Goal: Information Seeking & Learning: Learn about a topic

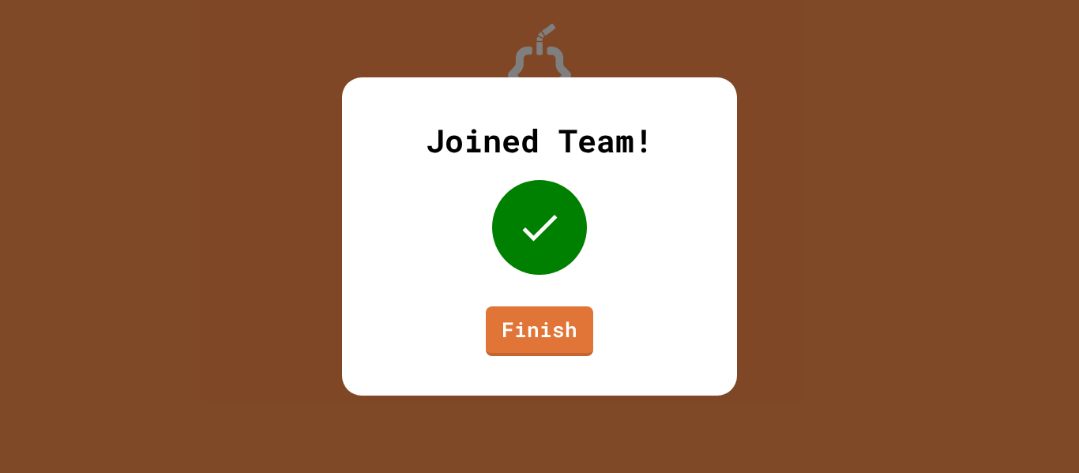
click at [554, 343] on link "Finish" at bounding box center [539, 332] width 107 height 50
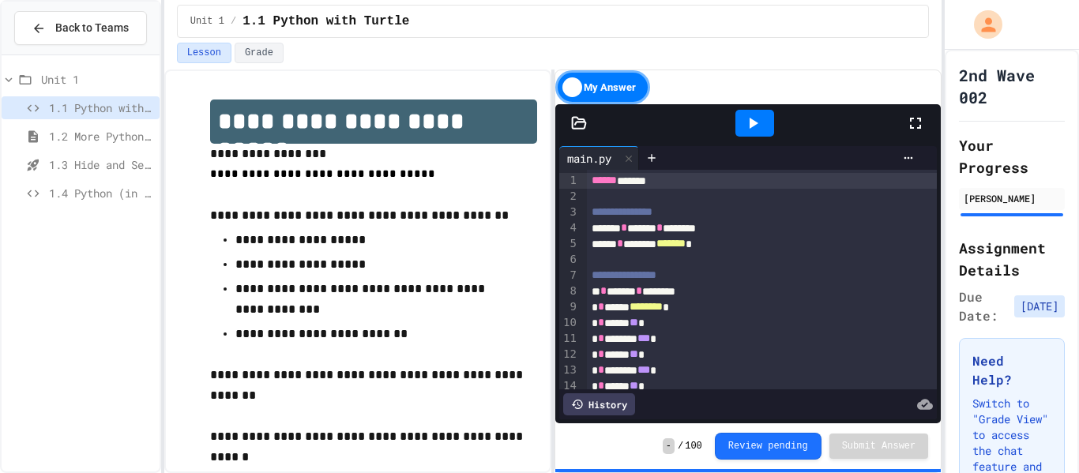
click at [917, 126] on icon at bounding box center [915, 123] width 19 height 19
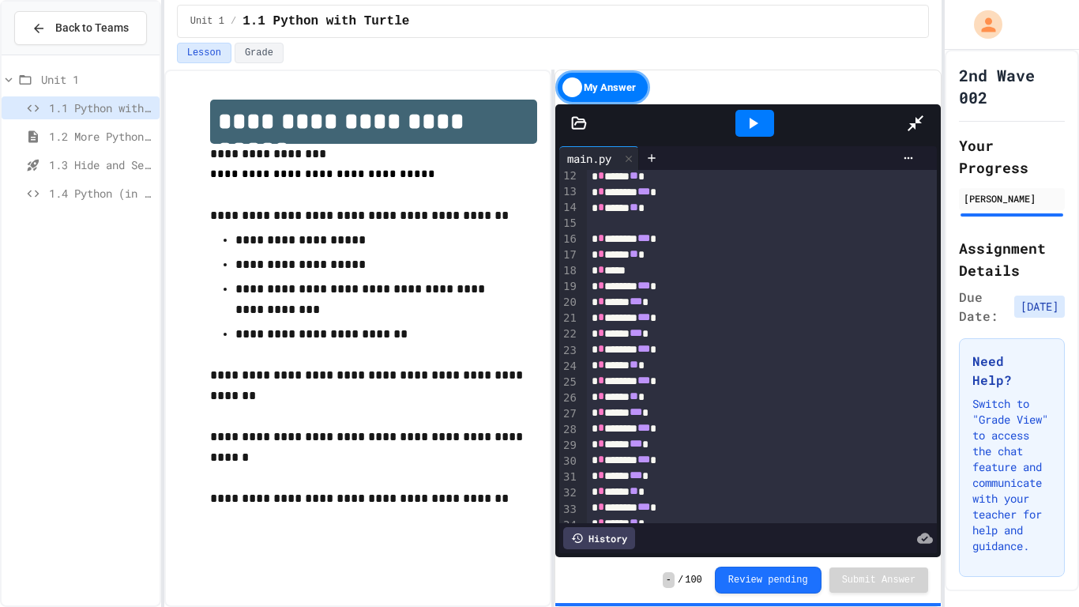
scroll to position [258, 0]
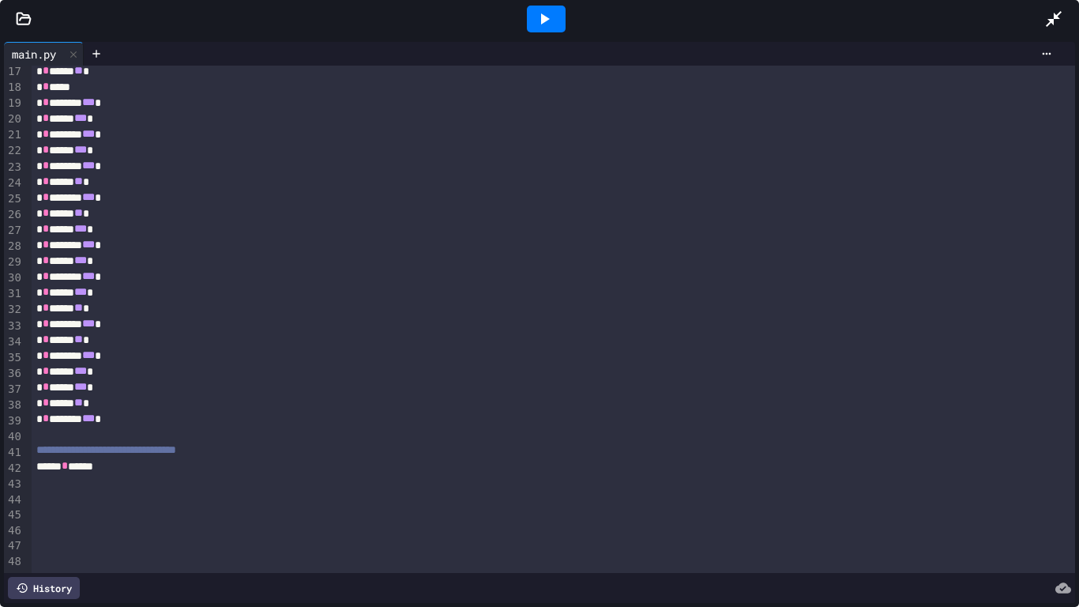
click at [533, 17] on div at bounding box center [546, 19] width 39 height 27
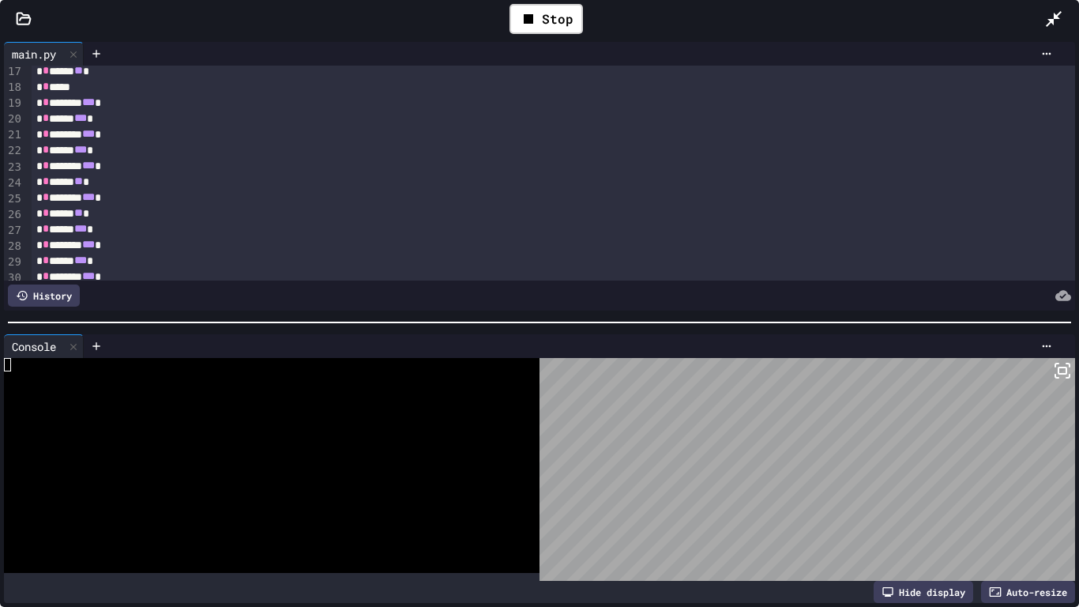
click at [1049, 35] on div at bounding box center [1062, 19] width 35 height 46
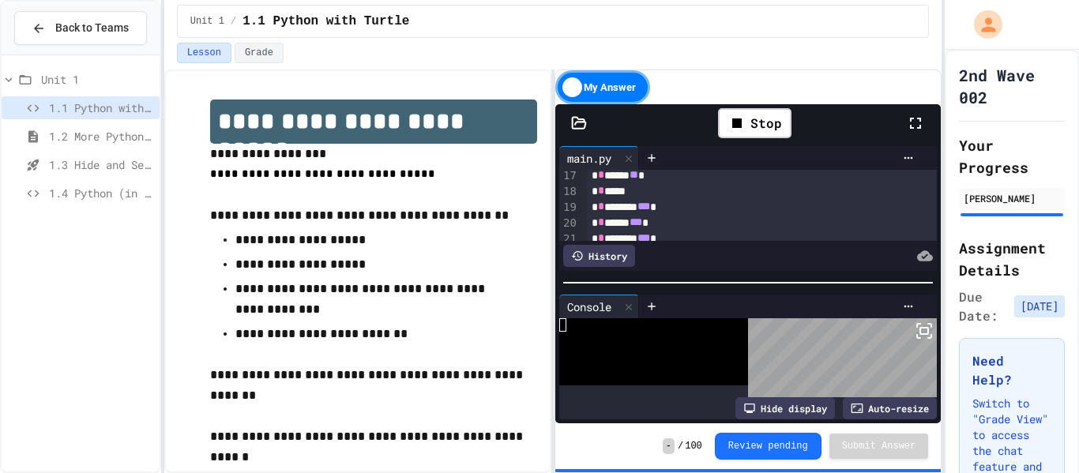
click at [112, 204] on div "1.4 Python (in Groups)" at bounding box center [81, 193] width 158 height 23
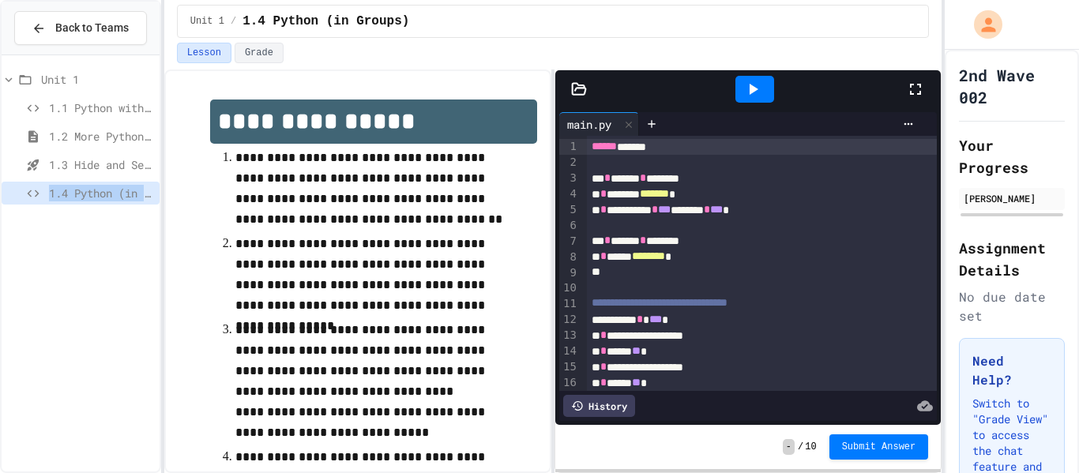
click at [772, 99] on div at bounding box center [755, 89] width 39 height 27
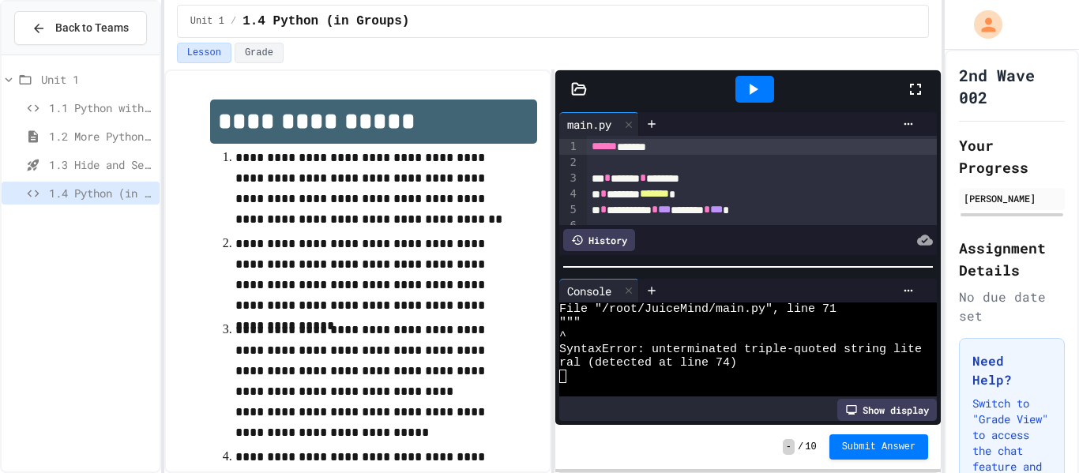
click at [921, 74] on div at bounding box center [923, 89] width 35 height 43
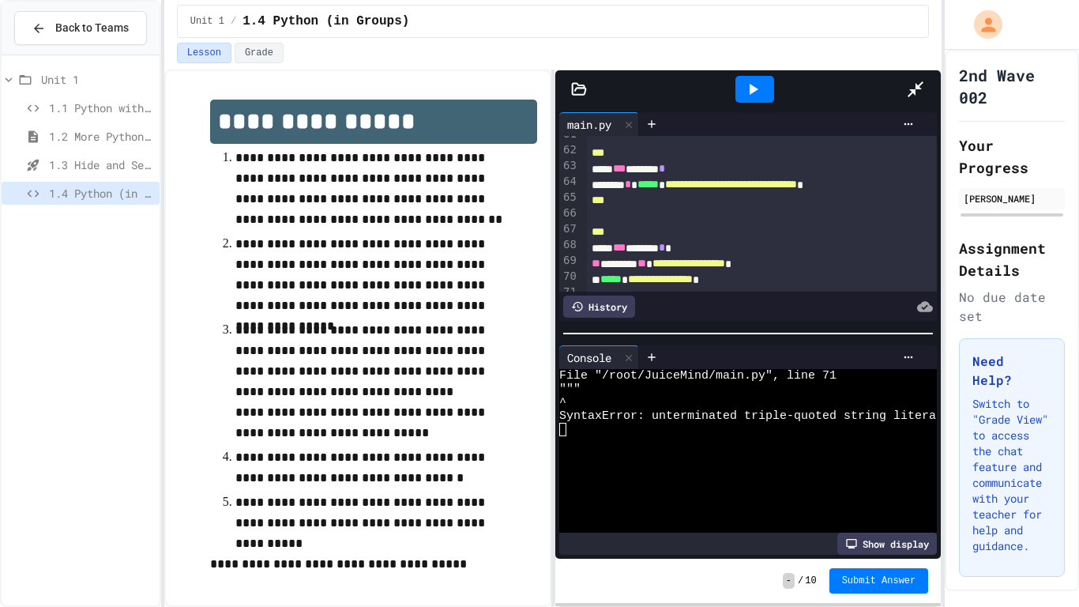
scroll to position [961, 0]
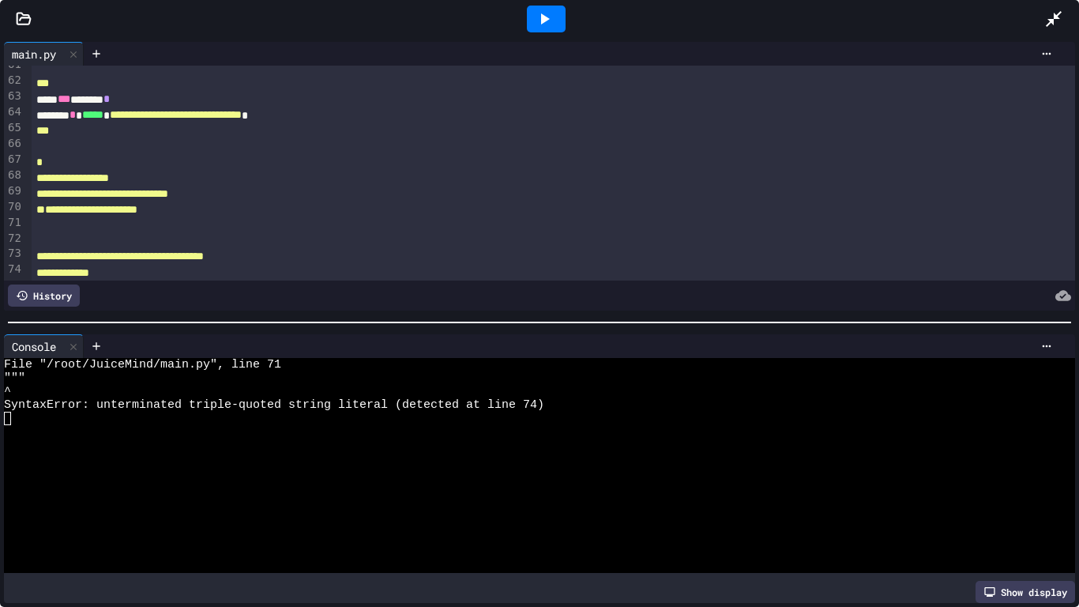
click at [556, 26] on div at bounding box center [546, 19] width 39 height 27
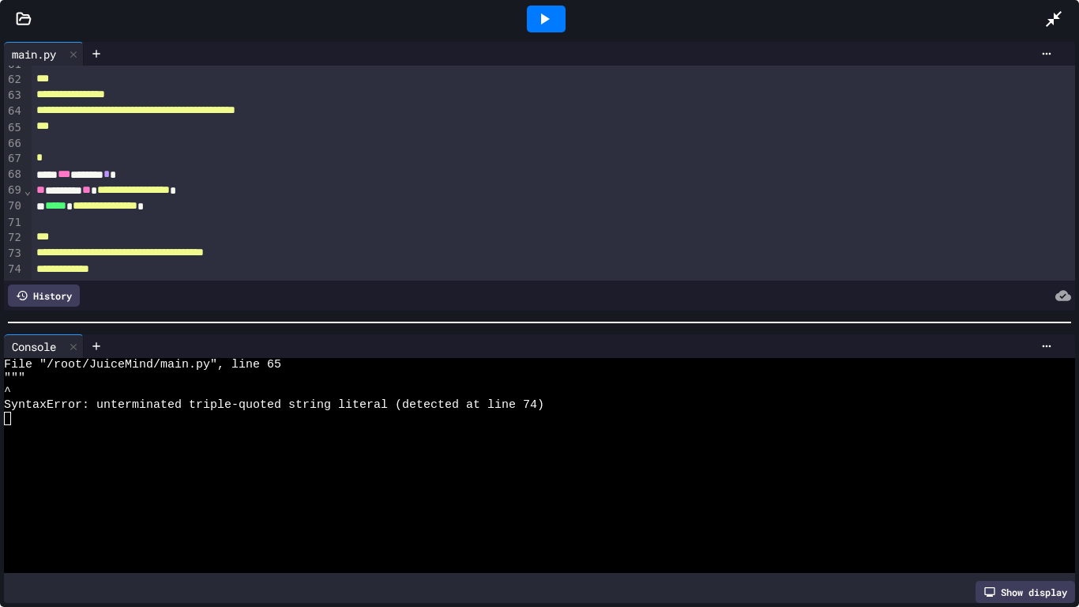
click at [562, 19] on div at bounding box center [546, 19] width 39 height 27
click at [548, 26] on icon at bounding box center [544, 18] width 19 height 19
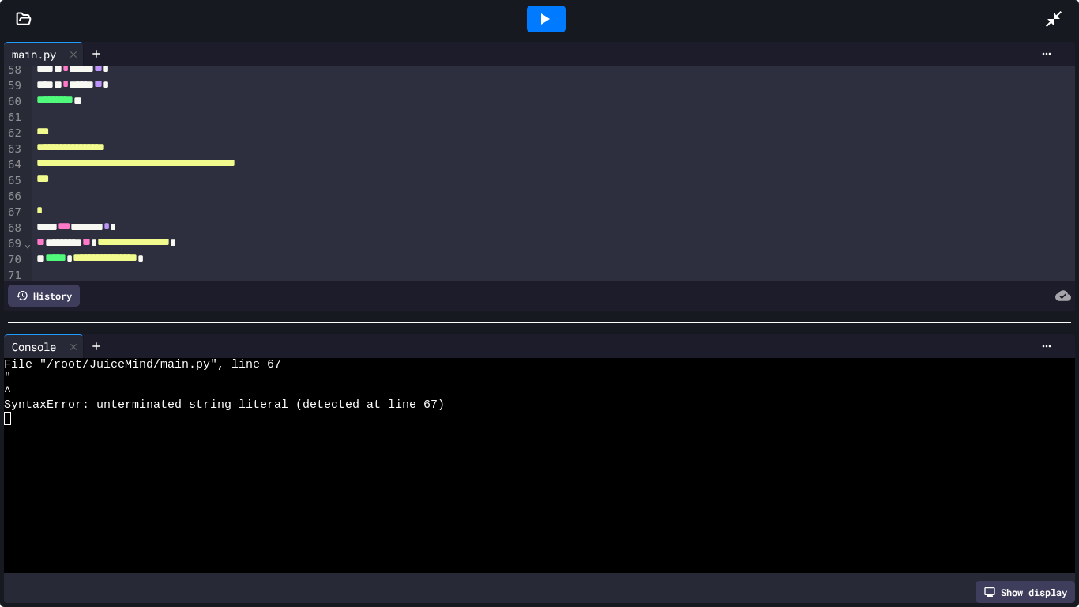
scroll to position [906, 0]
click at [1048, 31] on div at bounding box center [1062, 19] width 35 height 43
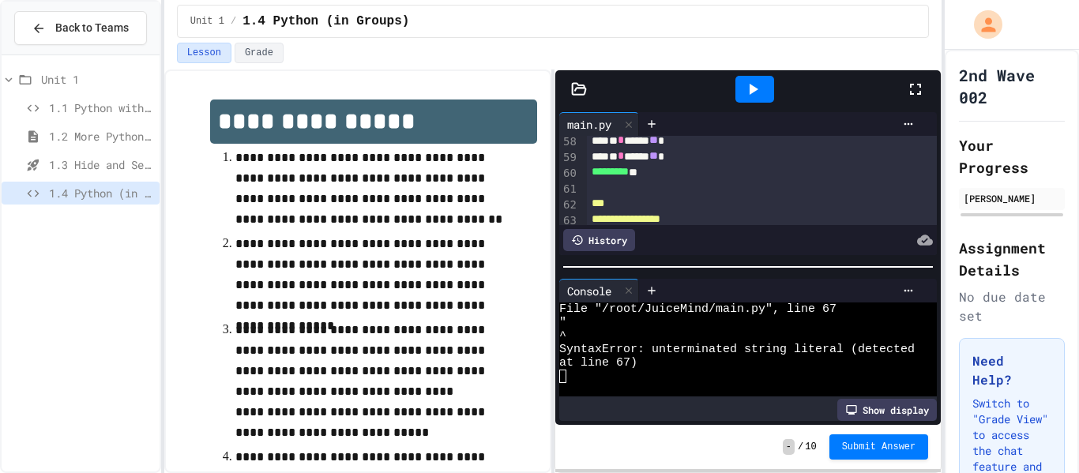
click at [919, 92] on icon at bounding box center [915, 89] width 19 height 19
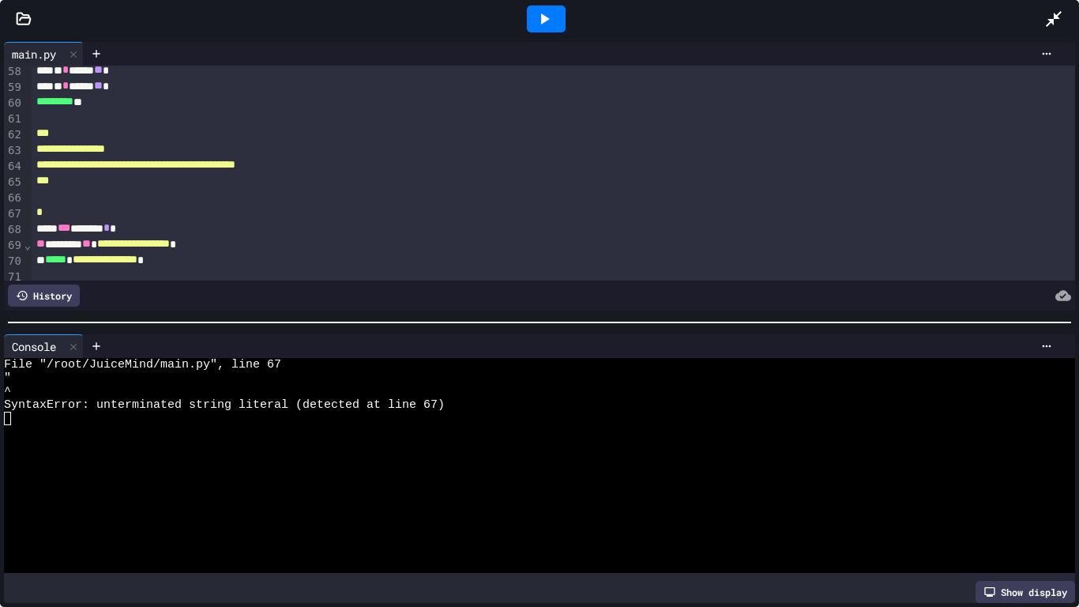
click at [556, 29] on div at bounding box center [546, 19] width 39 height 27
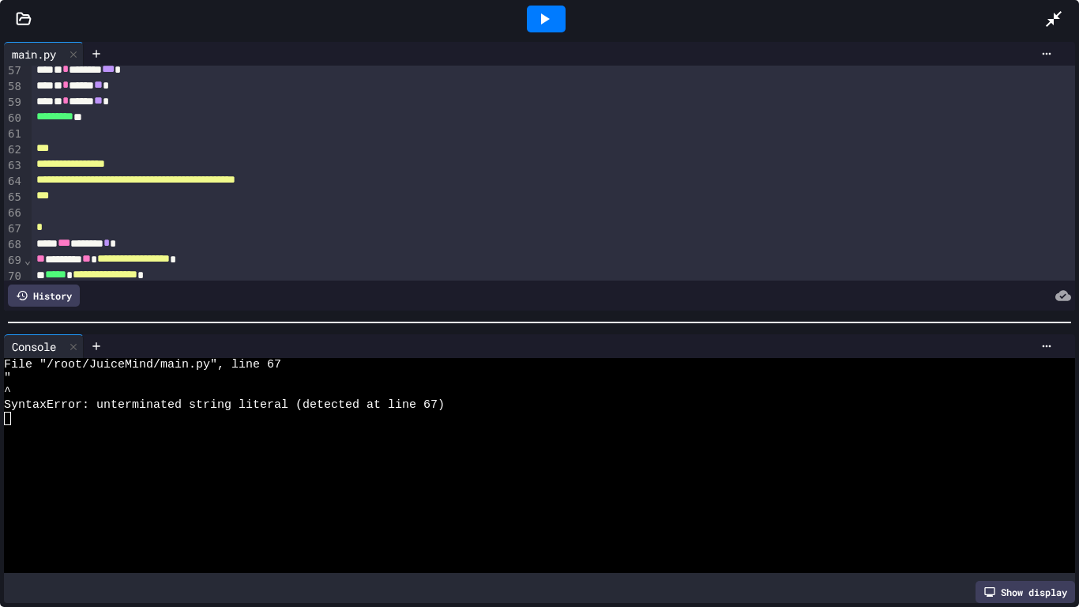
scroll to position [886, 0]
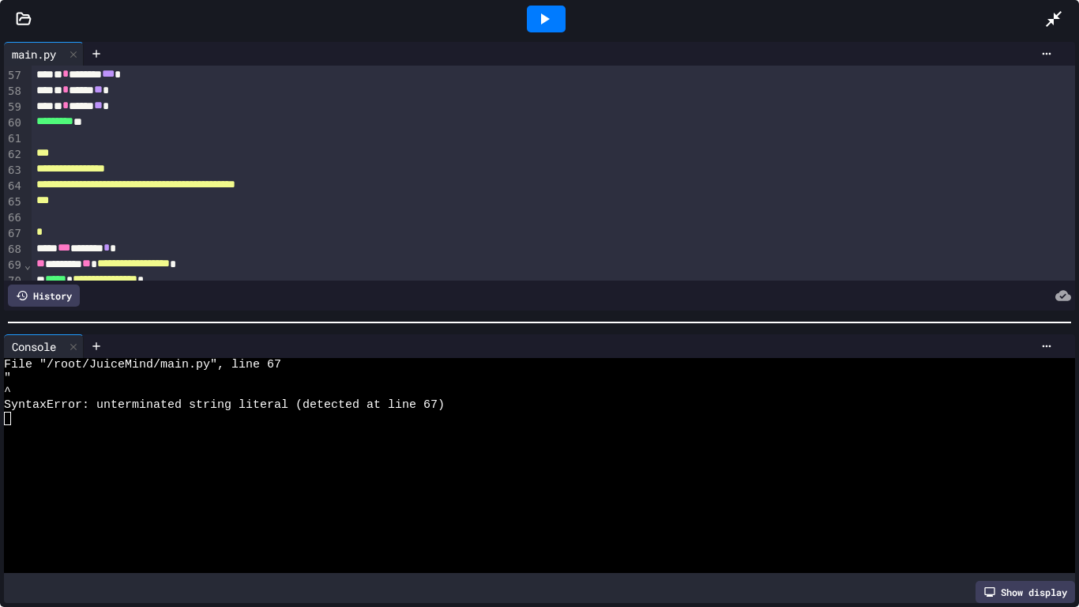
click at [351, 226] on div "*" at bounding box center [554, 232] width 1045 height 16
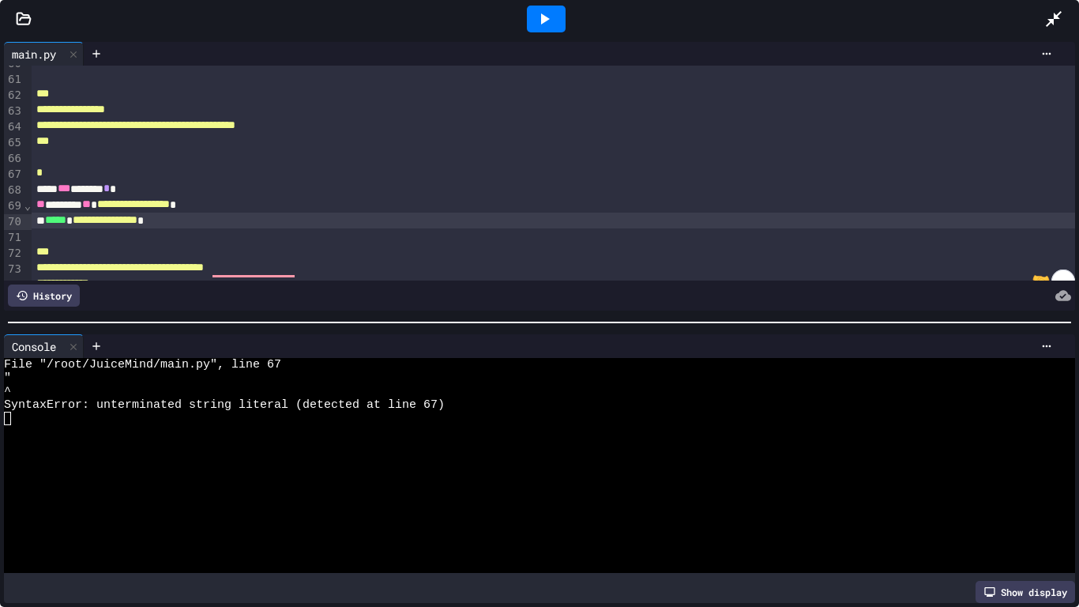
scroll to position [961, 0]
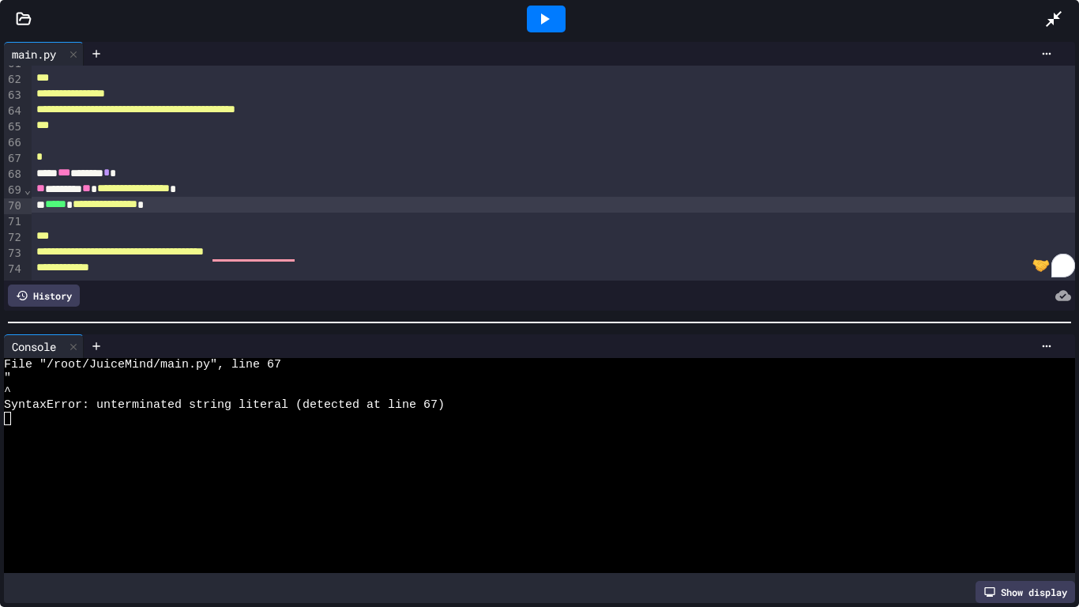
click at [553, 154] on div "*" at bounding box center [554, 157] width 1045 height 16
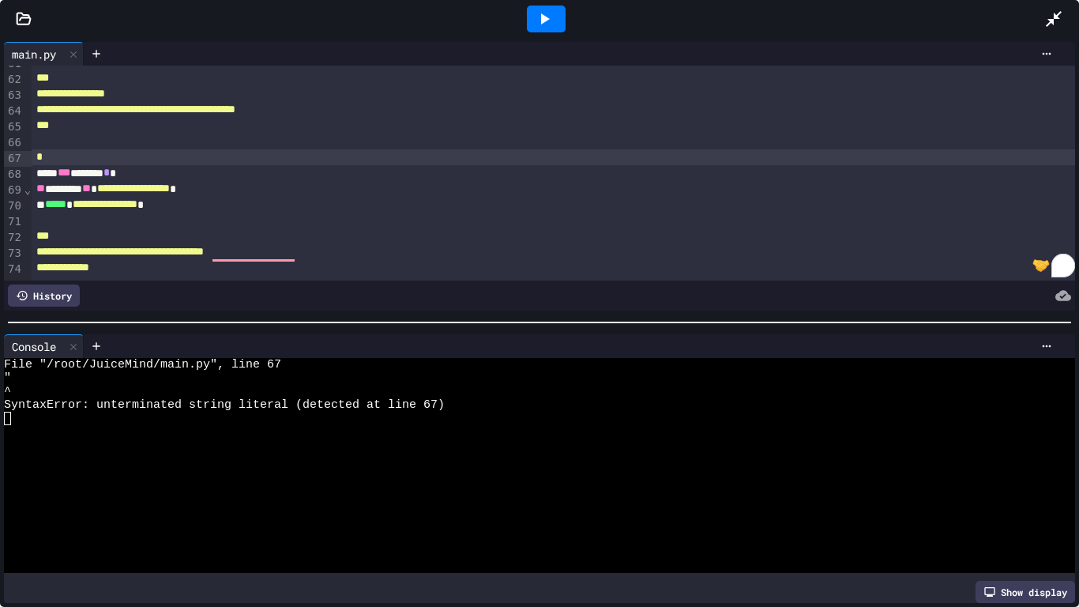
click at [556, 210] on div "**********" at bounding box center [554, 205] width 1045 height 16
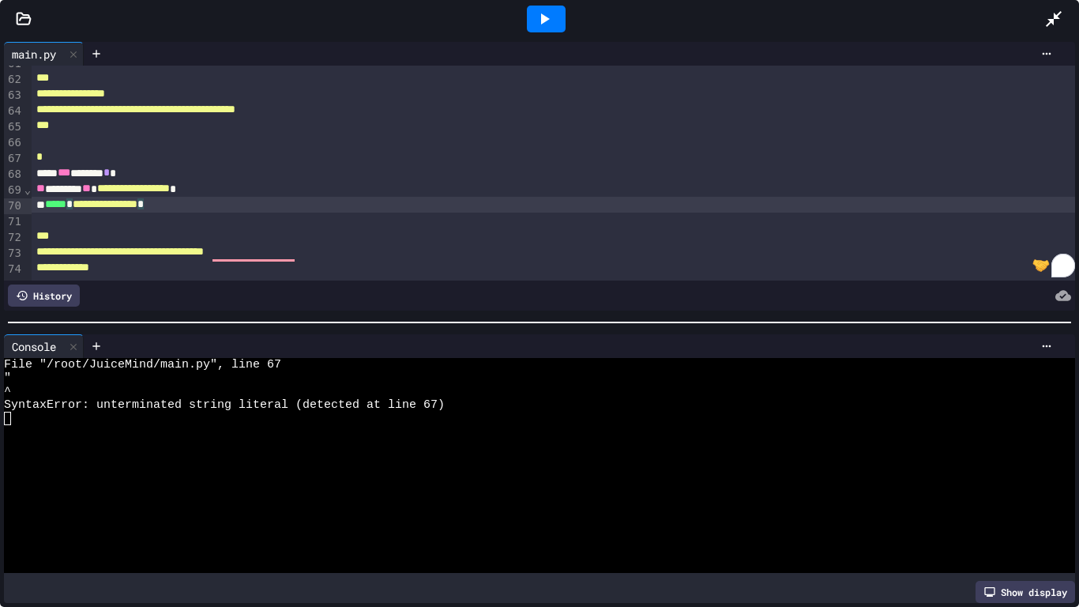
click at [532, 17] on div at bounding box center [546, 19] width 39 height 27
click at [561, 30] on div at bounding box center [546, 19] width 39 height 27
click at [228, 173] on div "**** *** ****** * *" at bounding box center [554, 173] width 1045 height 16
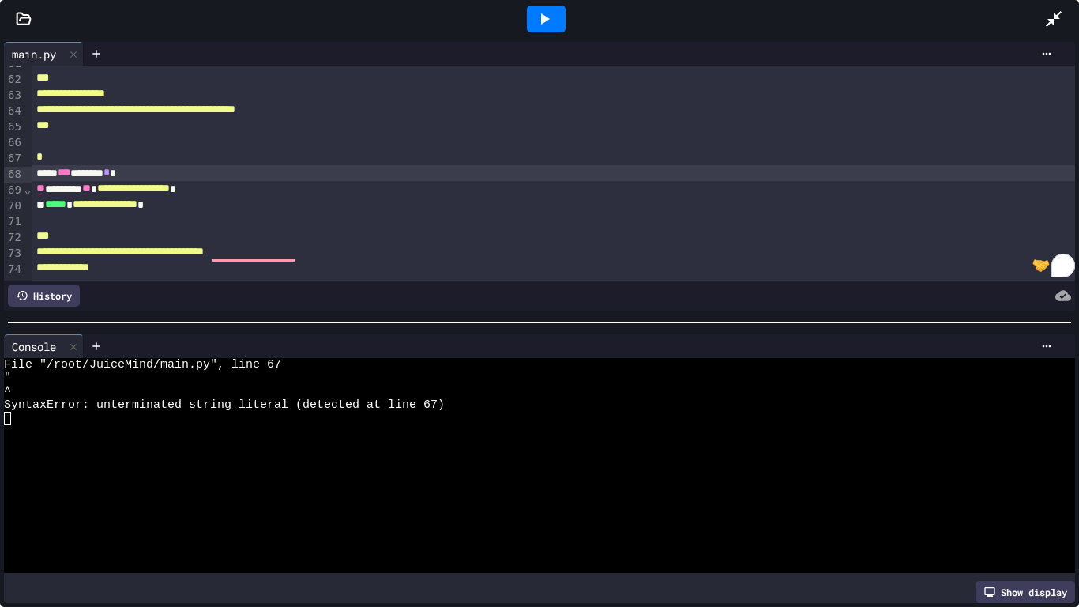
click at [232, 156] on div "*" at bounding box center [554, 157] width 1045 height 16
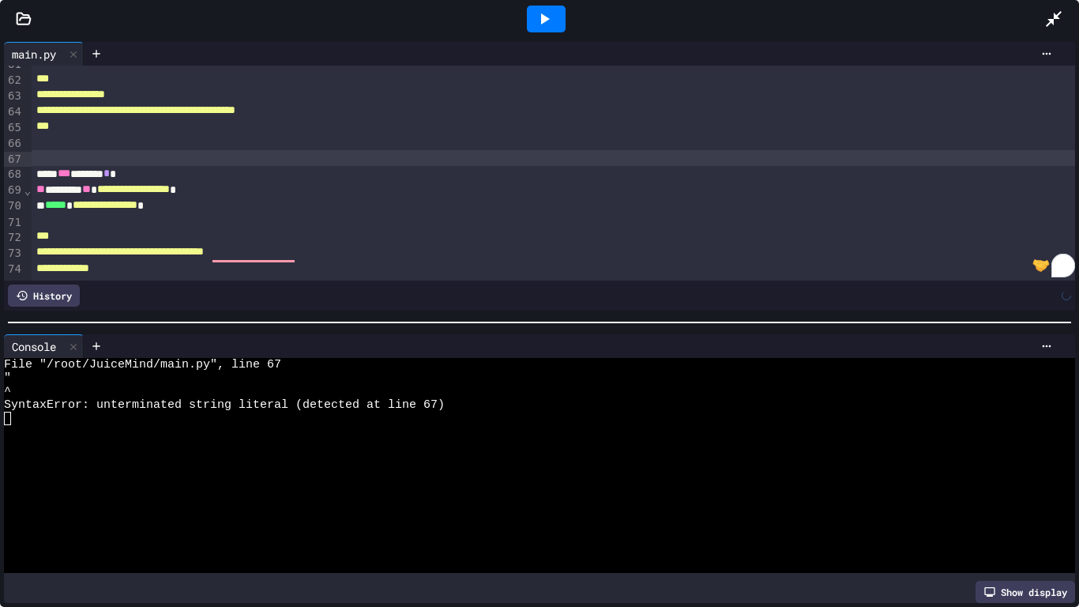
scroll to position [945, 0]
click at [553, 2] on div at bounding box center [546, 19] width 55 height 43
click at [552, 16] on icon at bounding box center [544, 18] width 19 height 19
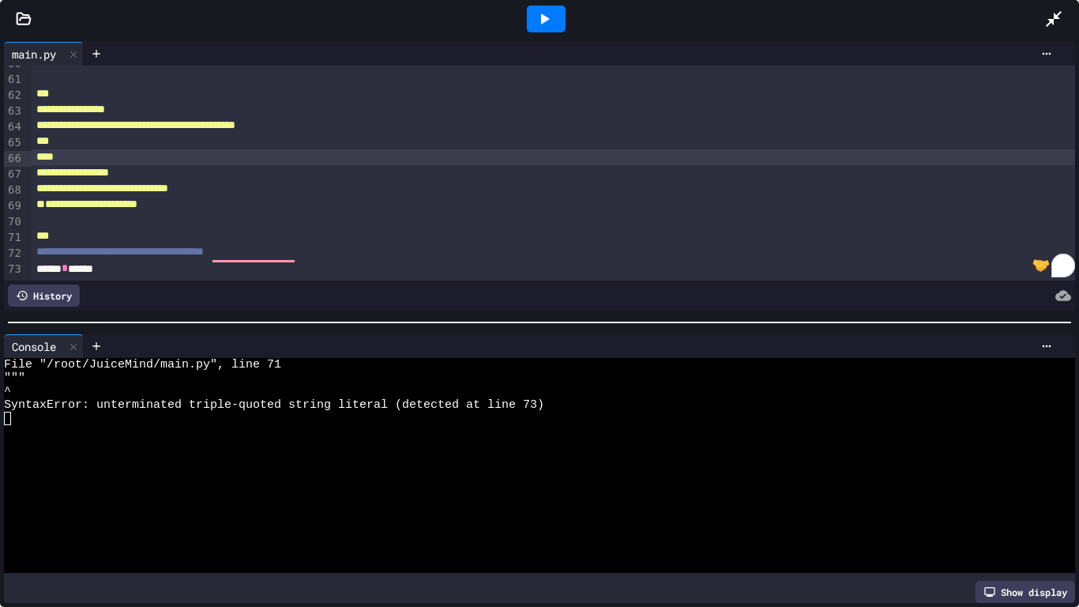
click at [535, 13] on icon at bounding box center [544, 18] width 19 height 19
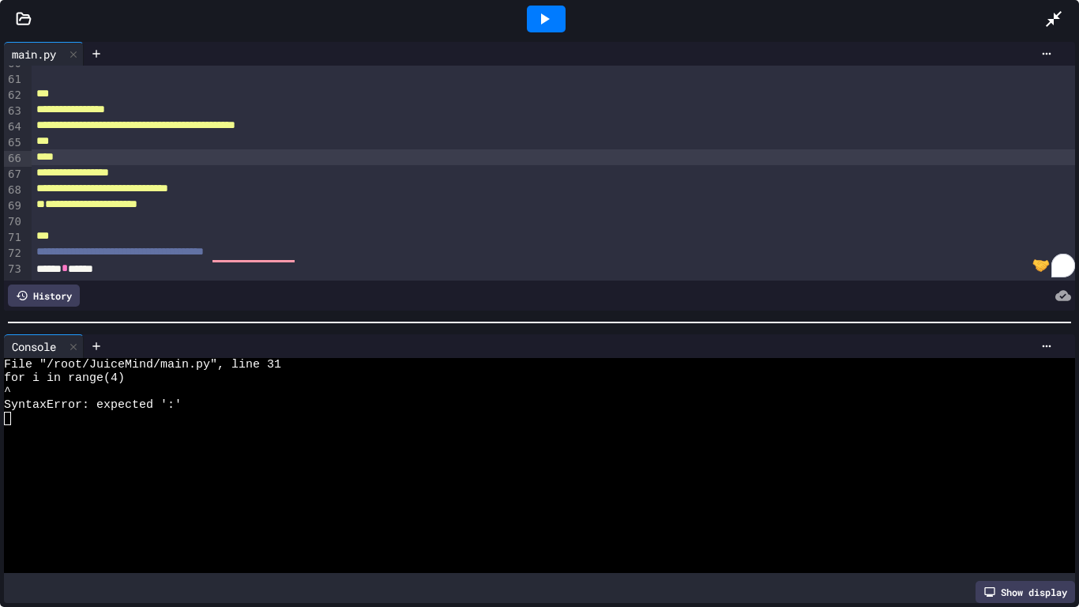
click at [546, 28] on div at bounding box center [546, 19] width 39 height 27
click at [536, 27] on icon at bounding box center [544, 18] width 19 height 19
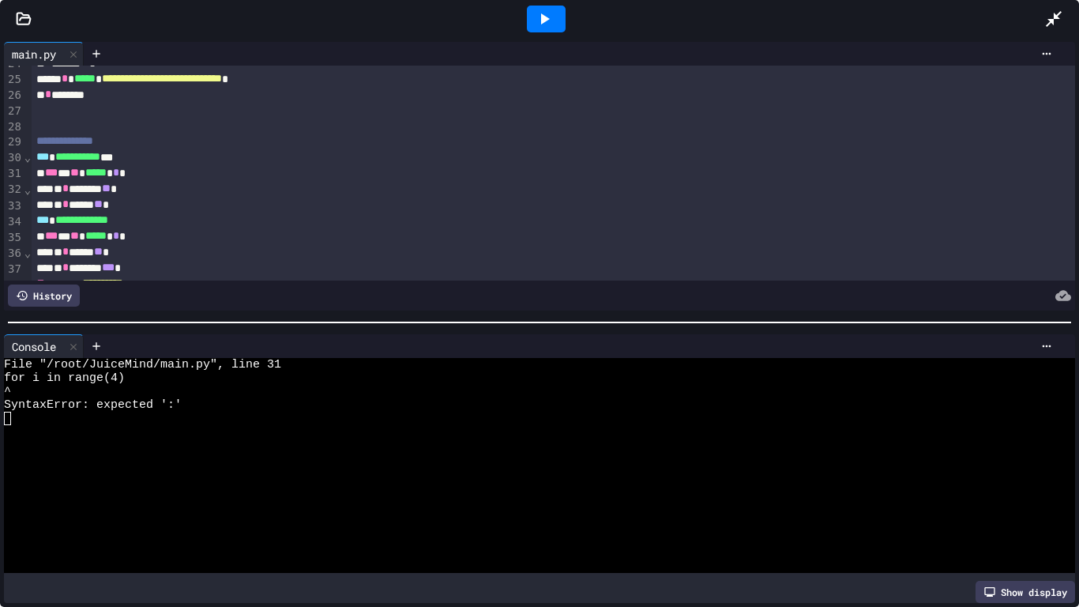
scroll to position [382, 0]
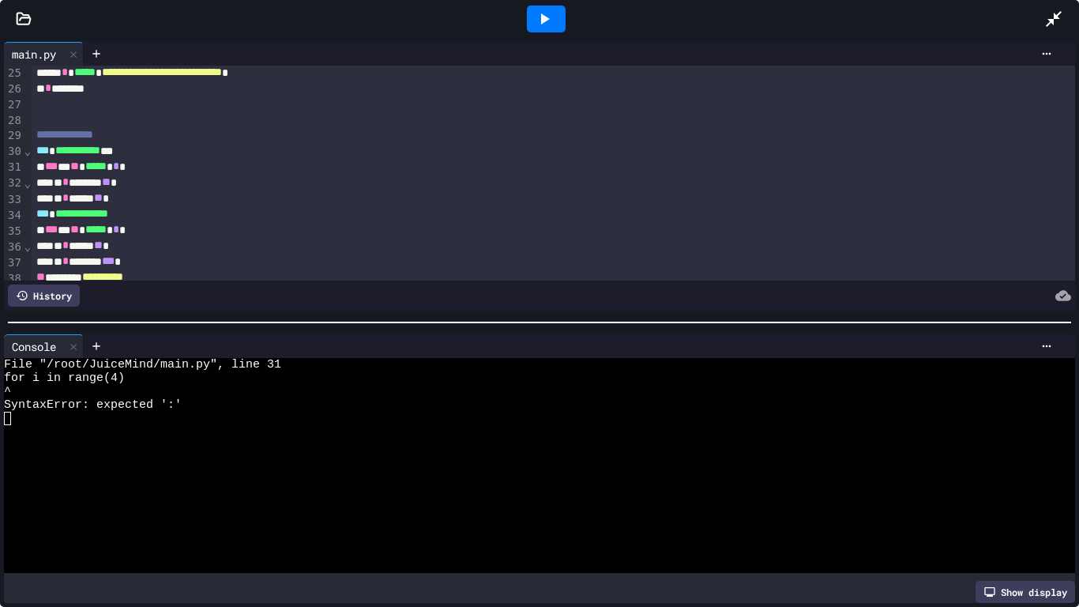
click at [49, 171] on span "***" at bounding box center [51, 165] width 13 height 11
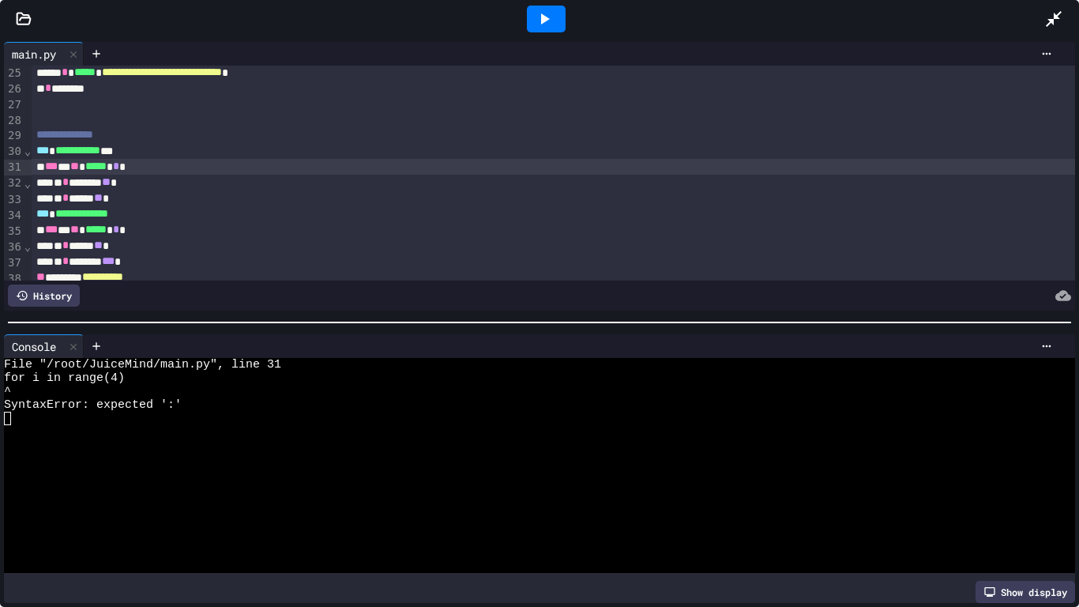
click at [556, 28] on div at bounding box center [546, 19] width 39 height 27
click at [541, 18] on icon at bounding box center [545, 18] width 9 height 11
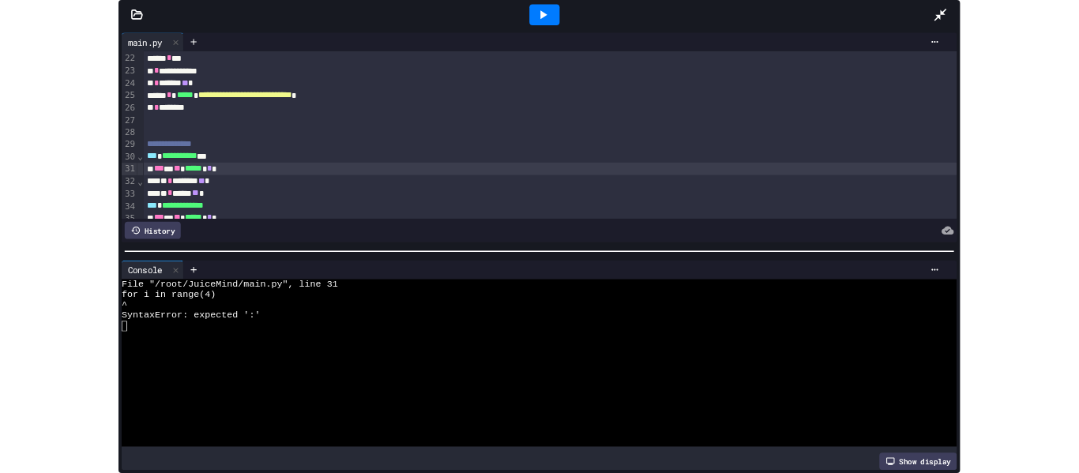
scroll to position [330, 0]
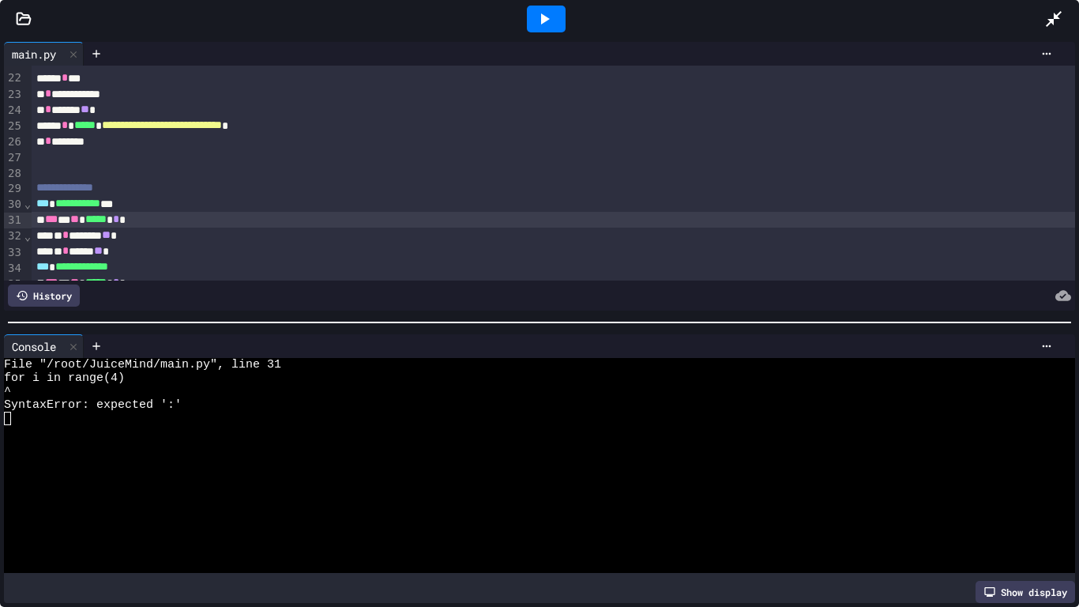
click at [322, 221] on div "*** * ** ***** * * *" at bounding box center [554, 220] width 1045 height 16
click at [1056, 24] on icon at bounding box center [1054, 18] width 19 height 19
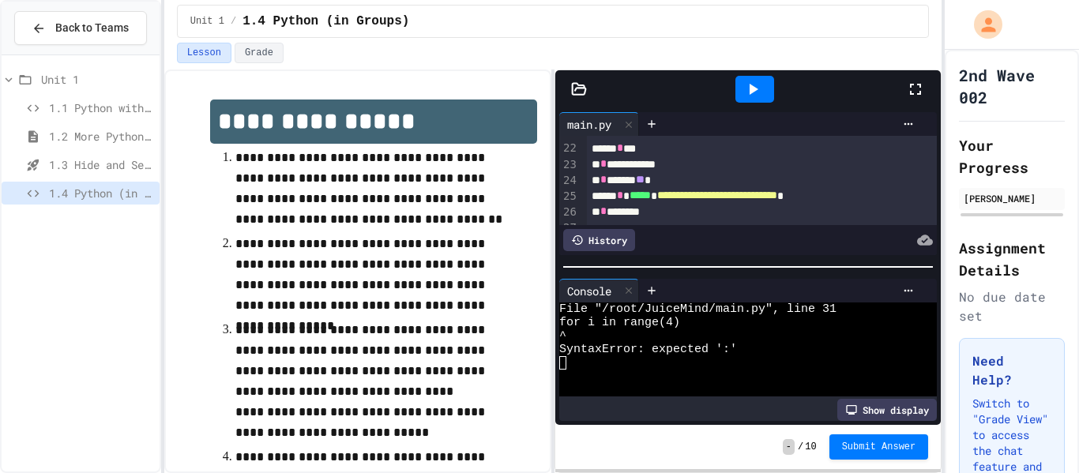
click at [66, 107] on span "1.1 Python with Turtle" at bounding box center [101, 108] width 104 height 17
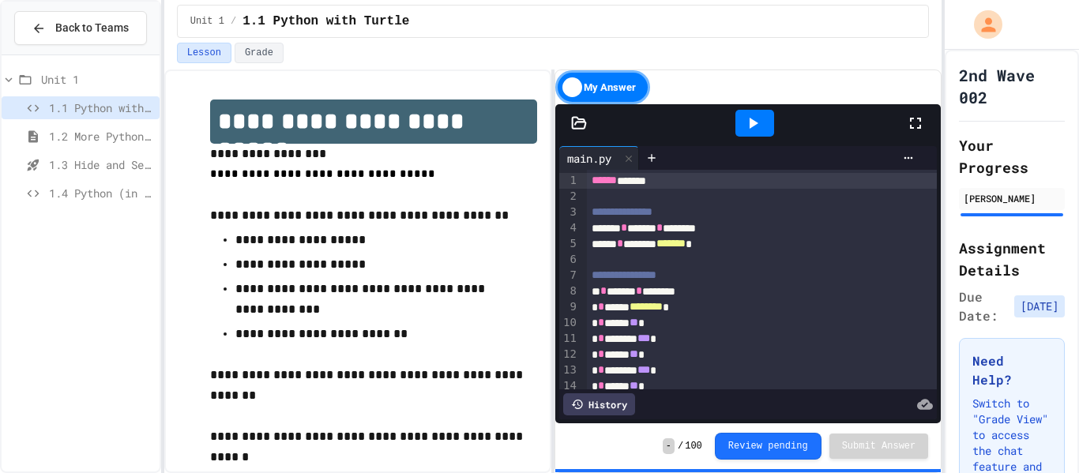
click at [73, 204] on div "1.4 Python (in Groups)" at bounding box center [81, 193] width 158 height 23
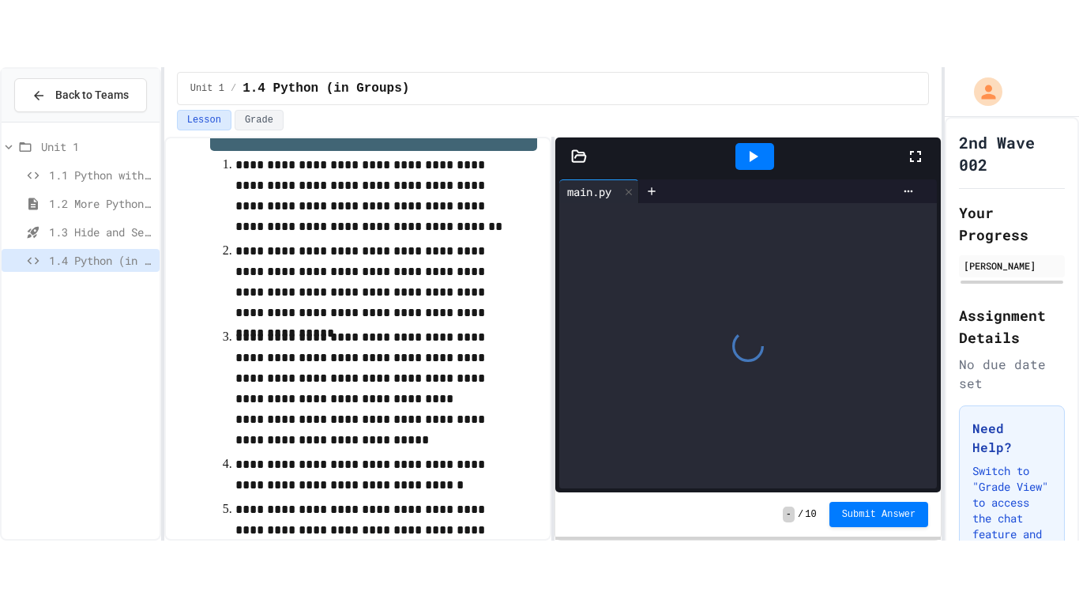
scroll to position [152, 0]
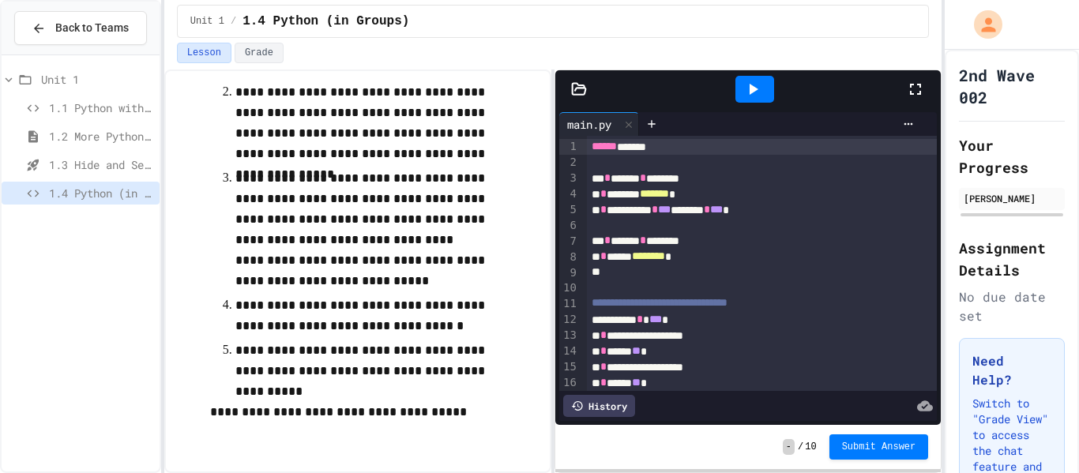
click at [924, 99] on div at bounding box center [923, 89] width 35 height 43
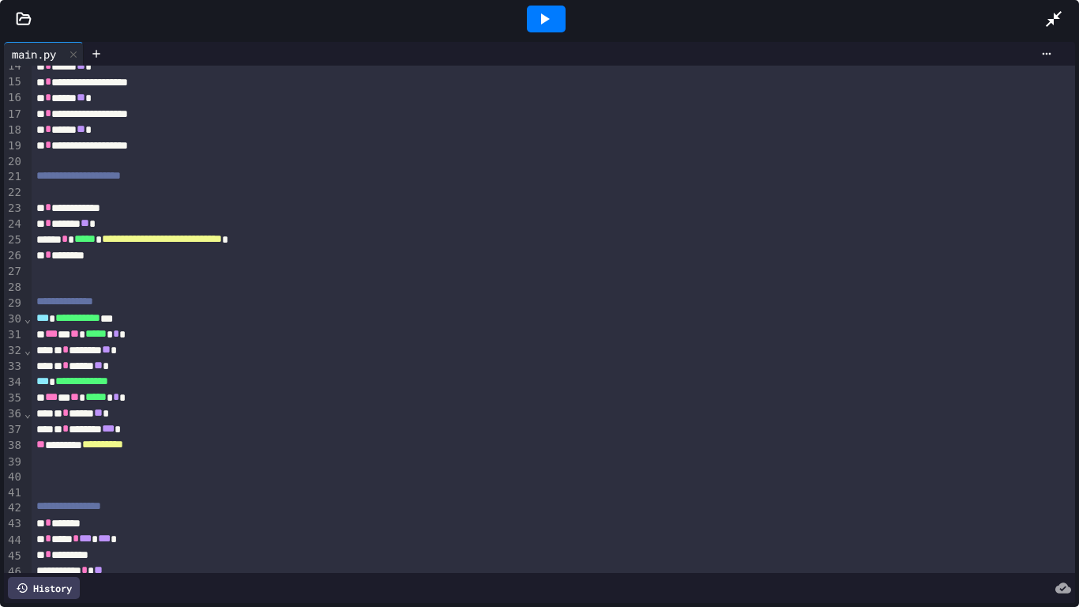
scroll to position [218, 0]
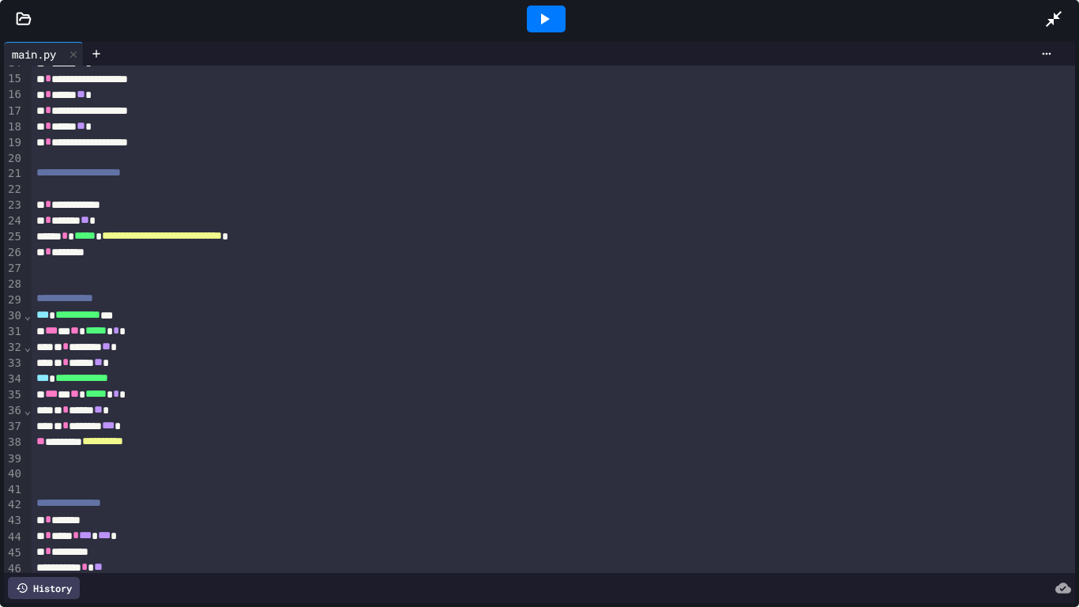
click at [549, 28] on div at bounding box center [546, 19] width 39 height 27
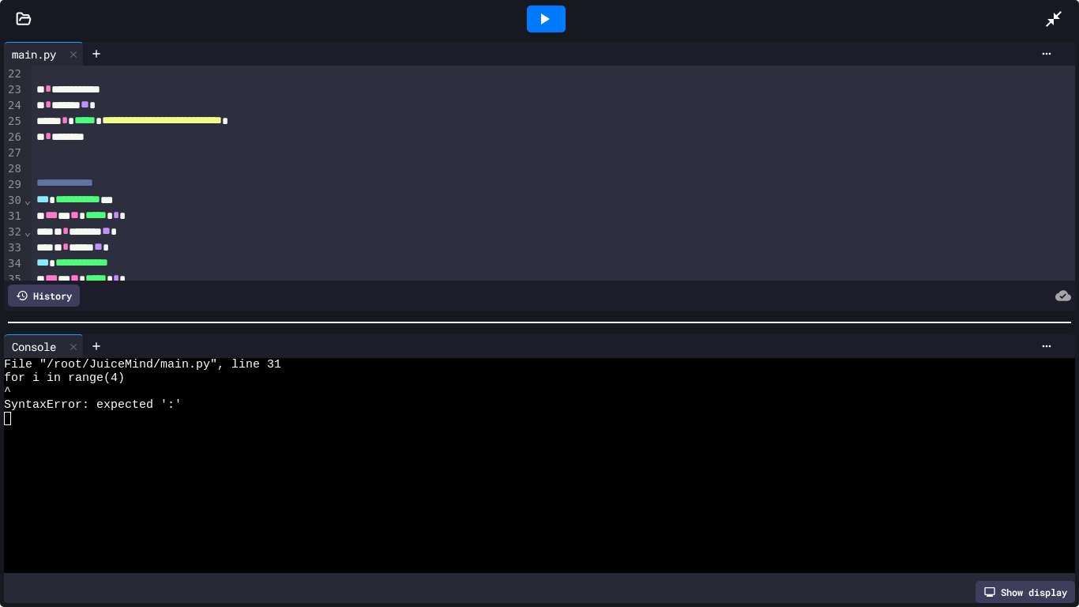
scroll to position [336, 0]
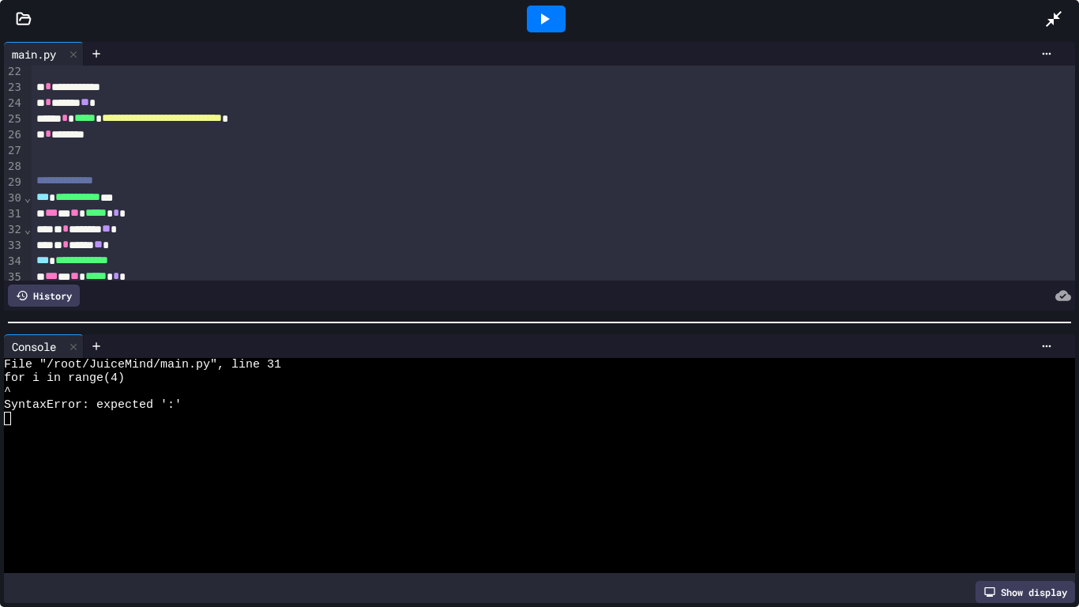
click at [47, 218] on span "***" at bounding box center [51, 212] width 13 height 11
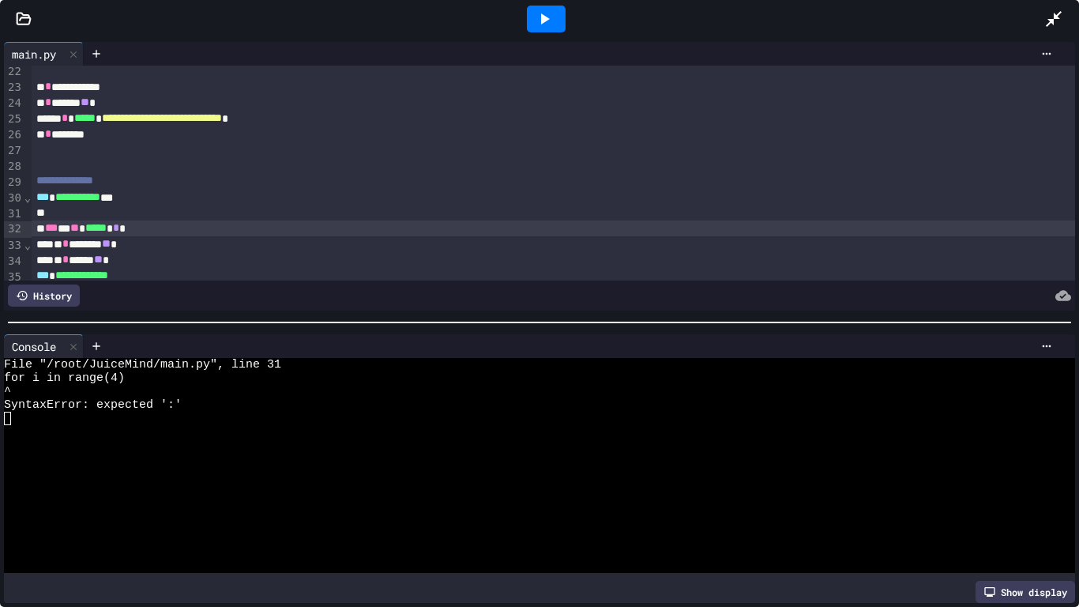
click at [544, 21] on icon at bounding box center [545, 18] width 9 height 11
click at [48, 233] on span "***" at bounding box center [51, 227] width 13 height 11
click at [549, 19] on icon at bounding box center [545, 18] width 9 height 11
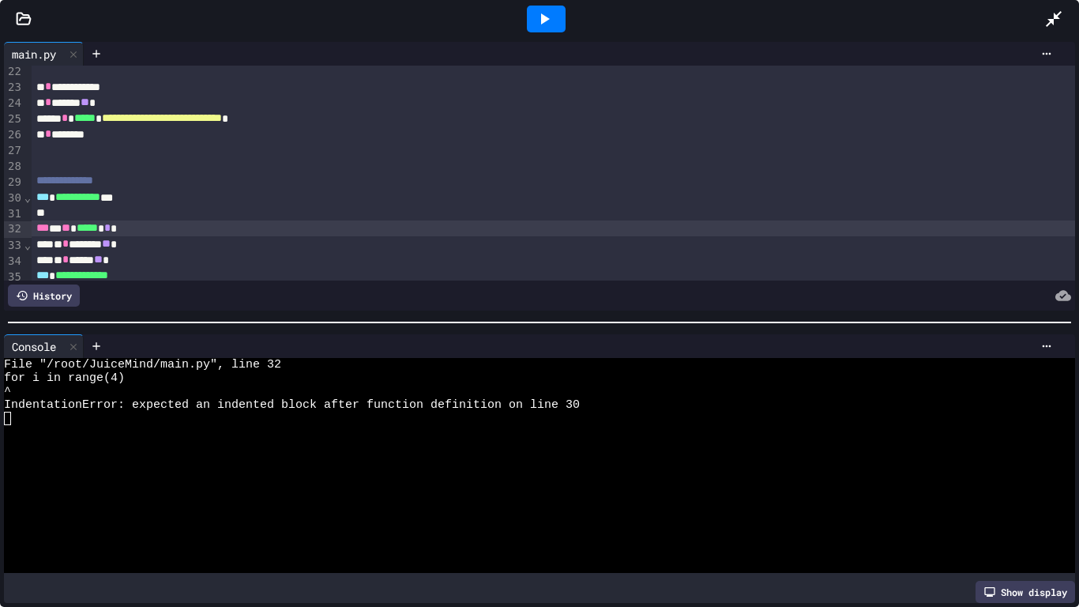
click at [35, 205] on div "To enrich screen reader interactions, please activate Accessibility in Grammarl…" at bounding box center [554, 213] width 1045 height 16
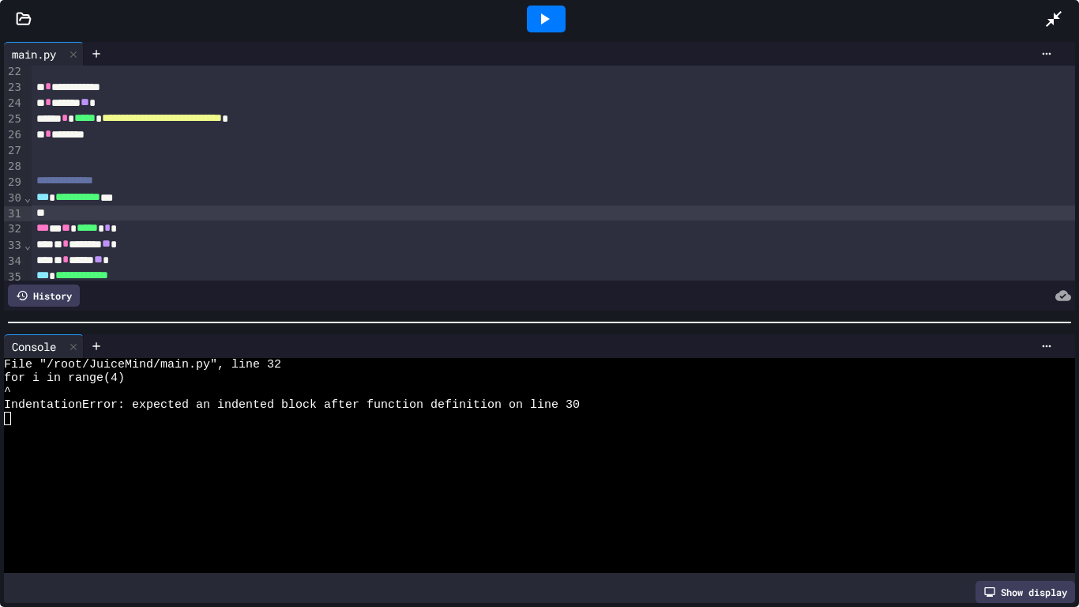
click at [33, 202] on div "**********" at bounding box center [554, 198] width 1045 height 16
click at [544, 29] on div at bounding box center [546, 19] width 39 height 27
click at [36, 217] on span "***" at bounding box center [42, 211] width 13 height 11
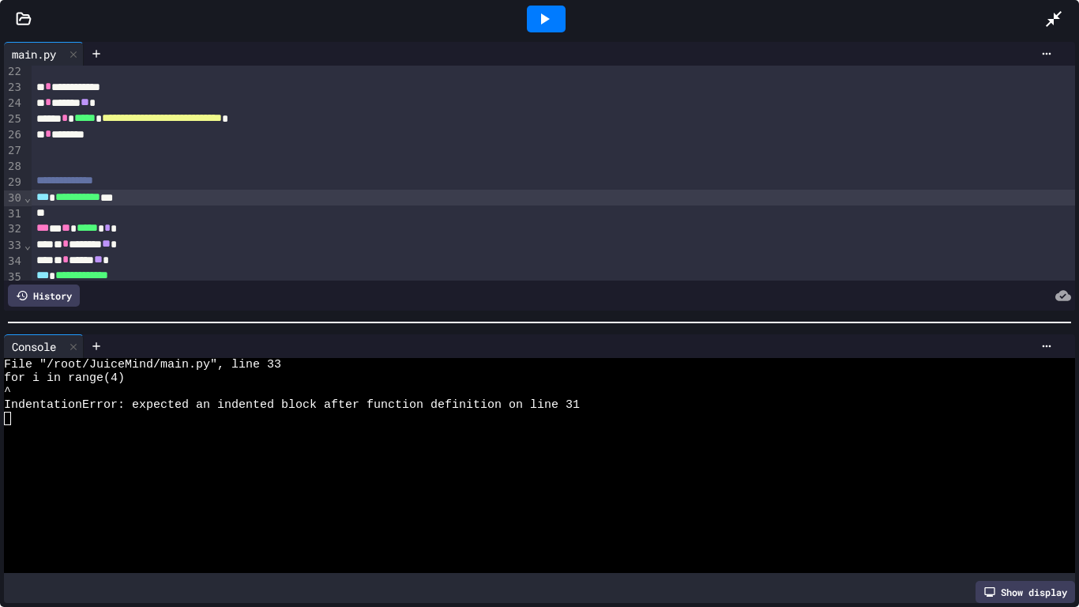
click at [549, 28] on icon at bounding box center [544, 18] width 19 height 19
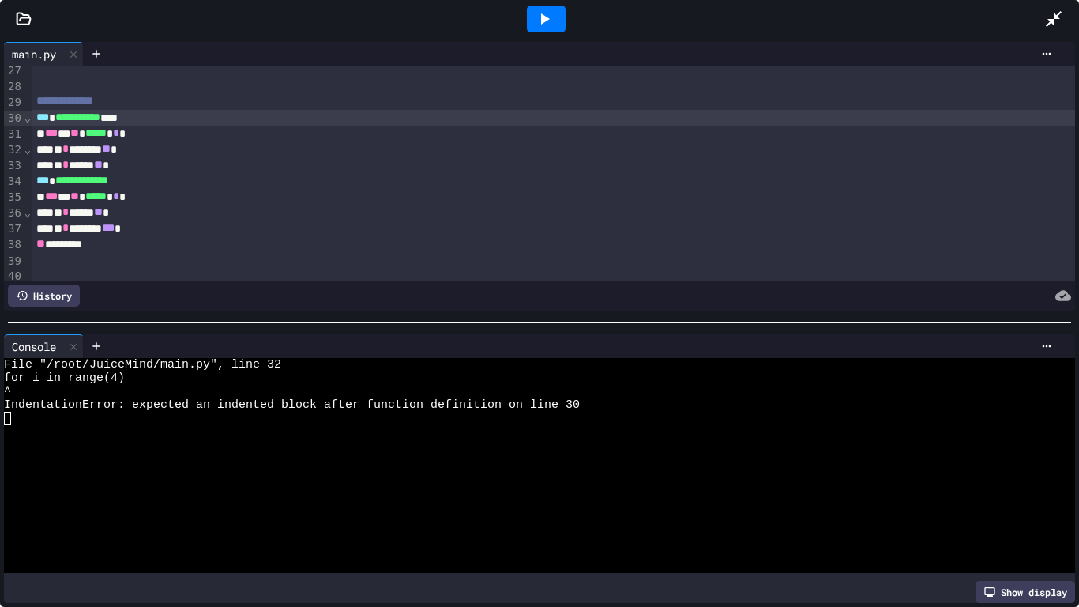
scroll to position [416, 0]
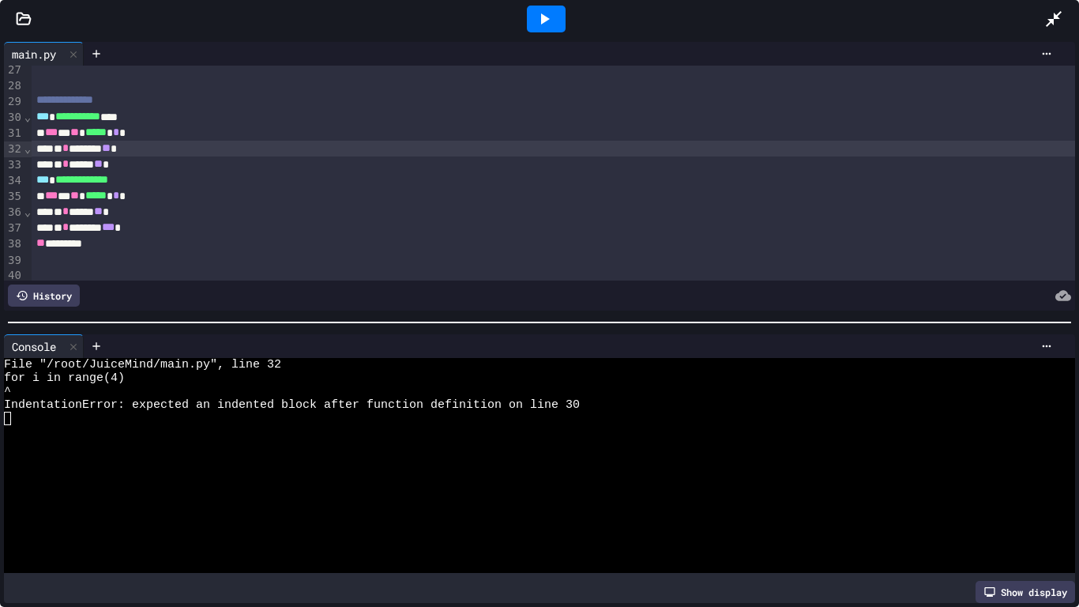
click at [50, 151] on div "** * ******** ** *" at bounding box center [554, 149] width 1045 height 16
click at [35, 153] on div "** * ******** ** *" at bounding box center [554, 149] width 1045 height 16
click at [198, 237] on div "** *****" at bounding box center [554, 243] width 1045 height 16
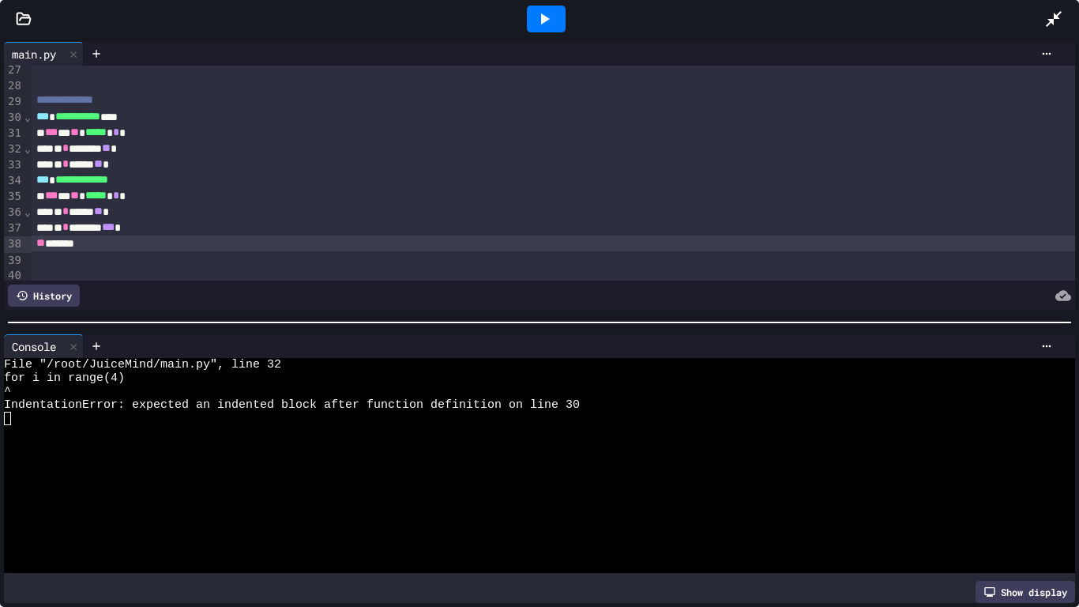
click at [36, 183] on span "***" at bounding box center [42, 179] width 13 height 11
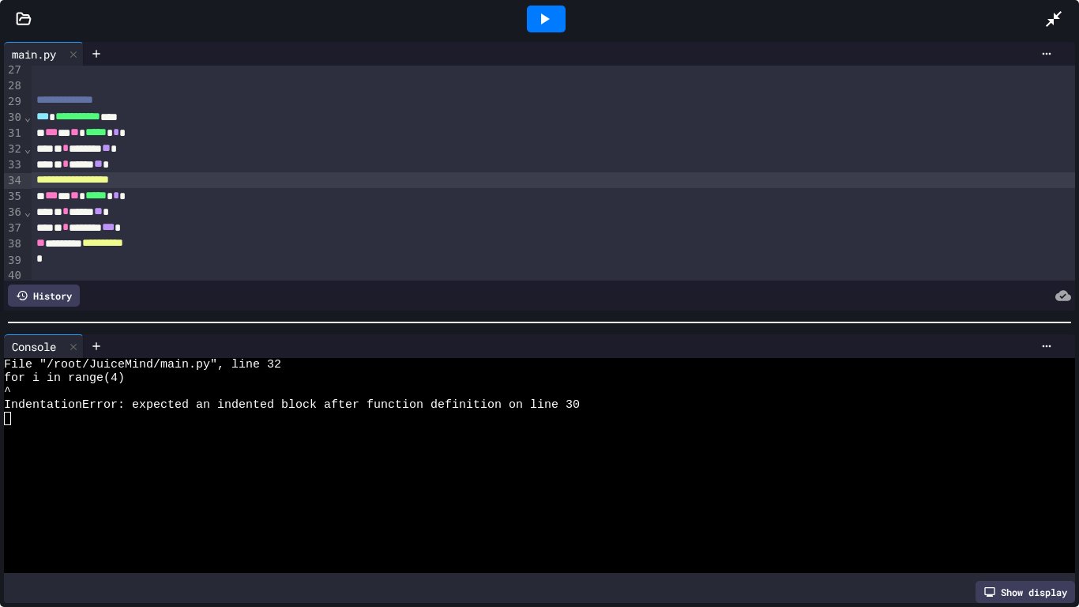
click at [177, 180] on div "**********" at bounding box center [554, 180] width 1045 height 16
click at [532, 28] on div at bounding box center [546, 19] width 39 height 27
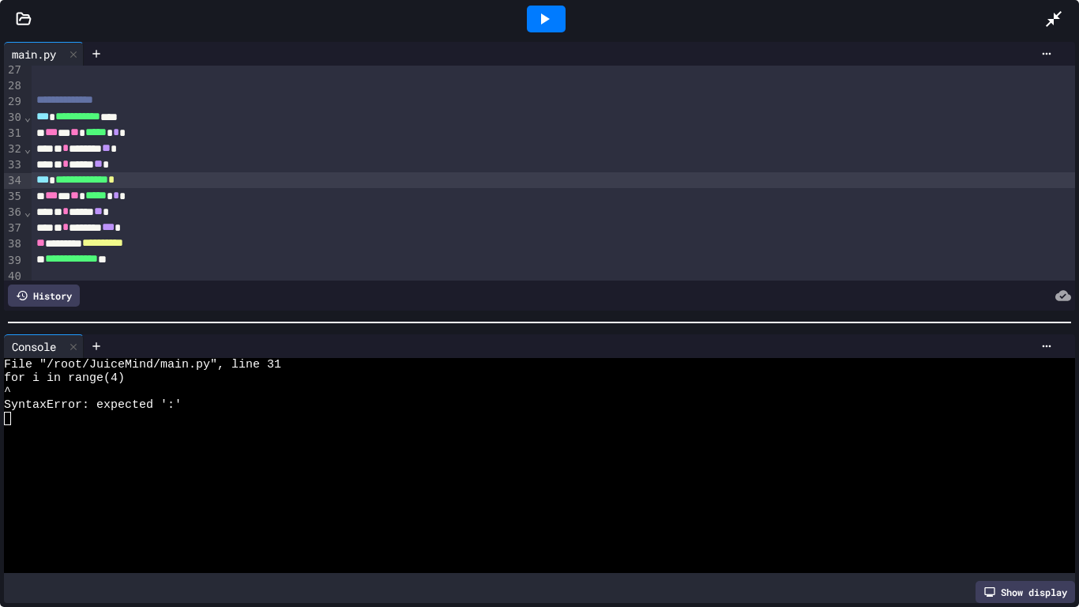
click at [539, 26] on icon at bounding box center [544, 18] width 19 height 19
click at [48, 140] on div "*** * ** ***** * * *" at bounding box center [554, 133] width 1045 height 16
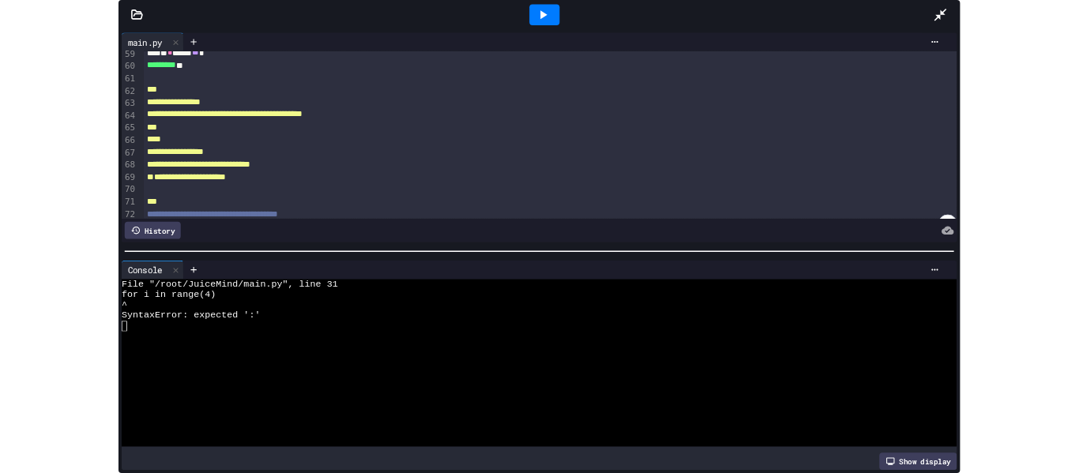
scroll to position [945, 0]
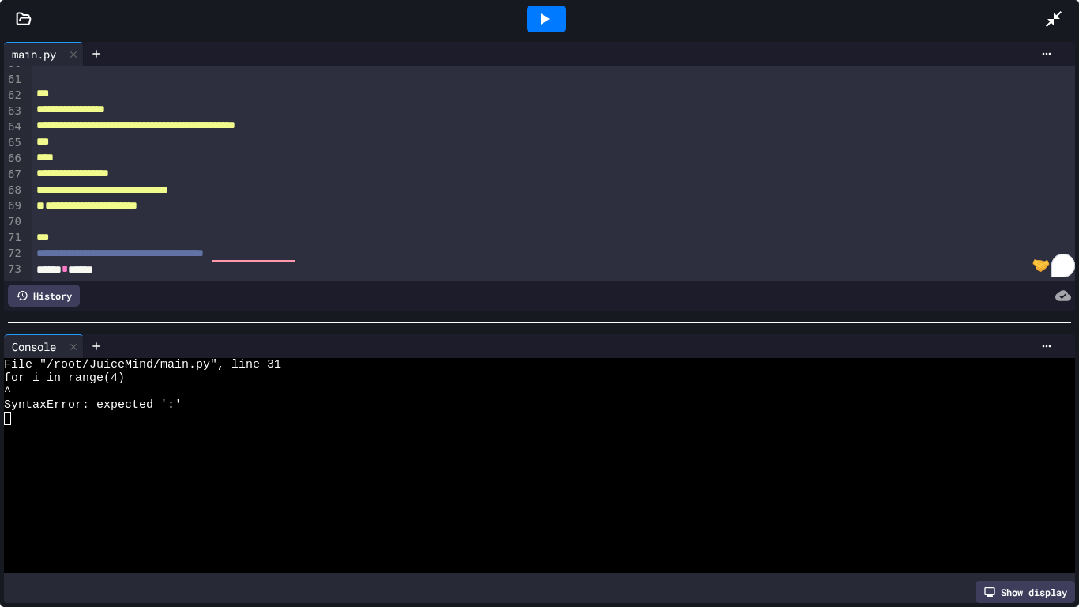
click at [1054, 19] on icon at bounding box center [1054, 18] width 19 height 19
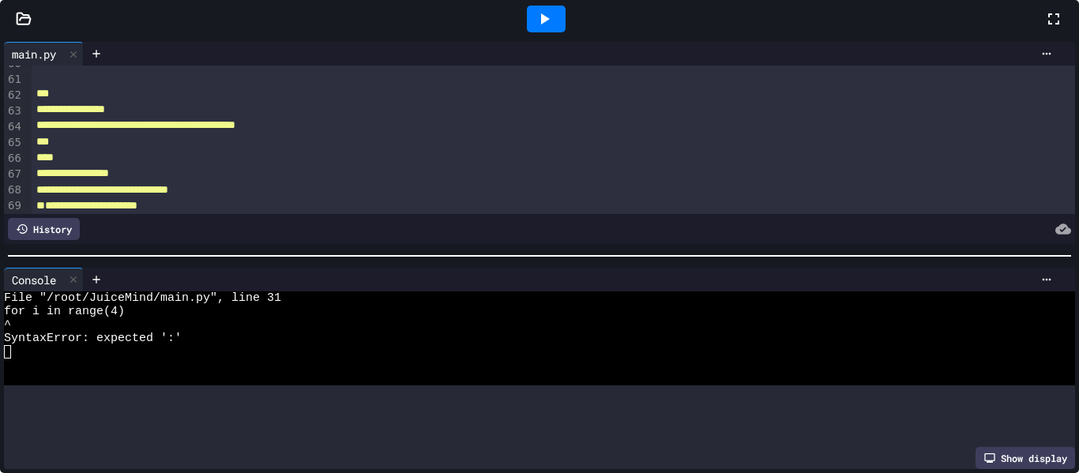
scroll to position [0, 0]
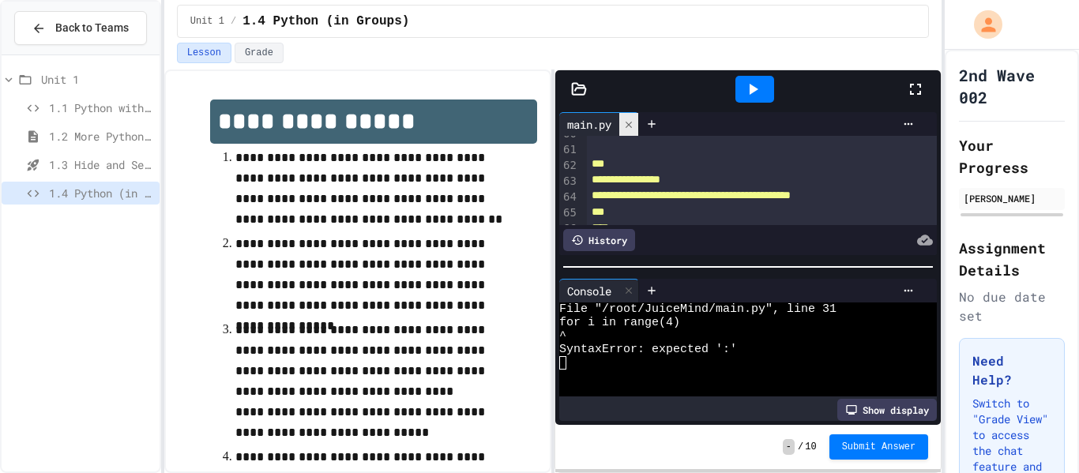
click at [633, 116] on div at bounding box center [629, 124] width 19 height 23
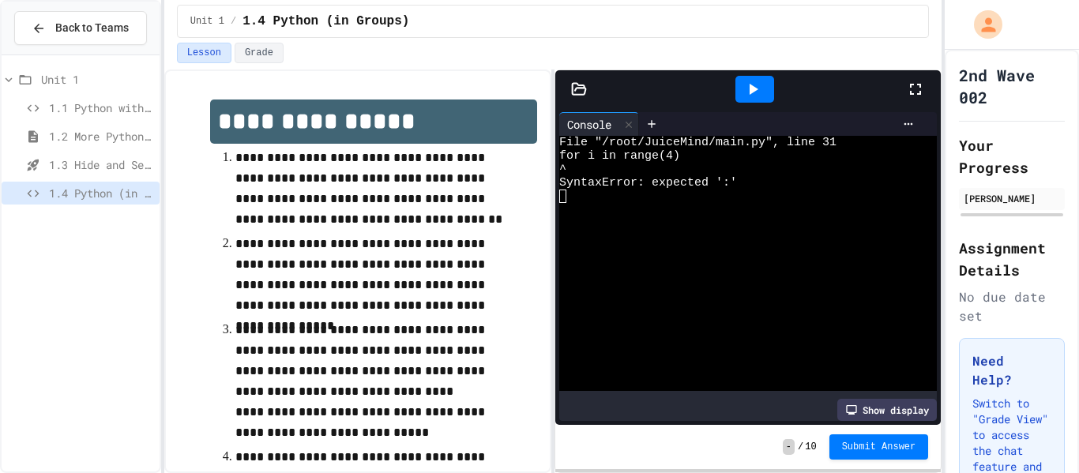
click at [104, 115] on span "1.1 Python with Turtle" at bounding box center [101, 108] width 104 height 17
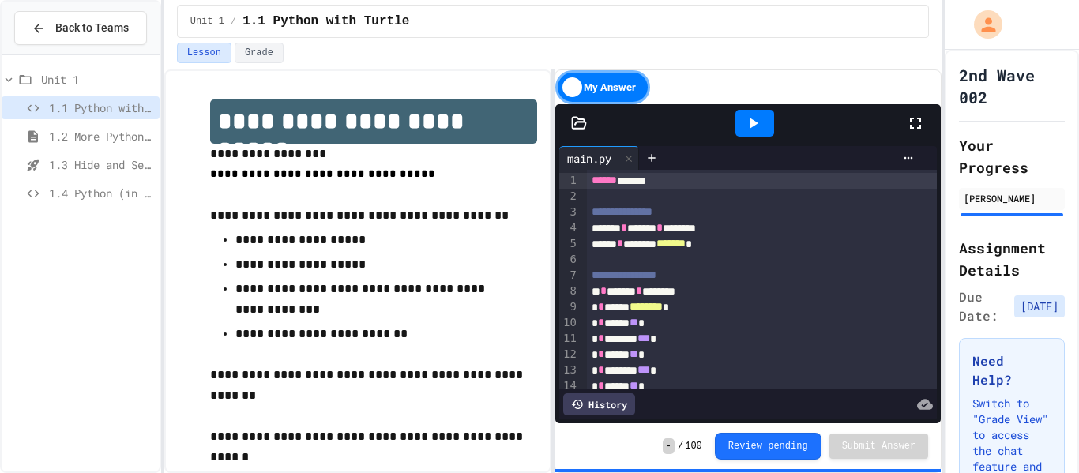
click at [119, 203] on div "1.4 Python (in Groups)" at bounding box center [81, 193] width 158 height 23
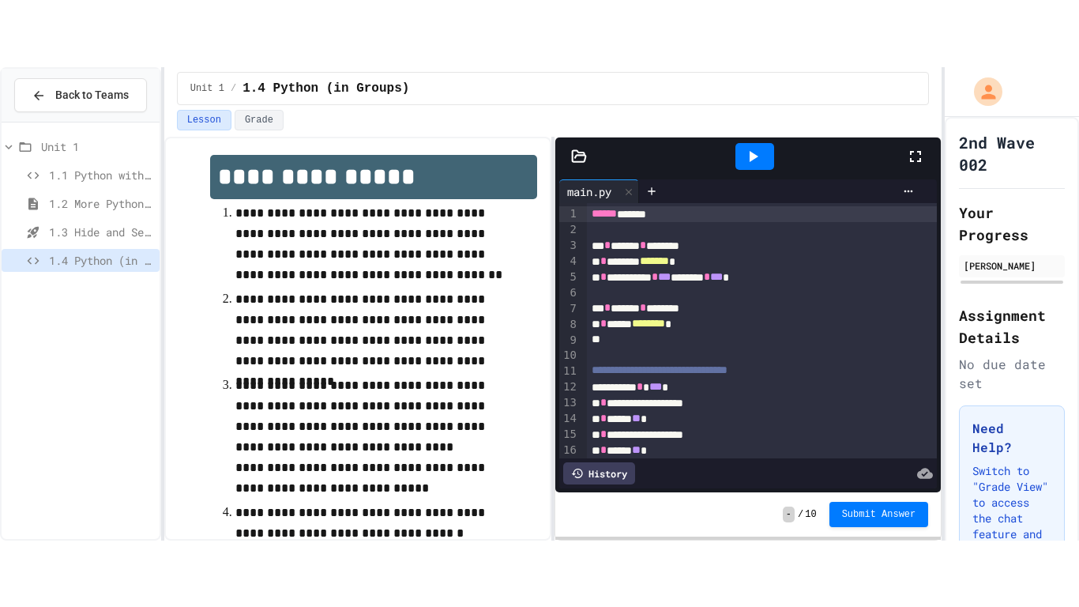
scroll to position [10, 0]
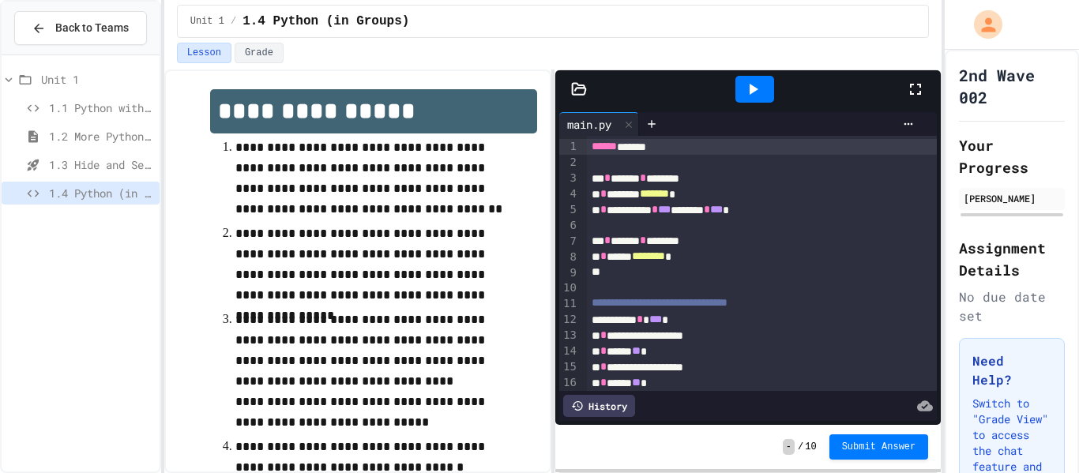
click at [912, 100] on div at bounding box center [923, 89] width 35 height 43
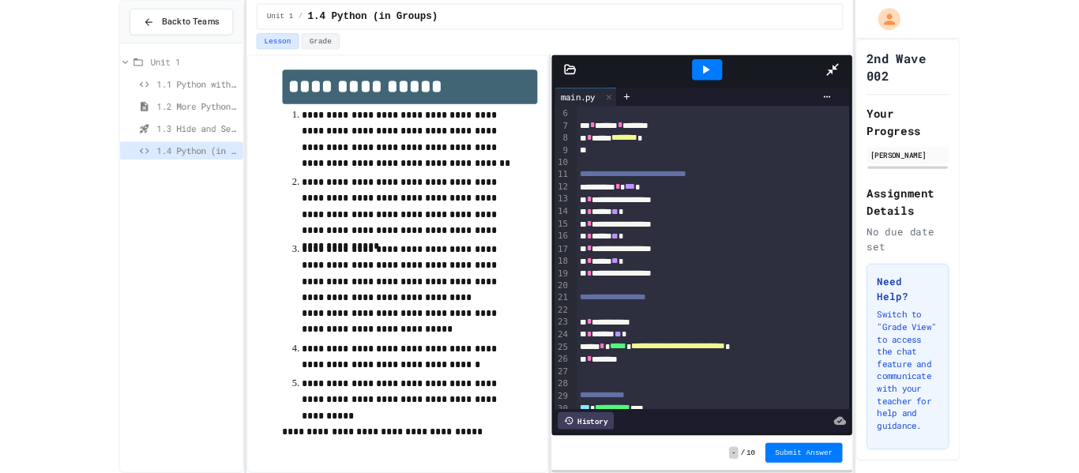
scroll to position [82, 0]
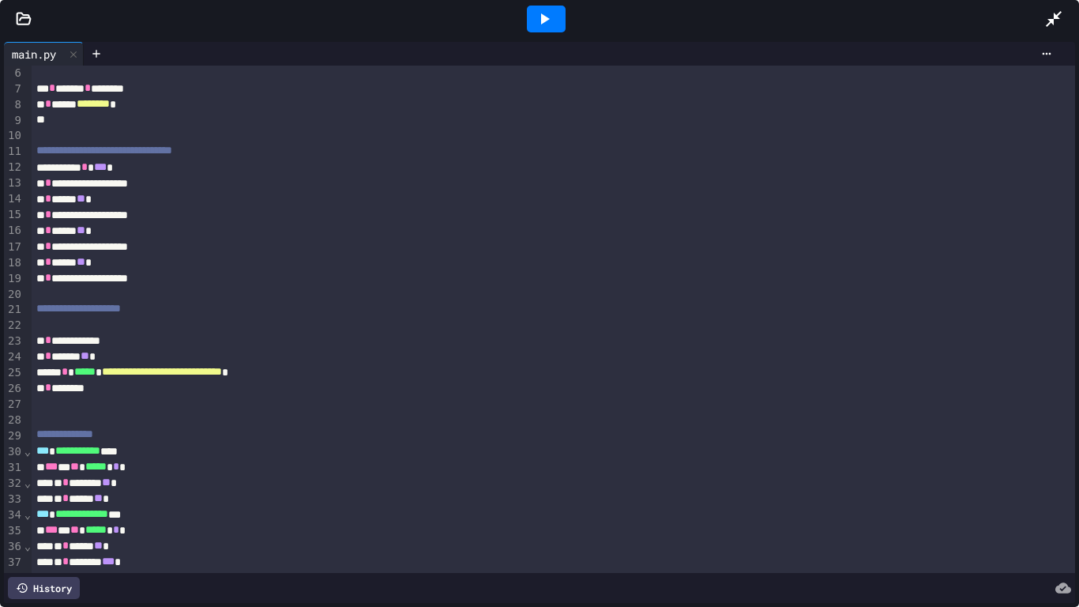
click at [1061, 17] on icon at bounding box center [1054, 18] width 19 height 19
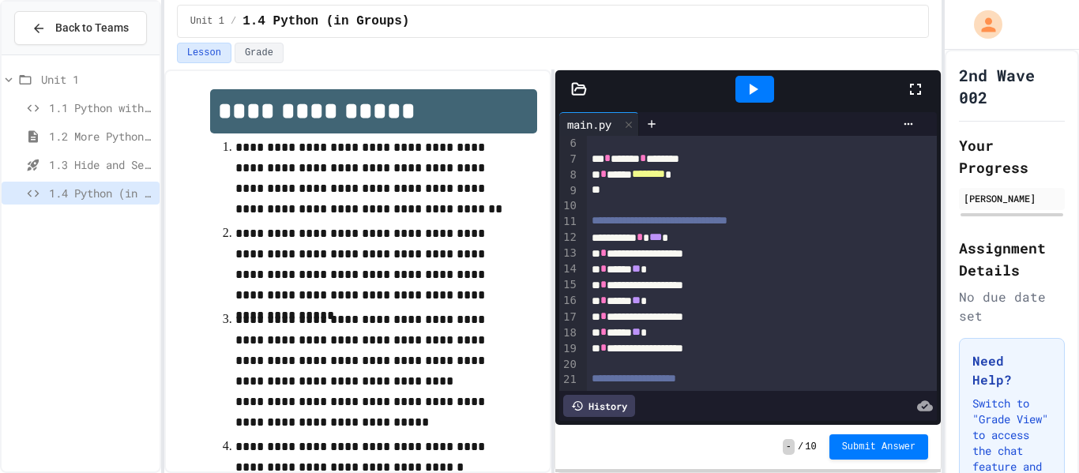
click at [89, 121] on div "1.1 Python with Turtle" at bounding box center [81, 110] width 158 height 28
click at [121, 96] on div "1.1 Python with Turtle" at bounding box center [81, 107] width 158 height 23
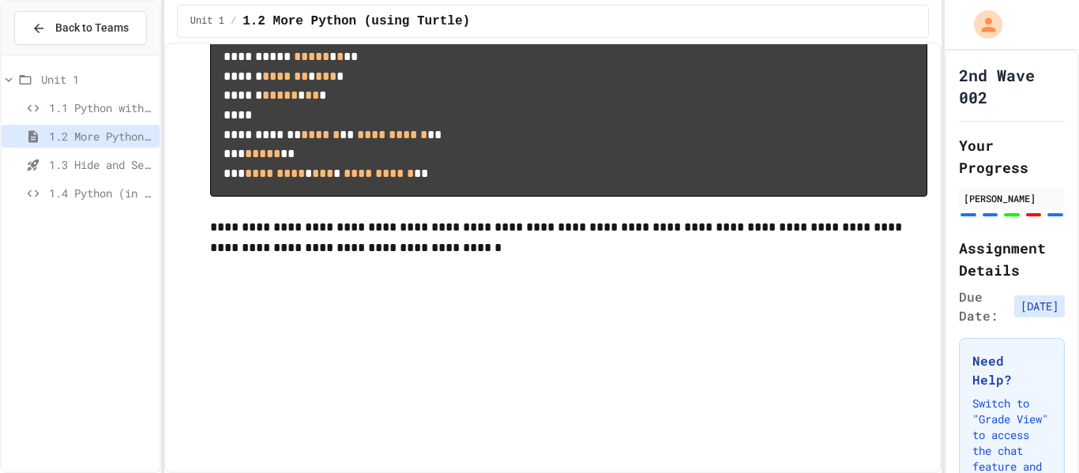
scroll to position [4128, 0]
click at [95, 164] on span "1.3 Hide and Seek" at bounding box center [101, 164] width 104 height 17
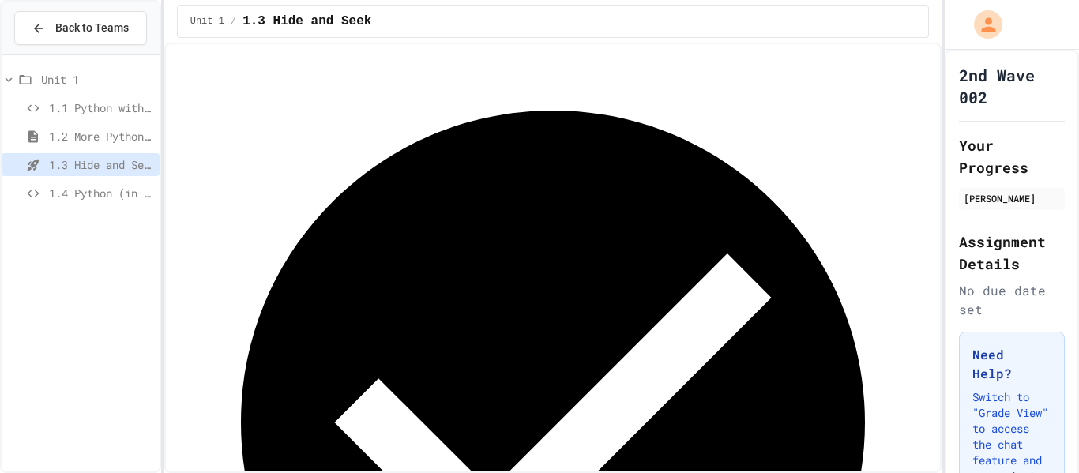
scroll to position [66, 0]
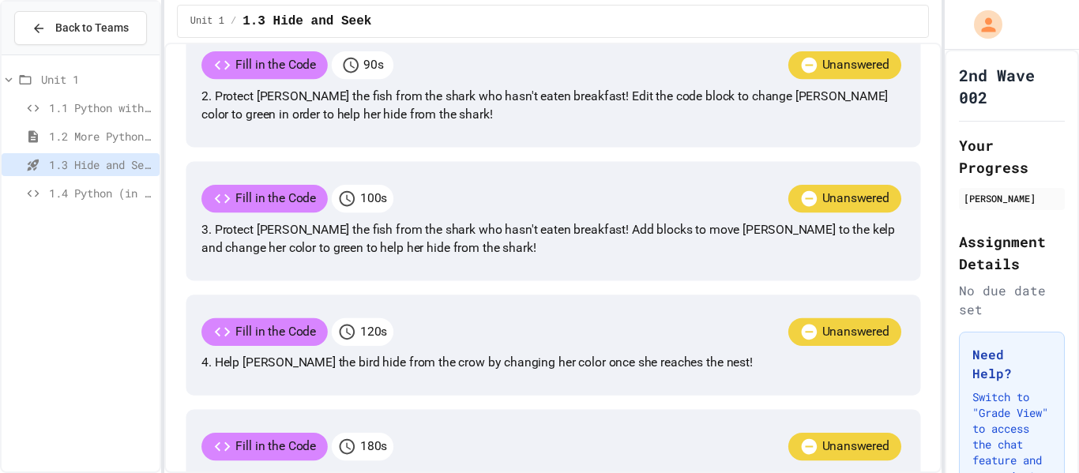
scroll to position [459, 0]
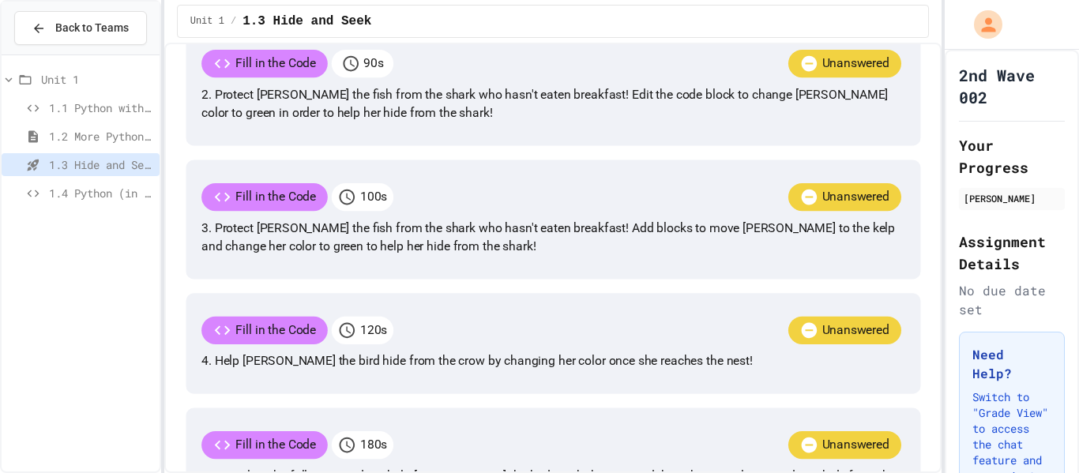
click at [66, 134] on span "1.2 More Python (using Turtle)" at bounding box center [101, 136] width 104 height 17
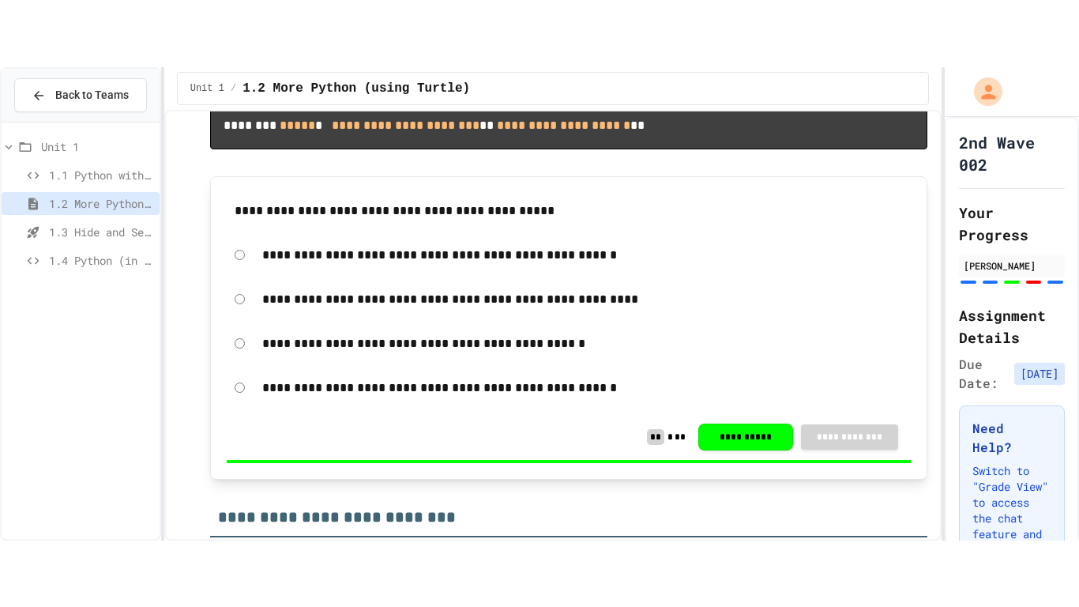
scroll to position [1310, 0]
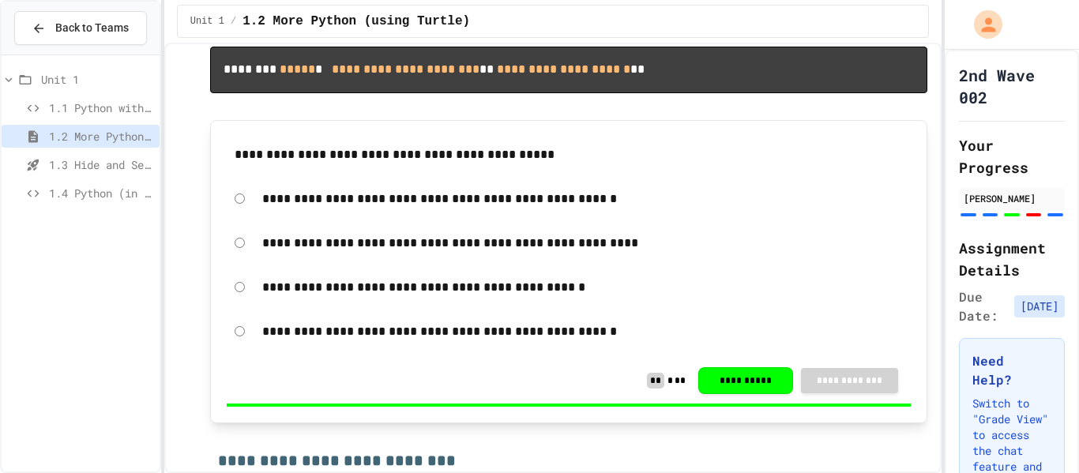
click at [65, 202] on div "1.4 Python (in Groups)" at bounding box center [81, 193] width 158 height 23
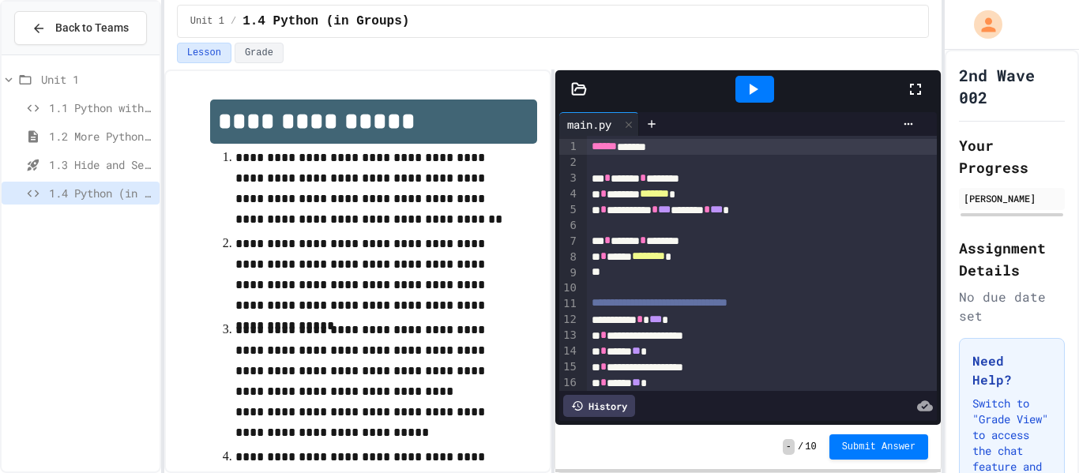
click at [918, 88] on icon at bounding box center [915, 89] width 19 height 19
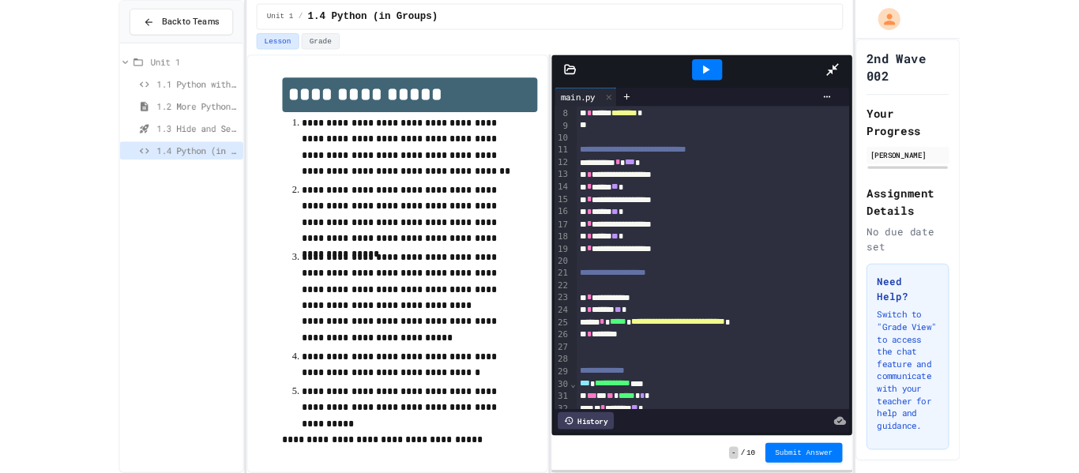
scroll to position [112, 0]
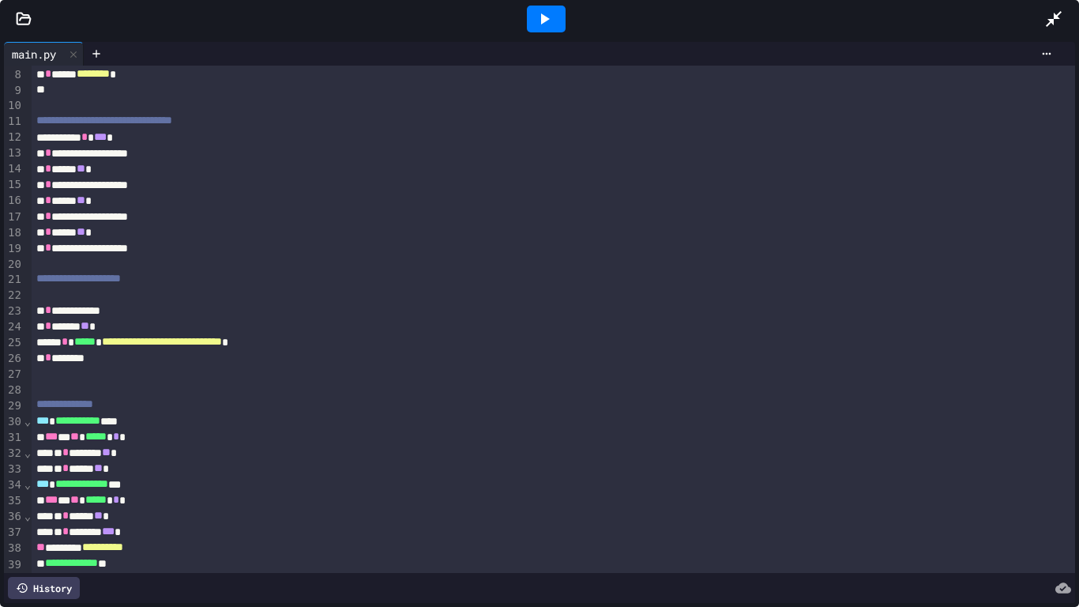
click at [341, 349] on div "**********" at bounding box center [554, 342] width 1045 height 16
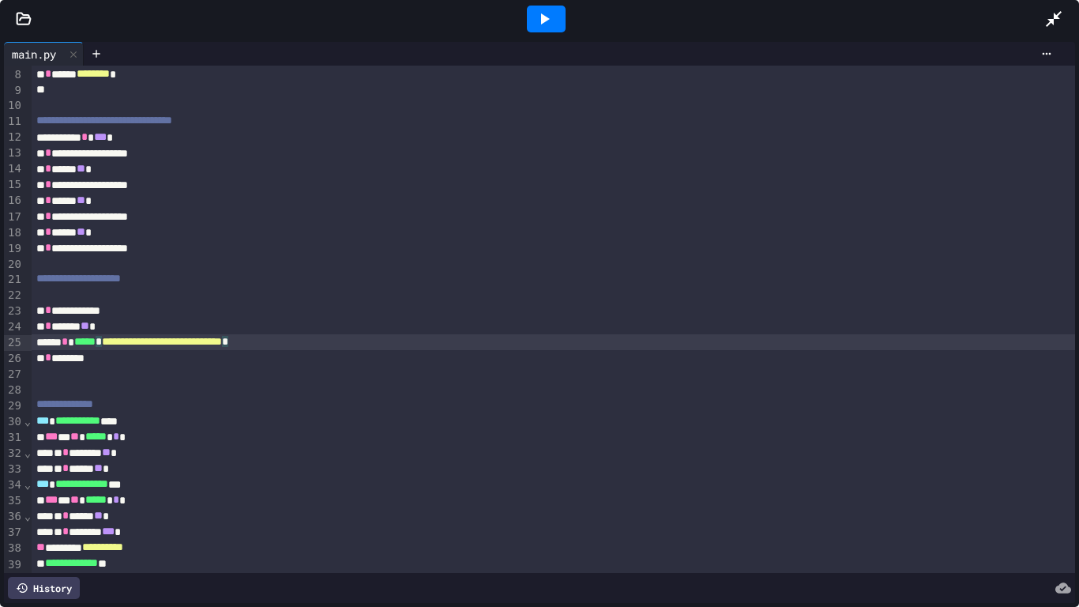
click at [1048, 23] on icon at bounding box center [1054, 18] width 19 height 19
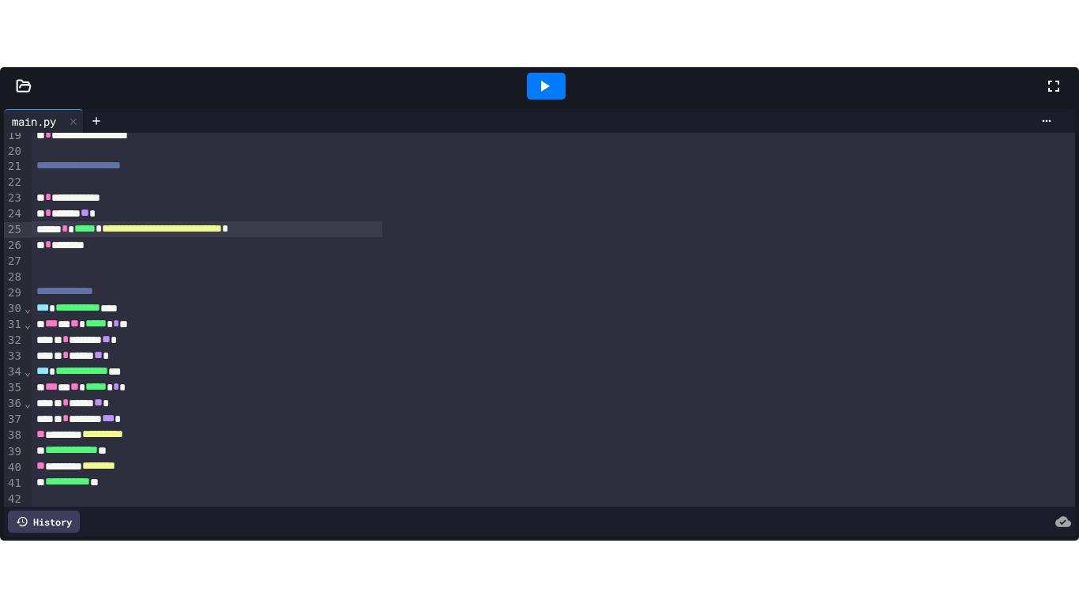
scroll to position [294, 0]
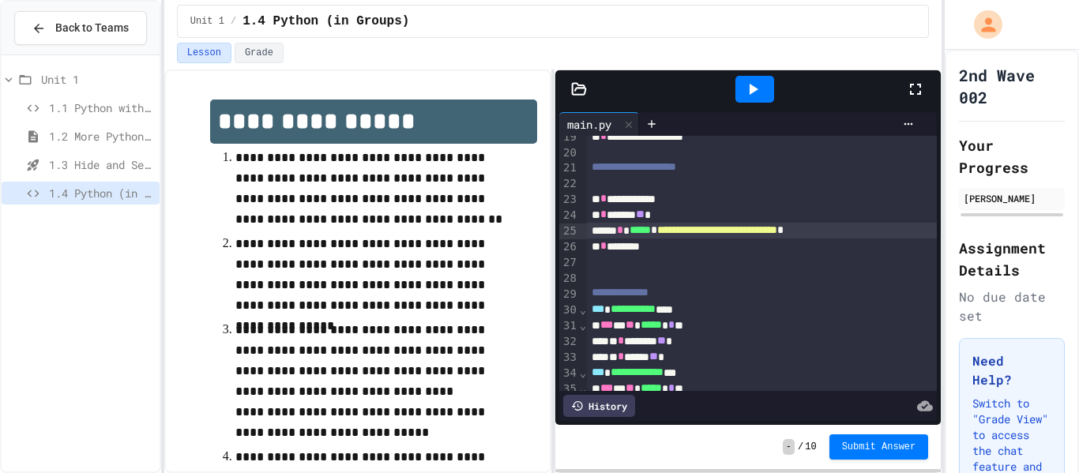
click at [919, 101] on div at bounding box center [923, 89] width 35 height 43
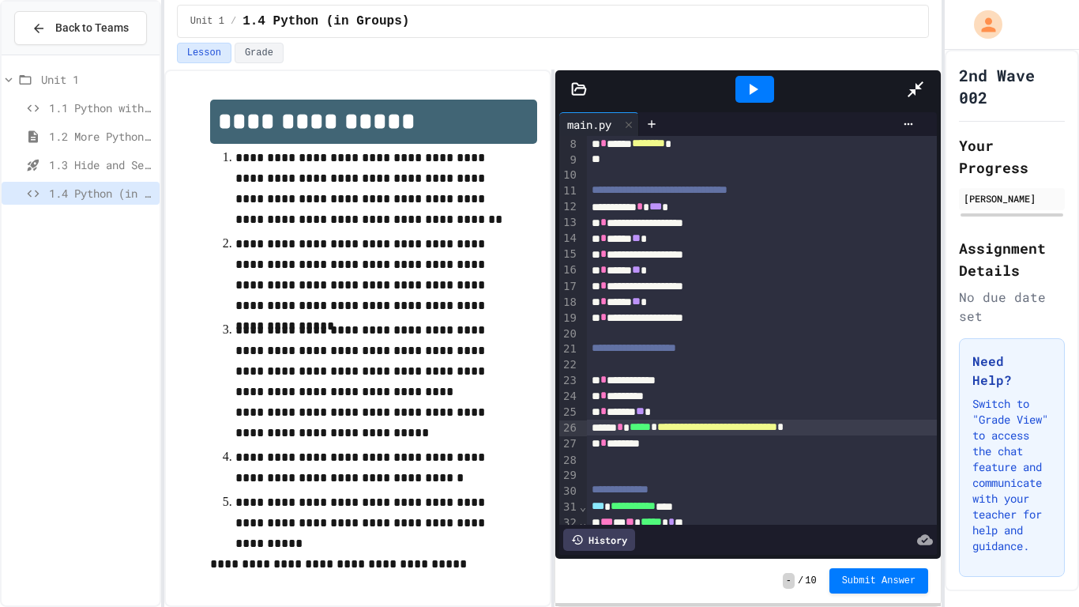
scroll to position [115, 0]
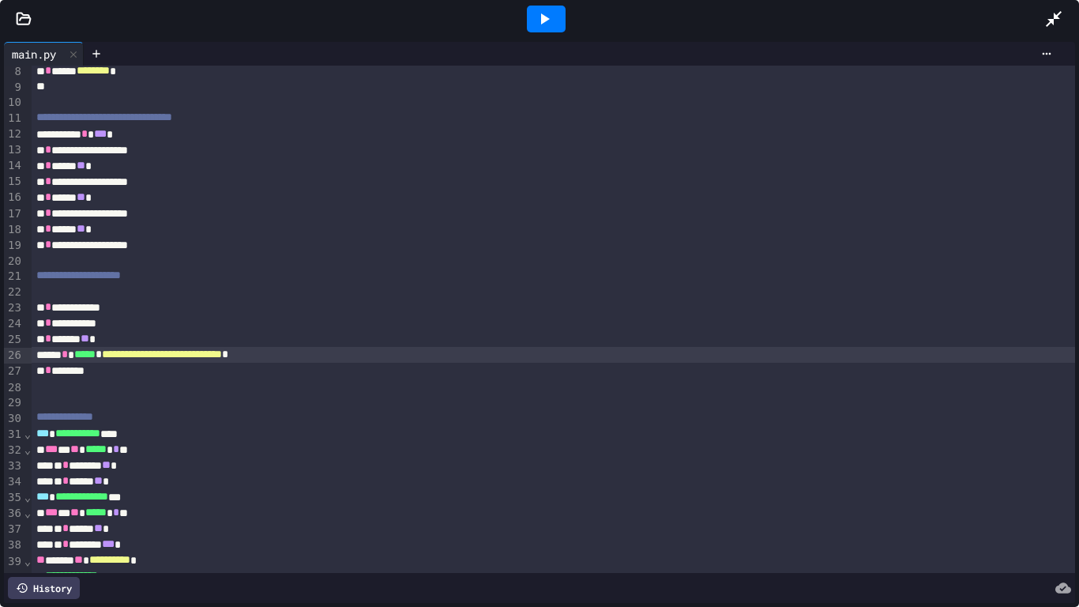
click at [547, 26] on icon at bounding box center [544, 18] width 19 height 19
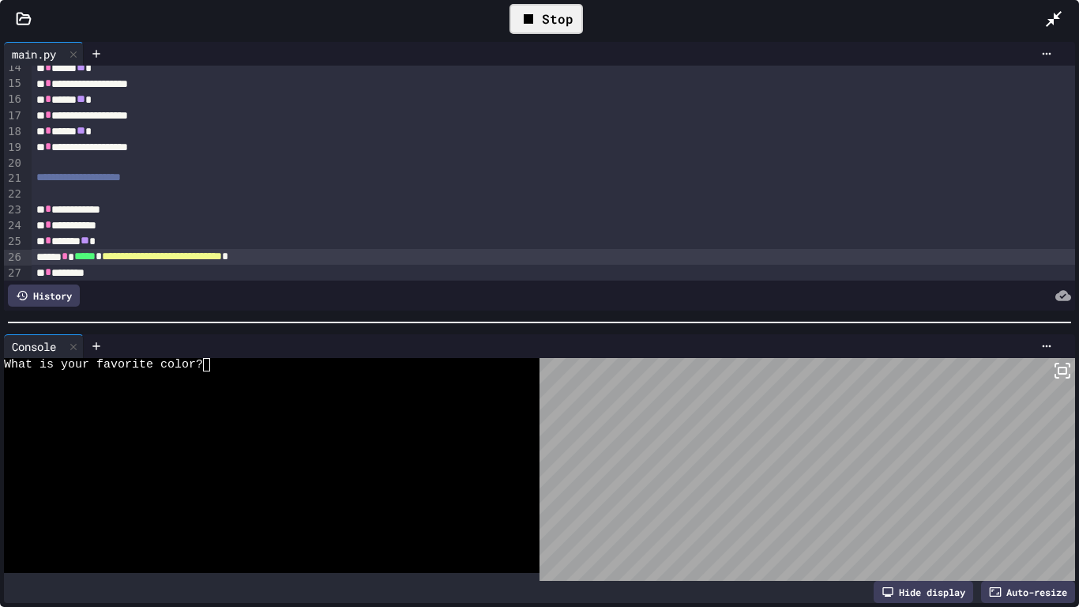
scroll to position [215, 0]
click at [1054, 15] on icon at bounding box center [1054, 19] width 16 height 16
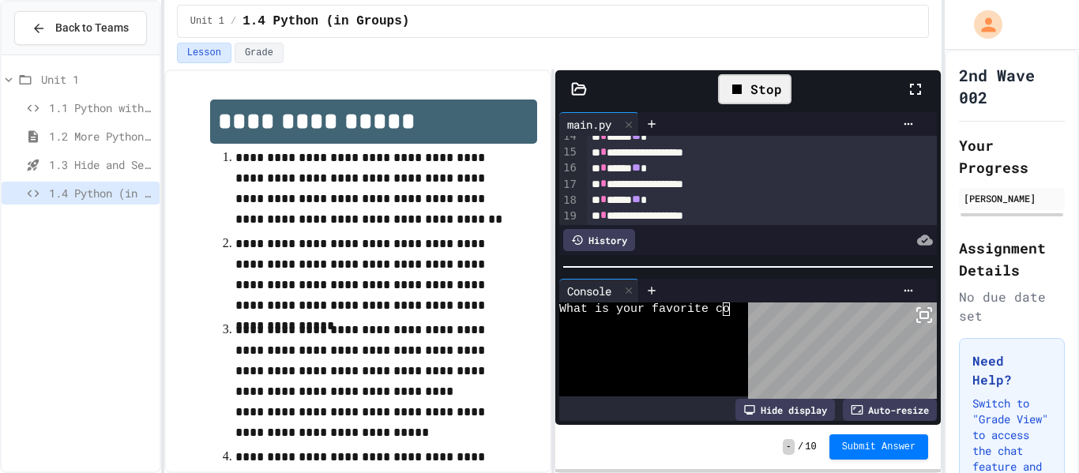
click at [73, 104] on span "1.1 Python with Turtle" at bounding box center [101, 108] width 104 height 17
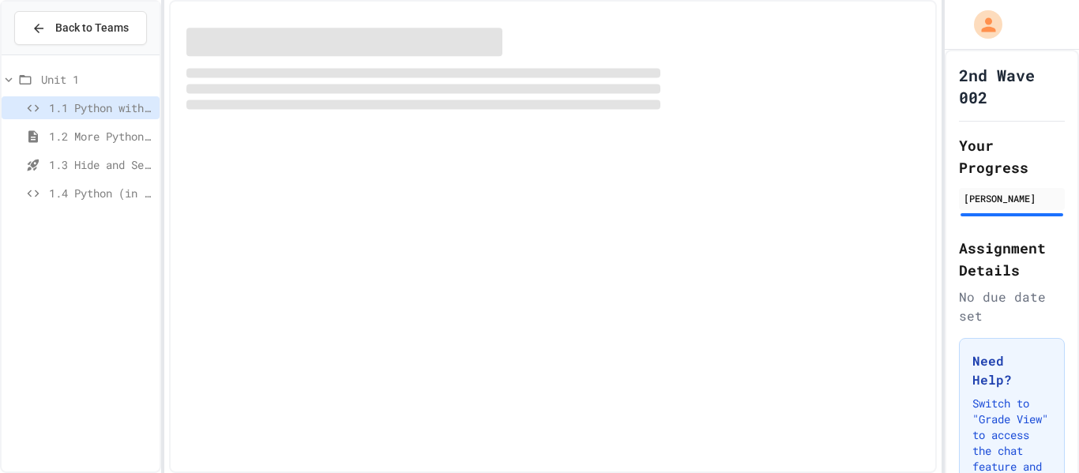
click at [81, 196] on span "1.4 Python (in Groups)" at bounding box center [101, 193] width 104 height 17
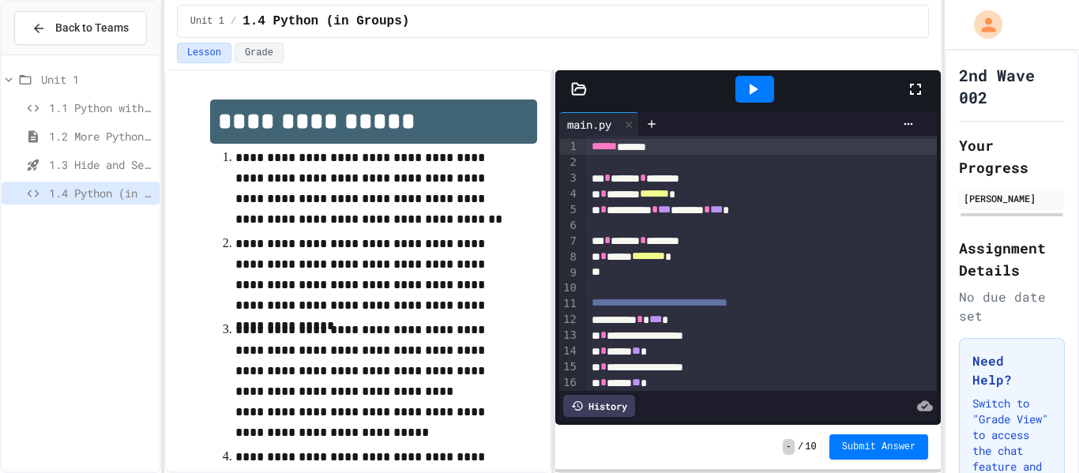
click at [917, 87] on icon at bounding box center [915, 89] width 19 height 19
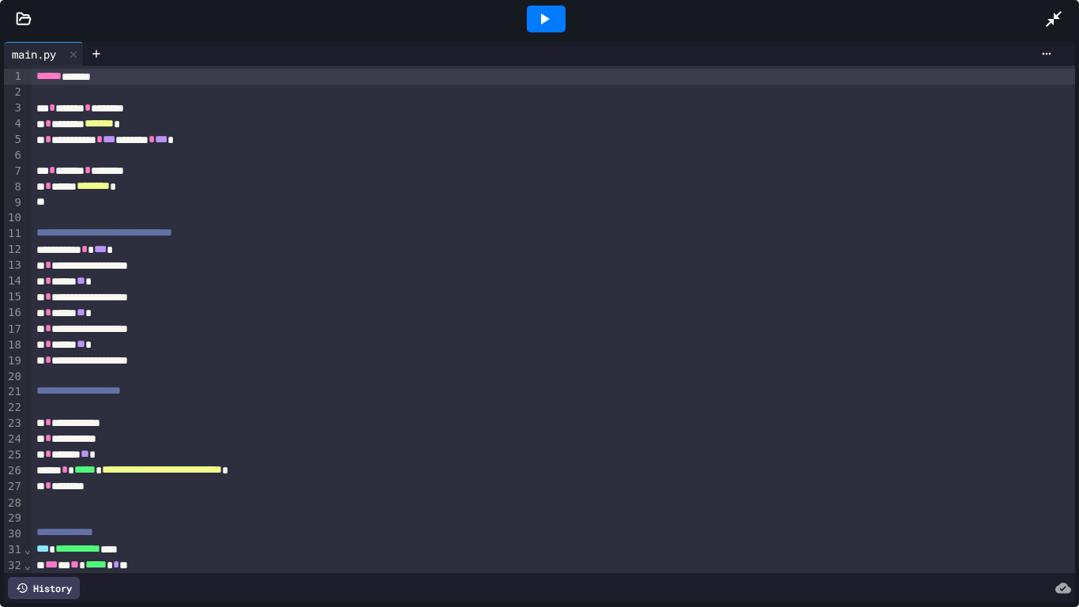
click at [277, 299] on div "**********" at bounding box center [554, 297] width 1045 height 16
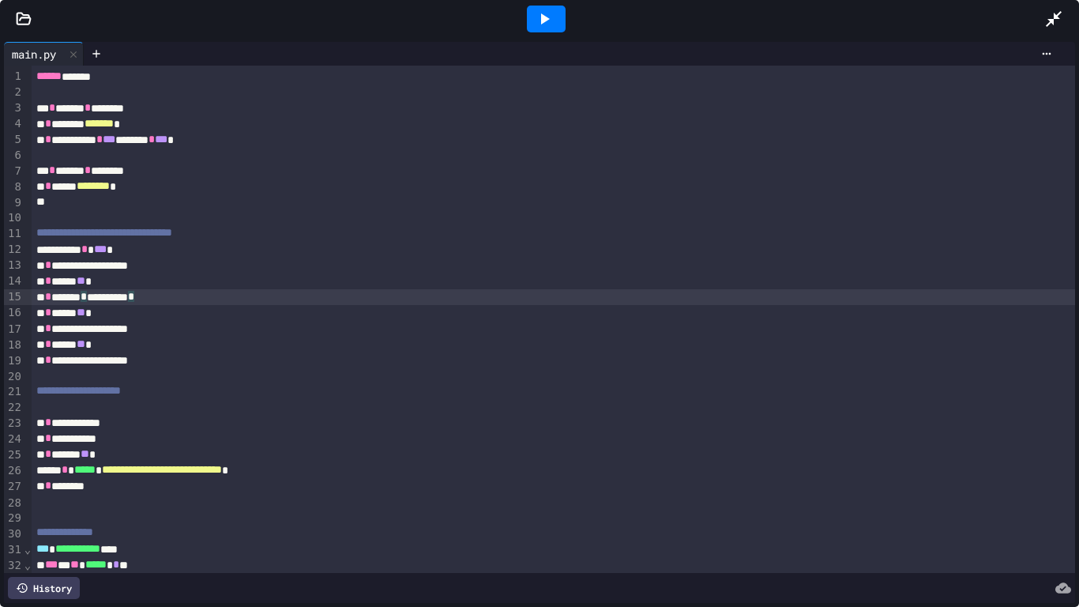
click at [186, 426] on div "**********" at bounding box center [554, 423] width 1045 height 16
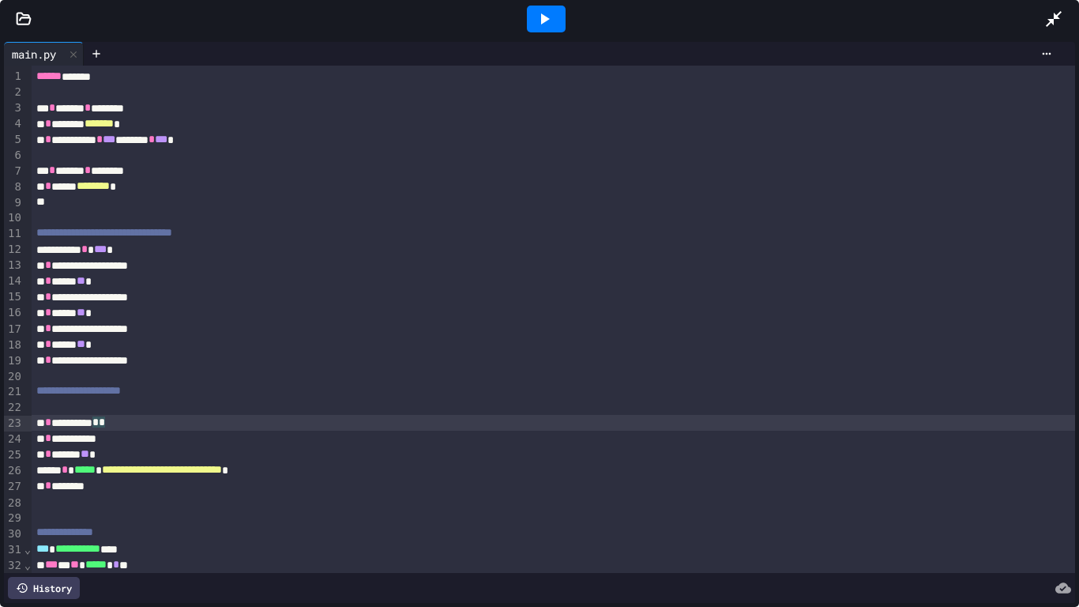
click at [179, 433] on div "**********" at bounding box center [554, 439] width 1045 height 16
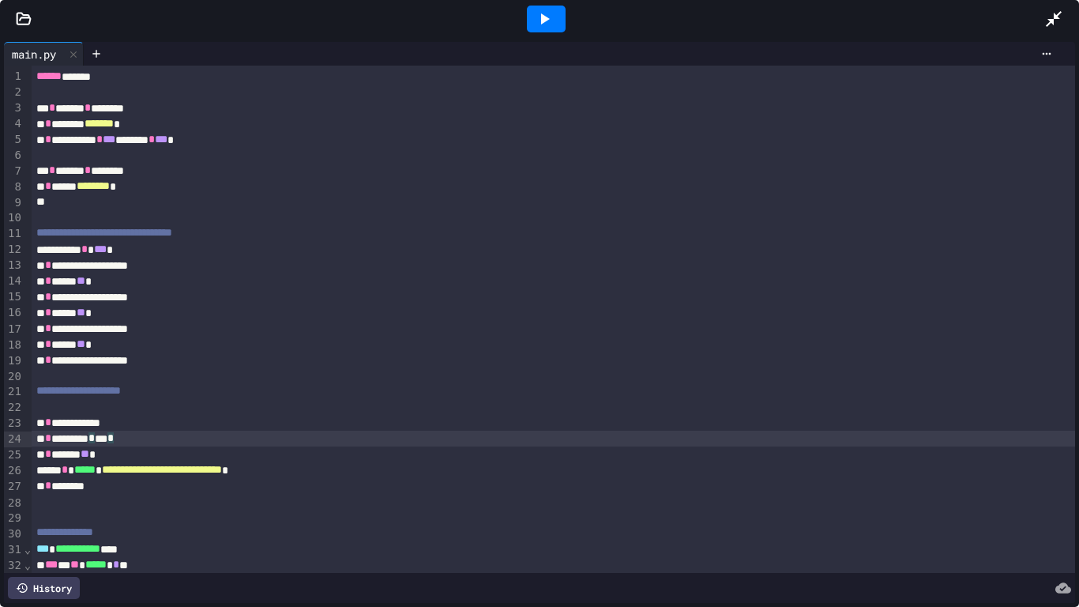
click at [563, 21] on div at bounding box center [546, 19] width 39 height 27
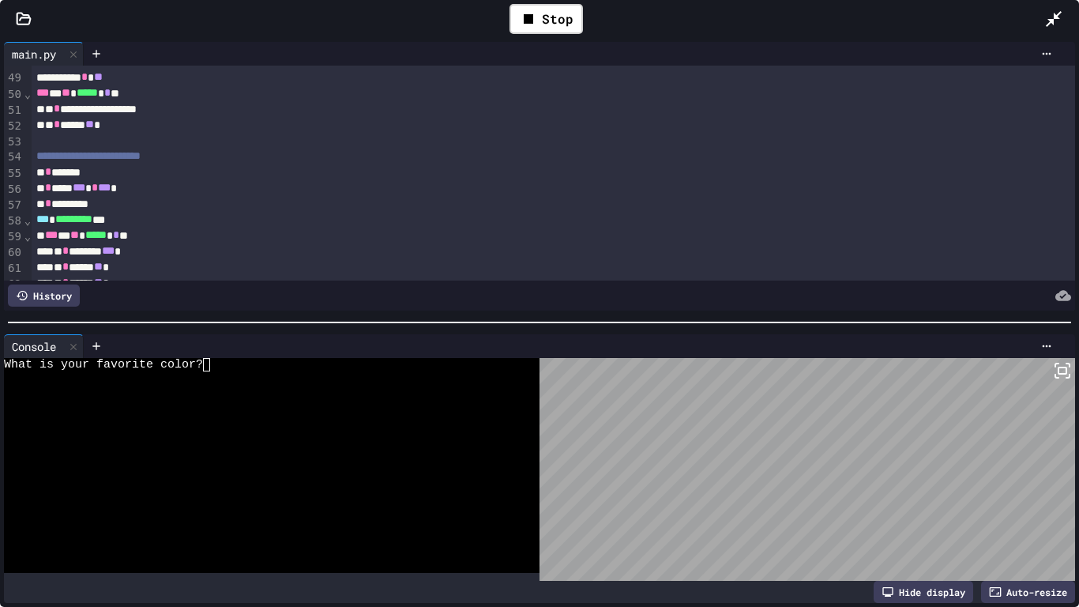
scroll to position [762, 0]
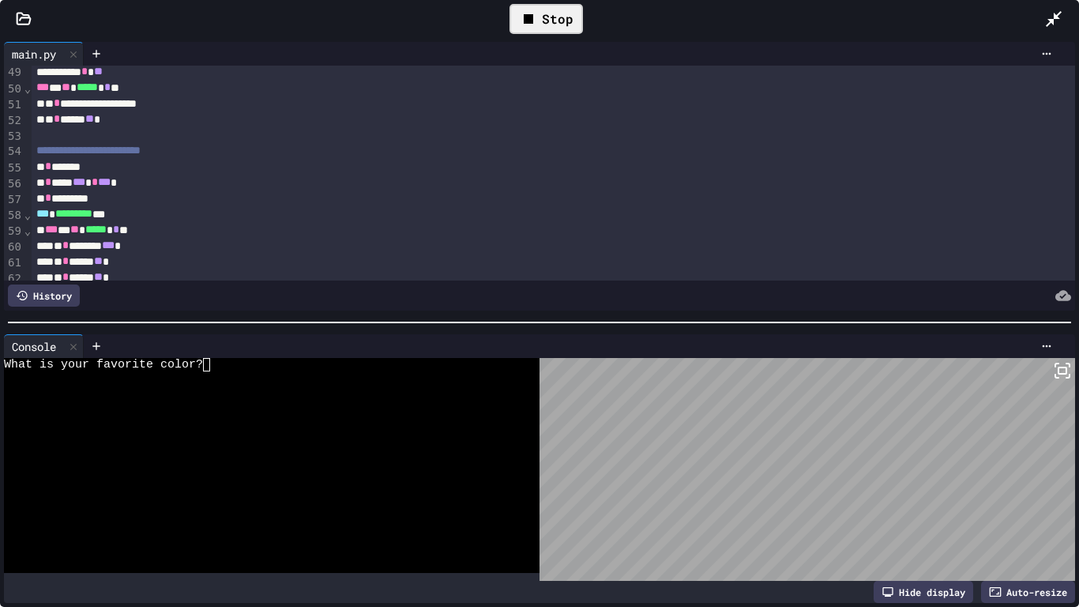
click at [544, 20] on div "Stop" at bounding box center [546, 19] width 73 height 30
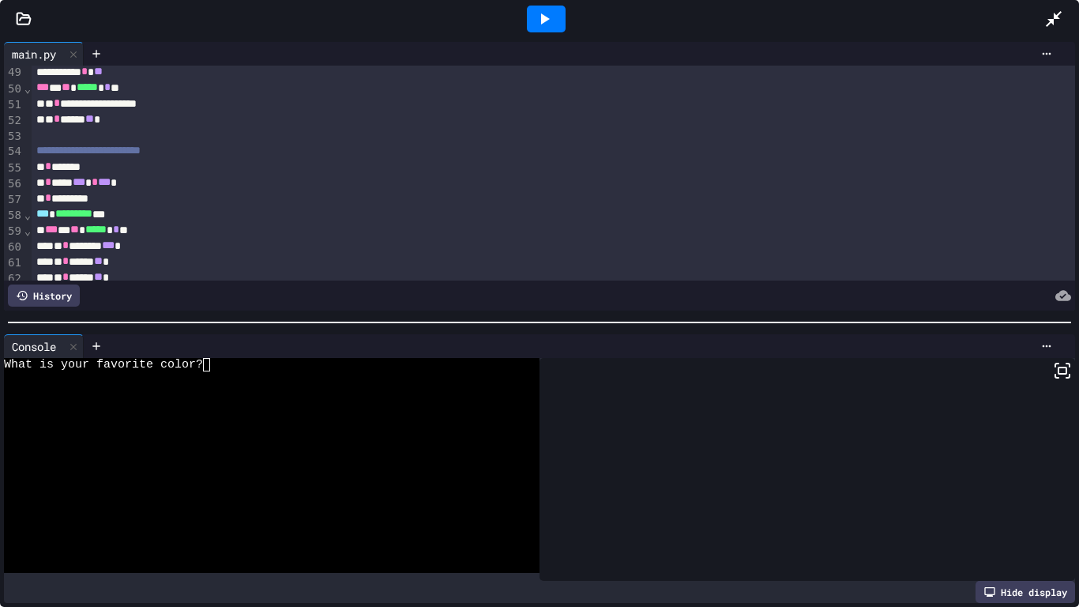
click at [548, 28] on div at bounding box center [546, 19] width 39 height 27
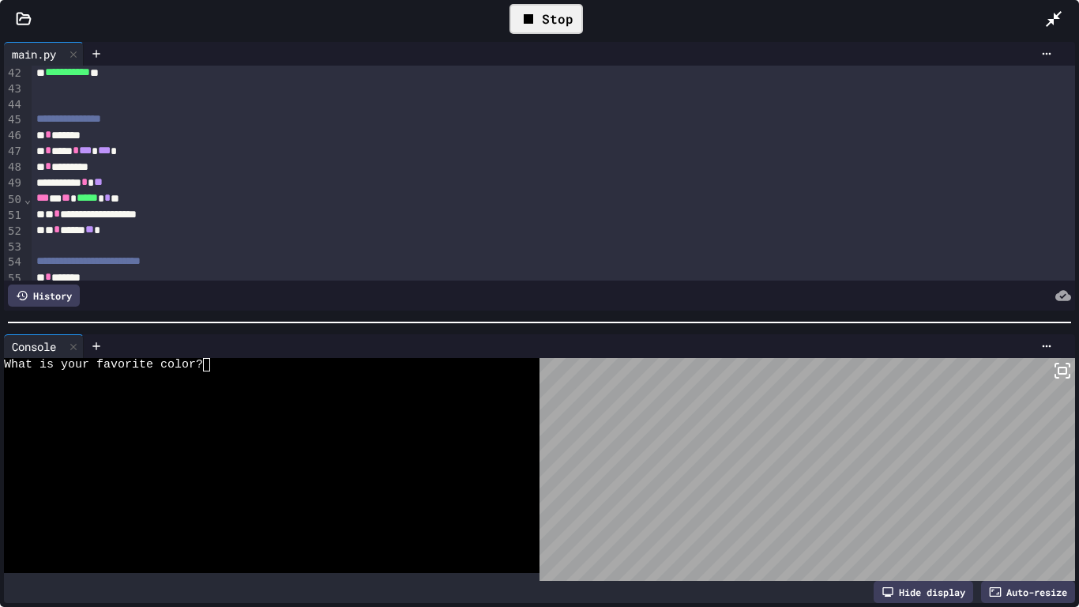
scroll to position [647, 0]
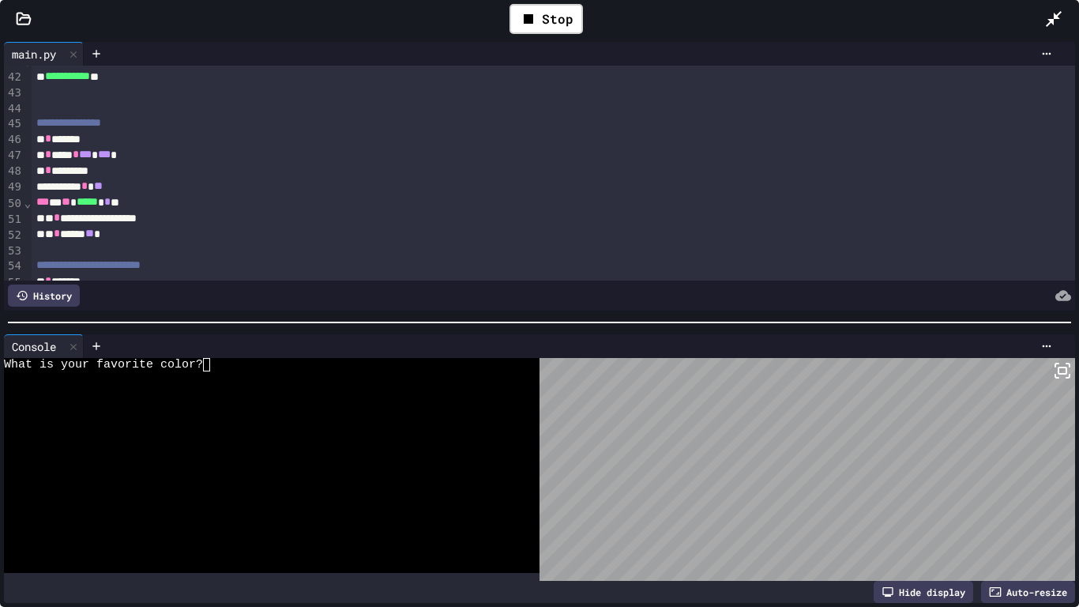
click at [1064, 24] on div at bounding box center [1062, 19] width 35 height 46
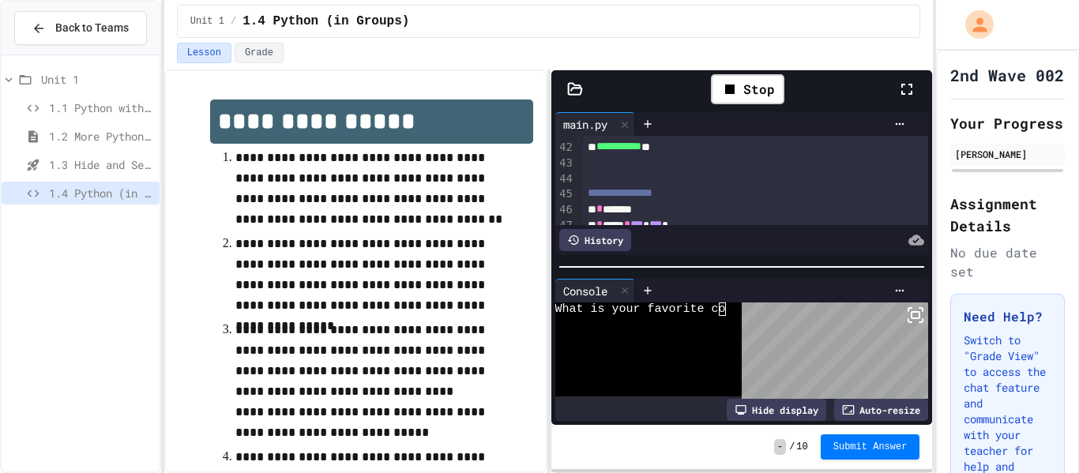
click at [62, 100] on span "1.1 Python with Turtle" at bounding box center [101, 108] width 104 height 17
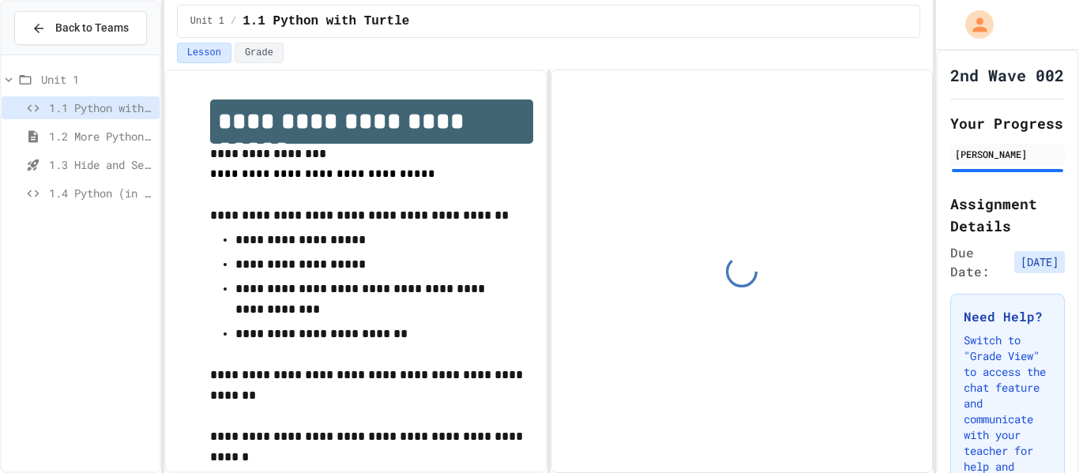
click at [67, 203] on div "1.4 Python (in Groups)" at bounding box center [81, 193] width 158 height 23
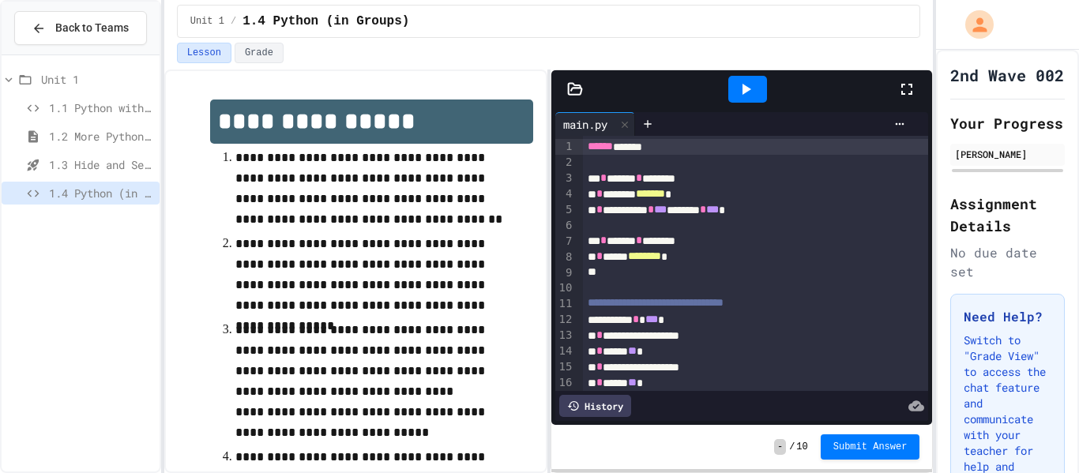
click at [904, 92] on icon at bounding box center [907, 89] width 19 height 19
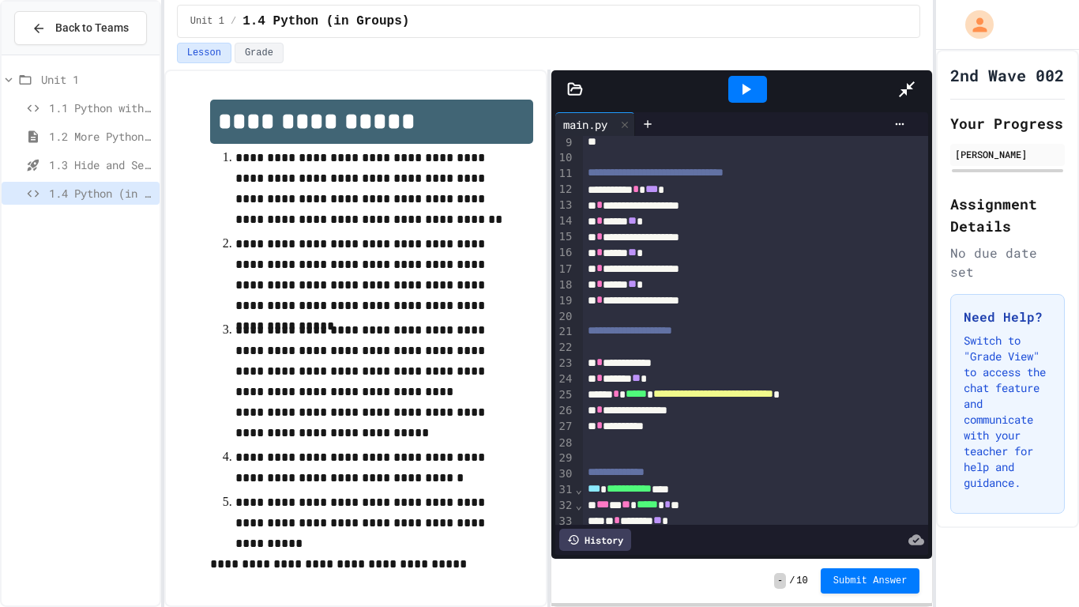
scroll to position [136, 0]
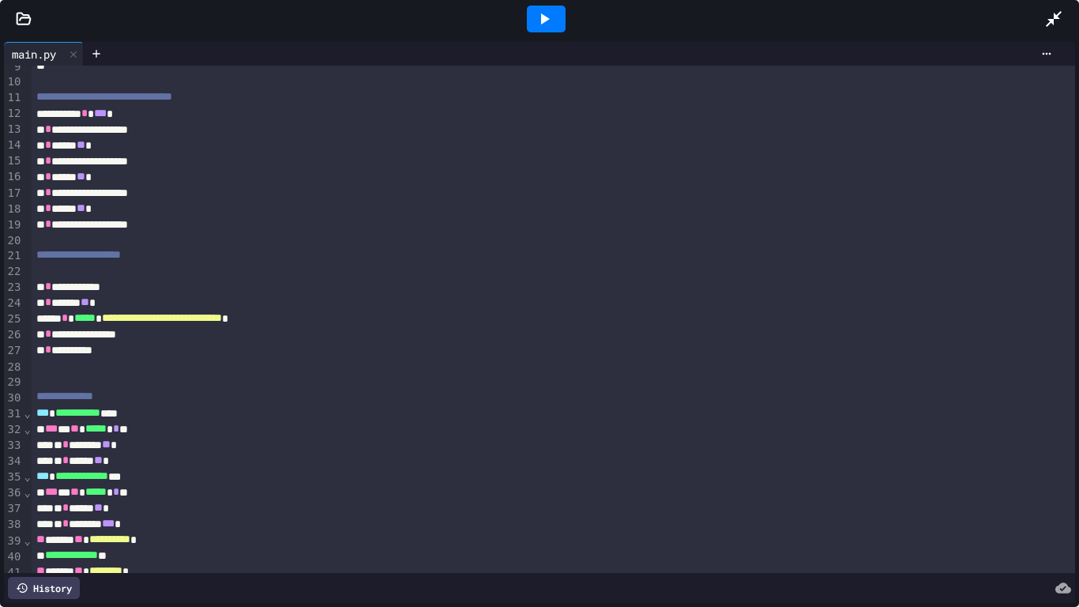
click at [562, 26] on div at bounding box center [546, 19] width 39 height 27
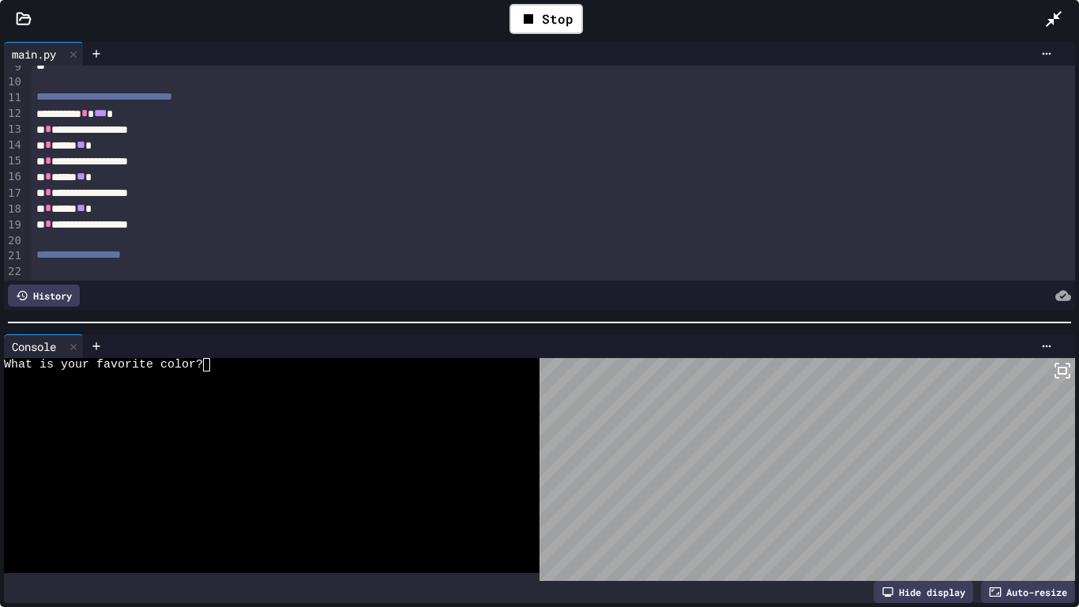
click at [1061, 33] on div at bounding box center [1062, 19] width 35 height 46
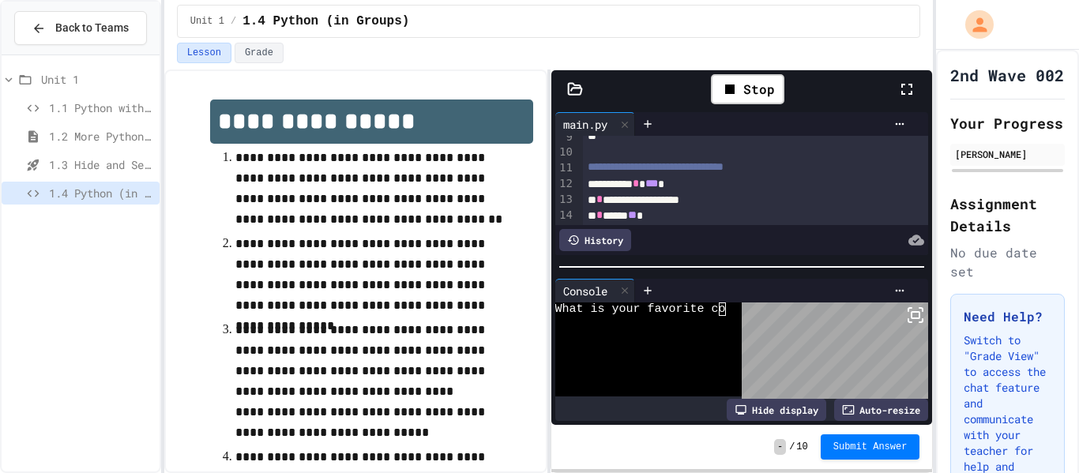
click at [94, 113] on span "1.1 Python with Turtle" at bounding box center [101, 108] width 104 height 17
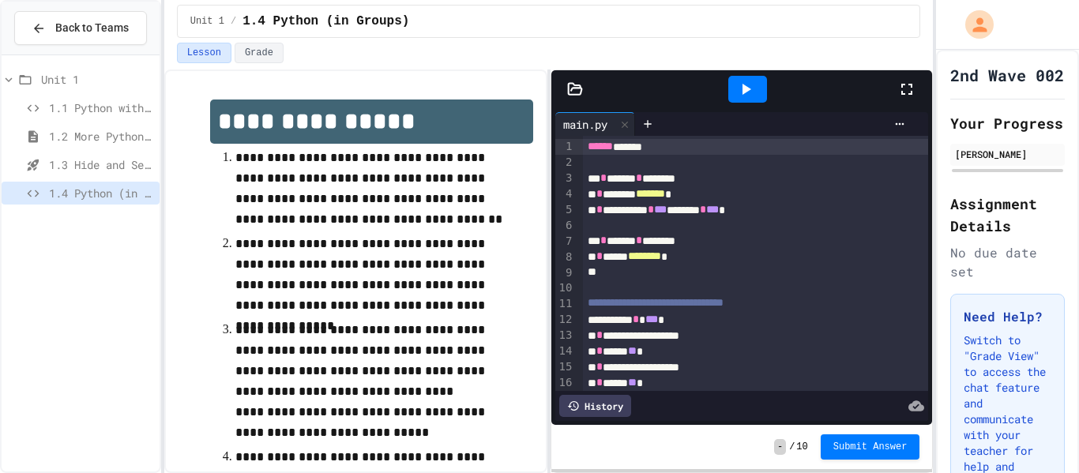
click at [917, 80] on icon at bounding box center [907, 89] width 19 height 19
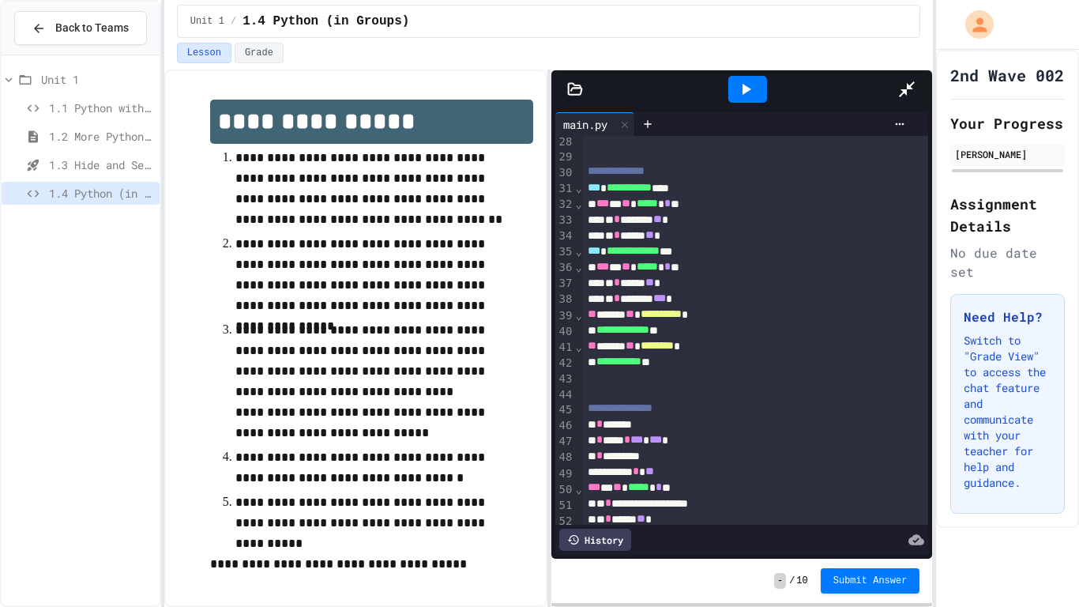
scroll to position [435, 0]
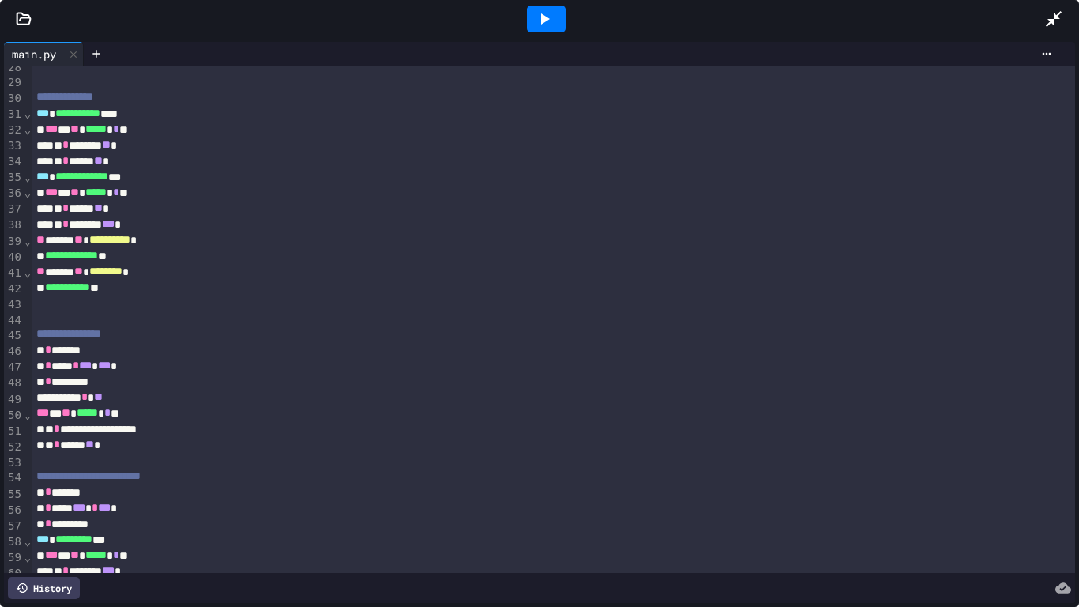
click at [554, 22] on div at bounding box center [546, 19] width 39 height 27
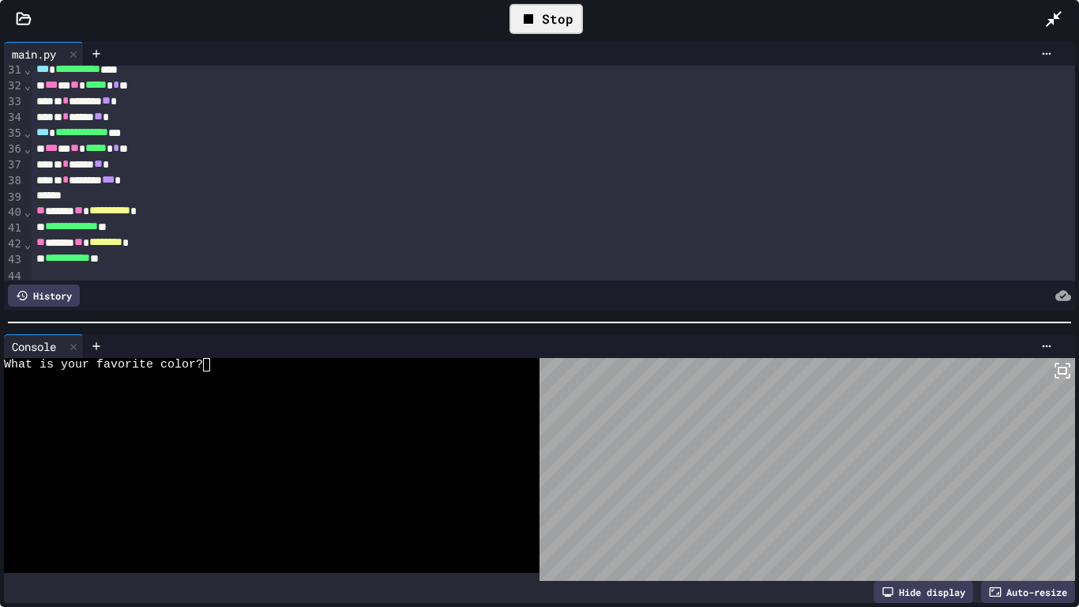
scroll to position [482, 0]
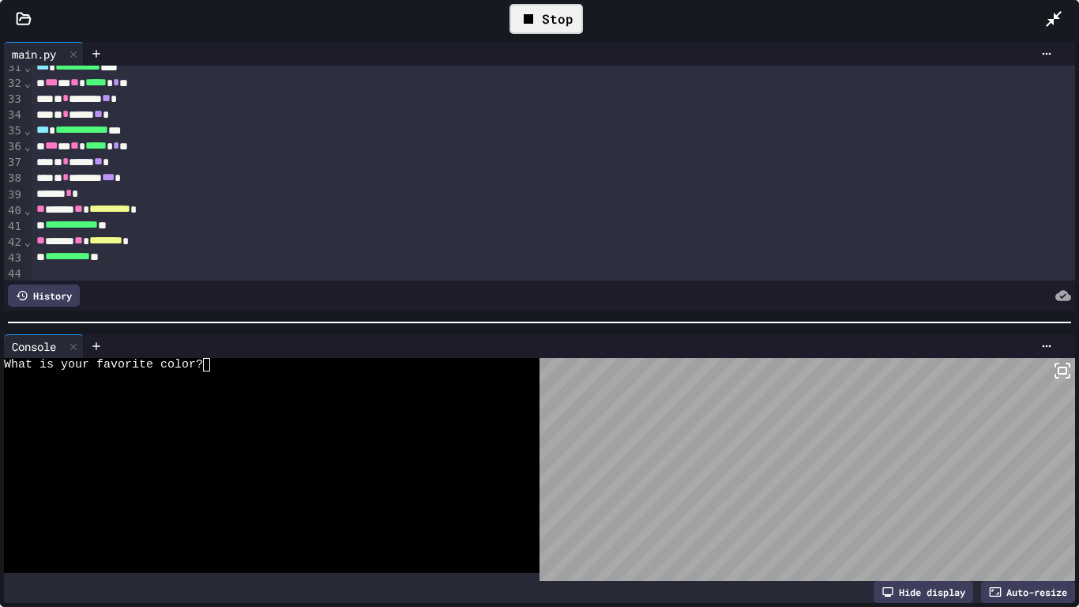
click at [557, 28] on div "Stop" at bounding box center [546, 19] width 73 height 30
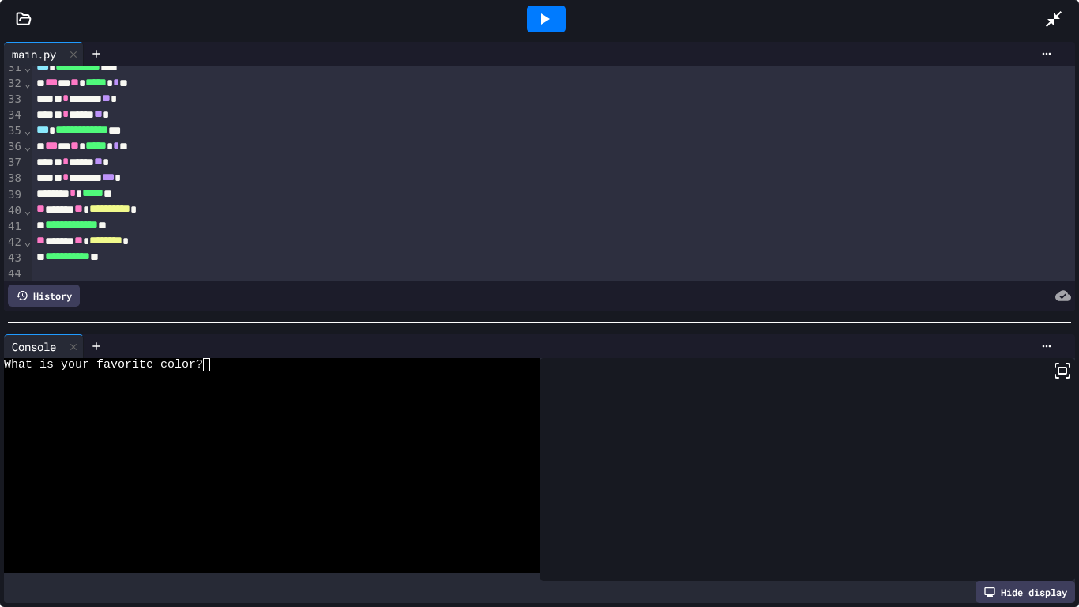
click at [1058, 26] on icon at bounding box center [1054, 18] width 19 height 19
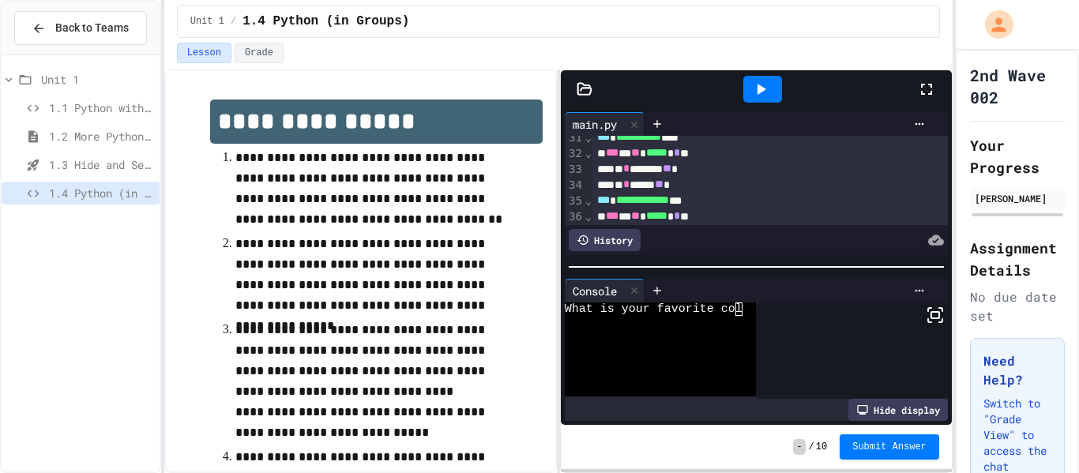
click at [112, 115] on span "1.1 Python with Turtle" at bounding box center [101, 108] width 104 height 17
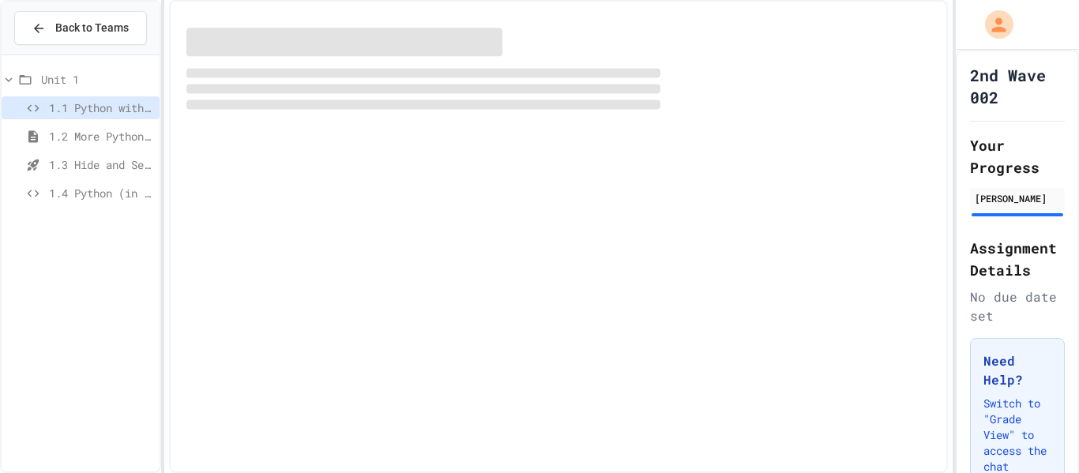
click at [116, 209] on div "1.4 Python (in Groups)" at bounding box center [81, 196] width 158 height 28
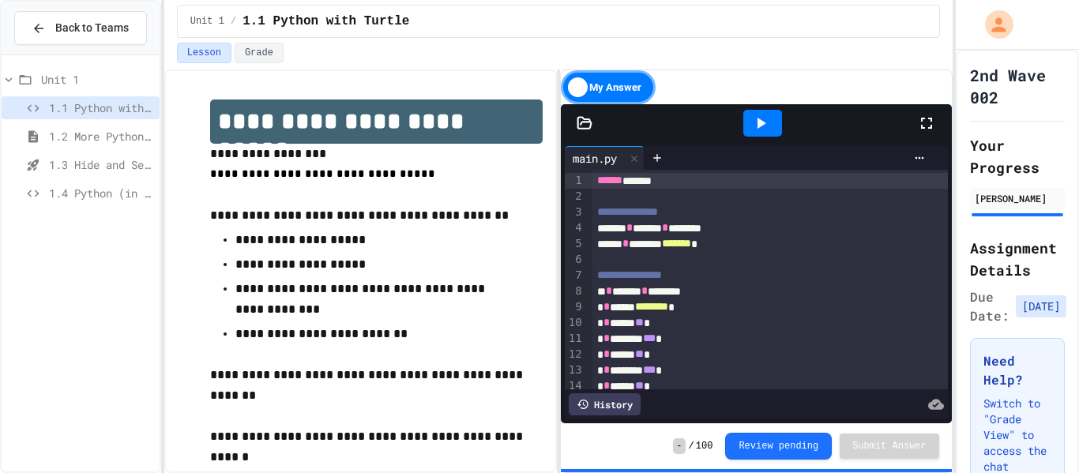
click at [77, 197] on span "1.4 Python (in Groups)" at bounding box center [101, 193] width 104 height 17
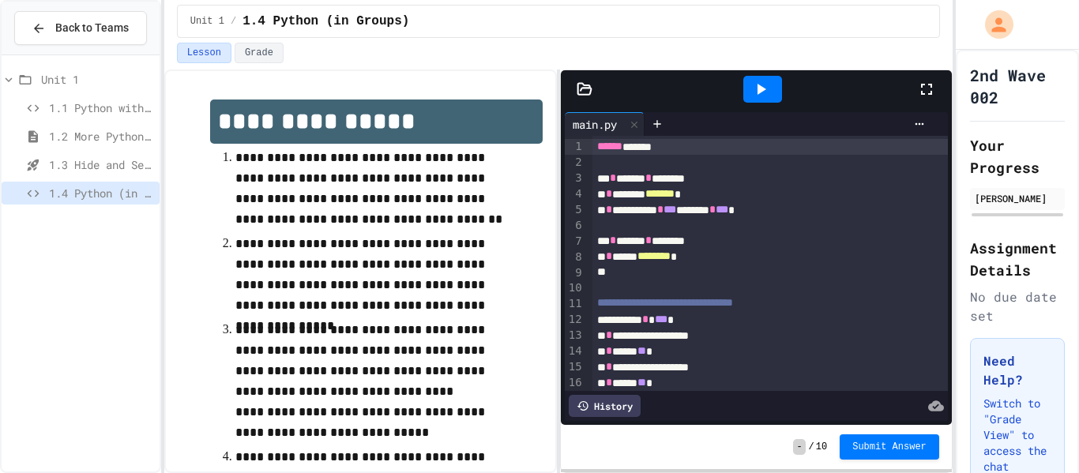
click at [927, 89] on icon at bounding box center [926, 89] width 19 height 19
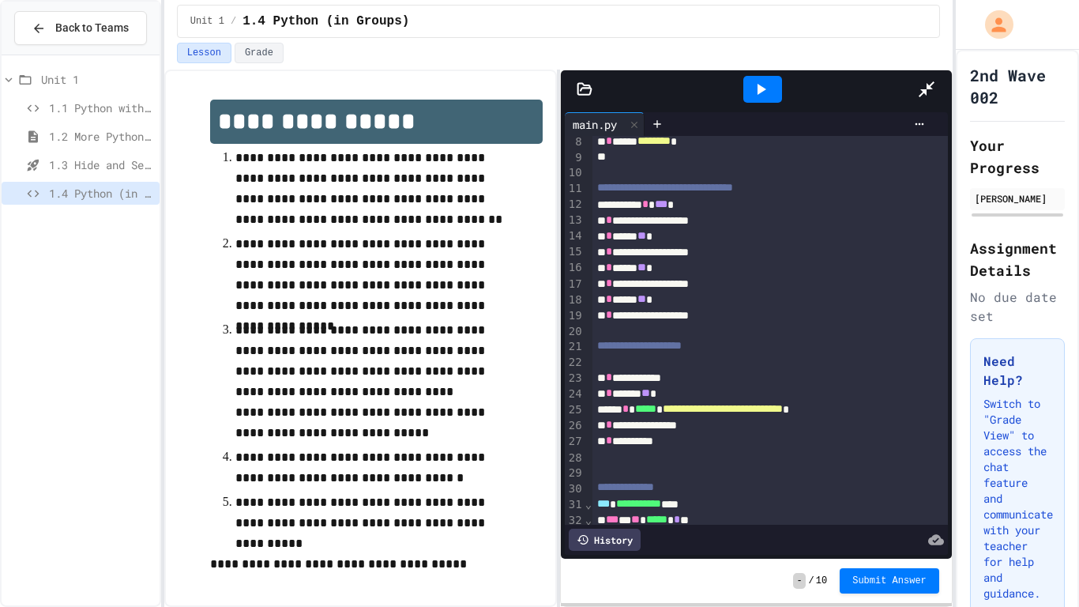
scroll to position [119, 0]
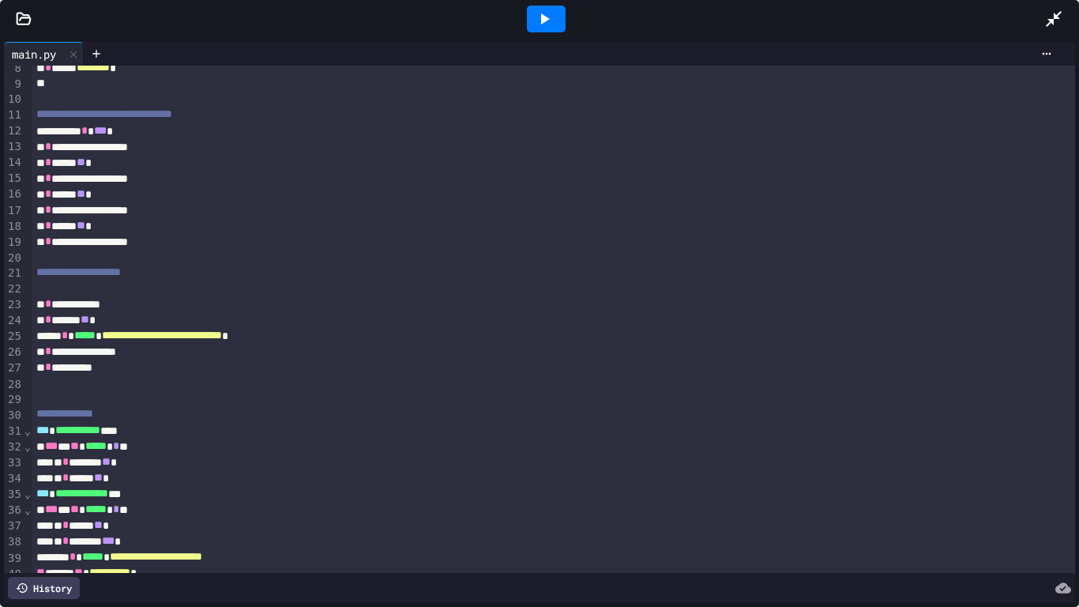
click at [133, 372] on div "**********" at bounding box center [554, 368] width 1045 height 16
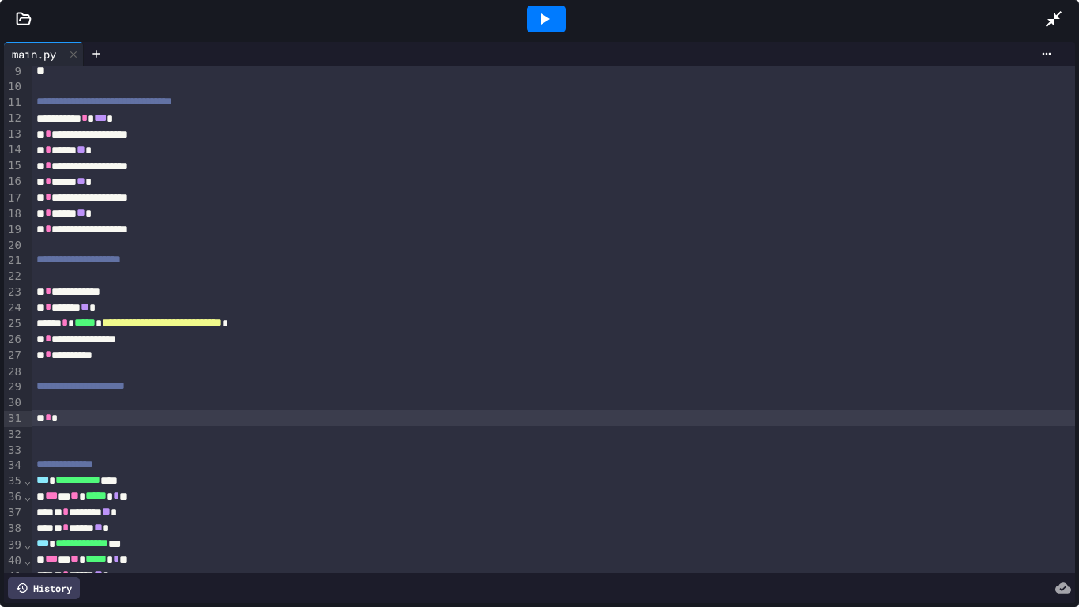
scroll to position [130, 0]
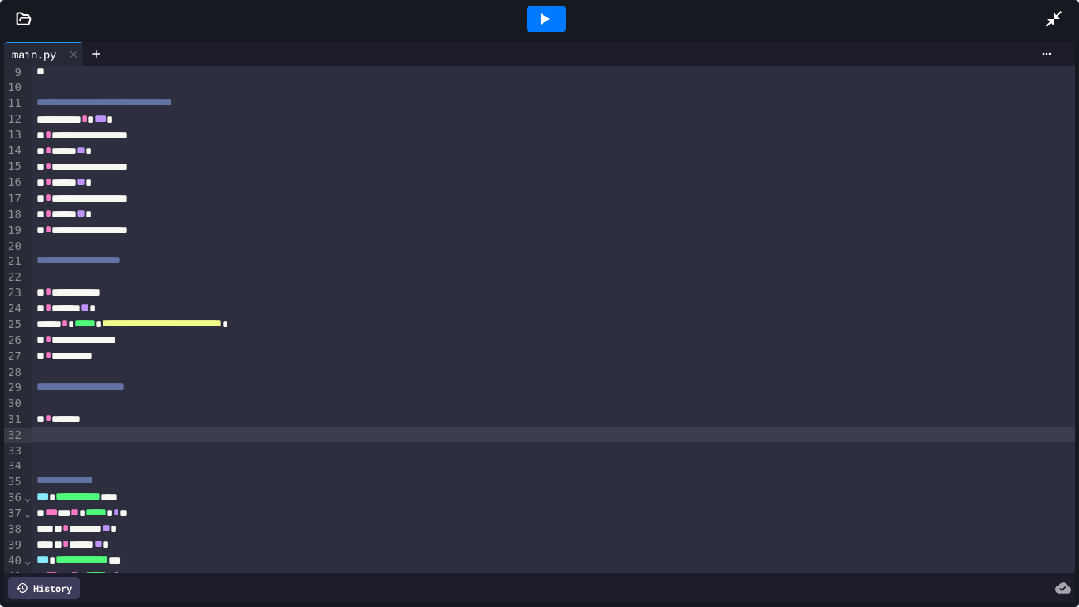
click at [528, 15] on div at bounding box center [546, 19] width 39 height 27
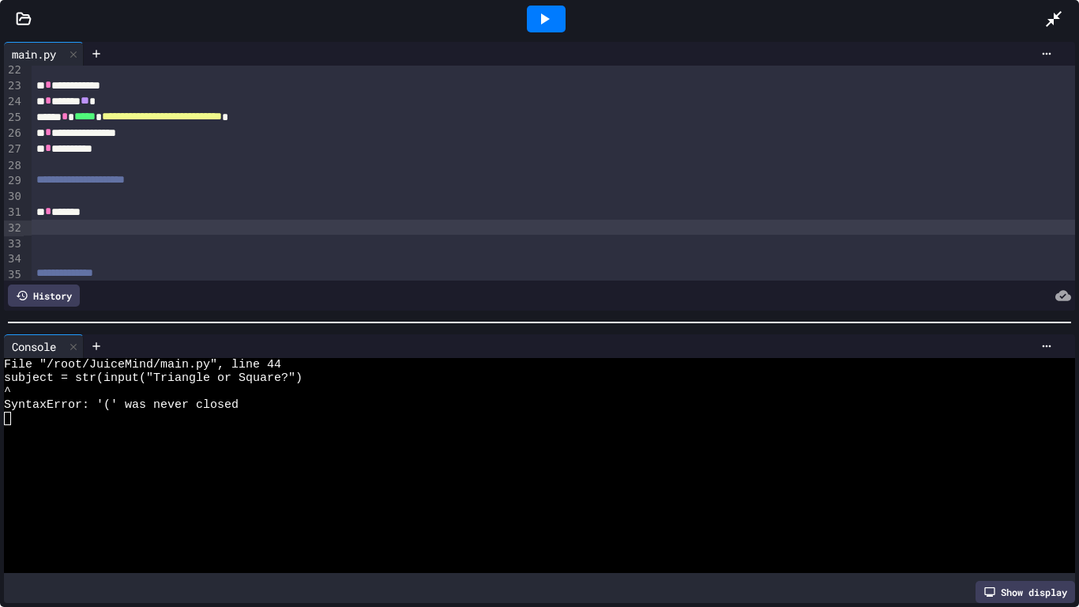
scroll to position [342, 0]
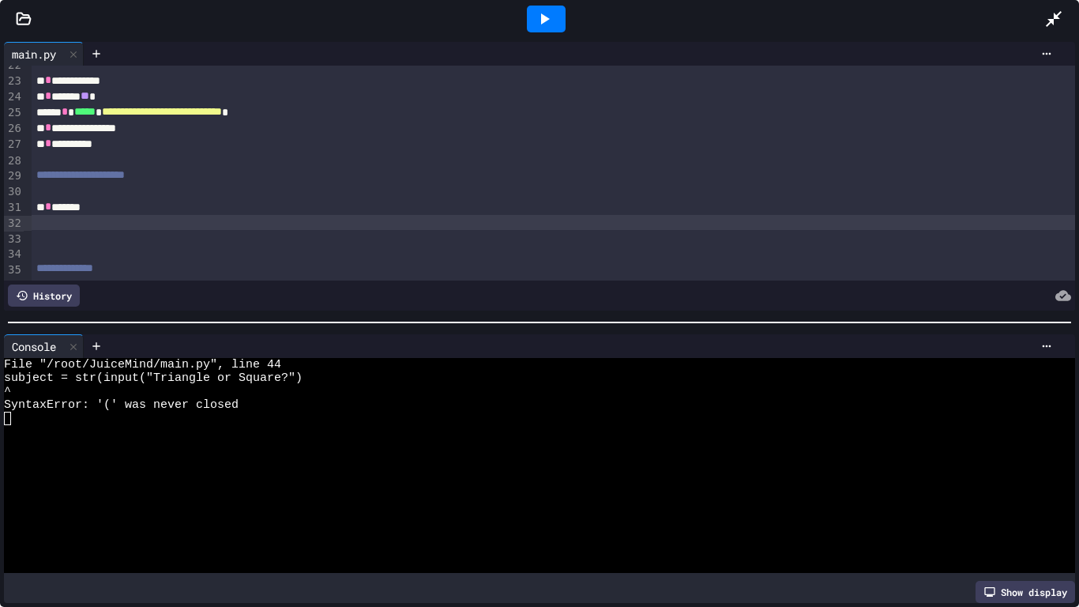
click at [54, 228] on div "To enrich screen reader interactions, please activate Accessibility in Grammarl…" at bounding box center [554, 223] width 1045 height 16
click at [111, 219] on div "To enrich screen reader interactions, please activate Accessibility in Grammarl…" at bounding box center [554, 223] width 1045 height 16
click at [112, 203] on div "** * *******" at bounding box center [554, 207] width 1045 height 16
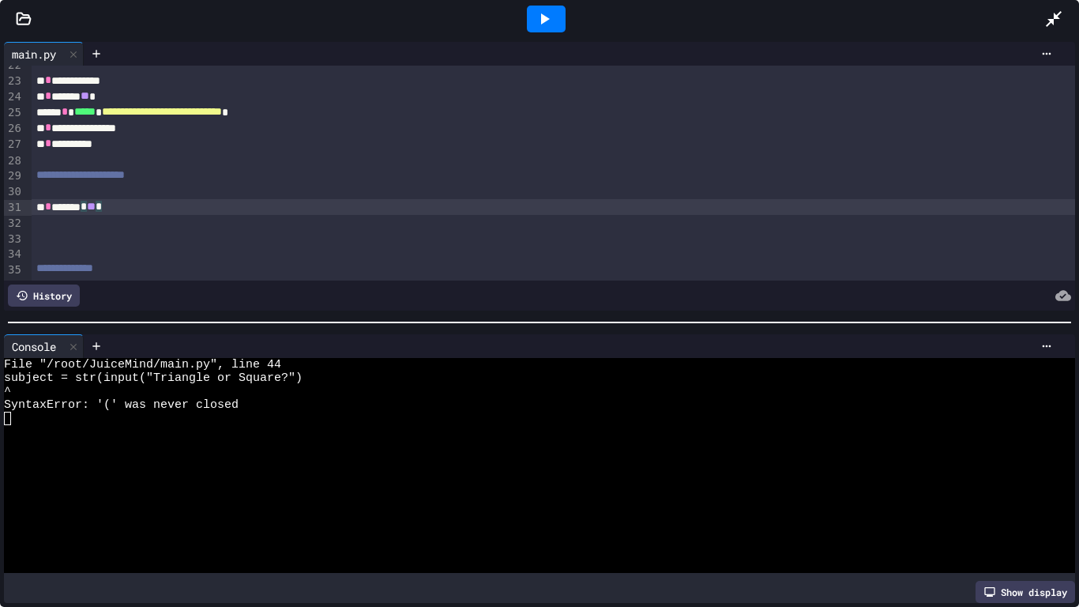
click at [217, 216] on div "To enrich screen reader interactions, please activate Accessibility in Grammarl…" at bounding box center [554, 223] width 1045 height 16
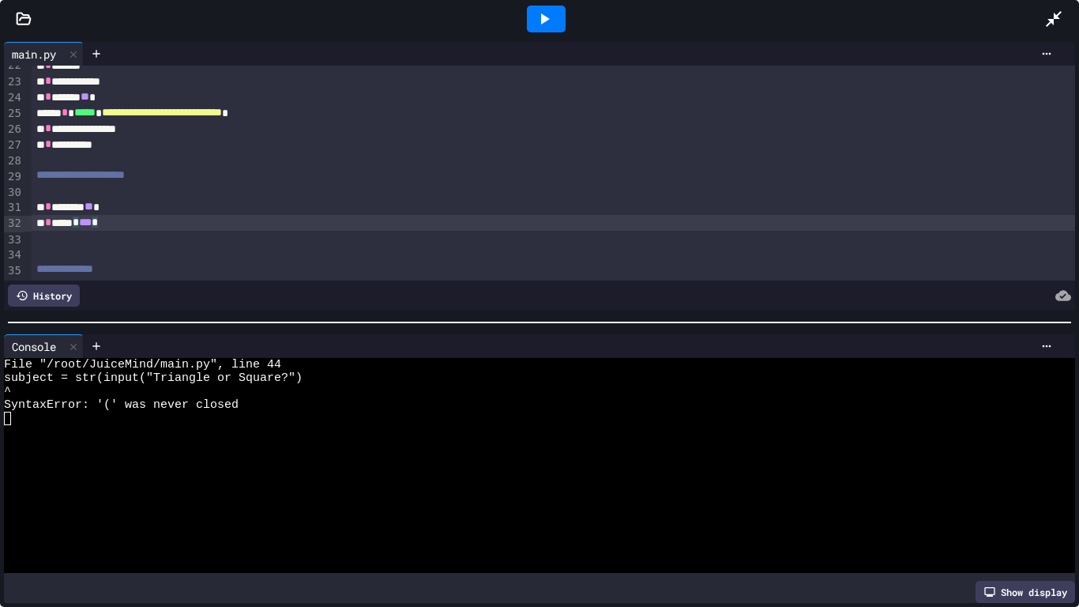
click at [561, 13] on div at bounding box center [546, 19] width 39 height 27
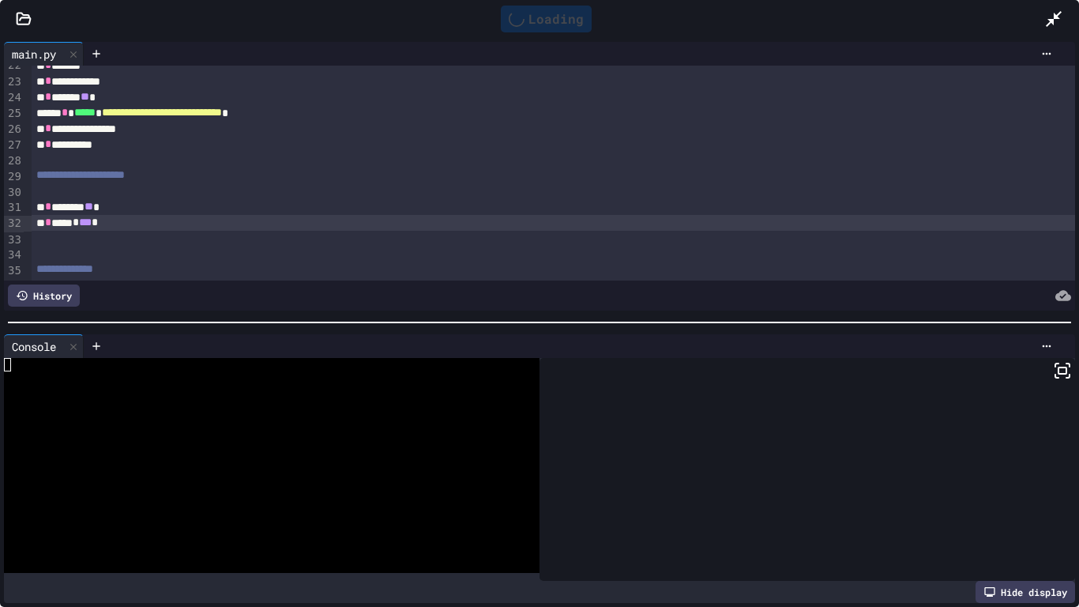
scroll to position [358, 0]
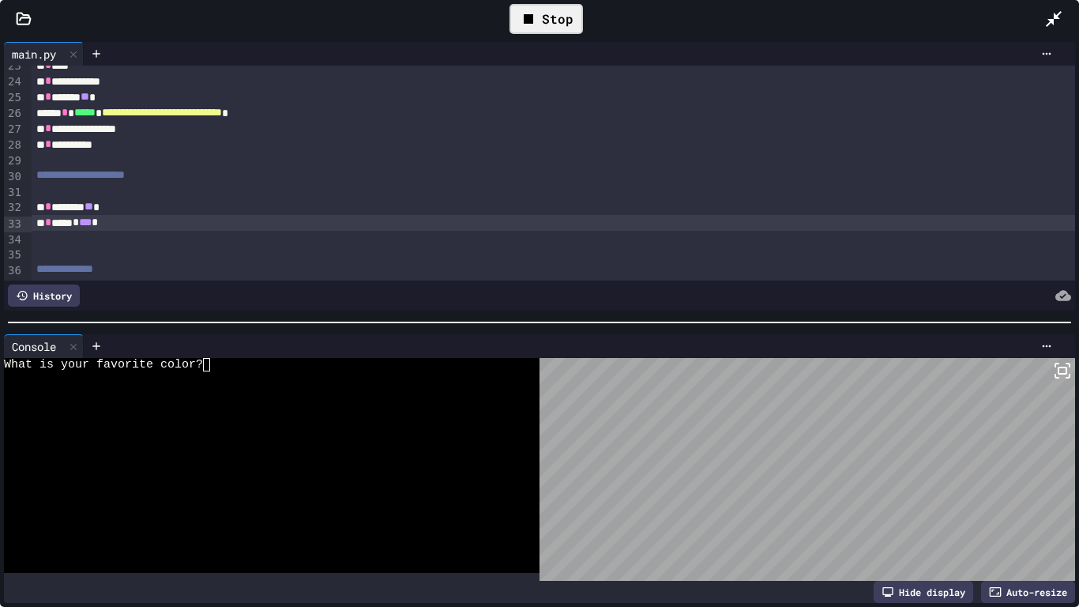
click at [548, 22] on div "Stop" at bounding box center [546, 19] width 73 height 30
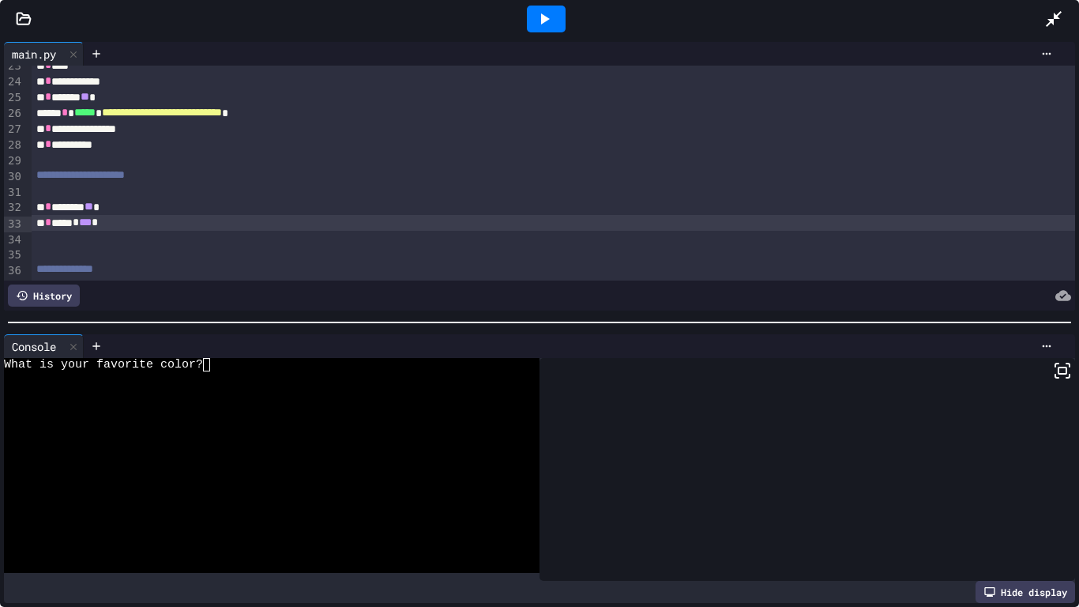
click at [548, 22] on icon at bounding box center [544, 18] width 19 height 19
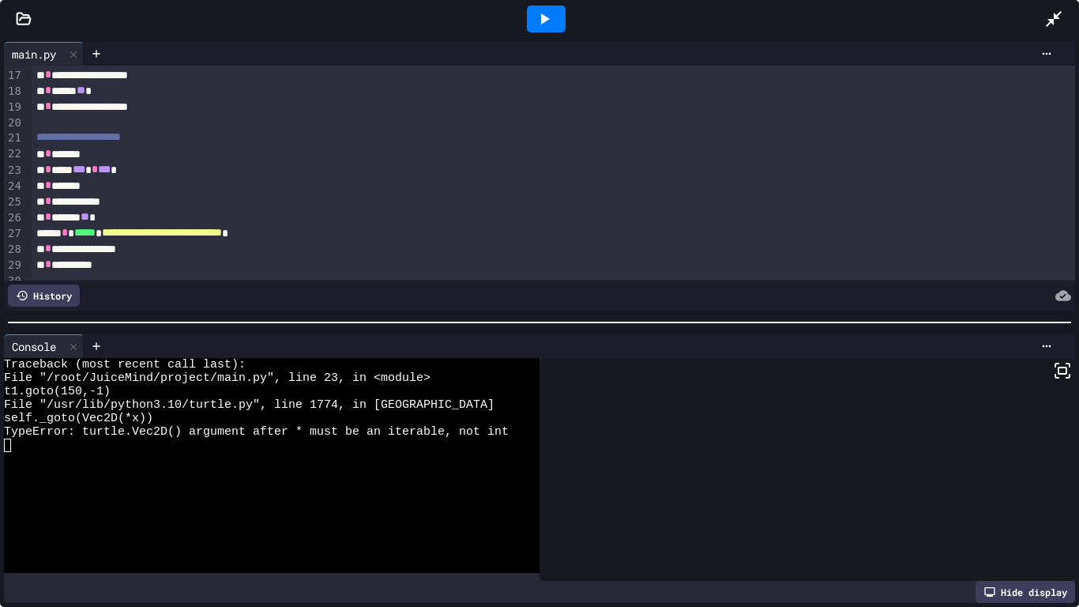
scroll to position [258, 0]
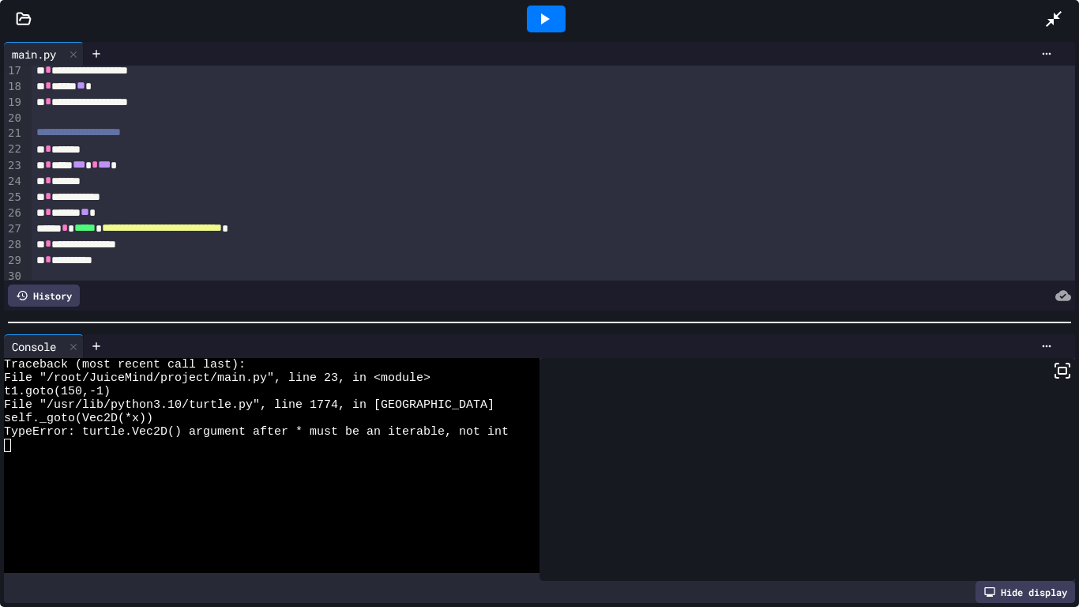
click at [541, 36] on div at bounding box center [546, 19] width 55 height 43
click at [548, 27] on icon at bounding box center [544, 18] width 19 height 19
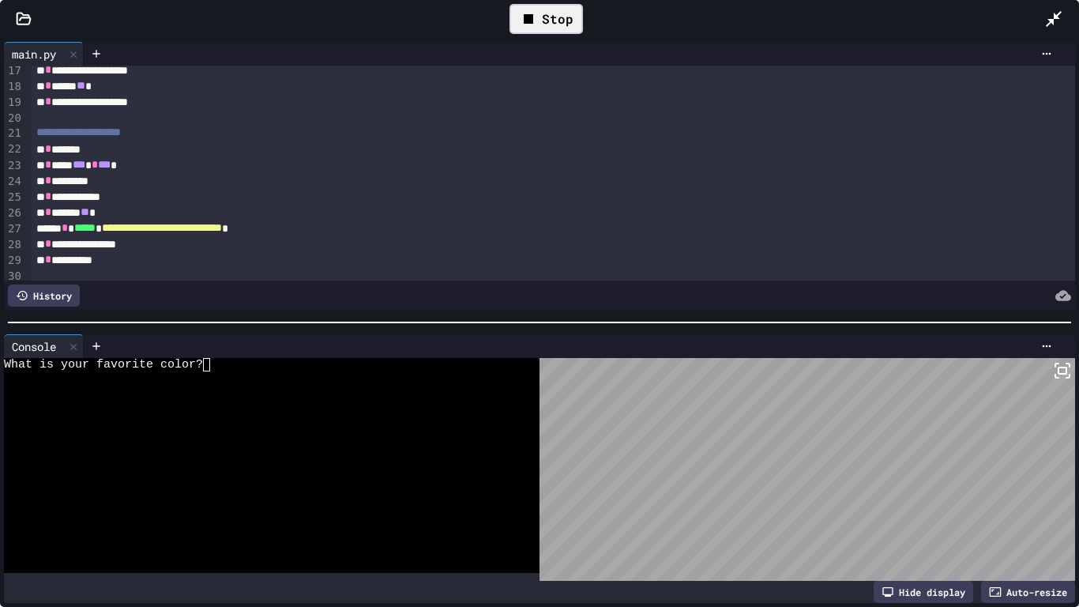
click at [1058, 19] on icon at bounding box center [1054, 19] width 16 height 16
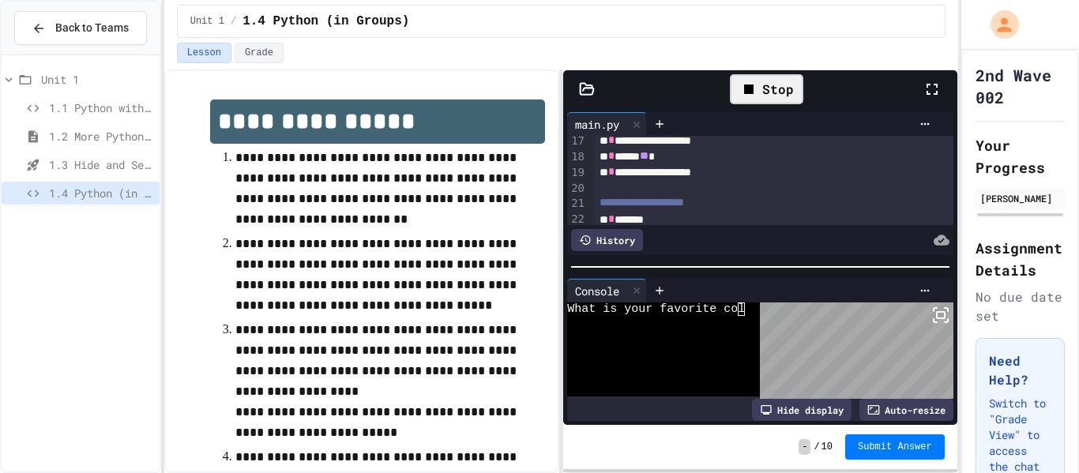
click at [936, 473] on div at bounding box center [539, 475] width 1079 height 0
click at [944, 312] on rect at bounding box center [941, 315] width 8 height 6
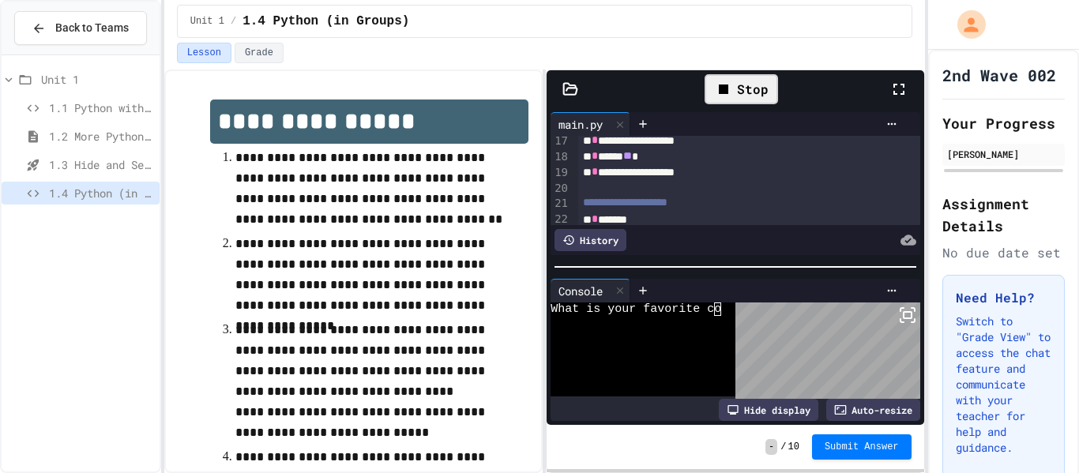
click at [906, 91] on icon at bounding box center [899, 89] width 19 height 19
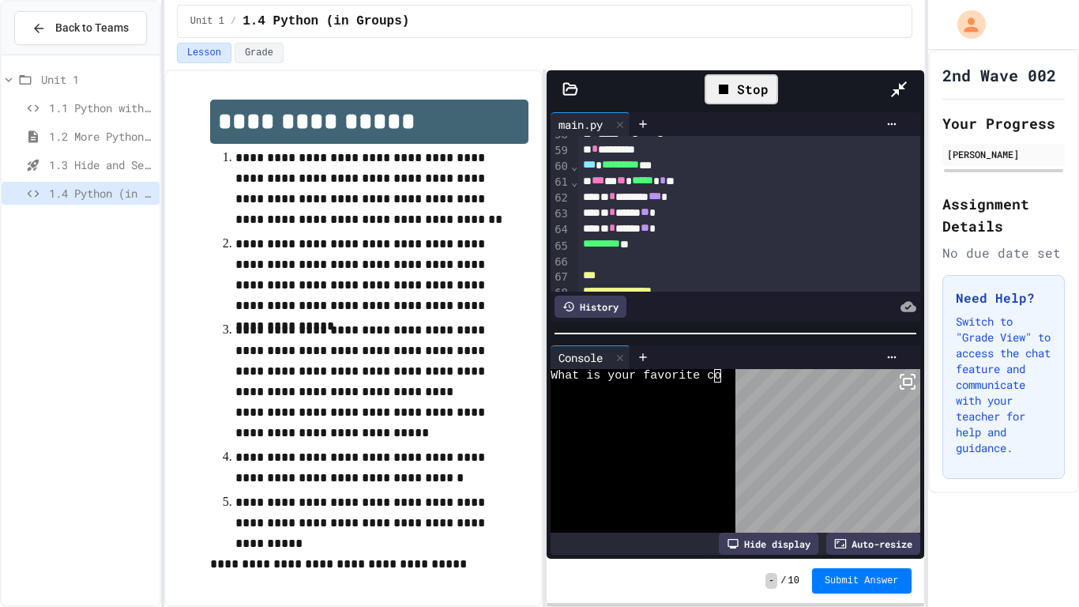
scroll to position [920, 0]
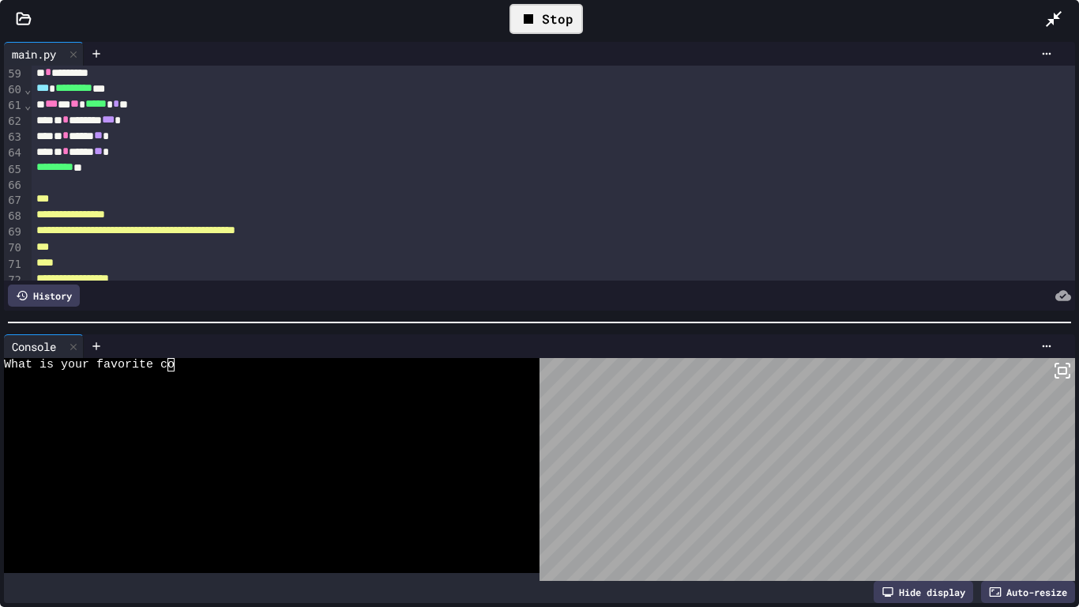
click at [1048, 20] on icon at bounding box center [1054, 18] width 19 height 19
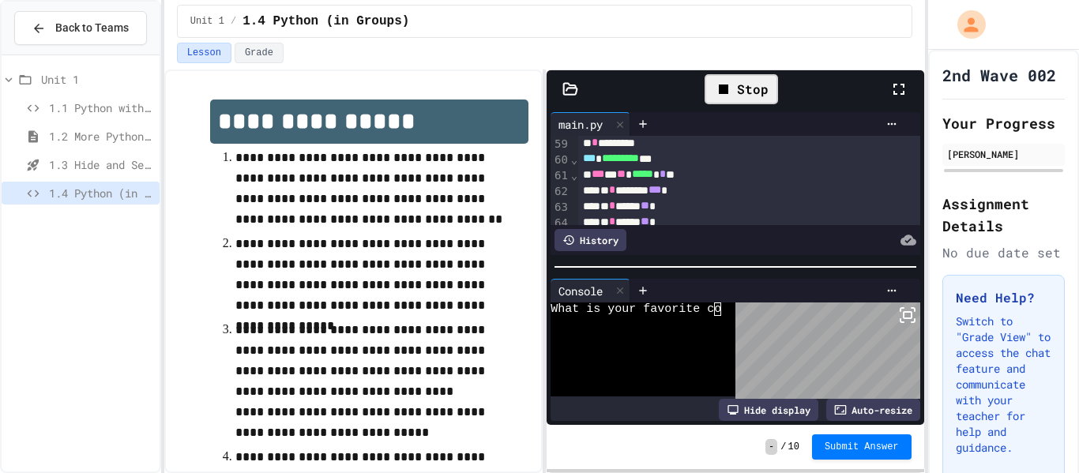
click at [102, 202] on div "1.4 Python (in Groups)" at bounding box center [81, 193] width 158 height 23
click at [97, 164] on span "1.3 Hide and Seek" at bounding box center [101, 164] width 104 height 17
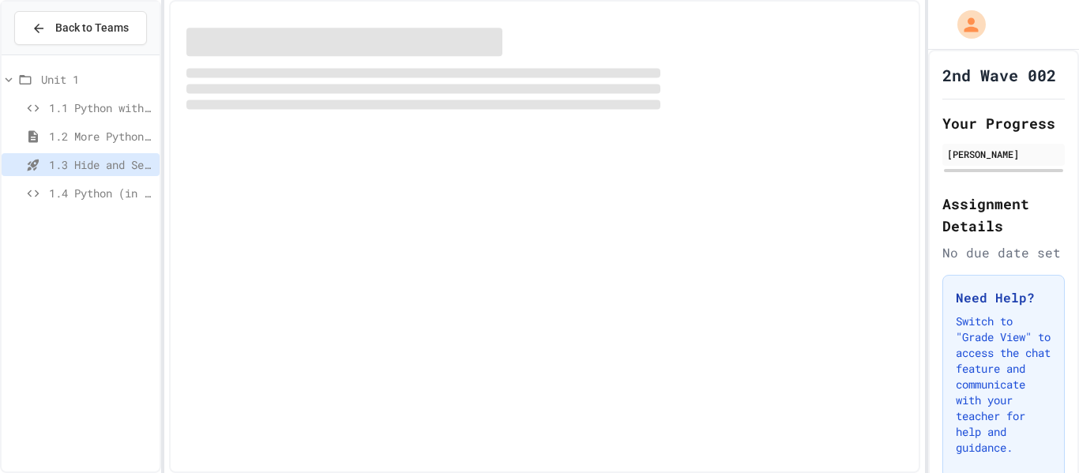
click at [103, 196] on span "1.4 Python (in Groups)" at bounding box center [101, 193] width 104 height 17
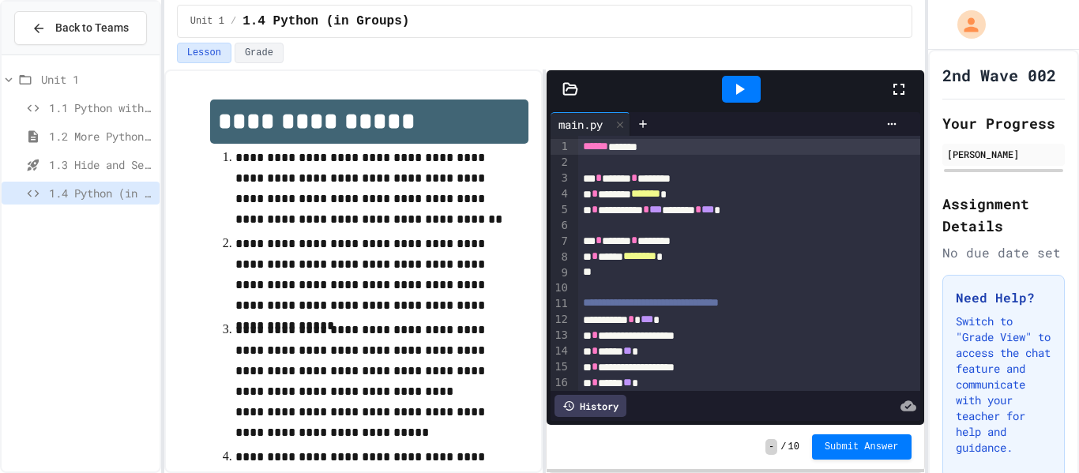
click at [899, 85] on icon at bounding box center [899, 89] width 19 height 19
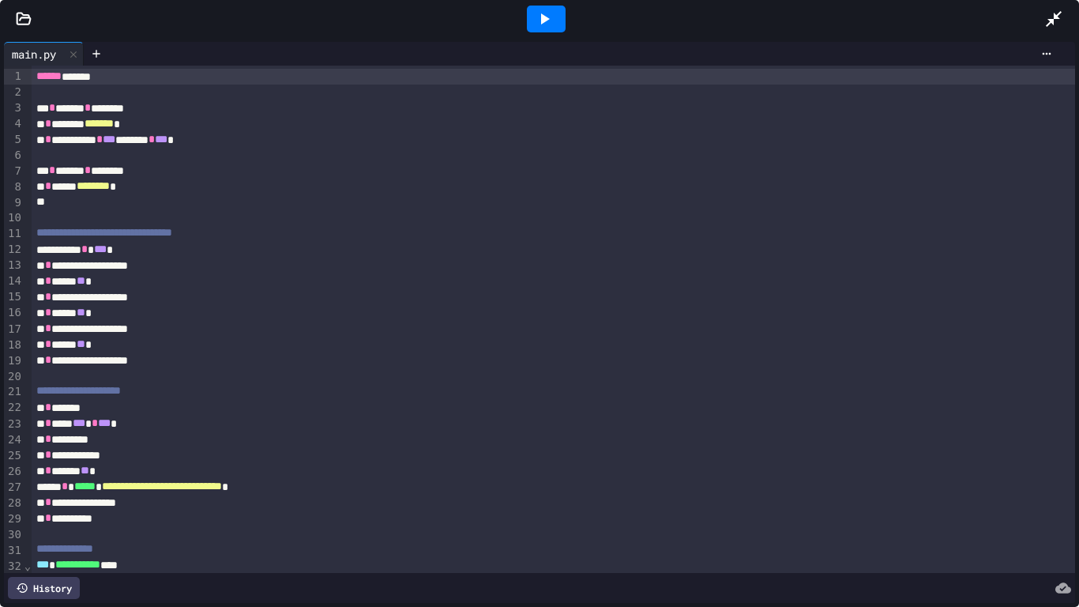
click at [547, 16] on icon at bounding box center [544, 18] width 19 height 19
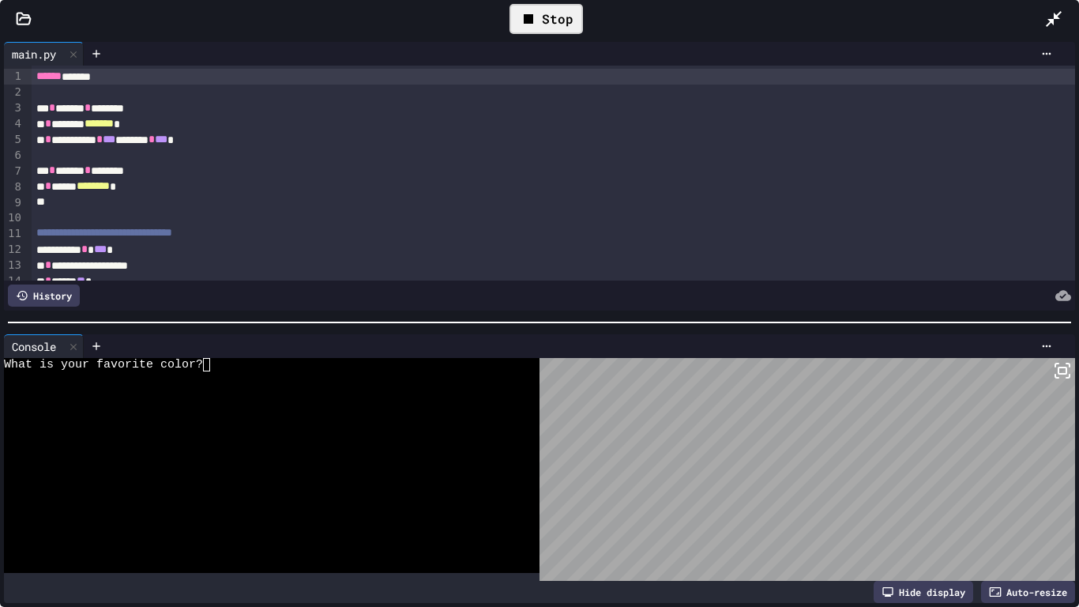
click at [567, 29] on div "Stop" at bounding box center [546, 19] width 73 height 30
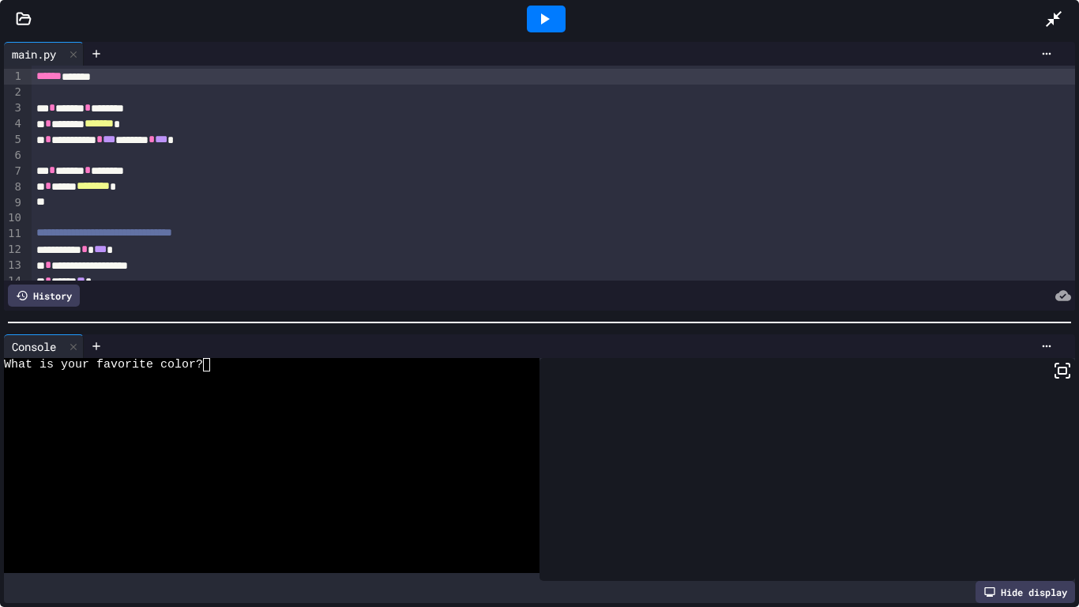
click at [555, 29] on div at bounding box center [546, 19] width 39 height 27
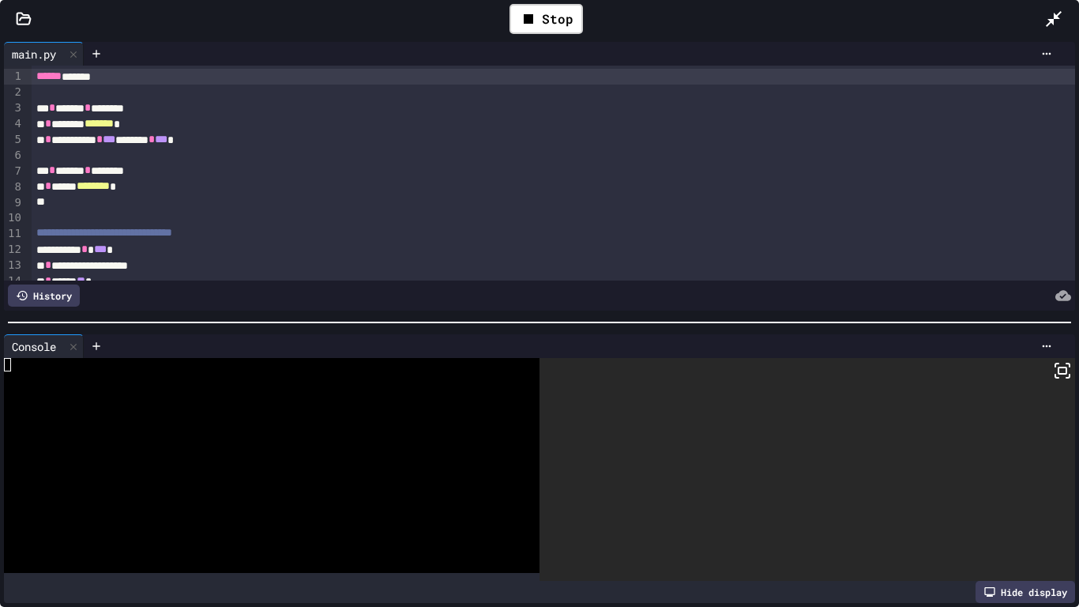
click at [1068, 368] on icon at bounding box center [1062, 370] width 19 height 19
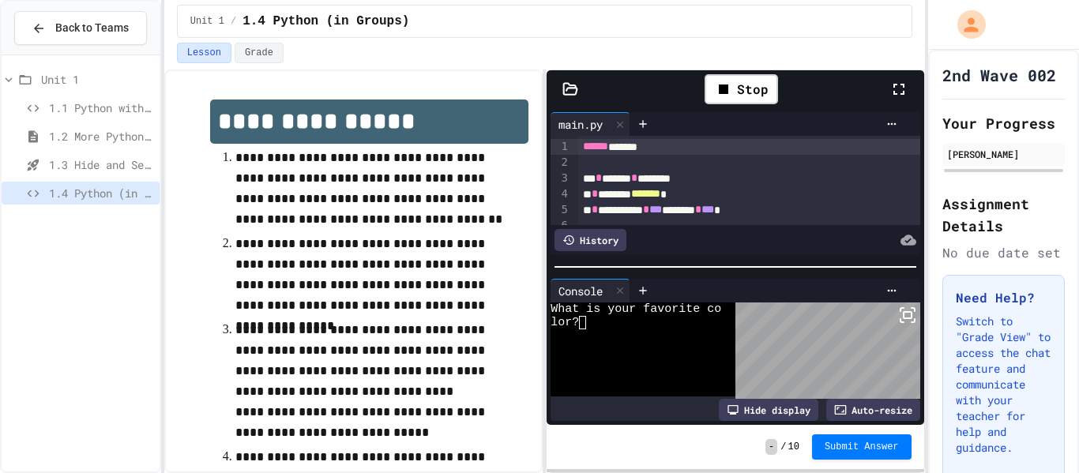
click at [902, 92] on icon at bounding box center [899, 89] width 19 height 19
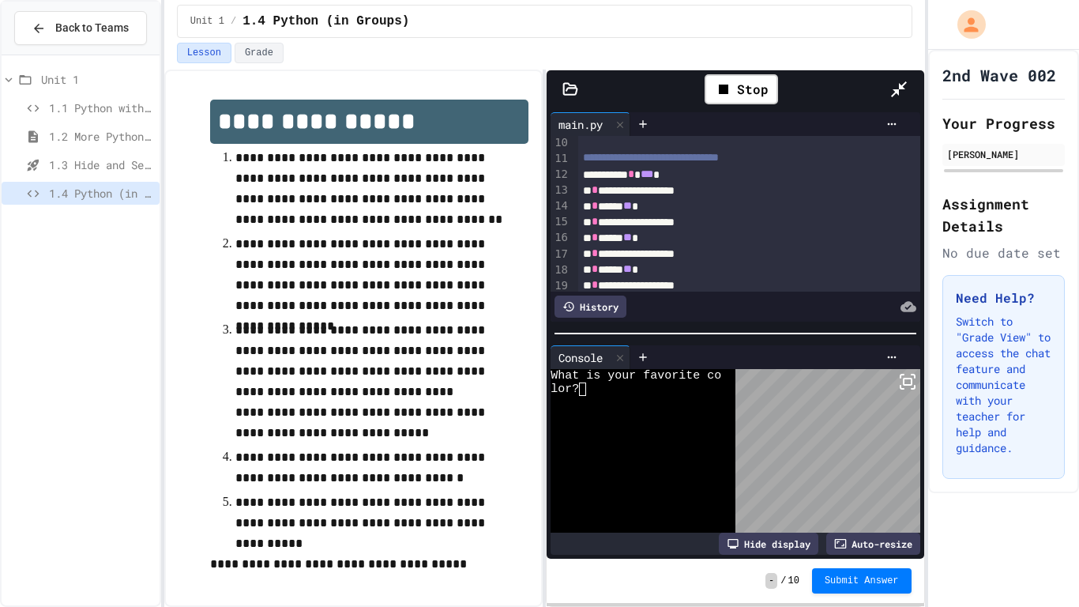
scroll to position [146, 0]
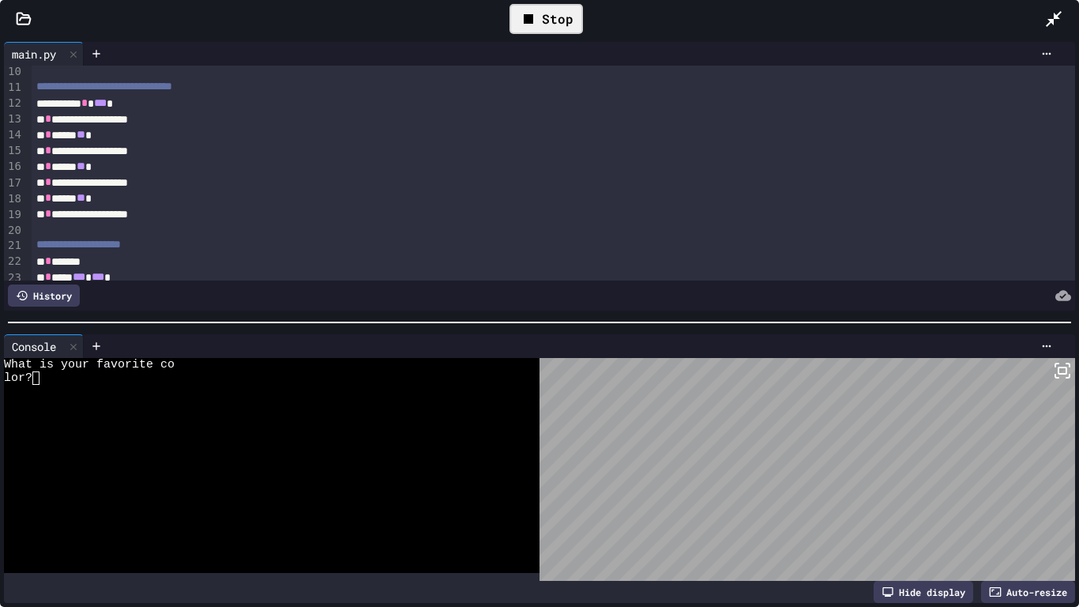
click at [548, 21] on div "Stop" at bounding box center [546, 19] width 73 height 30
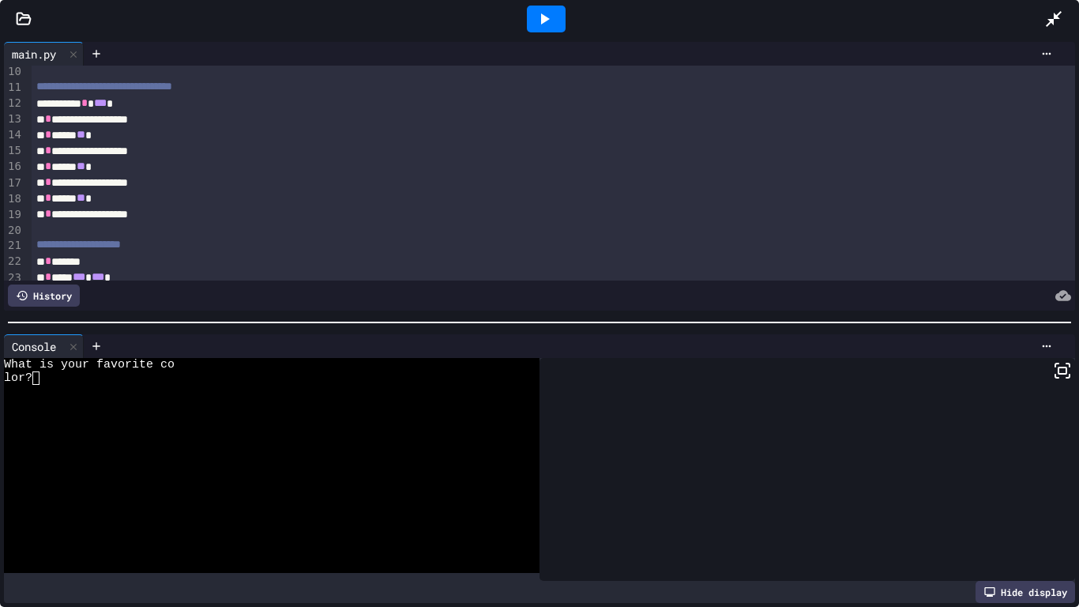
click at [553, 21] on icon at bounding box center [544, 18] width 19 height 19
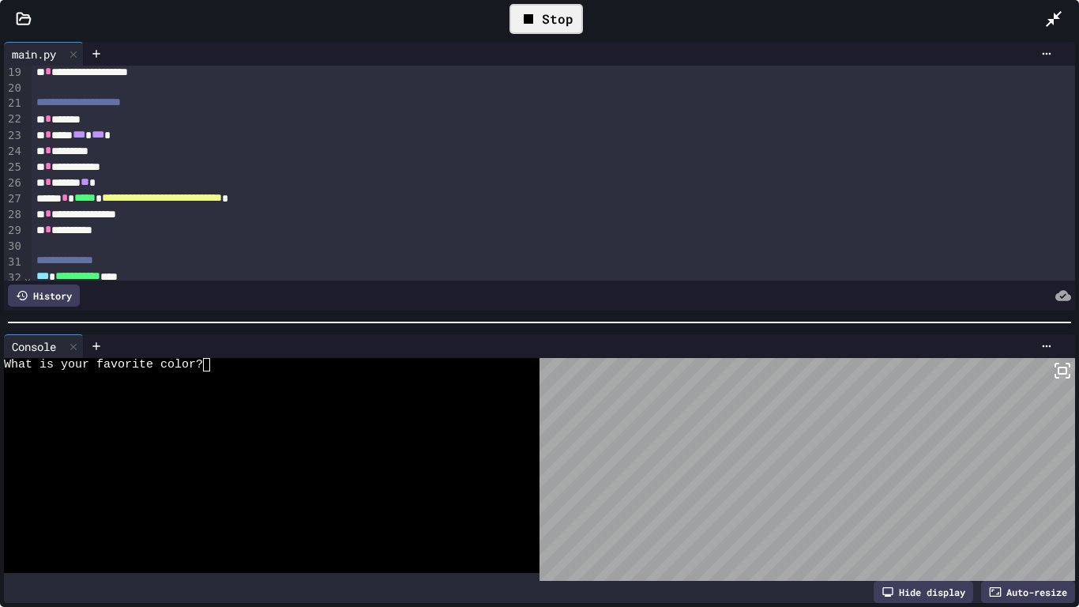
scroll to position [289, 0]
click at [551, 6] on div "Stop" at bounding box center [546, 19] width 73 height 30
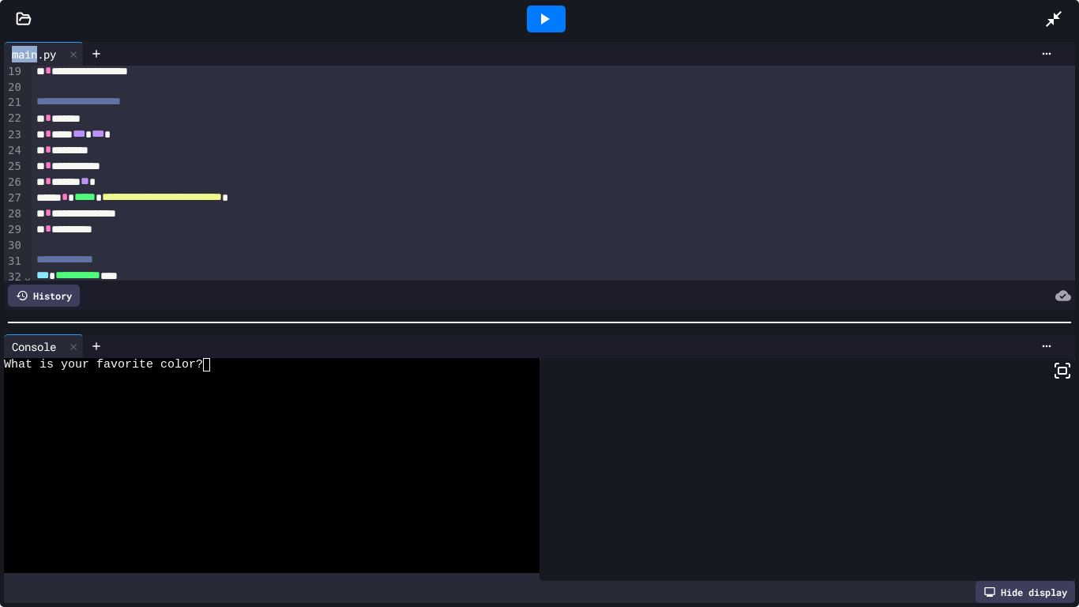
click at [551, 6] on div at bounding box center [546, 19] width 39 height 27
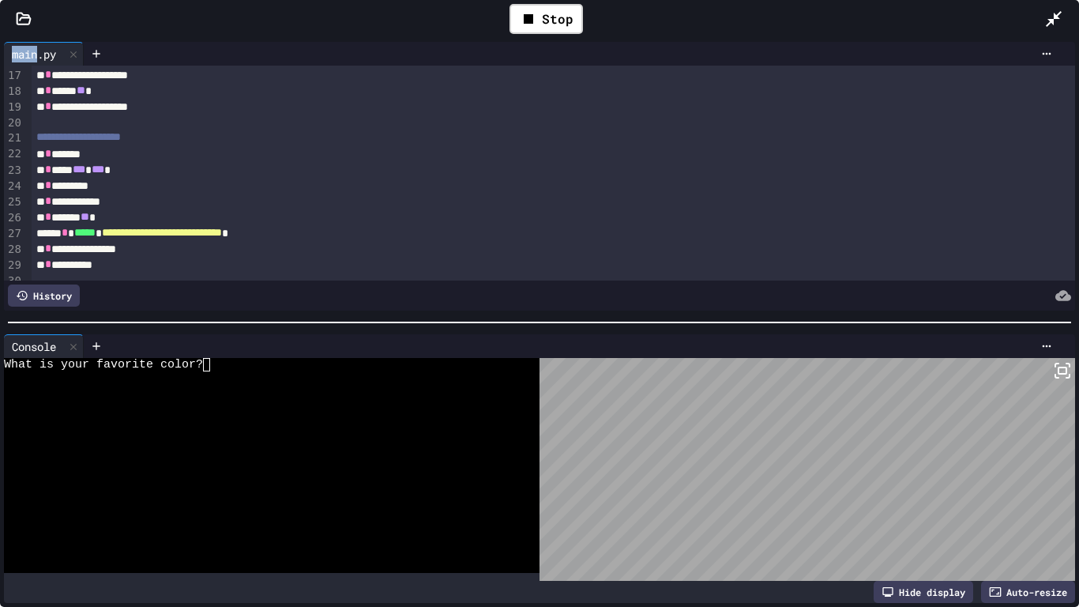
scroll to position [246, 0]
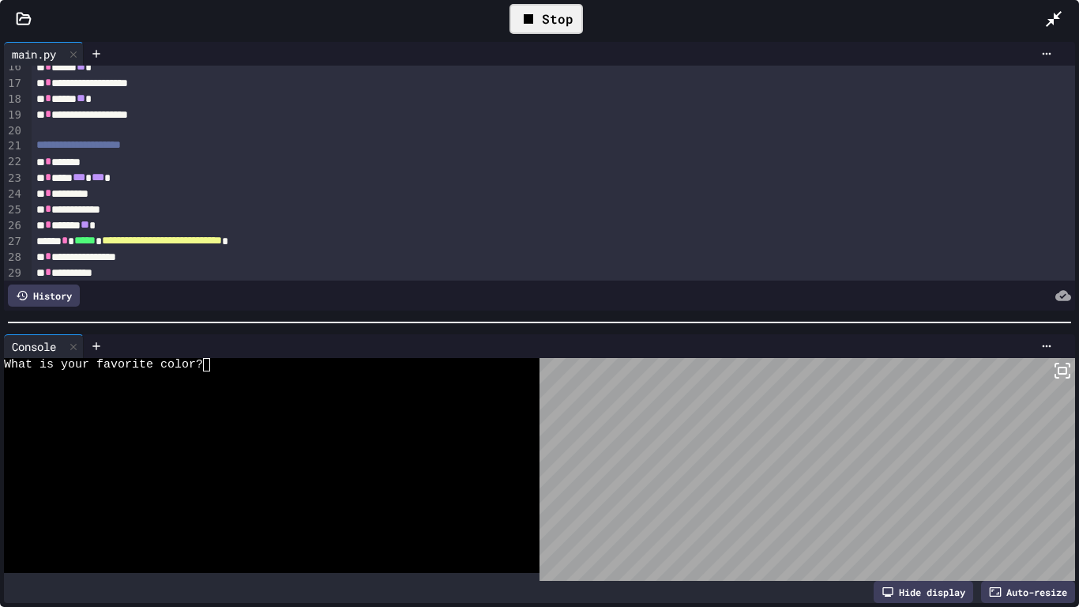
click at [575, 30] on div "Stop" at bounding box center [546, 19] width 73 height 30
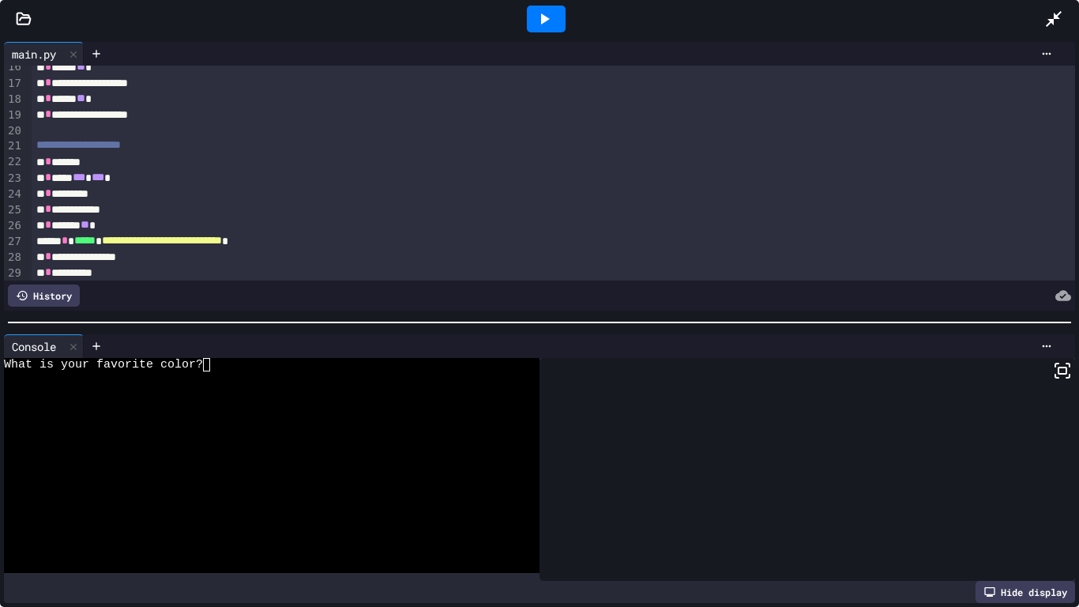
click at [556, 28] on div at bounding box center [546, 19] width 39 height 27
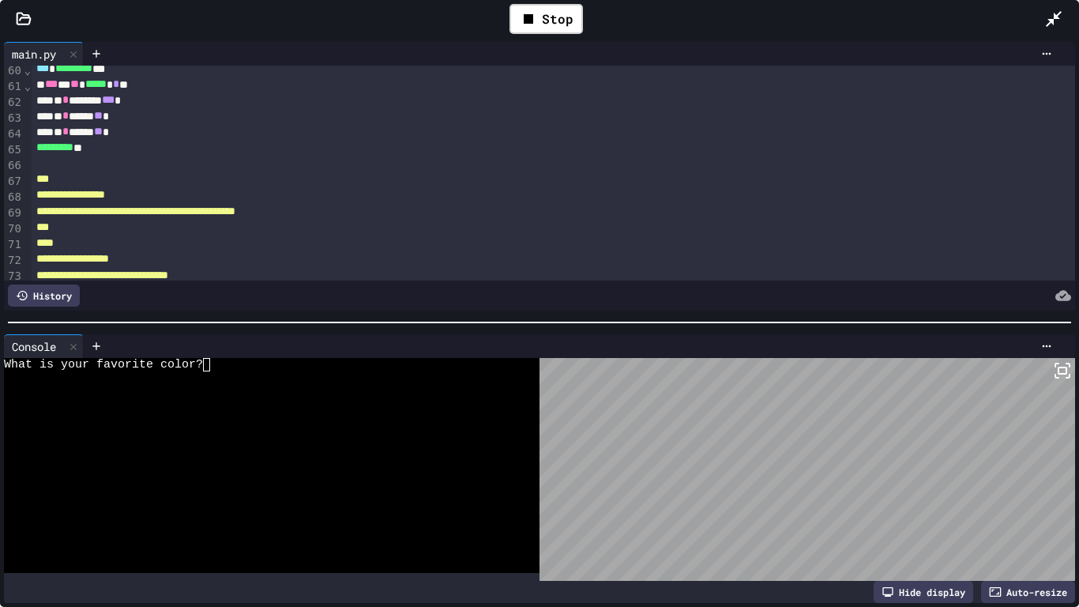
scroll to position [940, 0]
click at [552, 22] on div "Stop" at bounding box center [546, 19] width 73 height 30
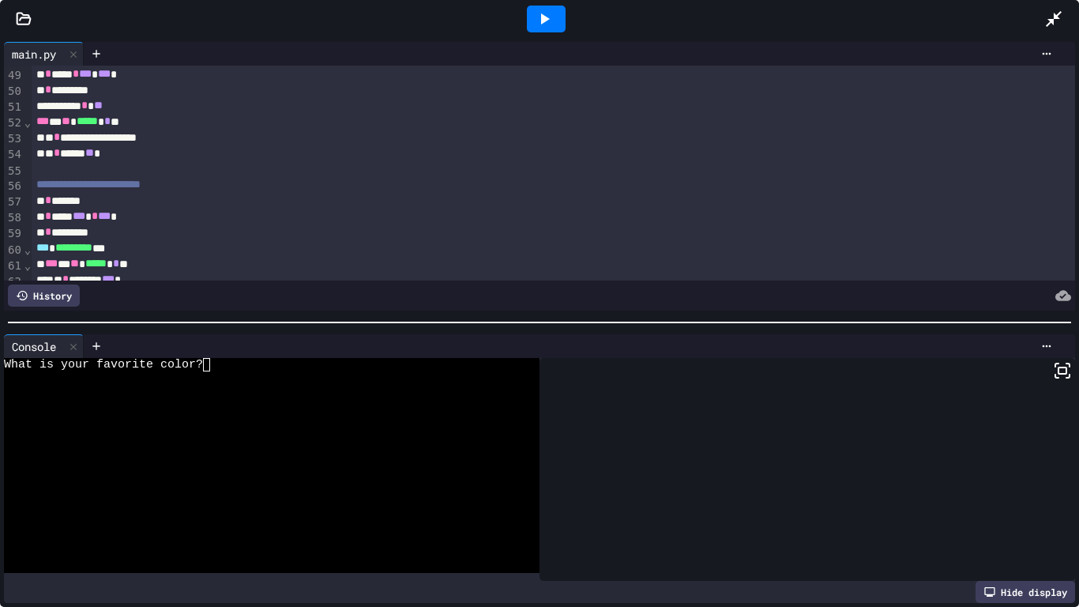
scroll to position [758, 0]
click at [288, 406] on div at bounding box center [263, 404] width 519 height 13
click at [42, 347] on div "Console" at bounding box center [34, 346] width 60 height 17
click at [255, 392] on div at bounding box center [263, 391] width 519 height 13
click at [376, 160] on div "** * ****** ** *" at bounding box center [554, 155] width 1045 height 16
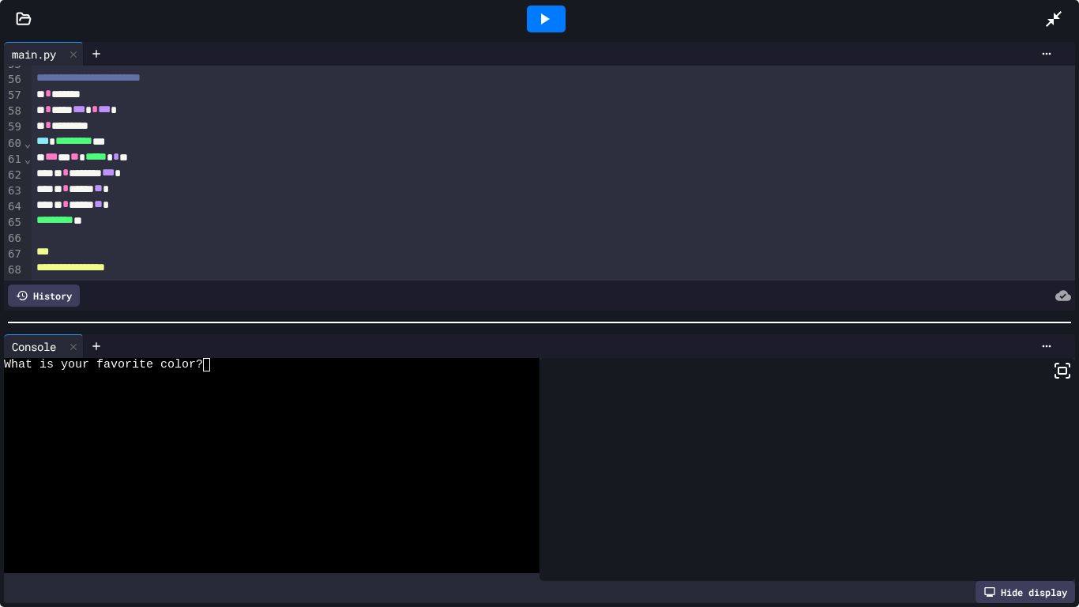
scroll to position [873, 0]
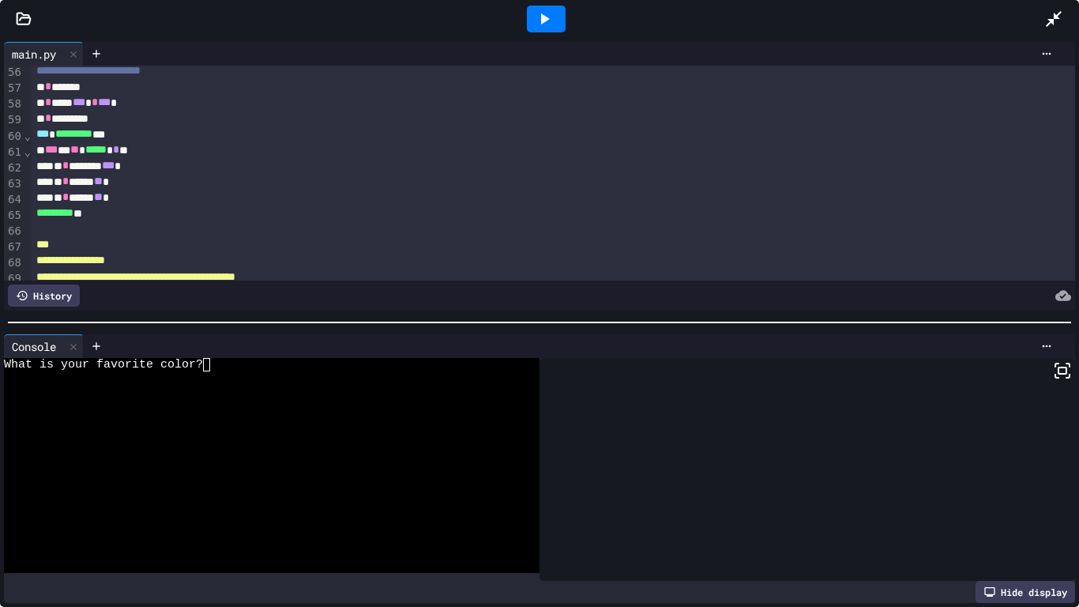
click at [538, 9] on icon at bounding box center [544, 18] width 19 height 19
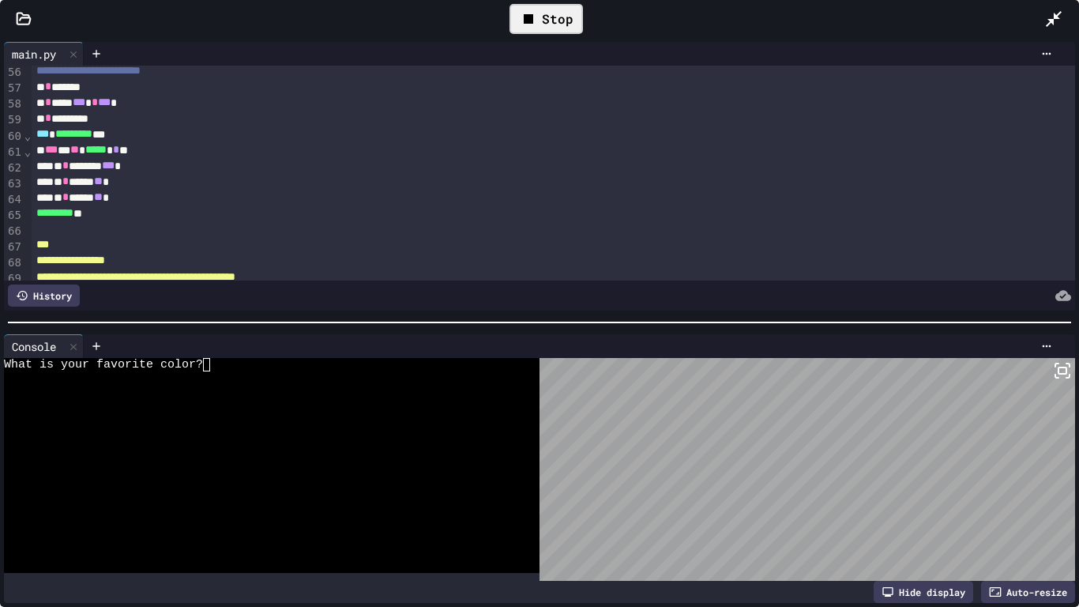
click at [244, 370] on div "What is your favorite color?" at bounding box center [263, 364] width 519 height 13
click at [546, 21] on div "Stop" at bounding box center [546, 19] width 73 height 30
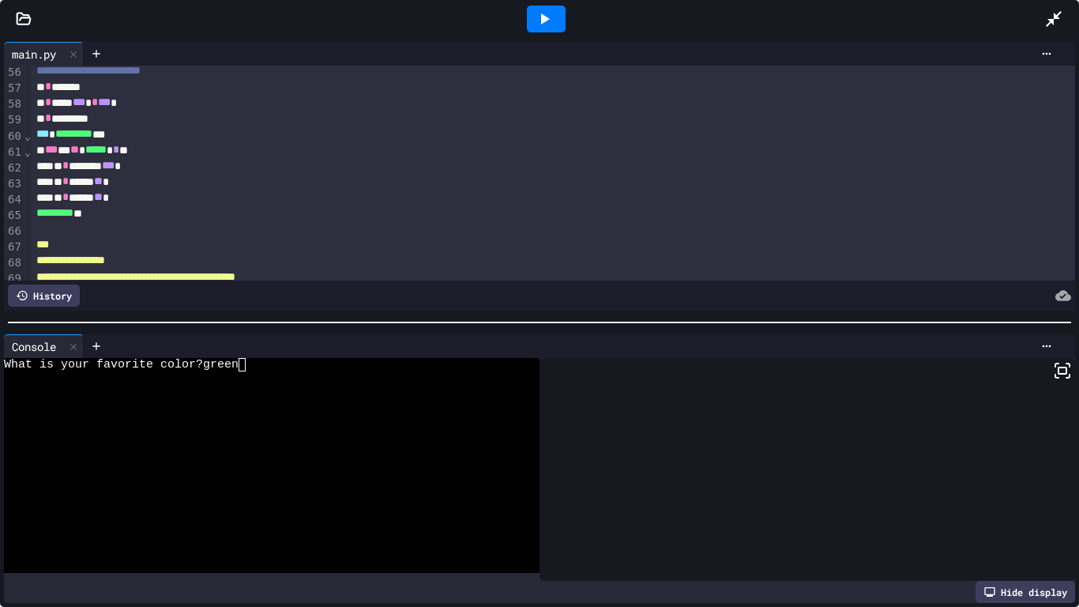
click at [546, 21] on icon at bounding box center [544, 18] width 19 height 19
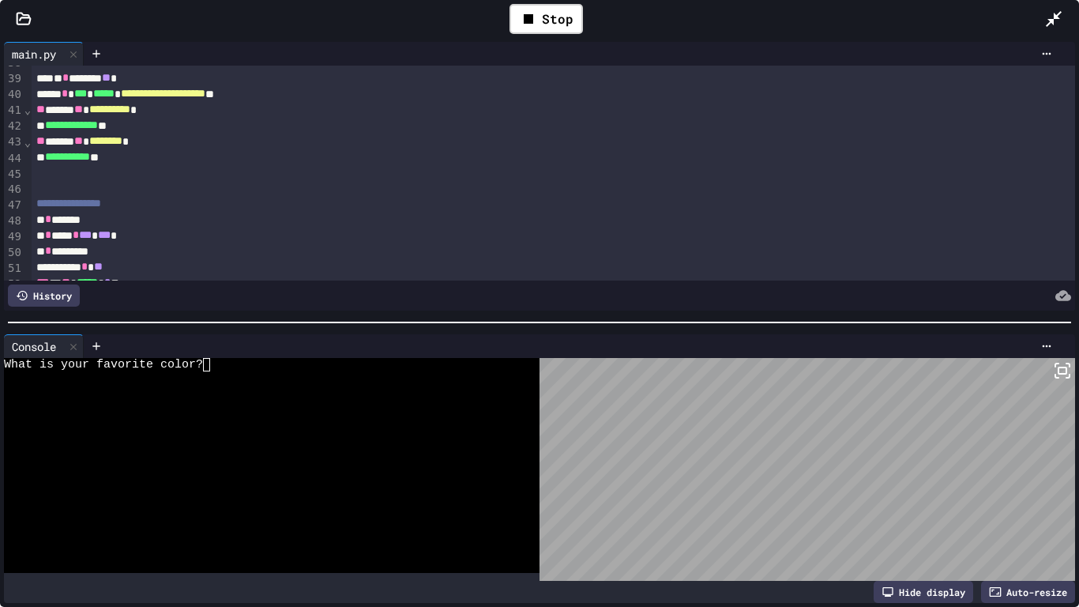
scroll to position [597, 0]
click at [1055, 11] on icon at bounding box center [1054, 18] width 19 height 19
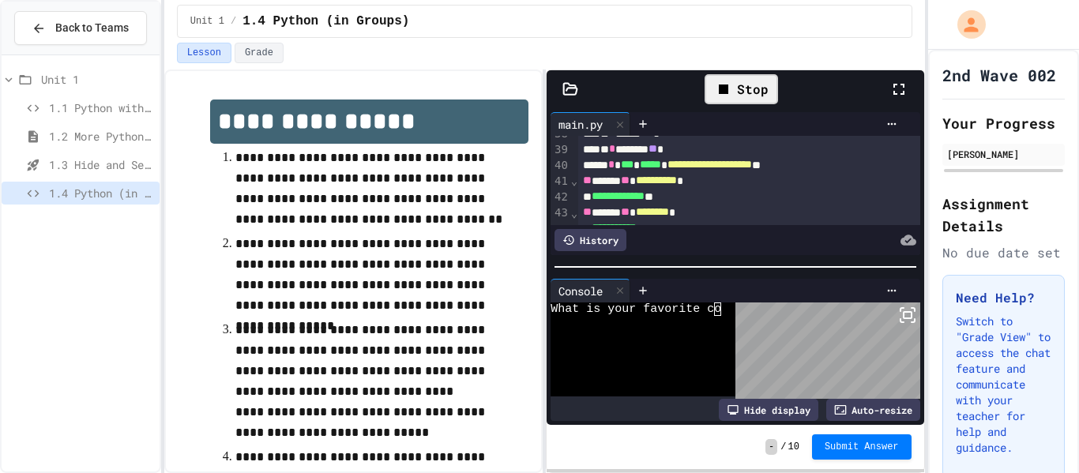
click at [774, 92] on div "Stop" at bounding box center [741, 89] width 73 height 30
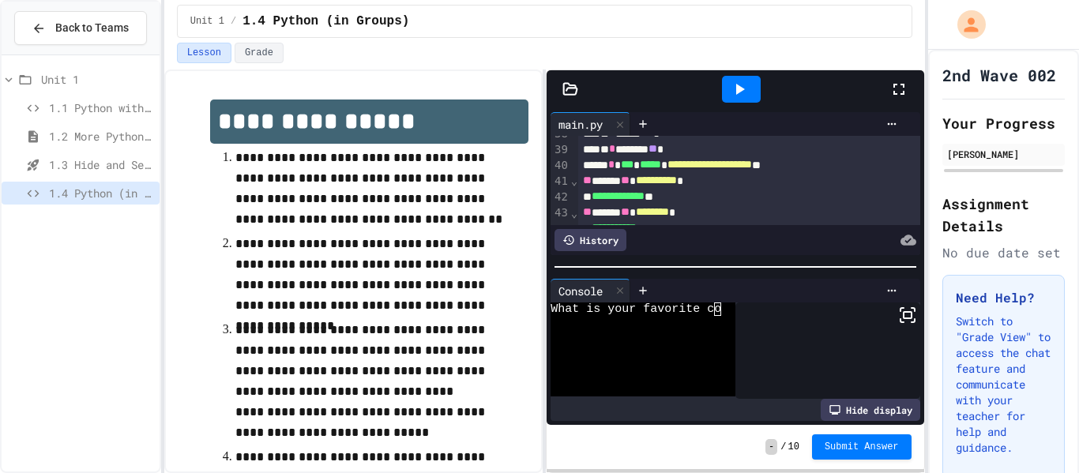
click at [97, 115] on span "1.1 Python with Turtle" at bounding box center [101, 108] width 104 height 17
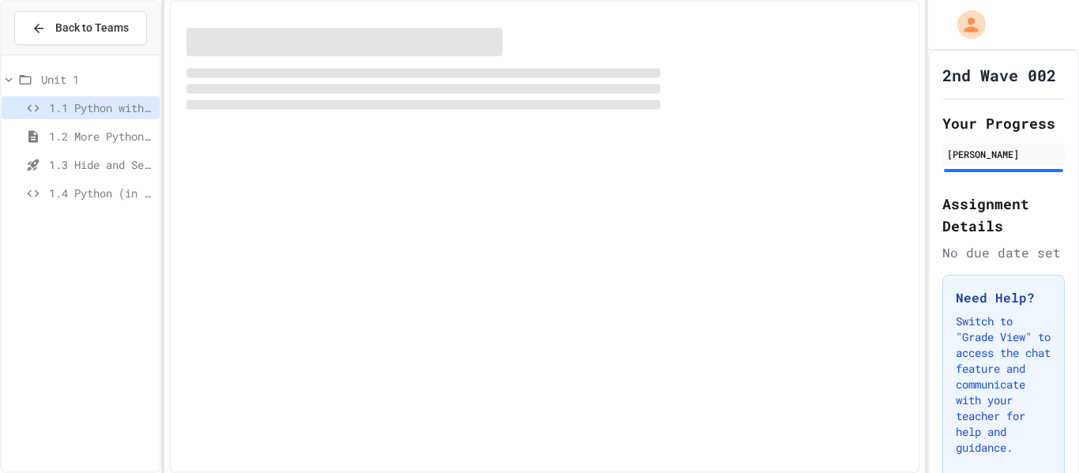
click at [87, 192] on span "1.4 Python (in Groups)" at bounding box center [101, 193] width 104 height 17
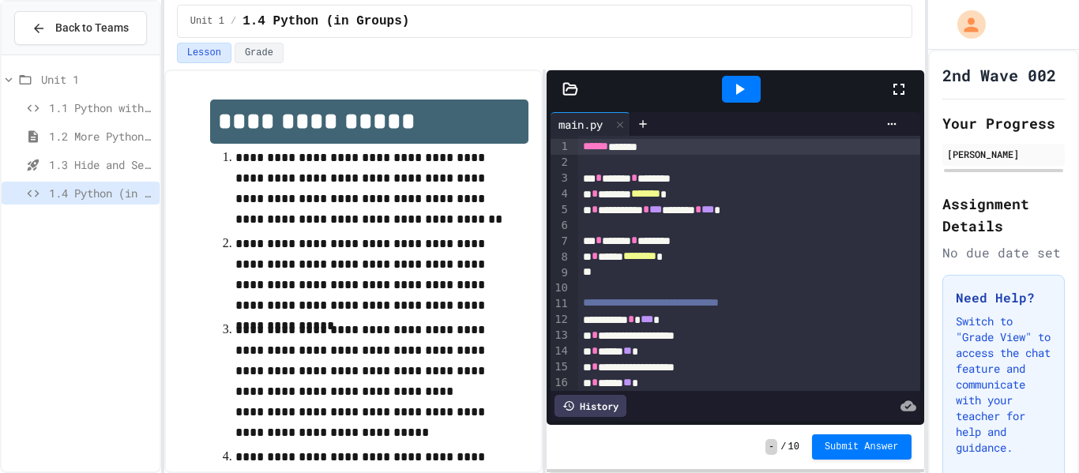
click at [748, 89] on icon at bounding box center [739, 89] width 19 height 19
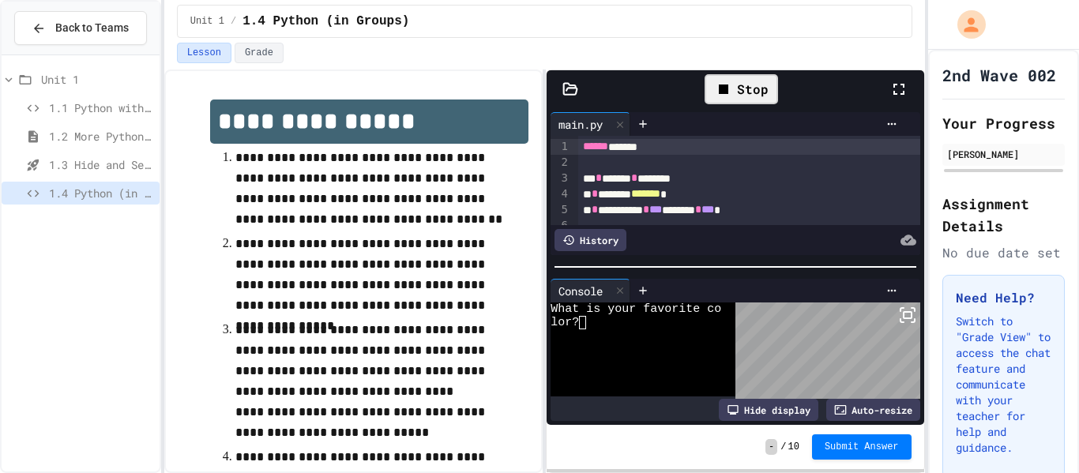
click at [659, 328] on div "lor?" at bounding box center [636, 322] width 171 height 13
click at [908, 77] on div at bounding box center [907, 89] width 35 height 46
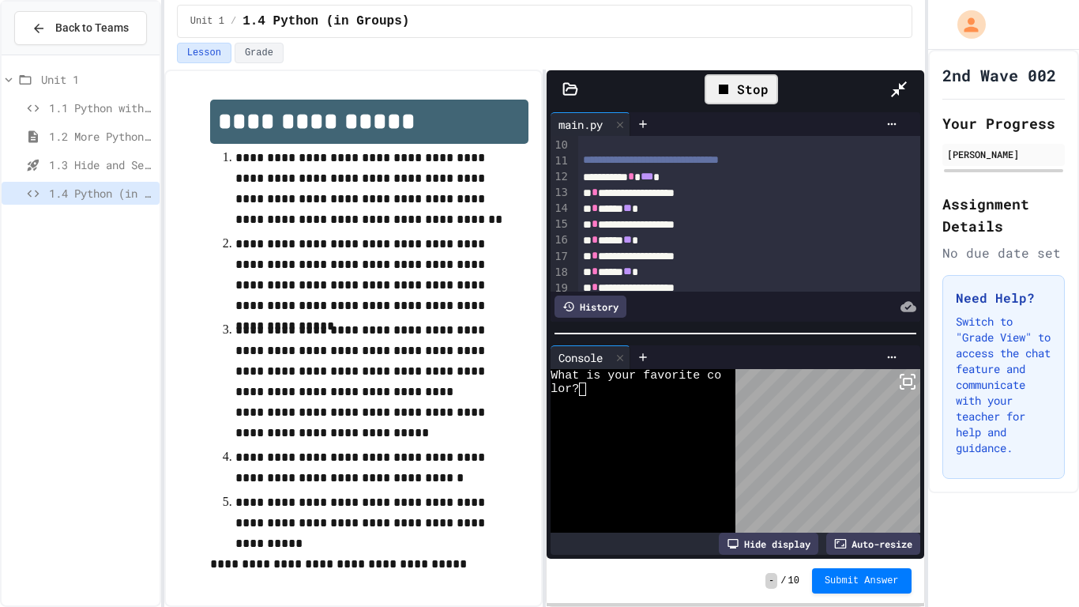
scroll to position [144, 0]
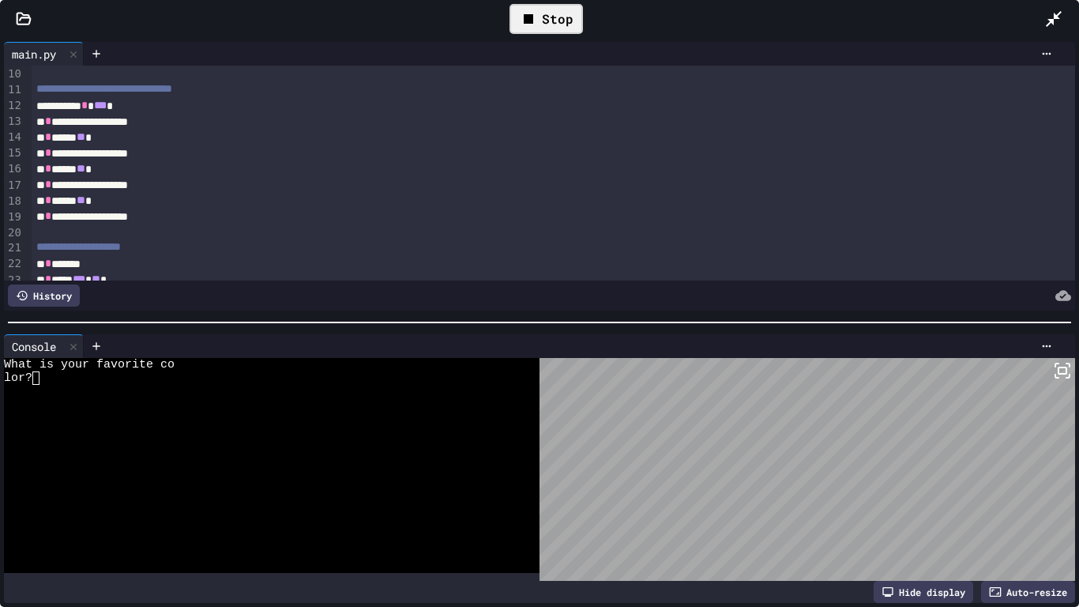
click at [1052, 26] on icon at bounding box center [1054, 18] width 19 height 19
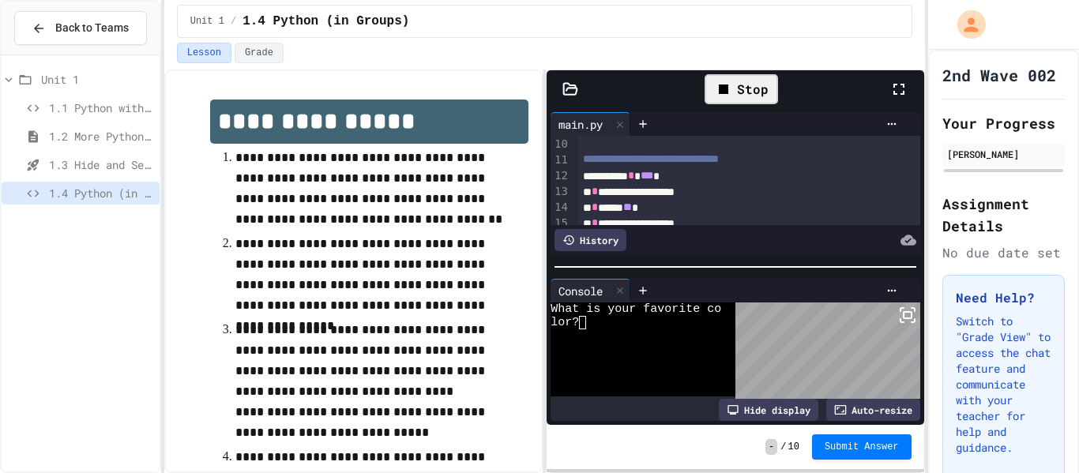
click at [66, 107] on span "1.1 Python with Turtle" at bounding box center [101, 108] width 104 height 17
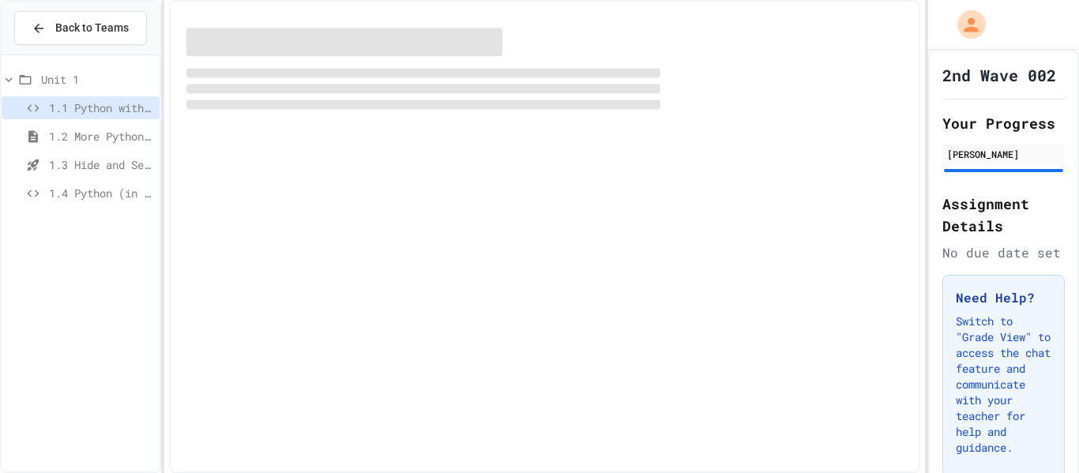
click at [74, 192] on span "1.4 Python (in Groups)" at bounding box center [101, 193] width 104 height 17
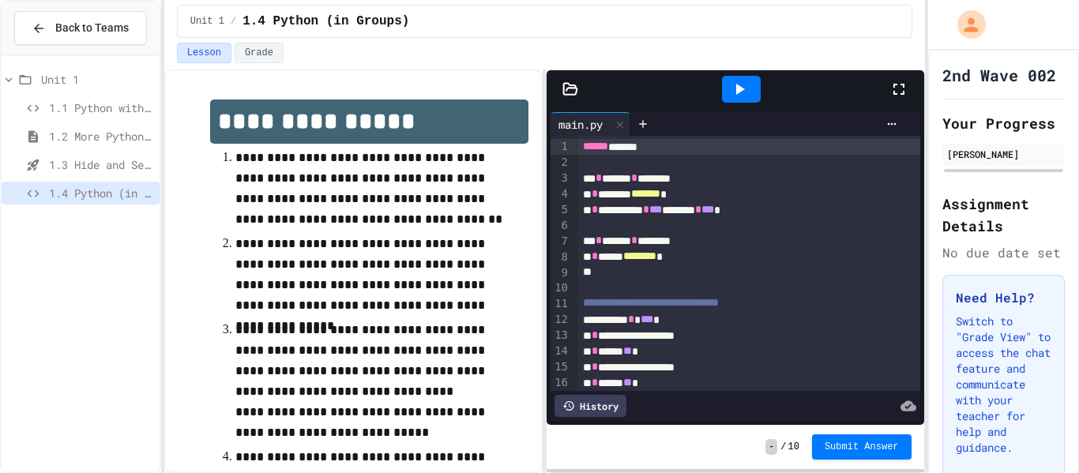
click at [904, 94] on icon at bounding box center [899, 89] width 11 height 11
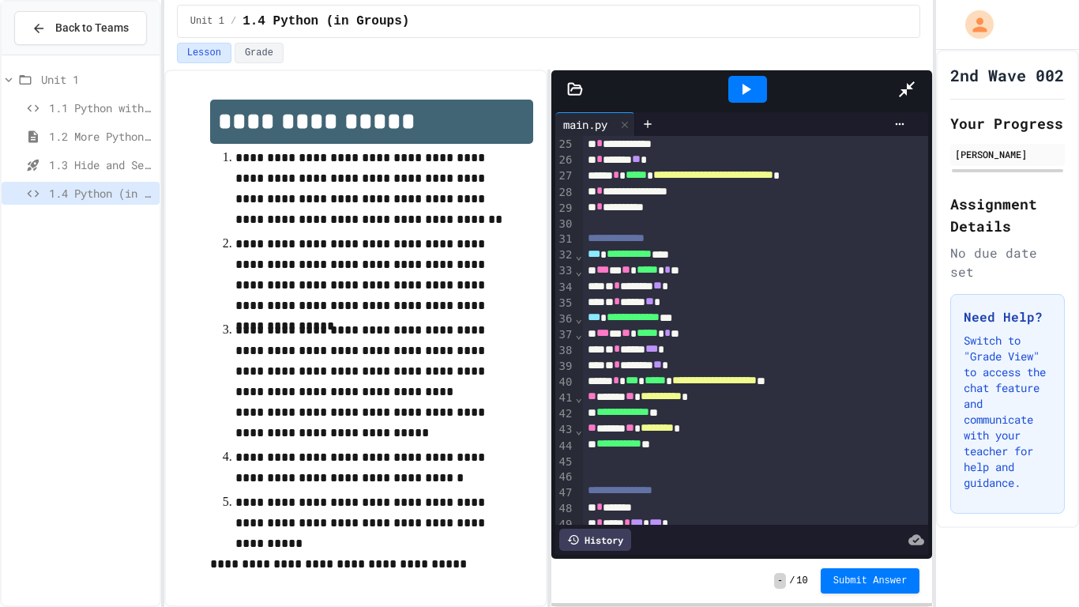
scroll to position [377, 0]
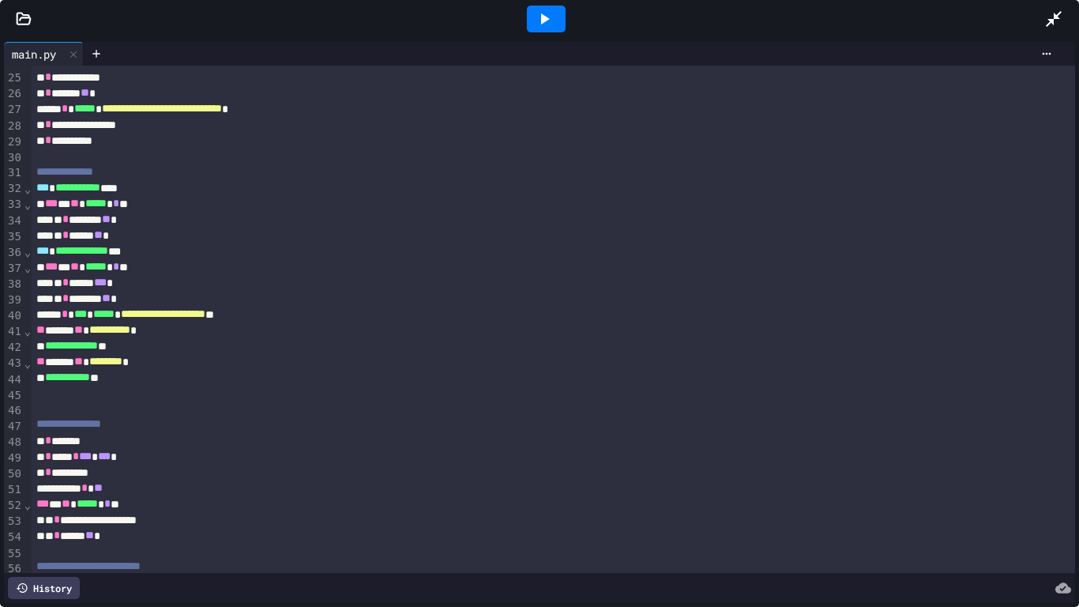
click at [446, 425] on div "**********" at bounding box center [554, 424] width 1045 height 16
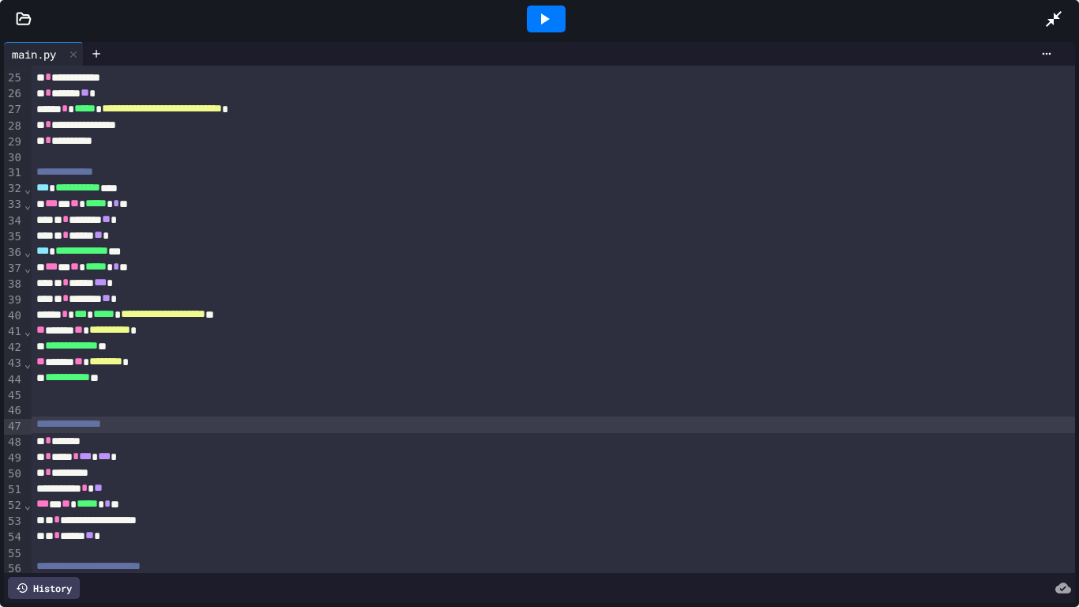
click at [443, 403] on div "To enrich screen reader interactions, please activate Accessibility in Grammarl…" at bounding box center [554, 409] width 1045 height 16
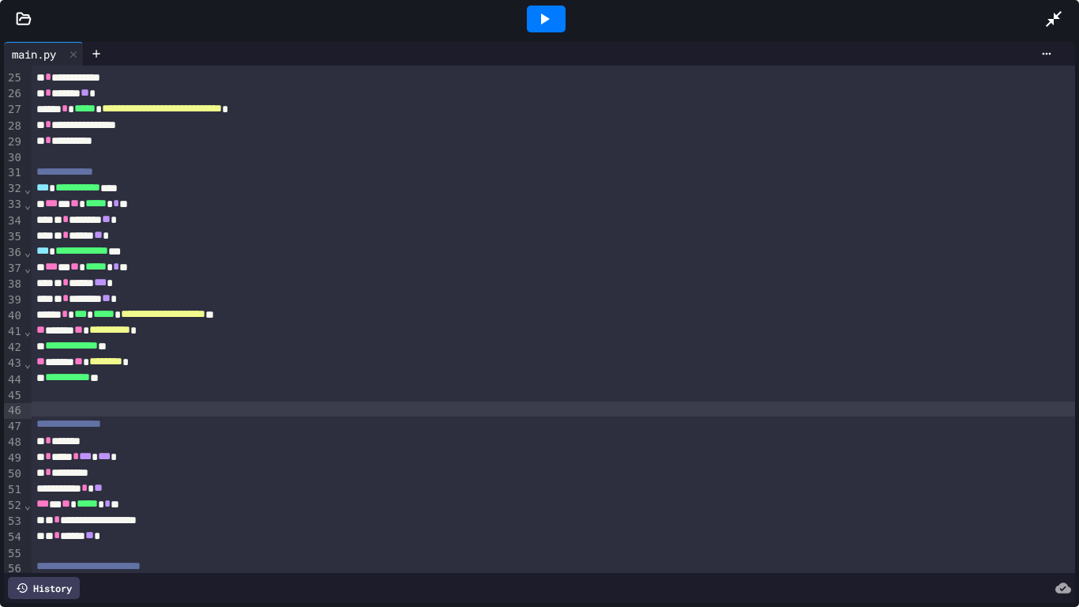
click at [459, 398] on div "To enrich screen reader interactions, please activate Accessibility in Grammarl…" at bounding box center [554, 394] width 1045 height 16
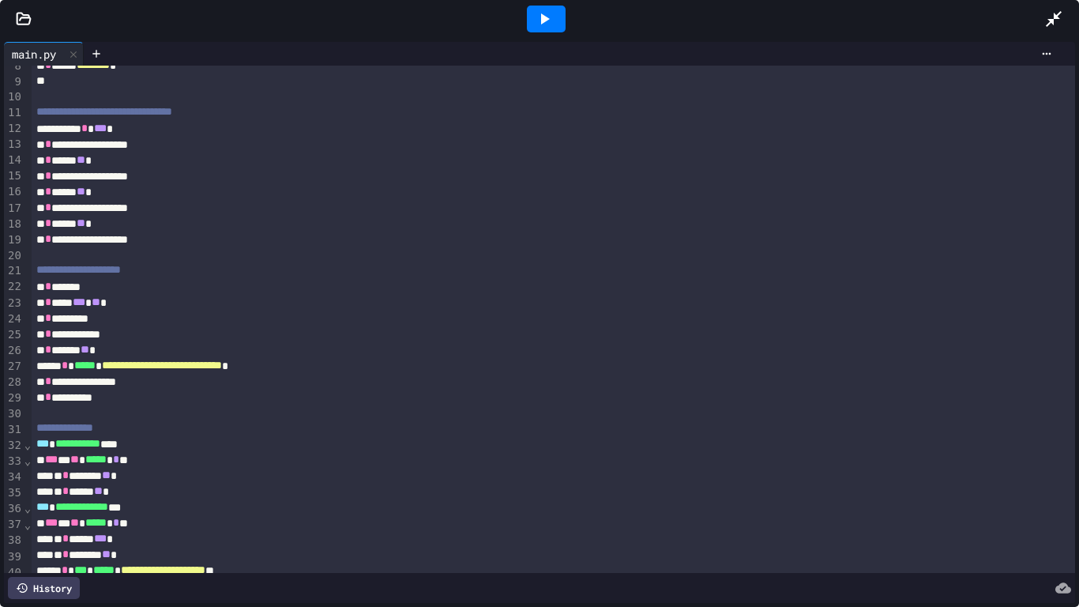
scroll to position [0, 0]
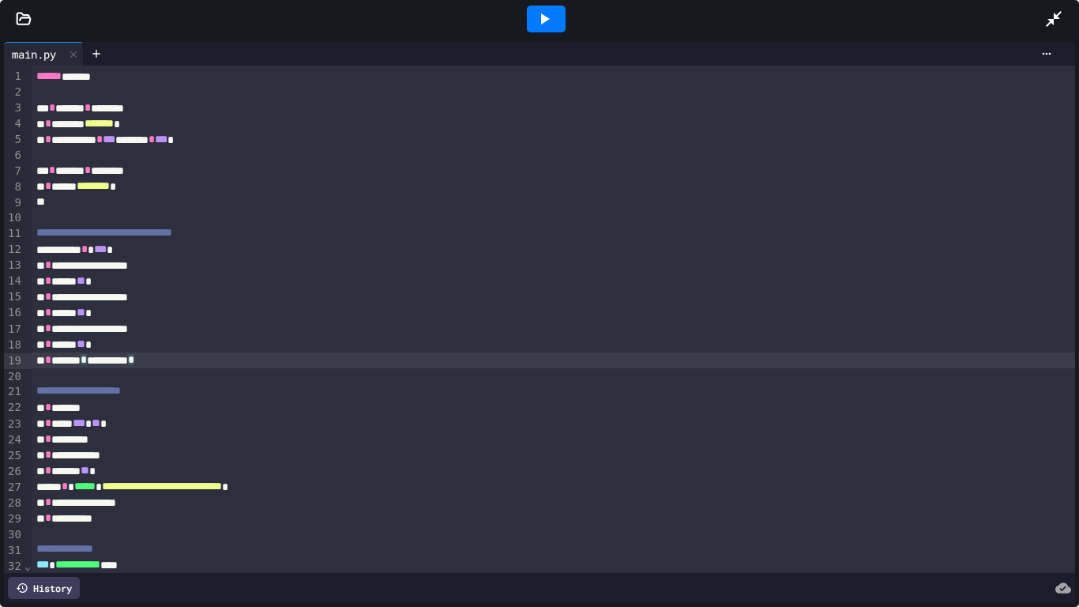
click at [553, 12] on icon at bounding box center [544, 18] width 19 height 19
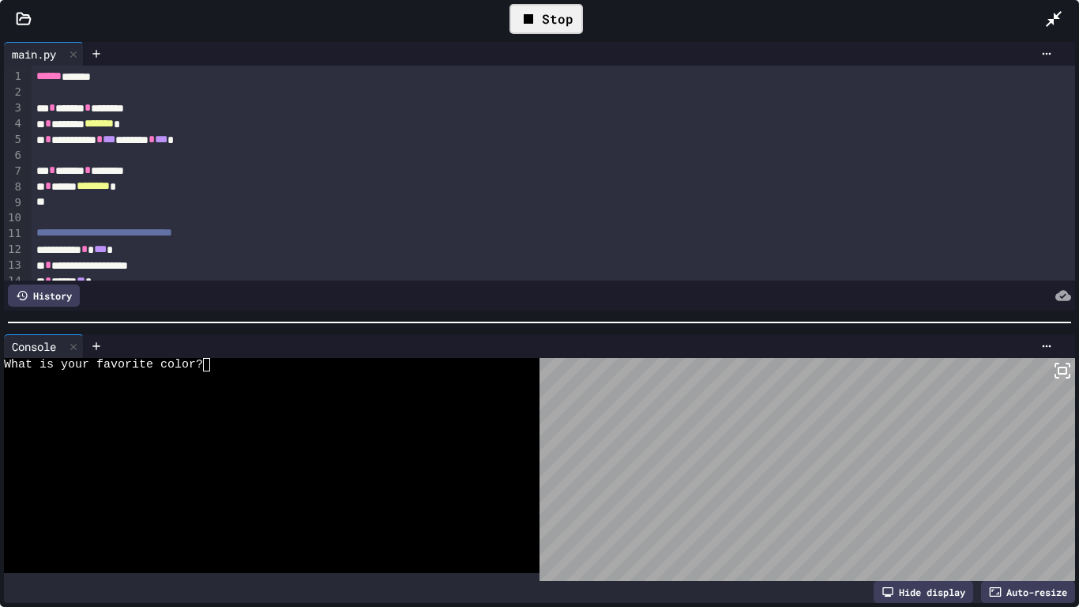
click at [470, 403] on div at bounding box center [263, 404] width 519 height 13
click at [767, 175] on div "** * ****** * ********" at bounding box center [554, 171] width 1045 height 16
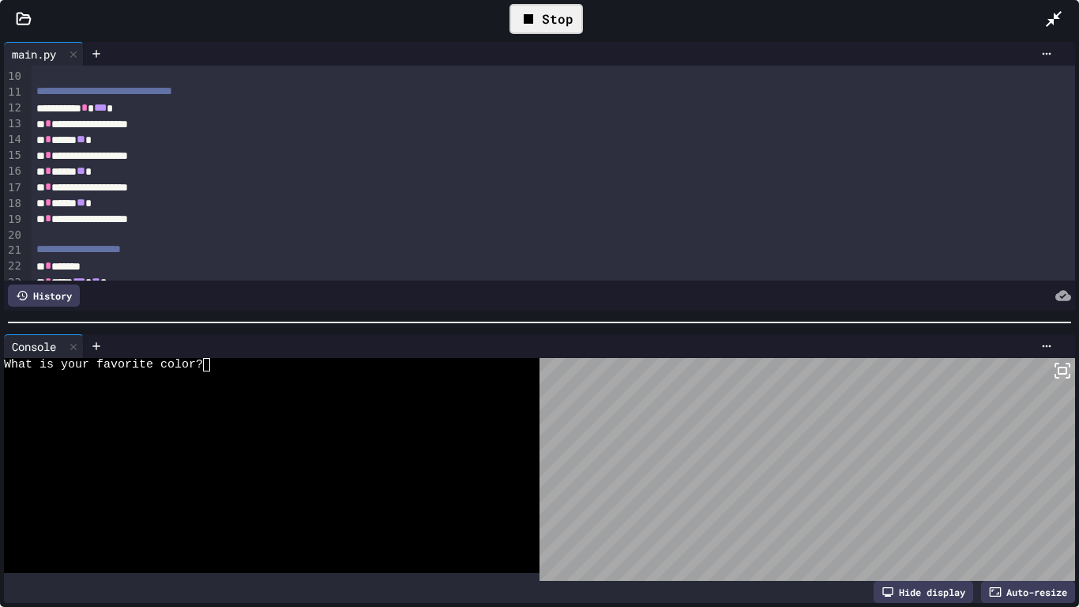
scroll to position [142, 0]
click at [648, 158] on div "**********" at bounding box center [554, 155] width 1045 height 16
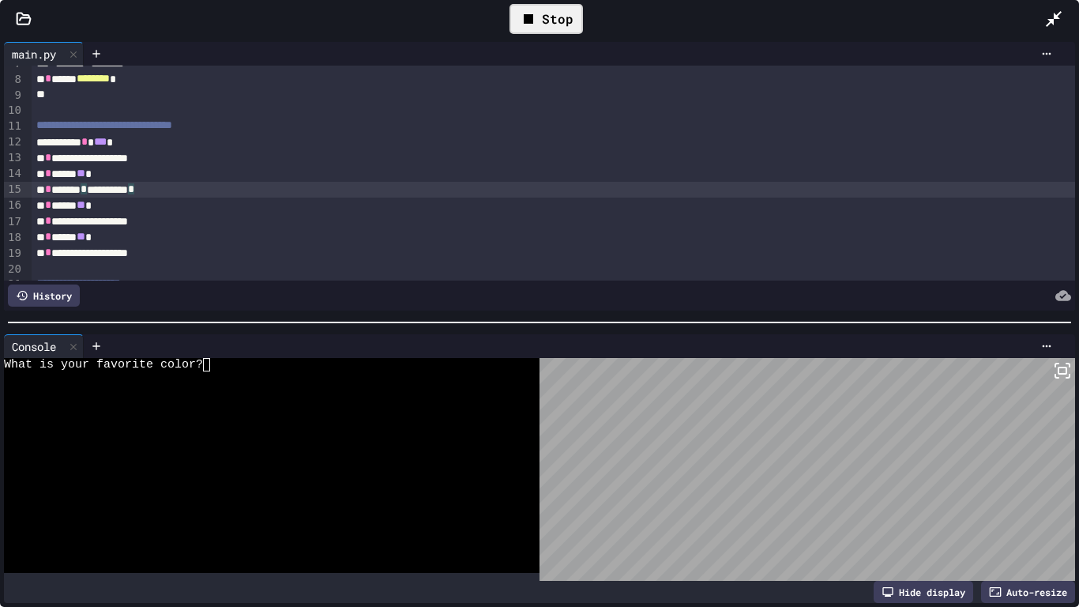
scroll to position [120, 0]
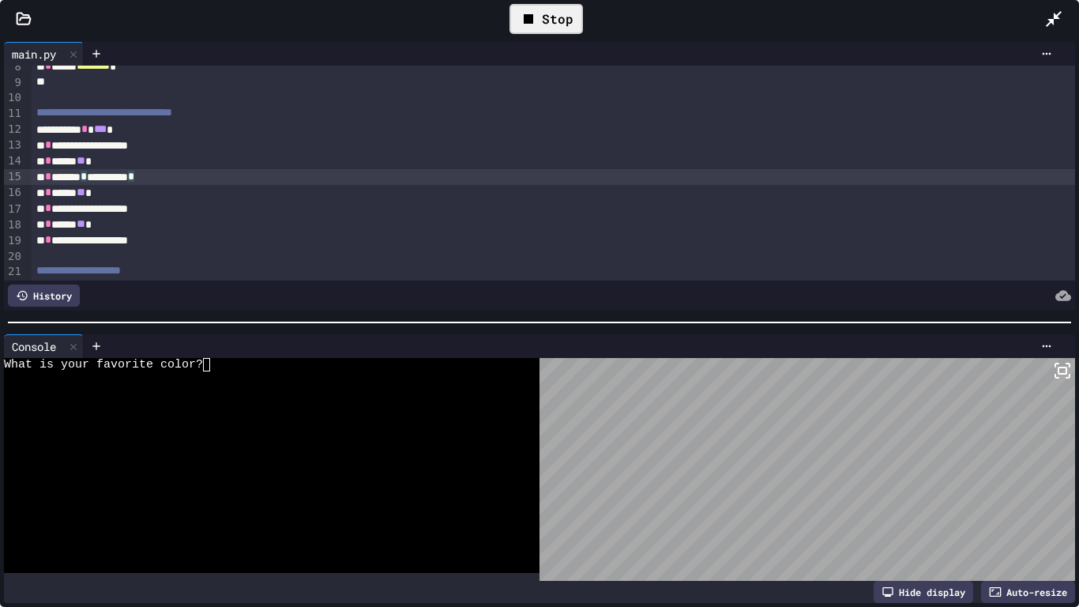
click at [569, 28] on div "Stop" at bounding box center [546, 19] width 73 height 30
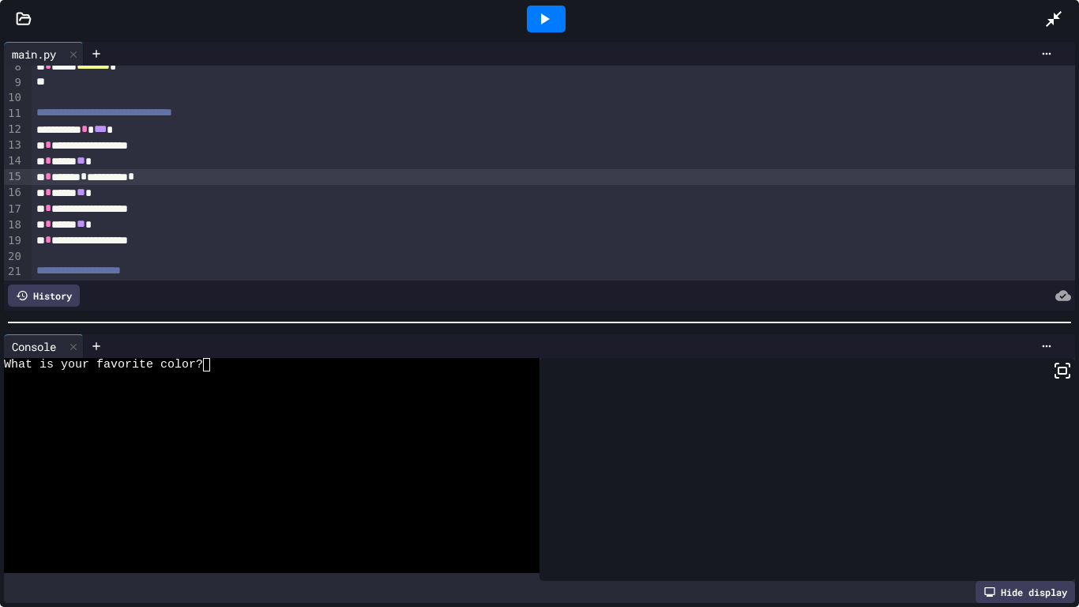
click at [556, 29] on div at bounding box center [546, 19] width 39 height 27
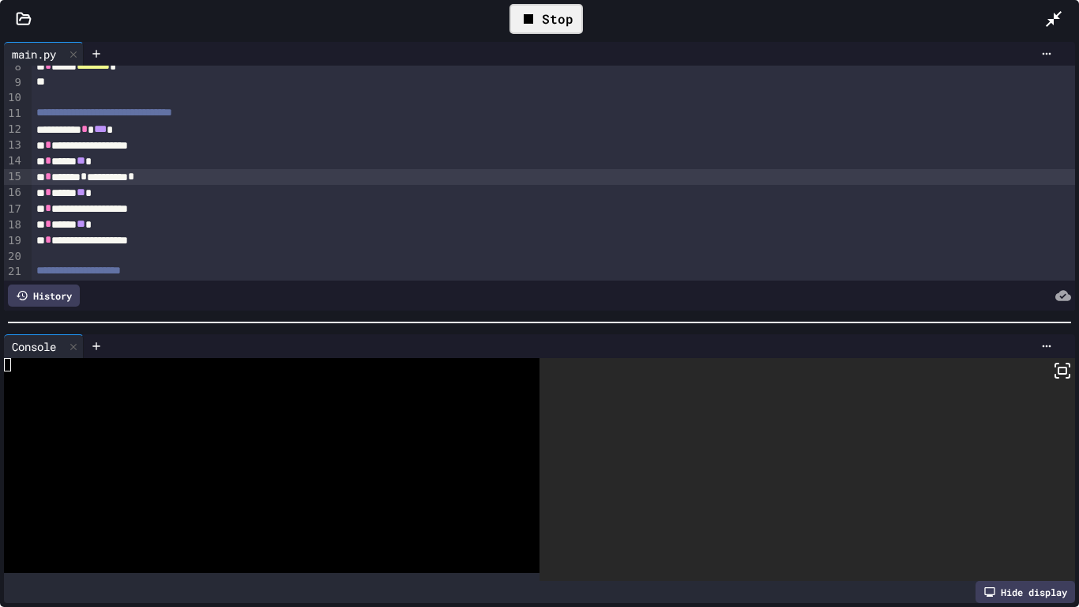
click at [556, 23] on div "Stop" at bounding box center [546, 19] width 73 height 30
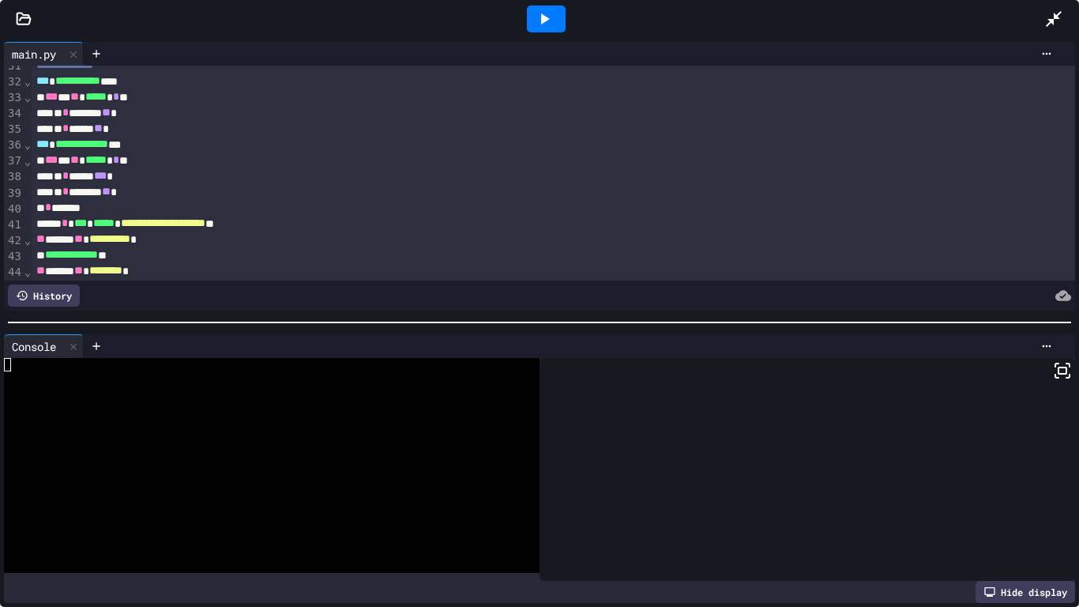
scroll to position [485, 0]
click at [555, 20] on div at bounding box center [546, 19] width 39 height 27
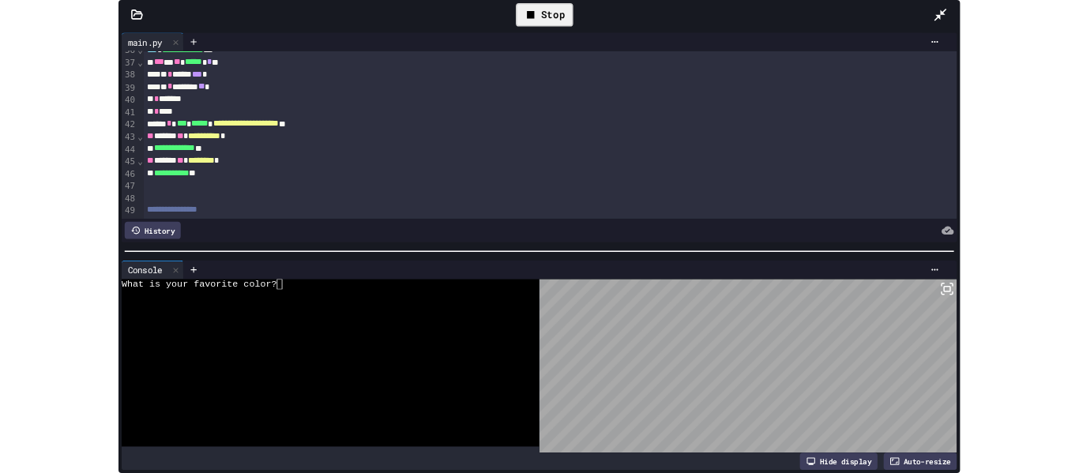
scroll to position [567, 0]
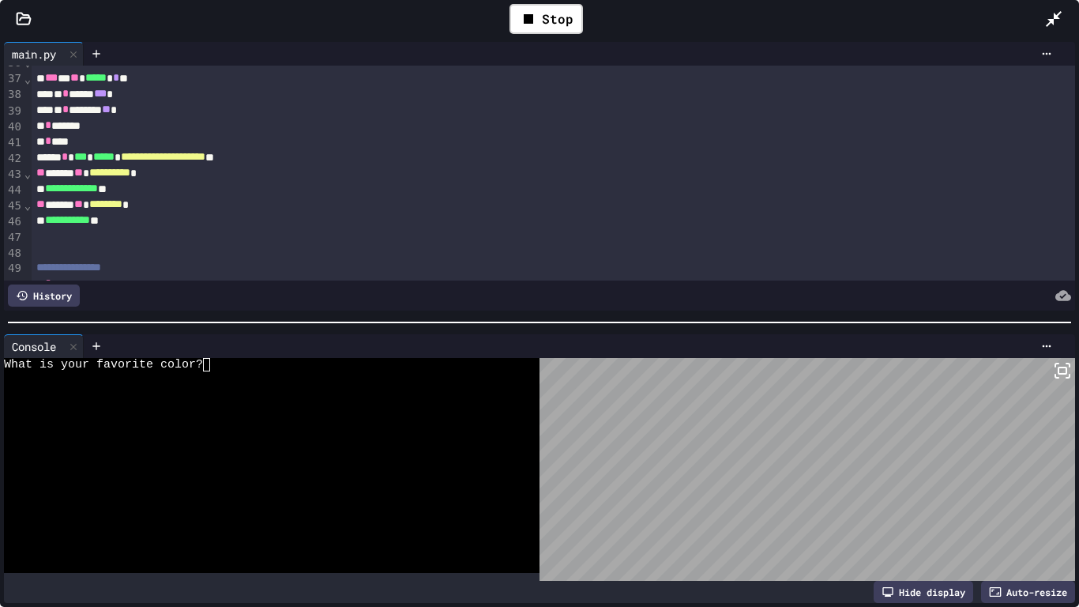
click at [1048, 24] on icon at bounding box center [1054, 18] width 19 height 19
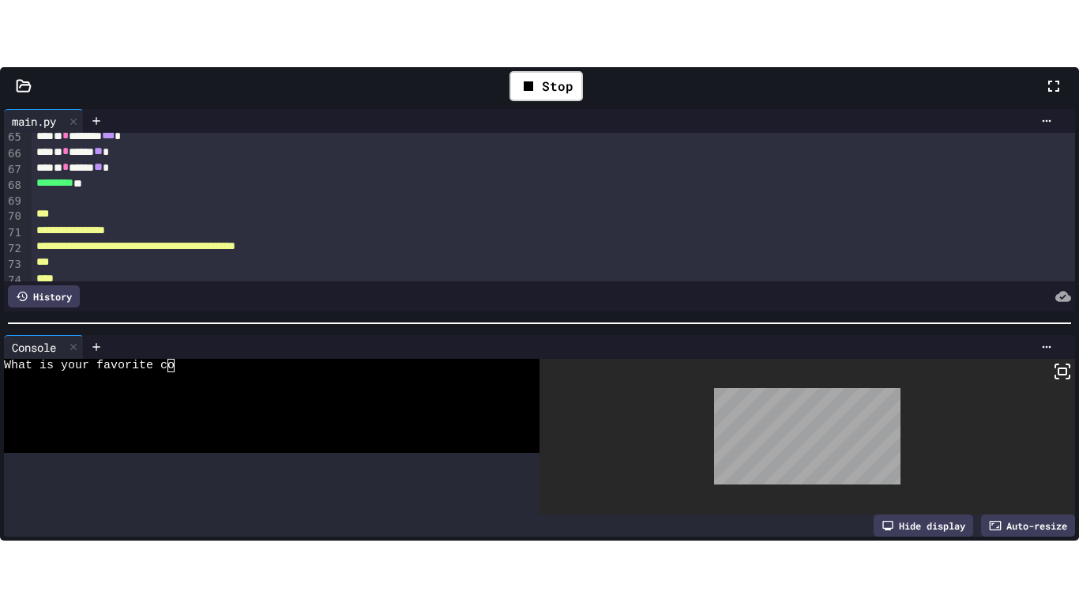
scroll to position [1026, 0]
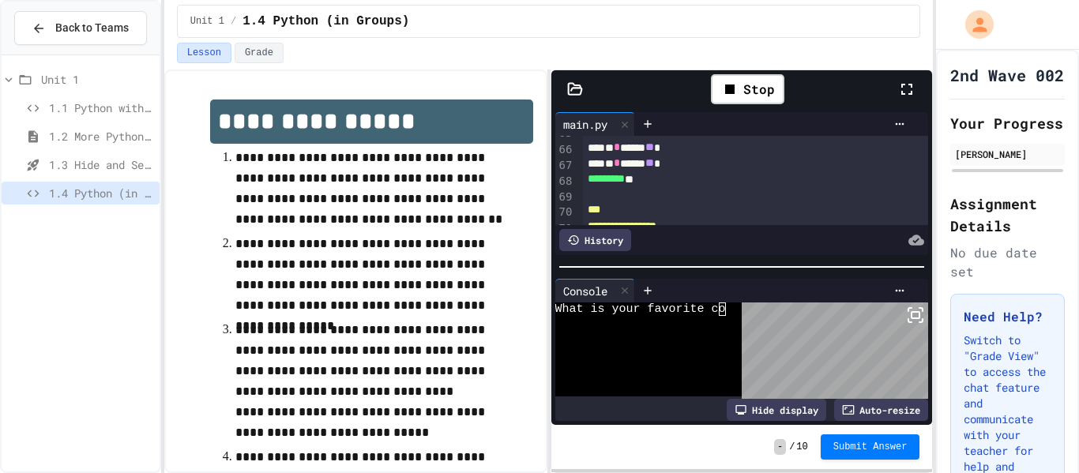
click at [914, 96] on icon at bounding box center [907, 89] width 19 height 19
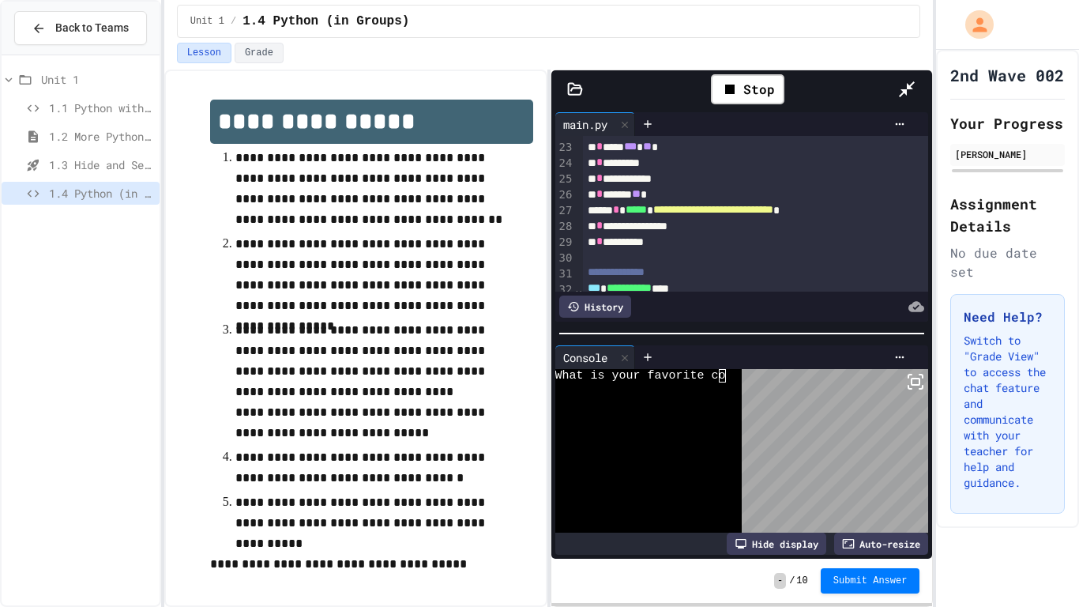
scroll to position [348, 0]
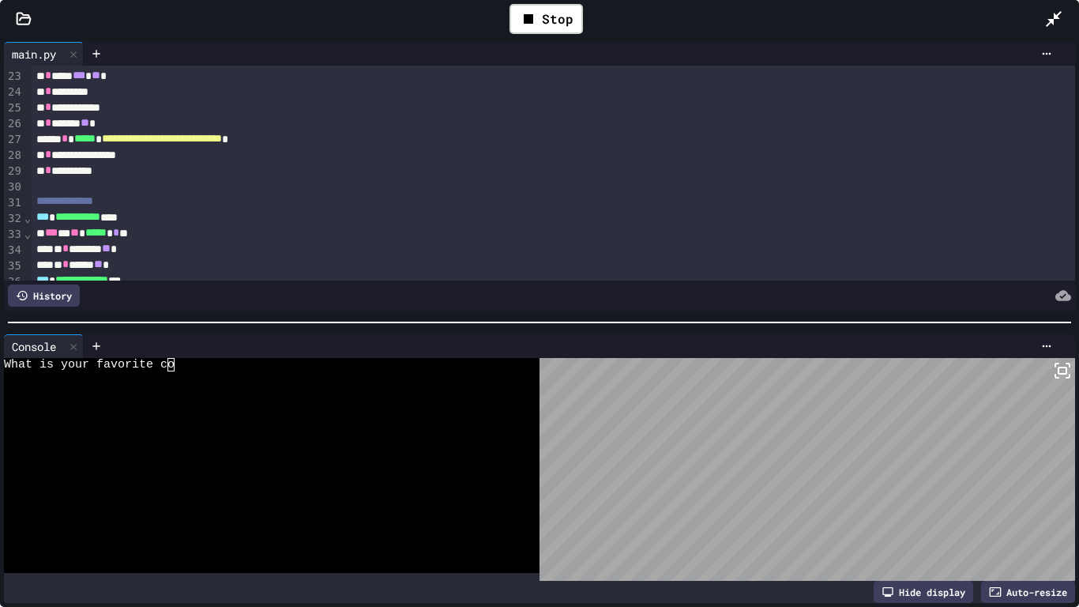
click at [458, 401] on div at bounding box center [263, 404] width 519 height 13
click at [473, 393] on div at bounding box center [263, 391] width 519 height 13
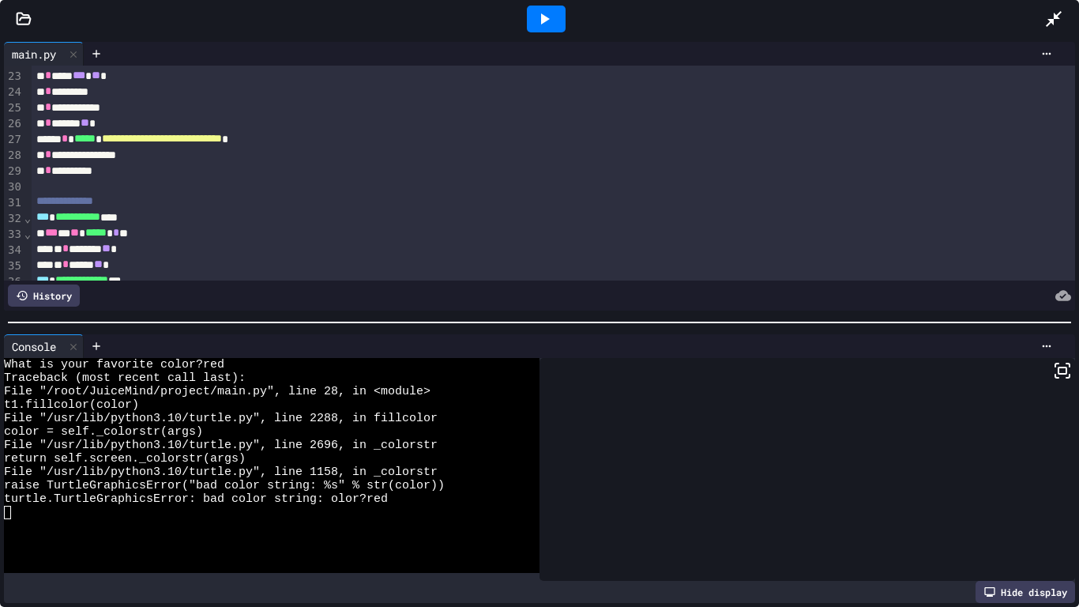
click at [538, 21] on icon at bounding box center [544, 18] width 19 height 19
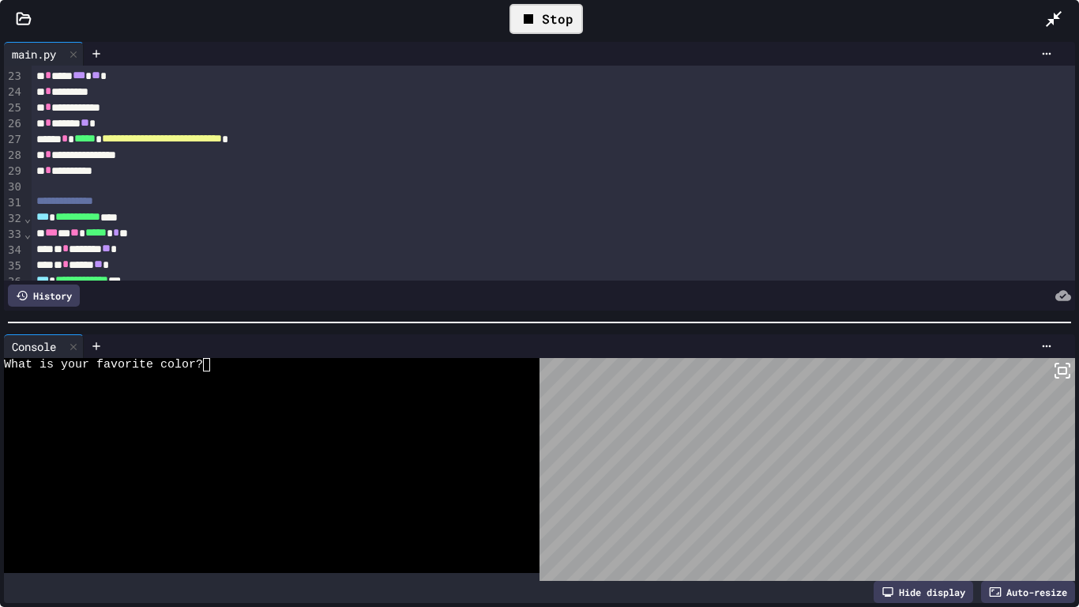
click at [254, 374] on div at bounding box center [263, 377] width 519 height 13
click at [185, 388] on div at bounding box center [263, 391] width 519 height 13
click at [169, 375] on div "Triangle or Square?" at bounding box center [263, 377] width 519 height 13
click at [145, 381] on textarea "Terminal input" at bounding box center [142, 377] width 7 height 13
click at [153, 382] on div "Triangle or Square?" at bounding box center [263, 377] width 519 height 13
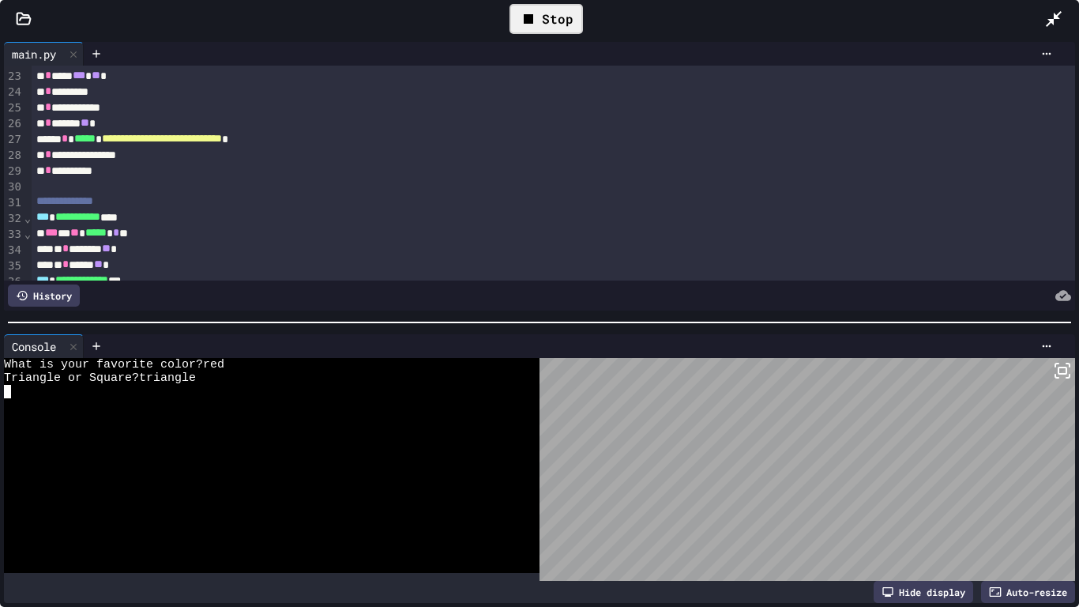
click at [1057, 16] on icon at bounding box center [1054, 19] width 16 height 16
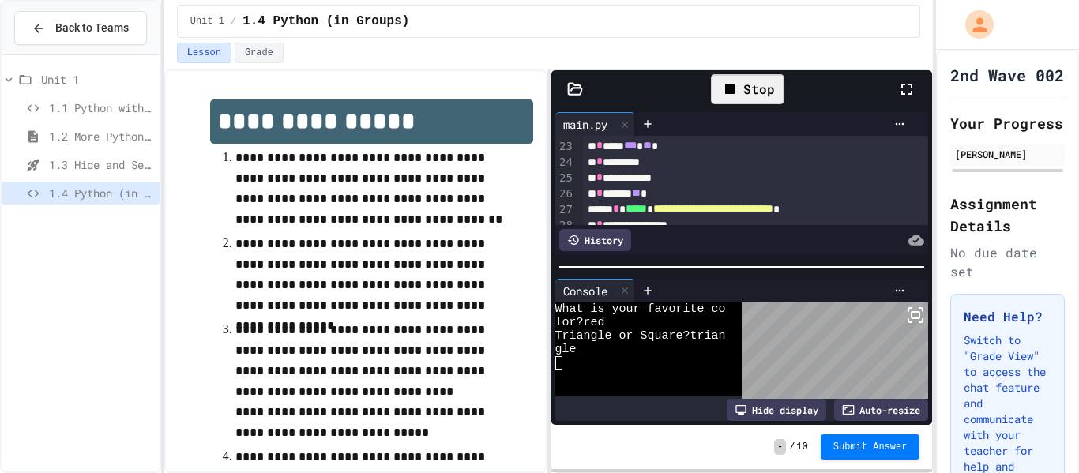
click at [913, 322] on icon at bounding box center [915, 315] width 19 height 19
click at [582, 366] on div at bounding box center [641, 362] width 171 height 13
click at [591, 349] on div "gle" at bounding box center [641, 349] width 171 height 13
click at [917, 314] on icon at bounding box center [915, 315] width 19 height 19
click at [900, 85] on icon at bounding box center [907, 89] width 19 height 19
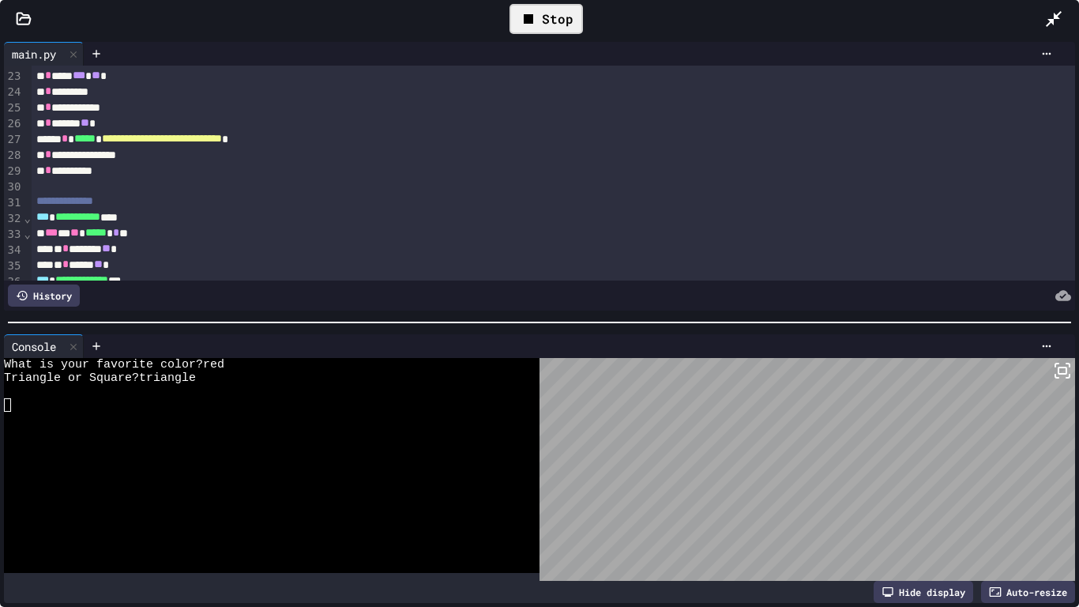
click at [225, 387] on div at bounding box center [263, 391] width 519 height 13
click at [38, 394] on div at bounding box center [263, 391] width 519 height 13
click at [225, 382] on div "Triangle or Square?triangle" at bounding box center [263, 377] width 519 height 13
click at [213, 384] on div "Triangle or Square?triangle" at bounding box center [263, 377] width 519 height 13
click at [239, 360] on div "What is your favorite color?red" at bounding box center [263, 364] width 519 height 13
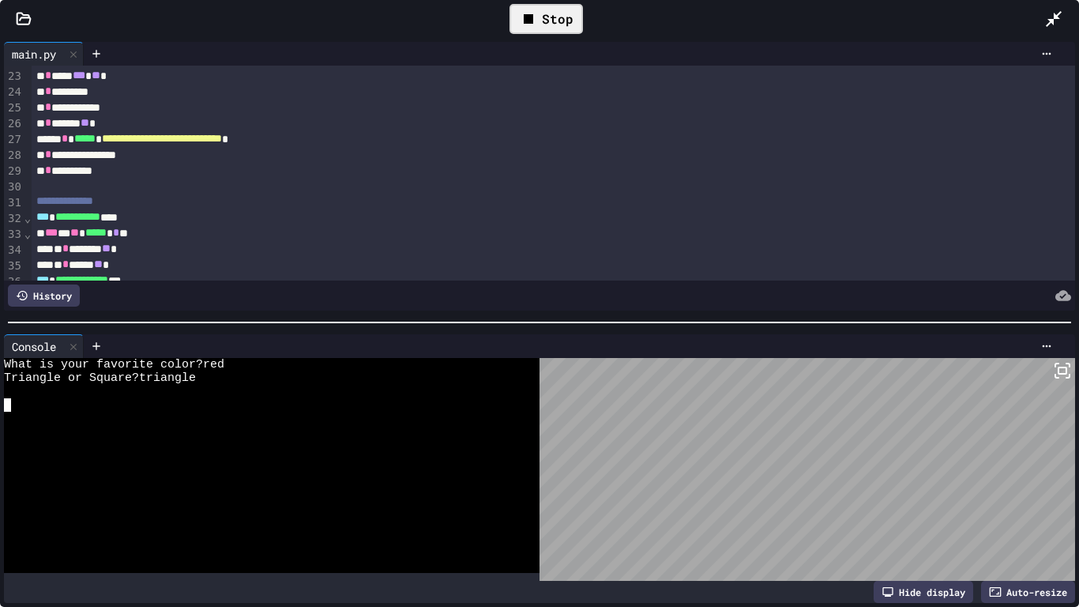
click at [235, 368] on div "What is your favorite color?red" at bounding box center [263, 364] width 519 height 13
click at [1061, 28] on icon at bounding box center [1054, 18] width 19 height 19
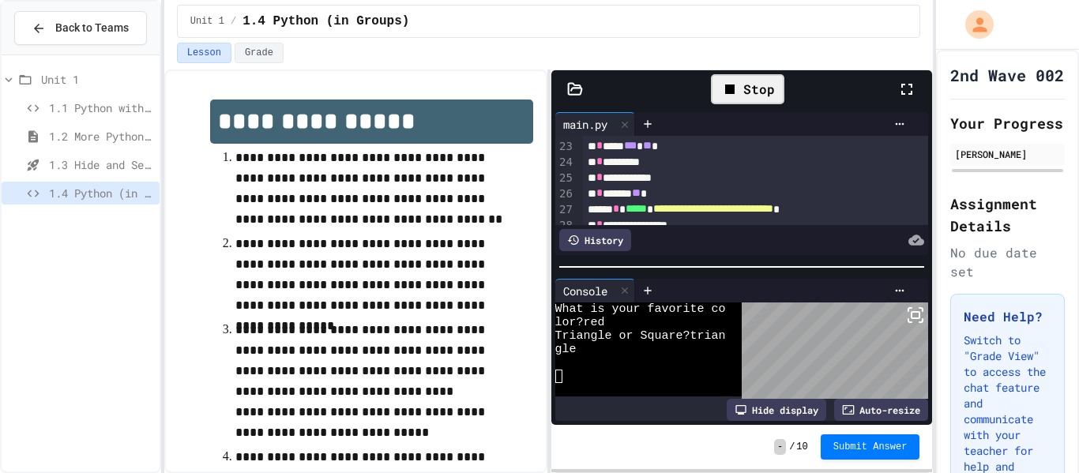
click at [77, 145] on div "1.2 More Python (using Turtle)" at bounding box center [81, 136] width 158 height 23
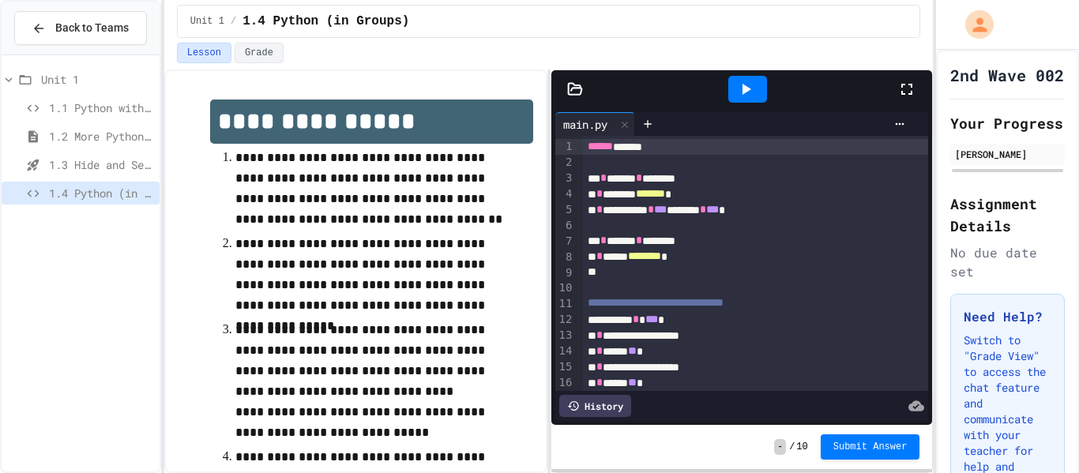
click at [729, 86] on div at bounding box center [748, 89] width 39 height 27
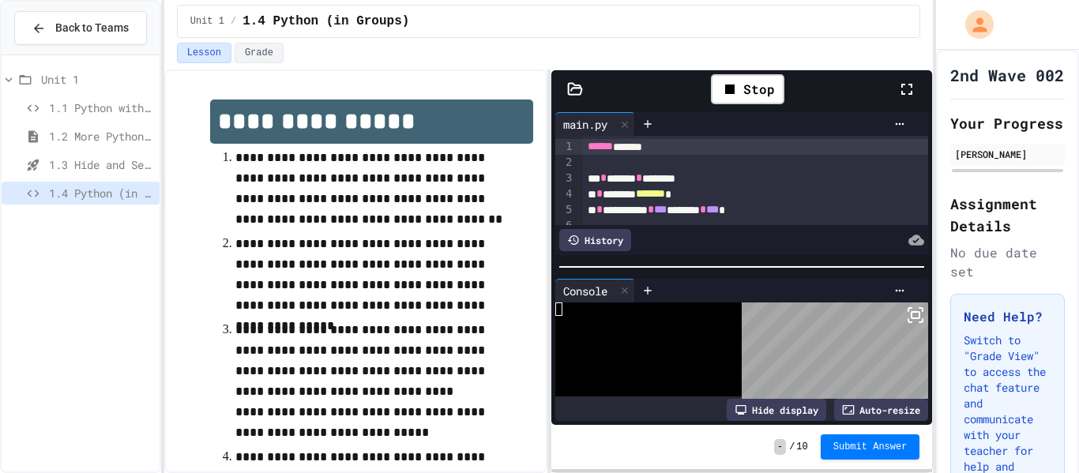
click at [905, 104] on div at bounding box center [915, 89] width 35 height 46
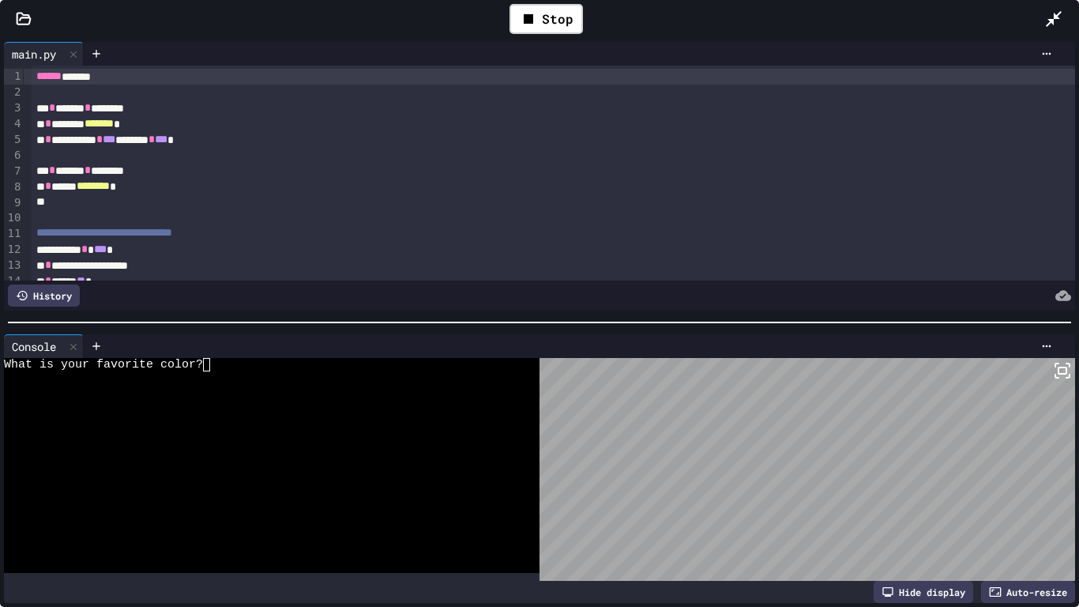
click at [376, 375] on div at bounding box center [263, 377] width 519 height 13
click at [386, 396] on div at bounding box center [263, 391] width 519 height 13
click at [70, 392] on div at bounding box center [263, 391] width 519 height 13
click at [57, 402] on div at bounding box center [263, 404] width 519 height 13
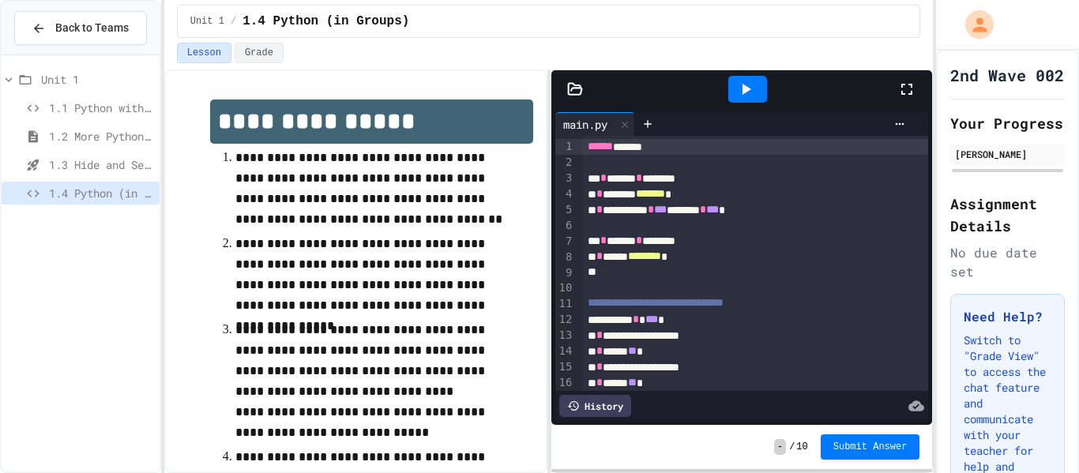
click at [107, 174] on div "1.3 Hide and Seek" at bounding box center [81, 164] width 158 height 23
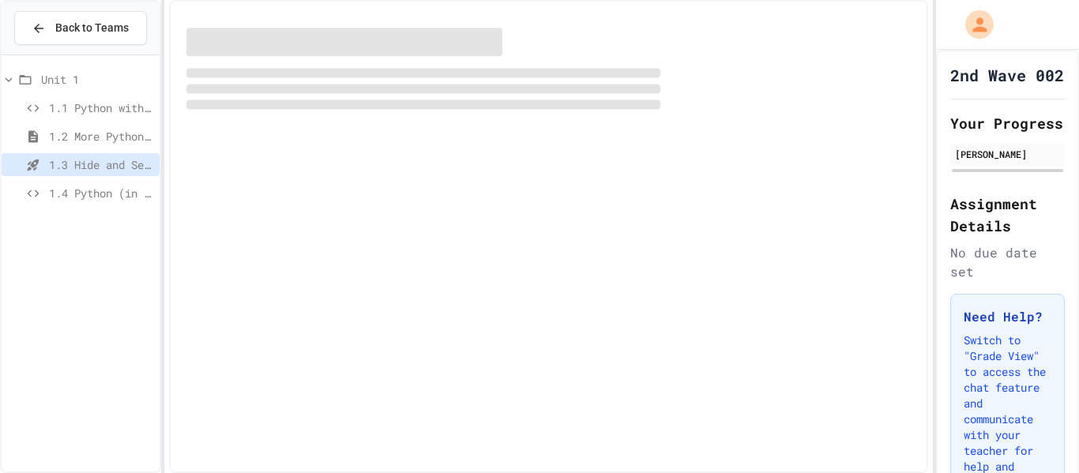
click at [105, 196] on span "1.4 Python (in Groups)" at bounding box center [101, 193] width 104 height 17
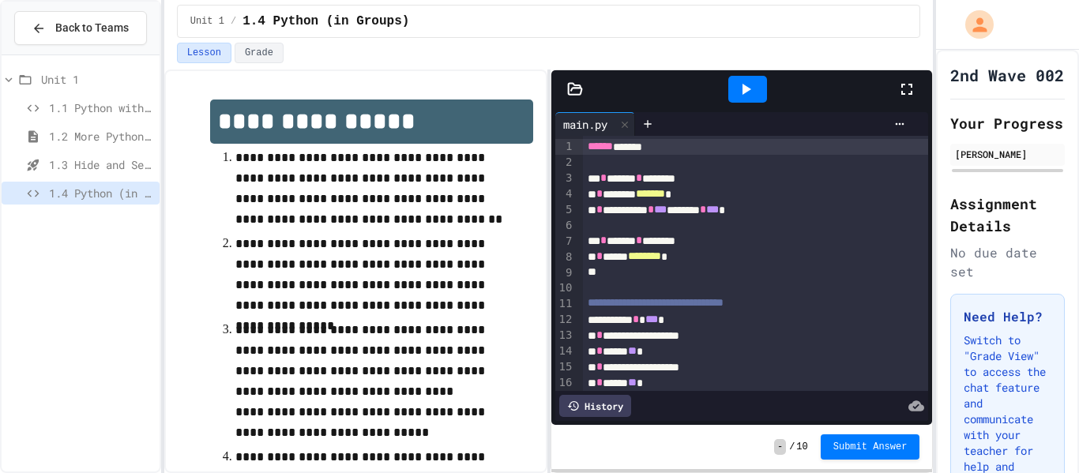
click at [906, 91] on icon at bounding box center [907, 89] width 19 height 19
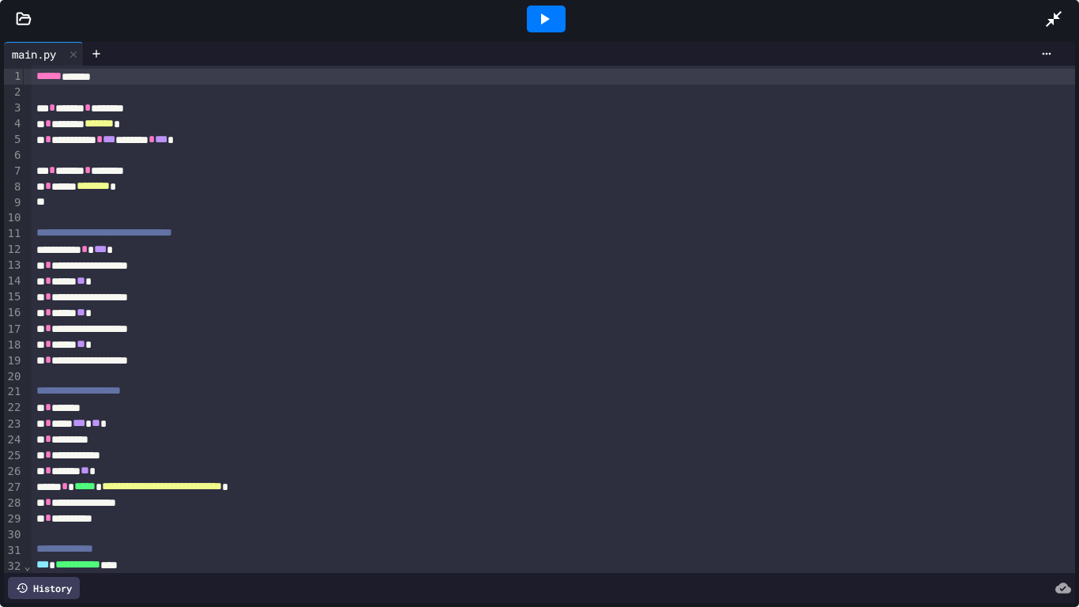
click at [557, 19] on div at bounding box center [546, 19] width 39 height 27
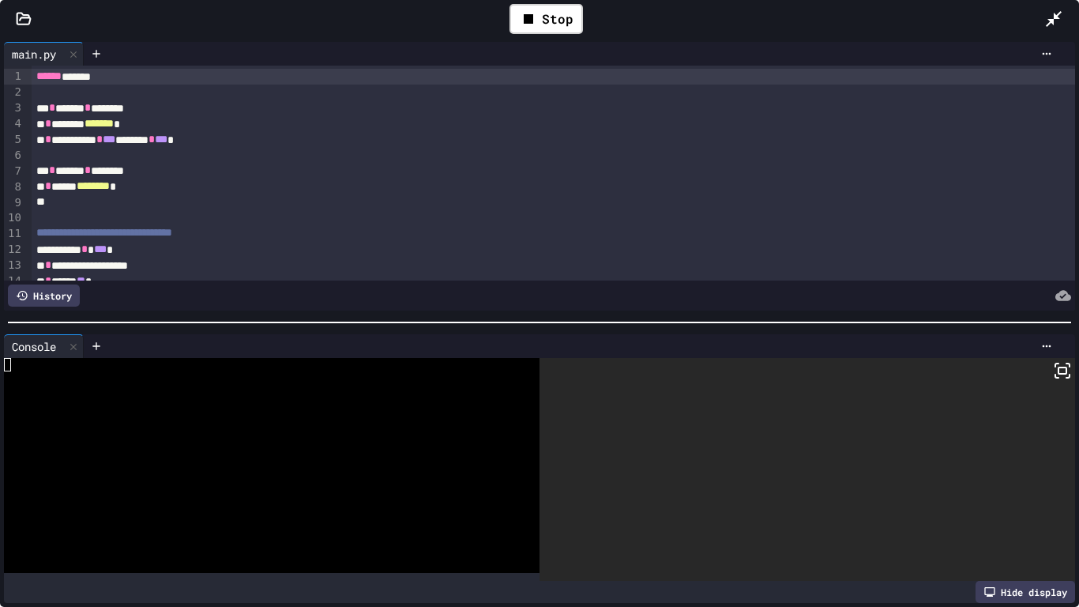
click at [156, 379] on div at bounding box center [263, 377] width 519 height 13
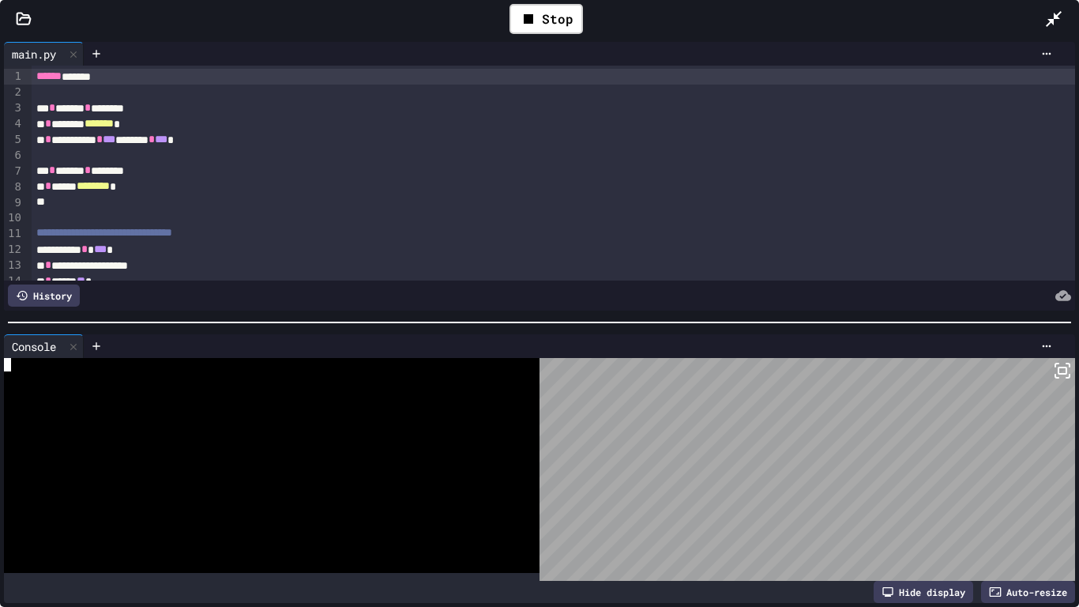
click at [285, 370] on div at bounding box center [263, 364] width 519 height 13
click at [292, 371] on div at bounding box center [263, 377] width 519 height 13
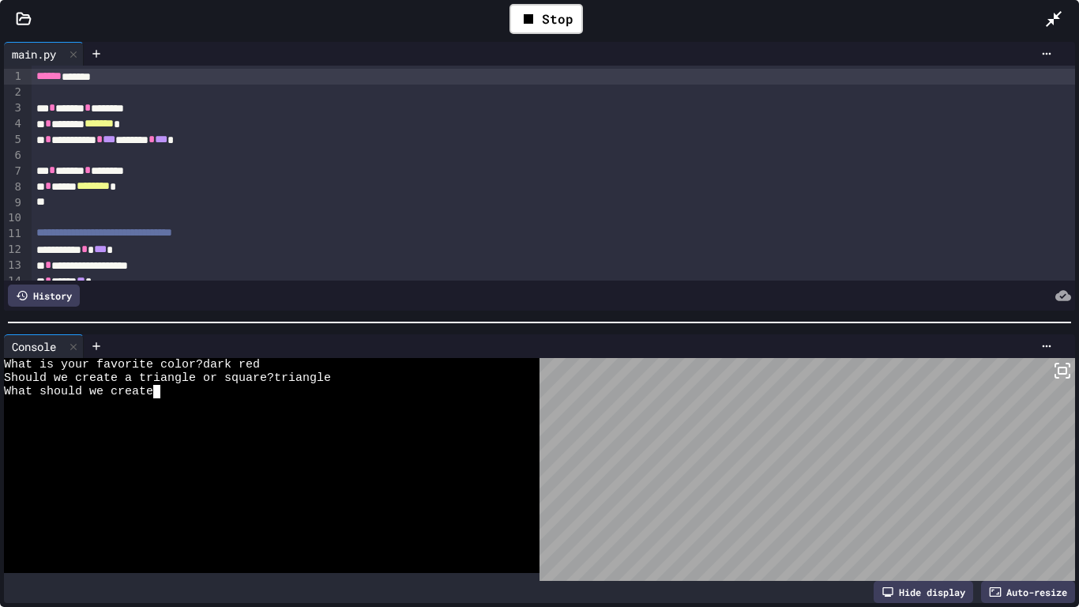
scroll to position [0, 17]
type textarea "*"
click at [1046, 21] on icon at bounding box center [1054, 18] width 19 height 19
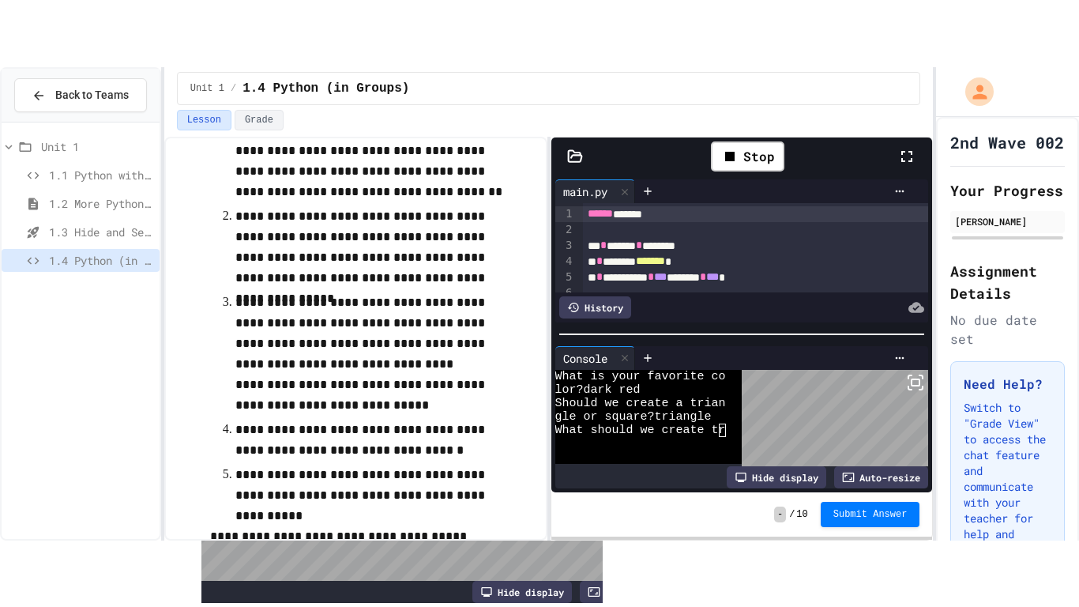
scroll to position [99, 0]
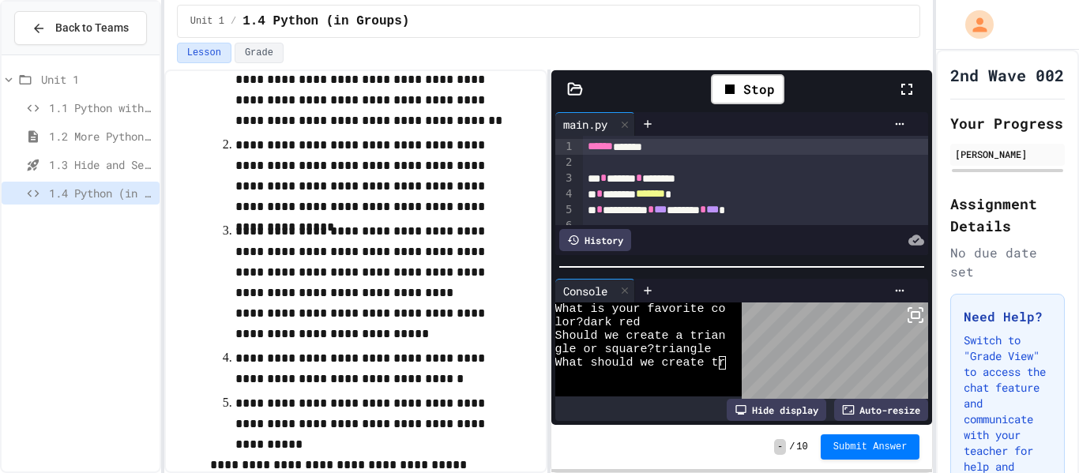
click at [915, 307] on icon at bounding box center [915, 315] width 19 height 19
click at [910, 90] on icon at bounding box center [907, 89] width 19 height 19
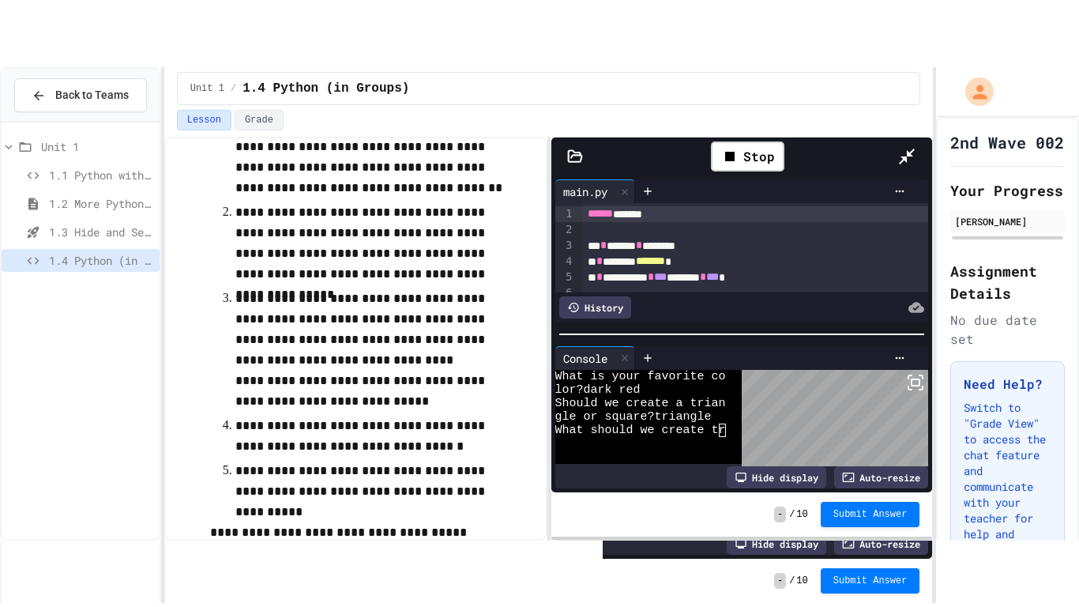
scroll to position [18, 0]
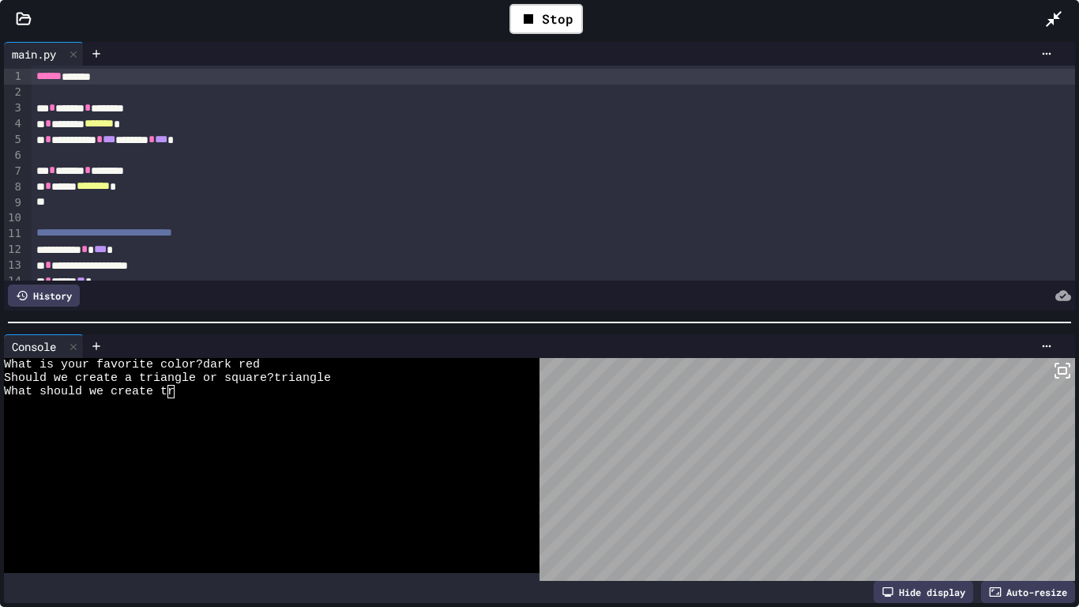
click at [204, 393] on div "What should we create t r" at bounding box center [263, 391] width 519 height 13
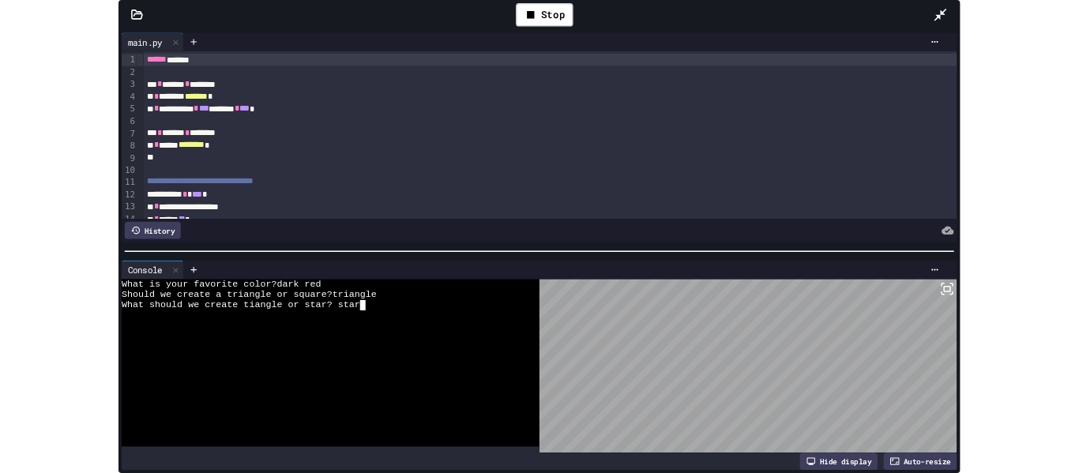
scroll to position [0, 0]
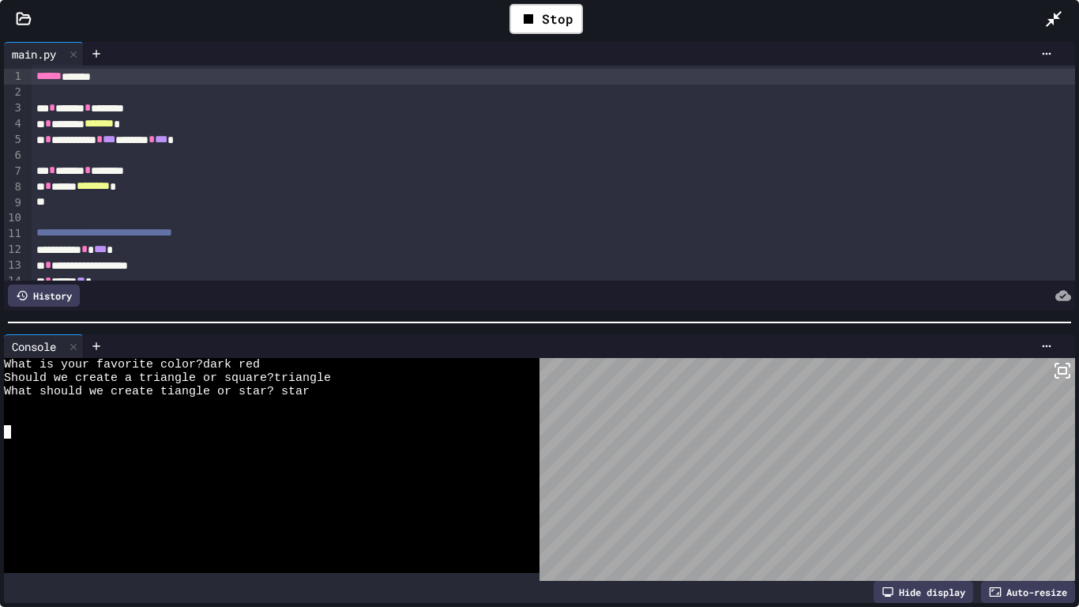
click at [1063, 14] on icon at bounding box center [1054, 18] width 19 height 19
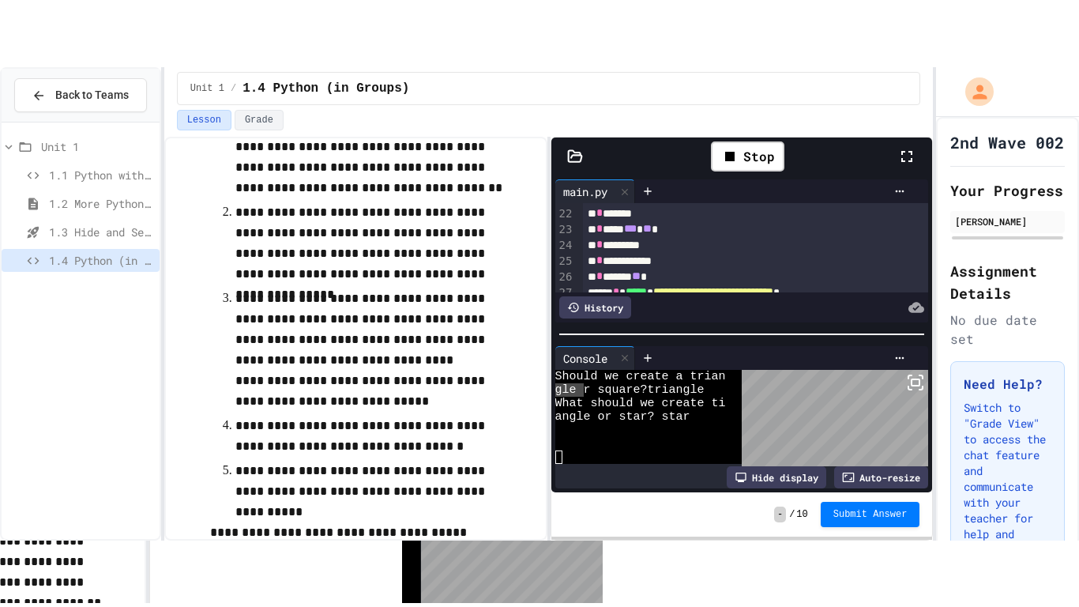
scroll to position [1215, 0]
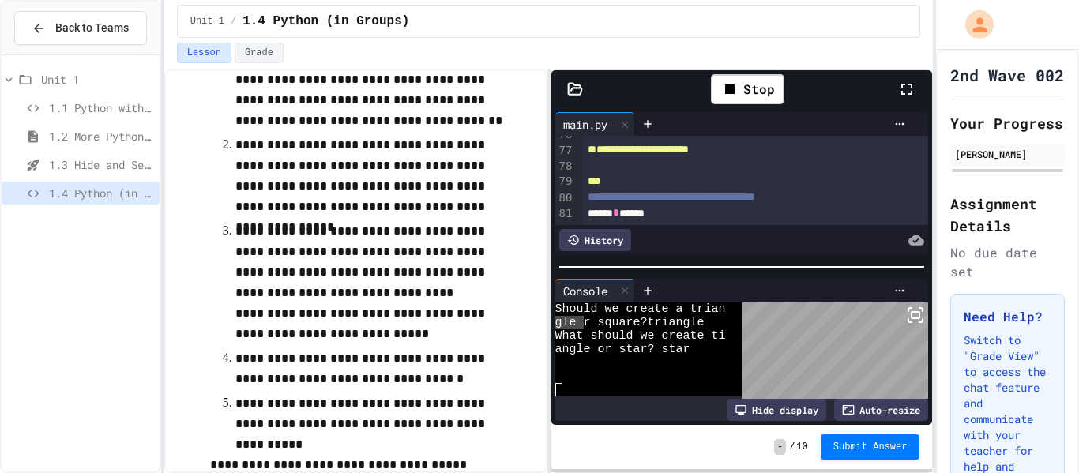
click at [917, 319] on icon at bounding box center [915, 315] width 19 height 19
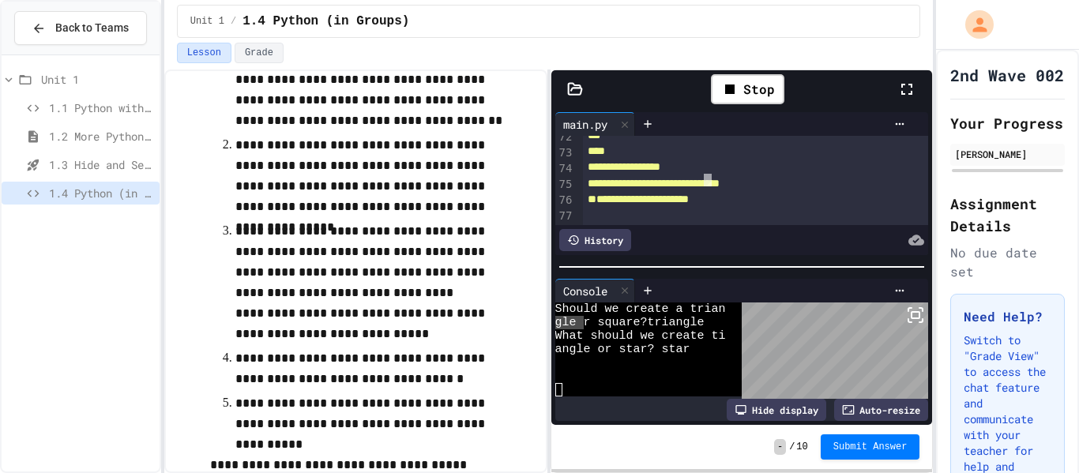
scroll to position [1132, 0]
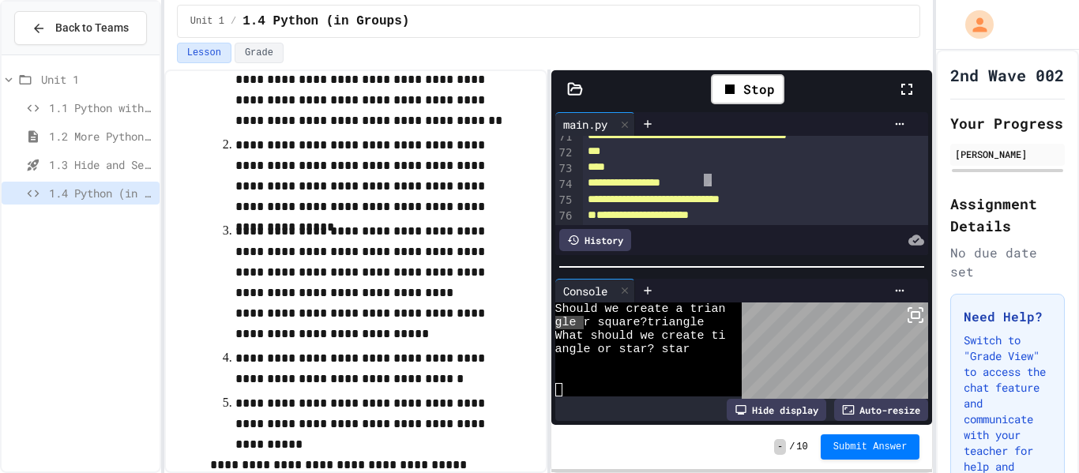
click at [902, 85] on div at bounding box center [539, 236] width 1079 height 473
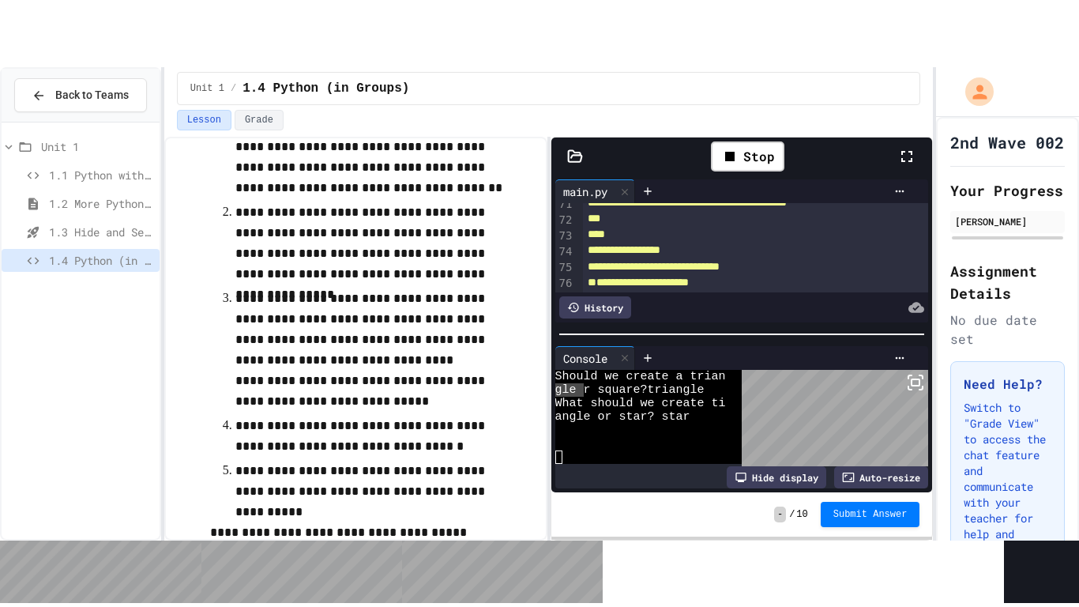
scroll to position [1147, 0]
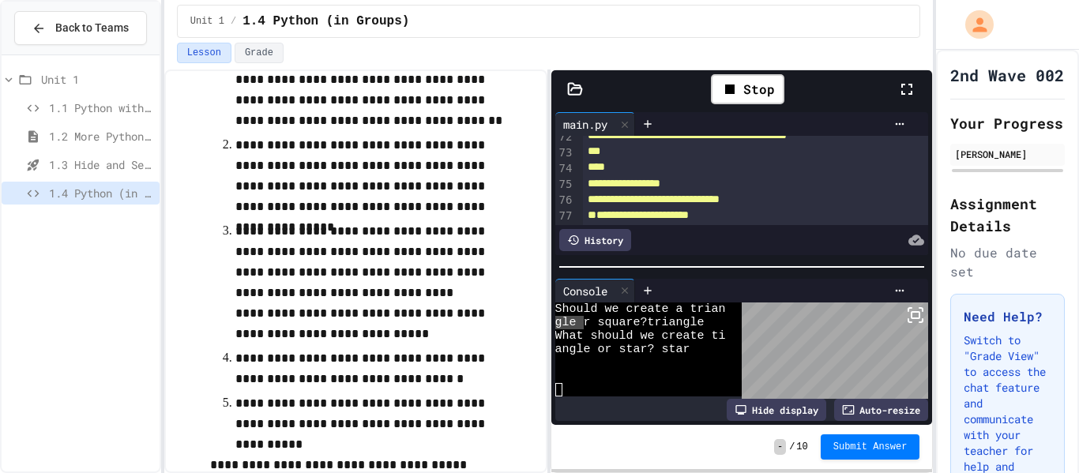
click at [925, 81] on div at bounding box center [915, 89] width 35 height 46
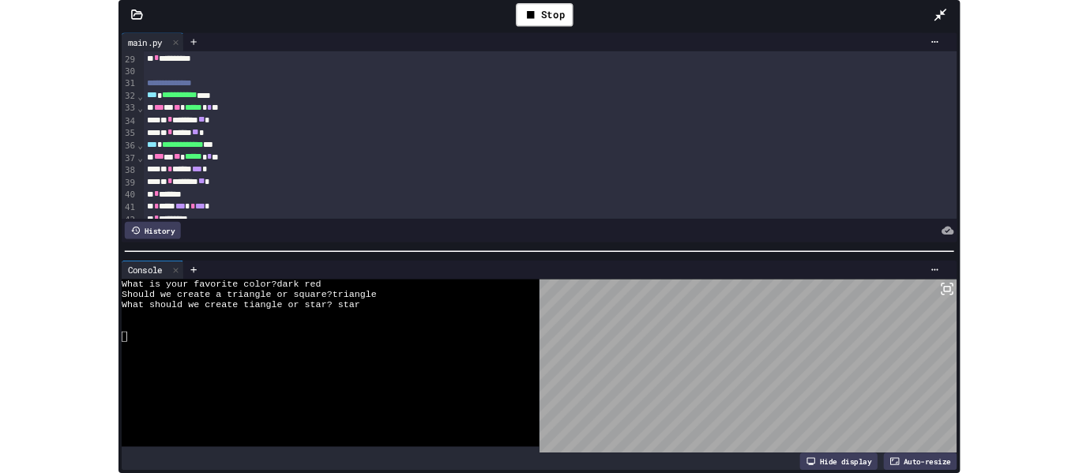
scroll to position [445, 0]
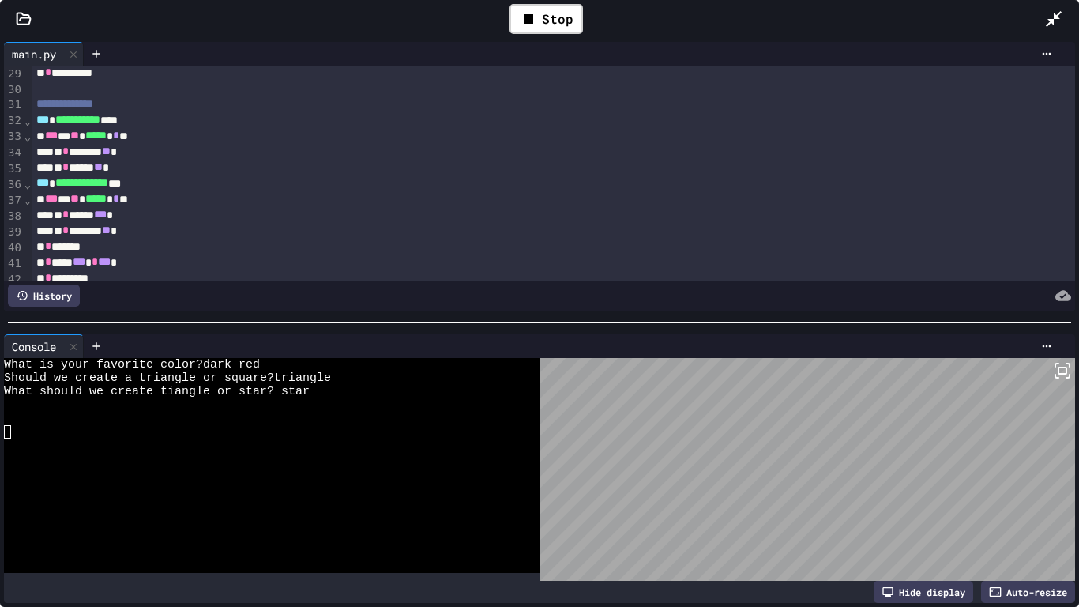
click at [1064, 27] on div at bounding box center [1062, 19] width 35 height 46
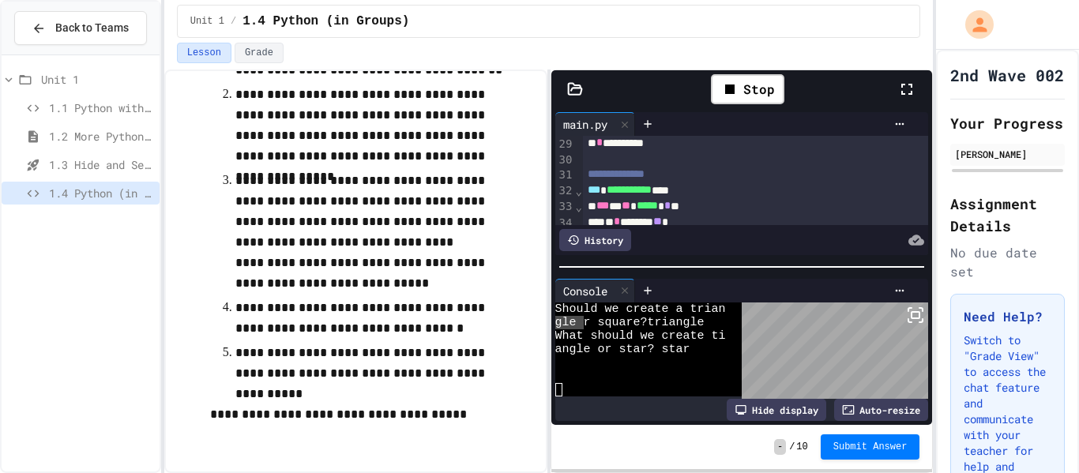
scroll to position [152, 0]
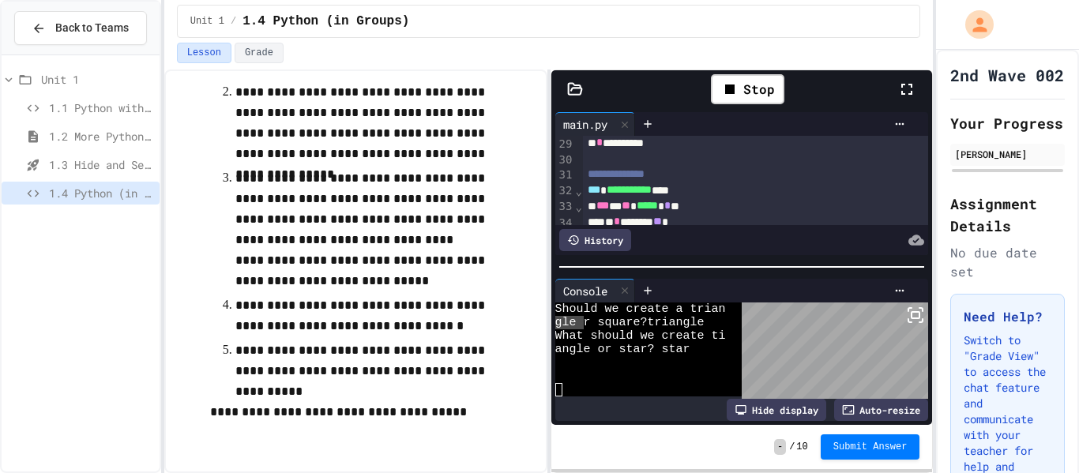
click at [576, 335] on span "What should we create ti" at bounding box center [641, 336] width 171 height 13
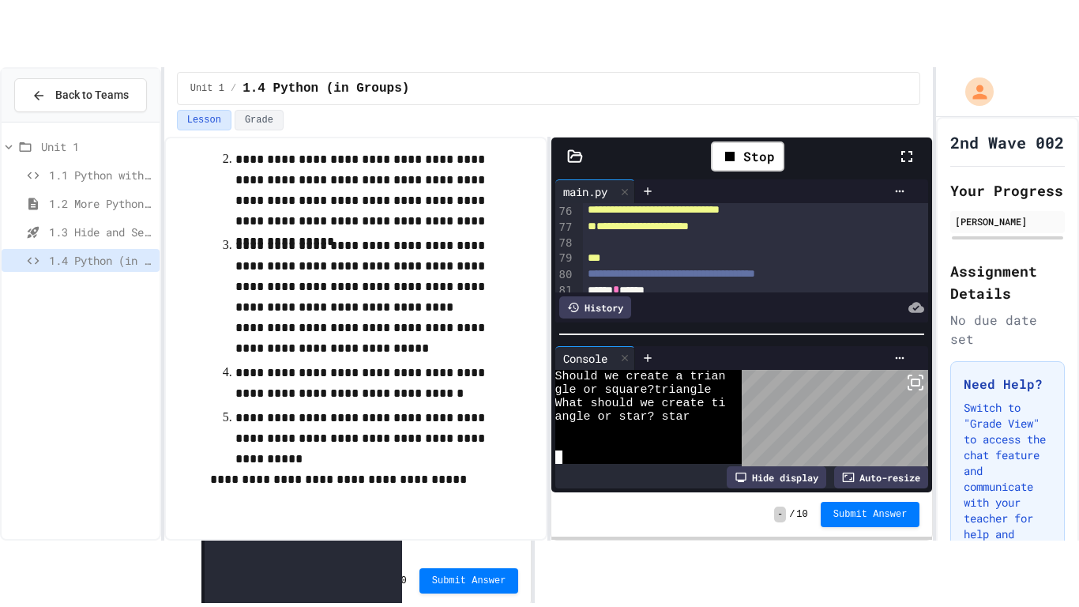
scroll to position [1215, 0]
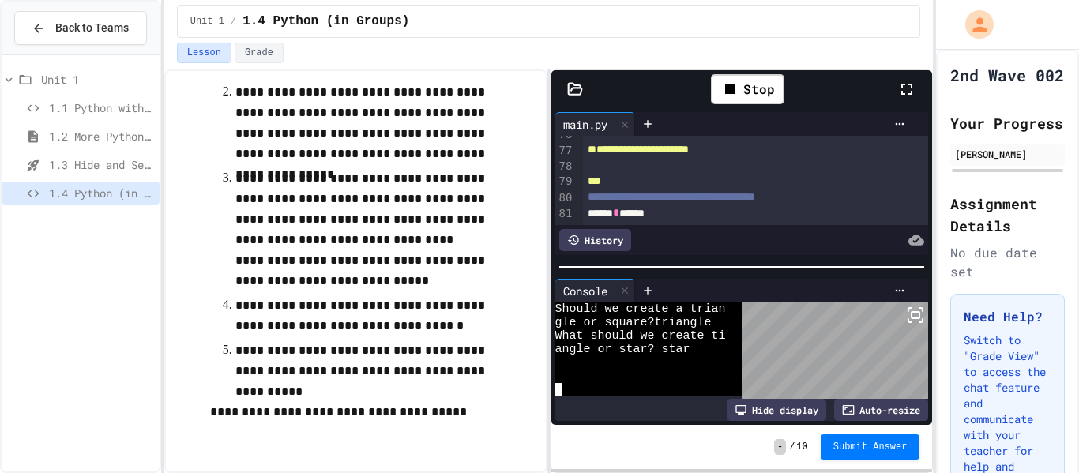
click at [906, 91] on icon at bounding box center [907, 89] width 19 height 19
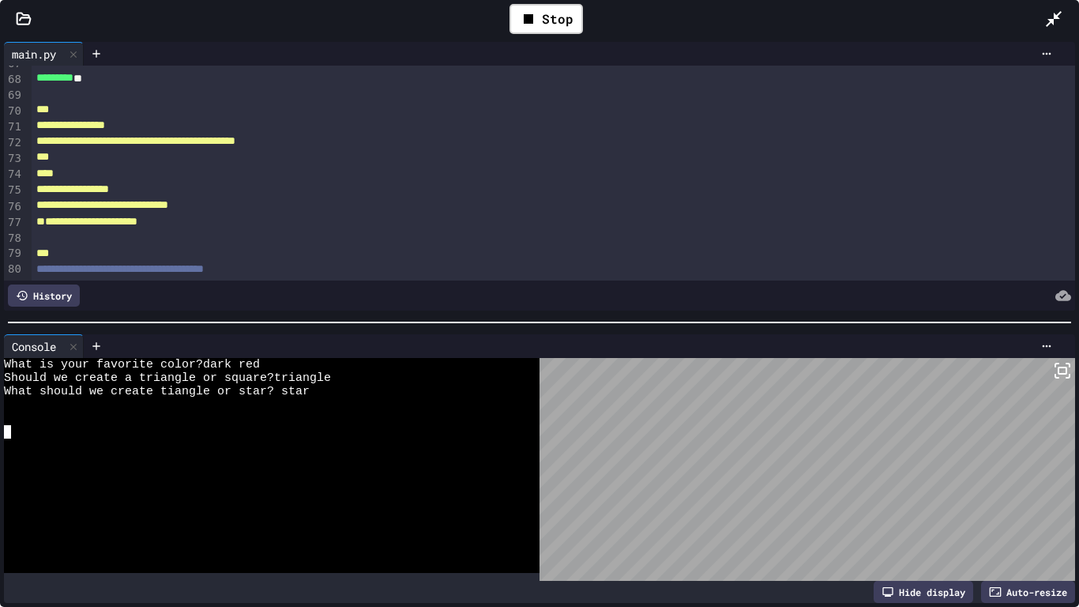
scroll to position [1073, 0]
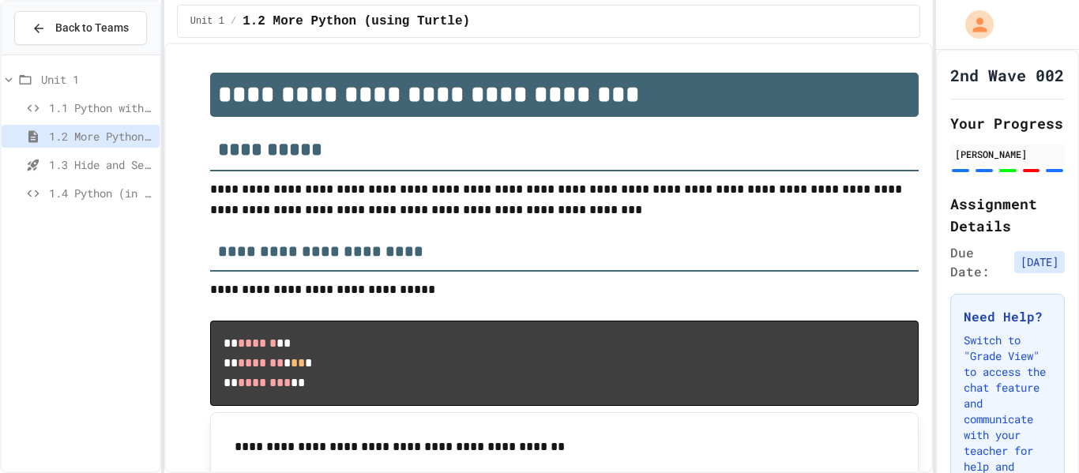
click at [101, 109] on span "1.1 Python with Turtle" at bounding box center [101, 108] width 104 height 17
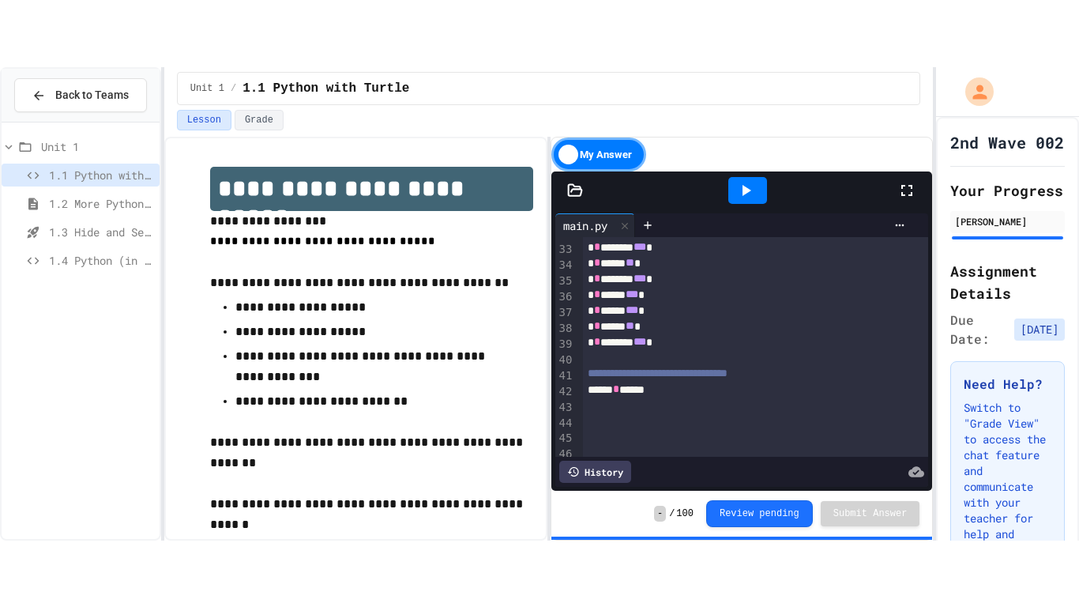
scroll to position [545, 0]
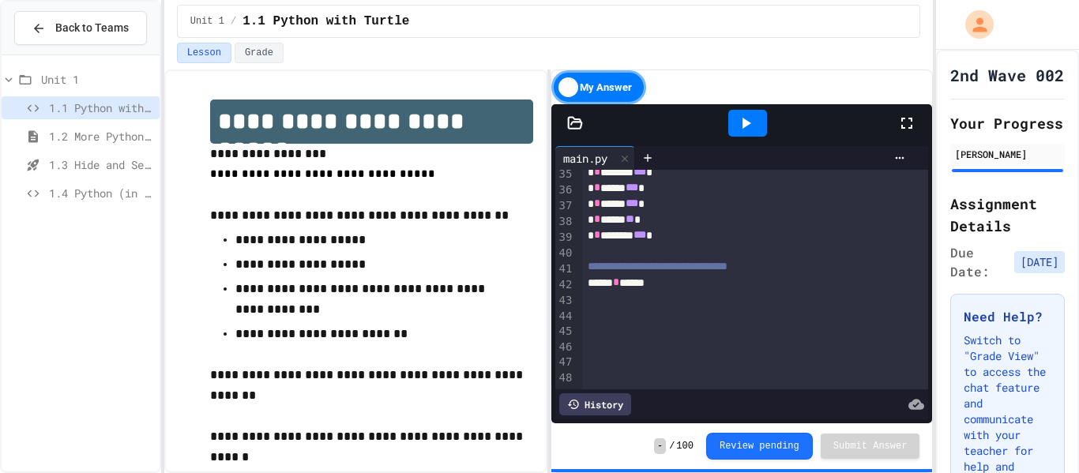
click at [683, 239] on div "* * ******** *** *" at bounding box center [756, 236] width 347 height 16
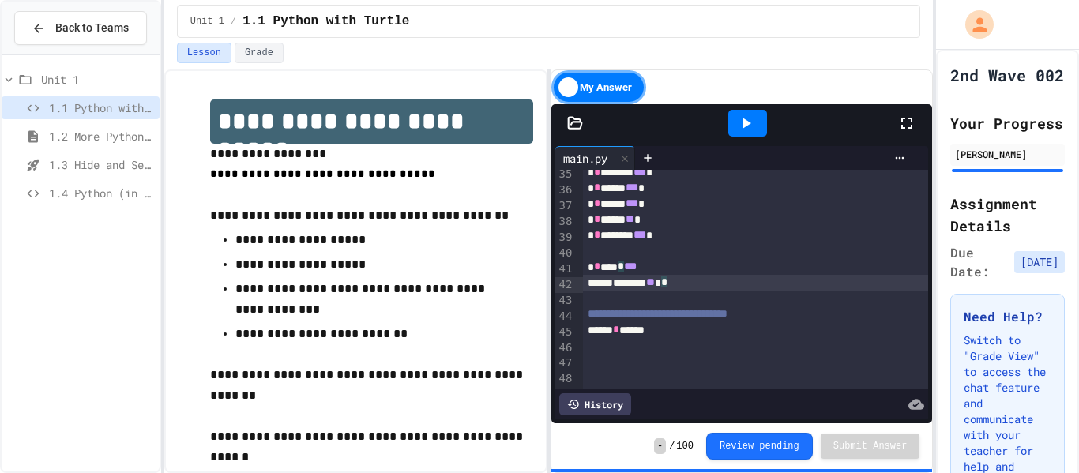
click at [707, 291] on div "******** ** * *" at bounding box center [756, 283] width 347 height 16
click at [627, 290] on div "******** ** *" at bounding box center [756, 283] width 347 height 16
click at [660, 273] on div "* * ***** ***" at bounding box center [756, 267] width 347 height 16
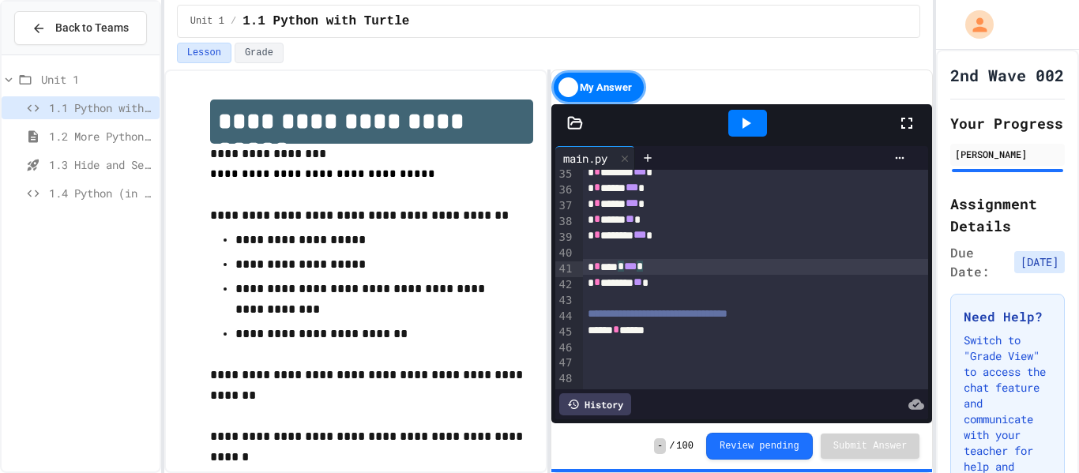
click at [754, 111] on div at bounding box center [748, 123] width 39 height 27
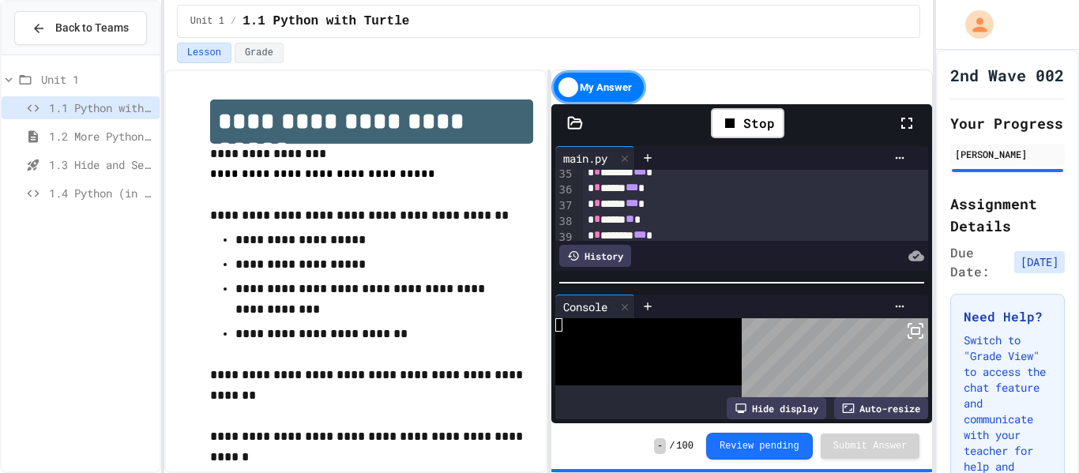
click at [914, 330] on icon at bounding box center [915, 331] width 19 height 19
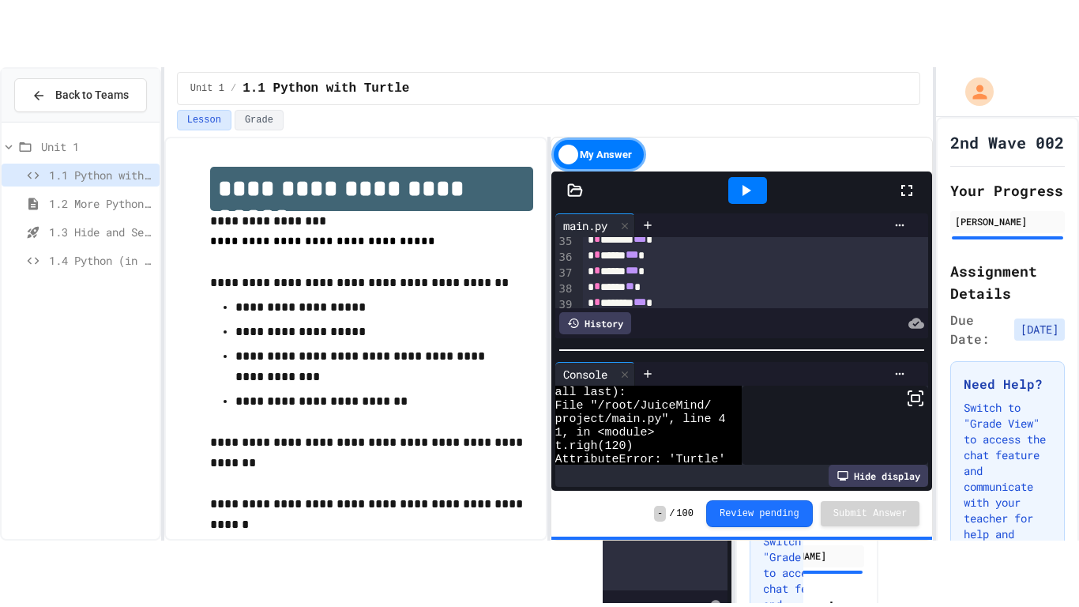
scroll to position [81, 0]
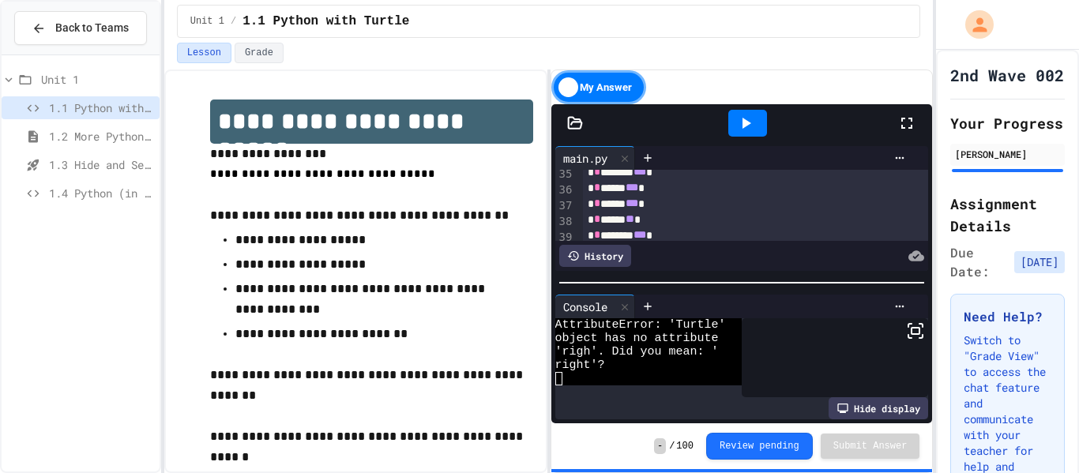
click at [911, 133] on div at bounding box center [915, 123] width 35 height 43
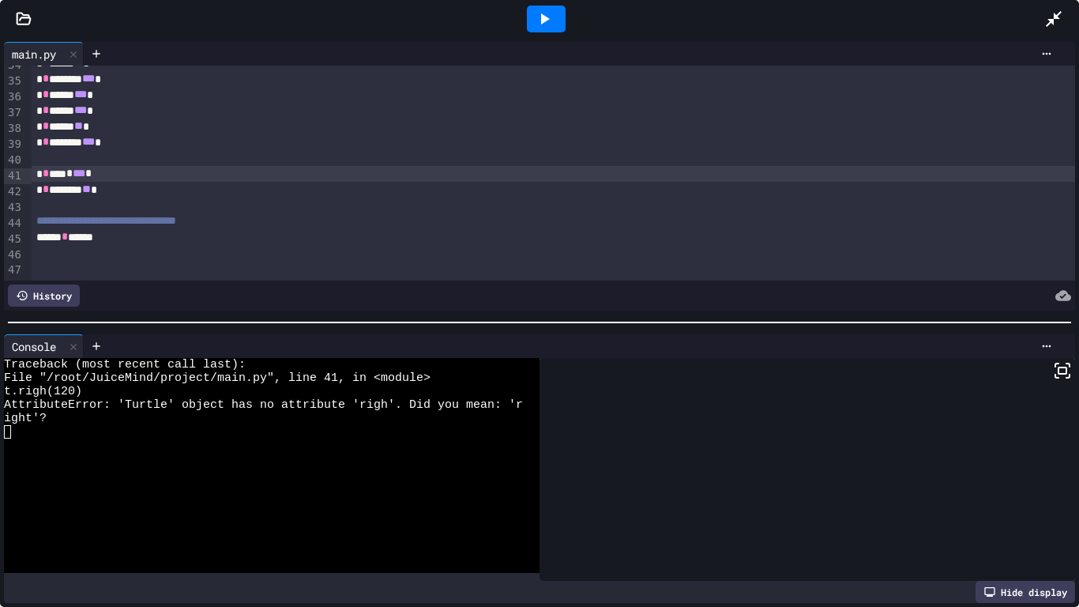
scroll to position [533, 0]
click at [32, 179] on div "* * ***** *** *" at bounding box center [554, 175] width 1045 height 16
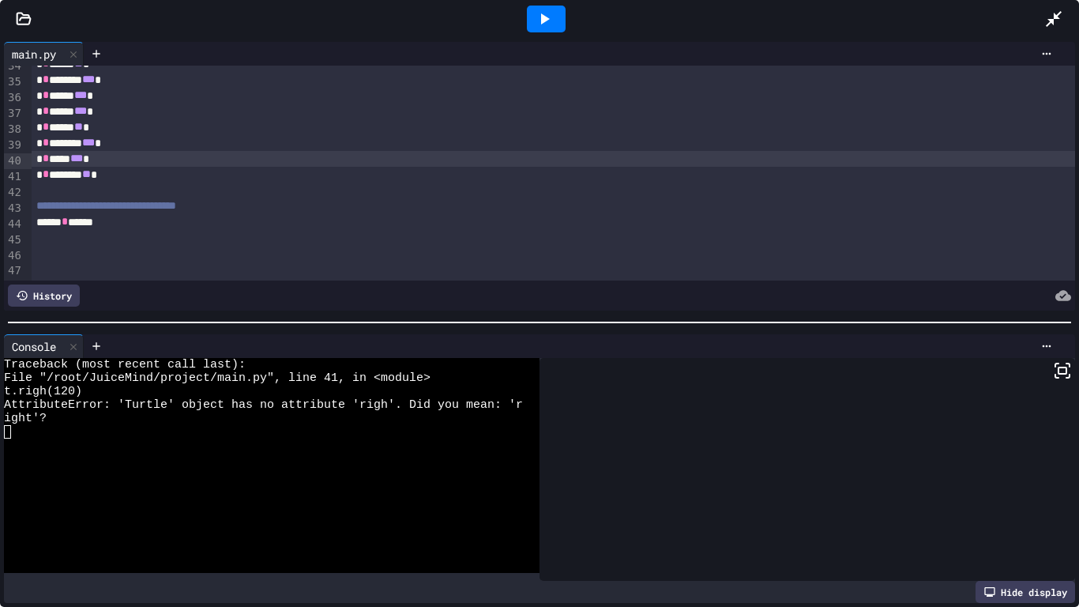
click at [562, 24] on div at bounding box center [546, 19] width 39 height 27
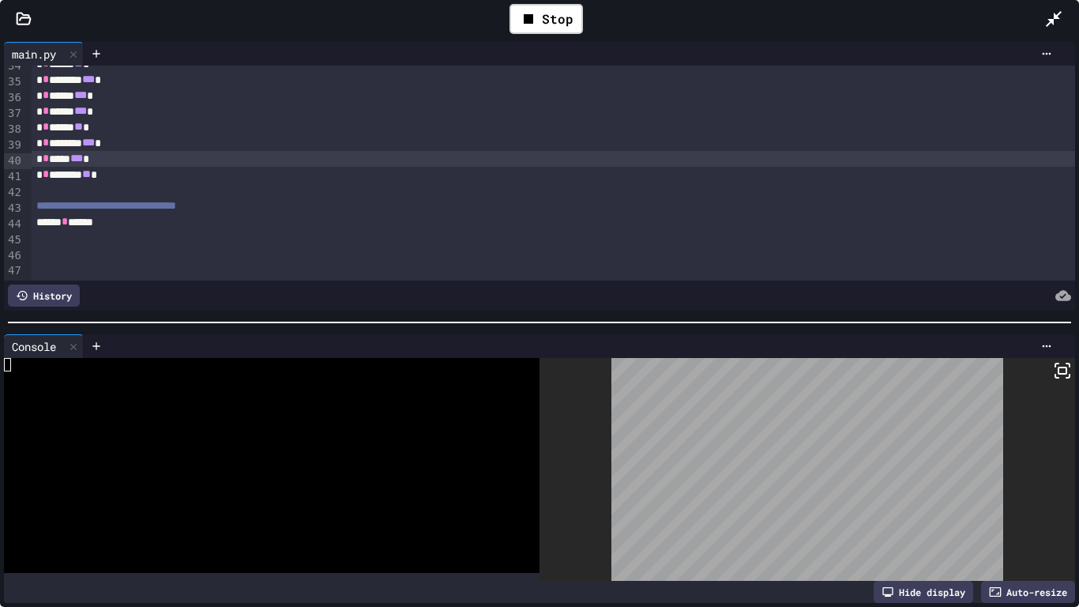
click at [72, 162] on div "* * ***** *** *" at bounding box center [554, 159] width 1045 height 16
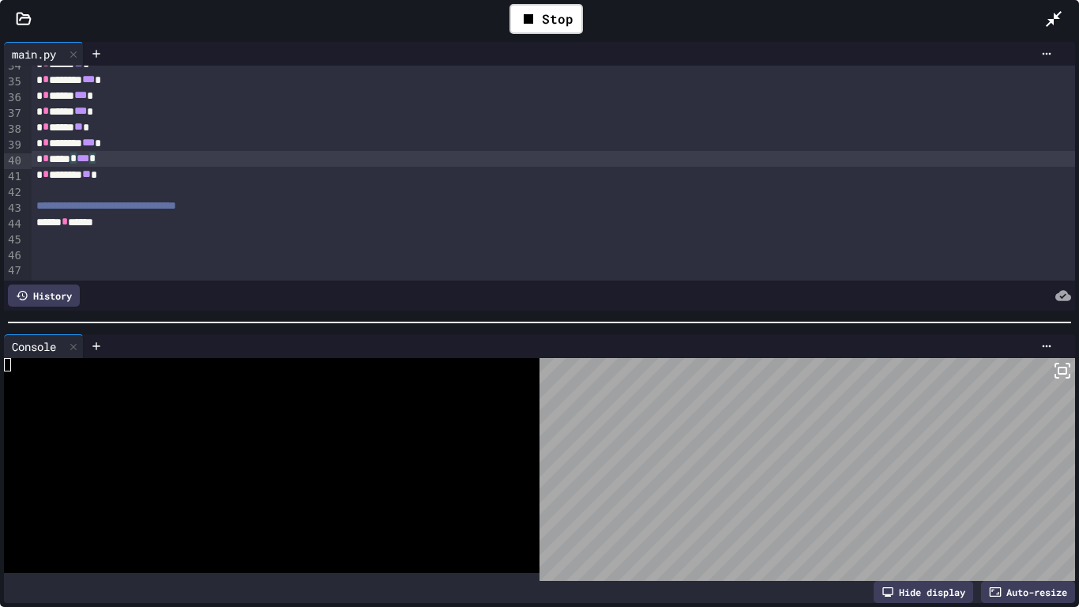
click at [36, 162] on div "* * ***** * *** *" at bounding box center [554, 159] width 1045 height 16
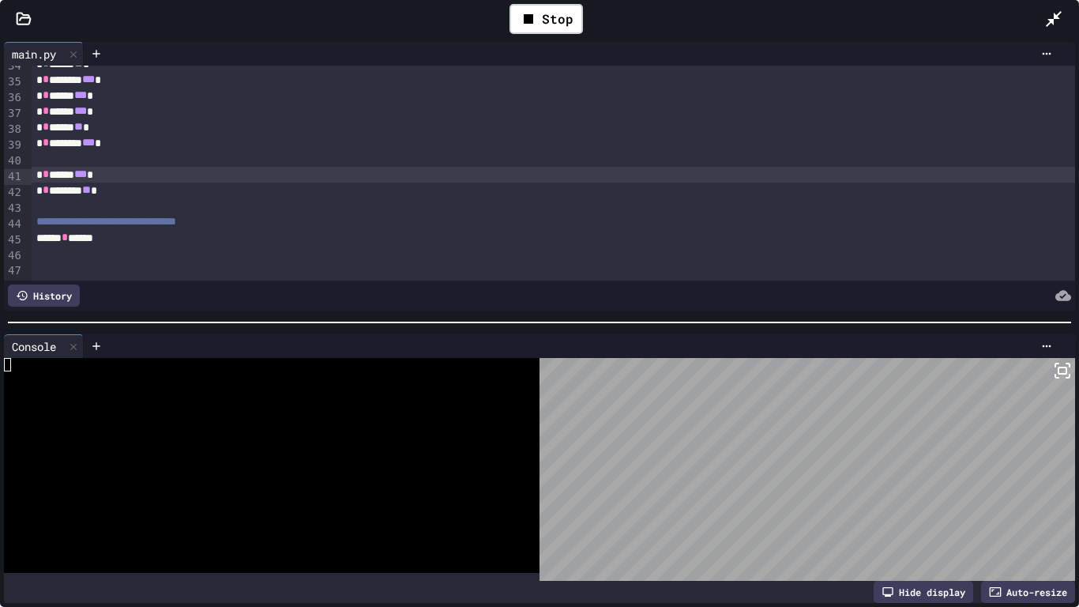
click at [48, 167] on div "To enrich screen reader interactions, please activate Accessibility in Grammarl…" at bounding box center [554, 159] width 1045 height 16
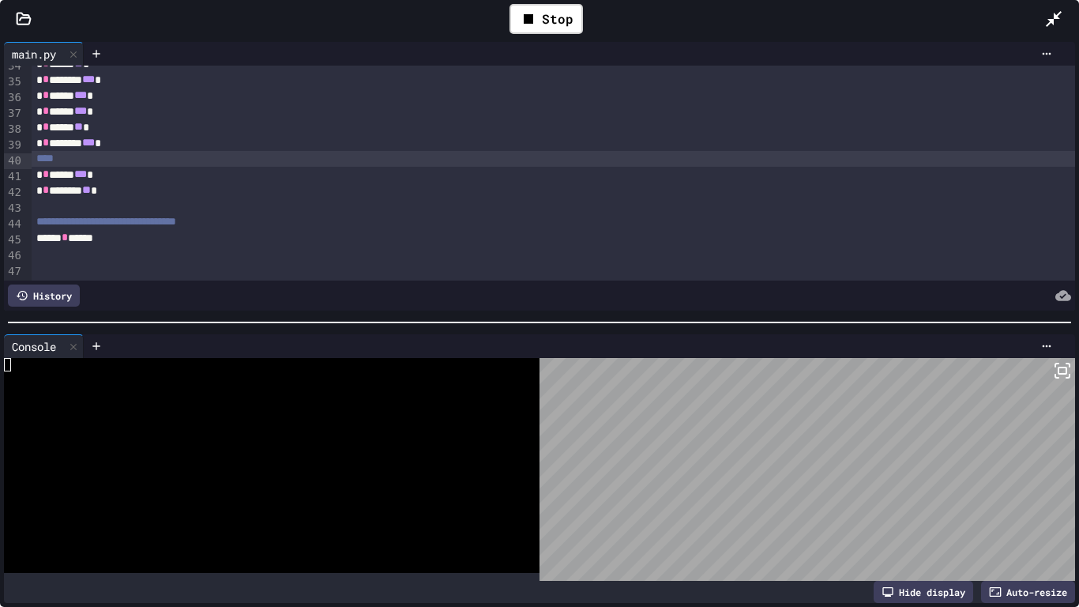
click at [32, 164] on div "****" at bounding box center [554, 159] width 1045 height 16
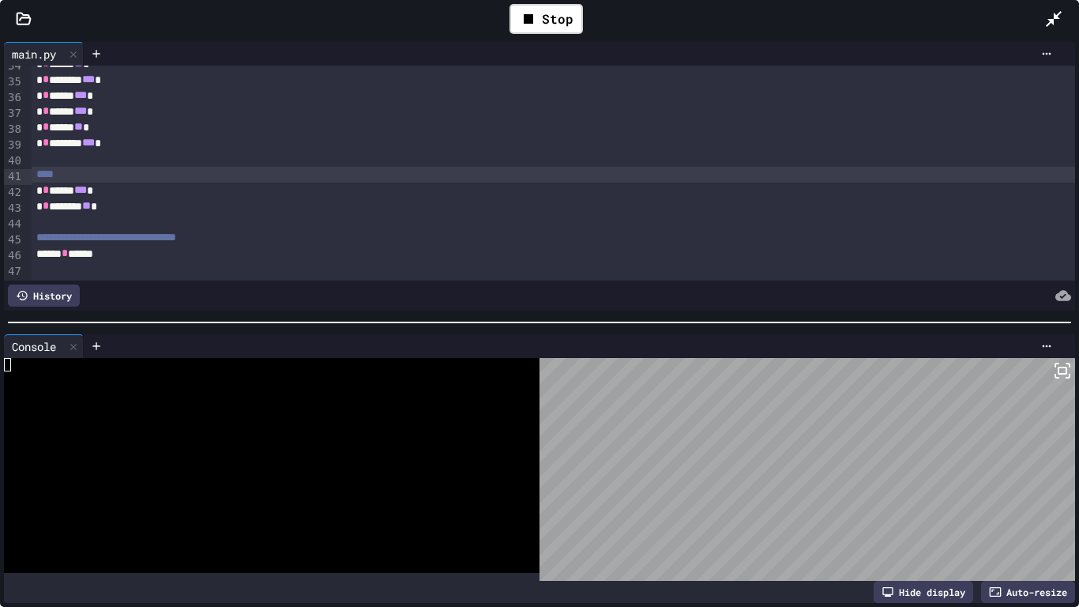
click at [67, 177] on div "****" at bounding box center [554, 175] width 1045 height 16
click at [547, 15] on div "Stop" at bounding box center [546, 19] width 73 height 30
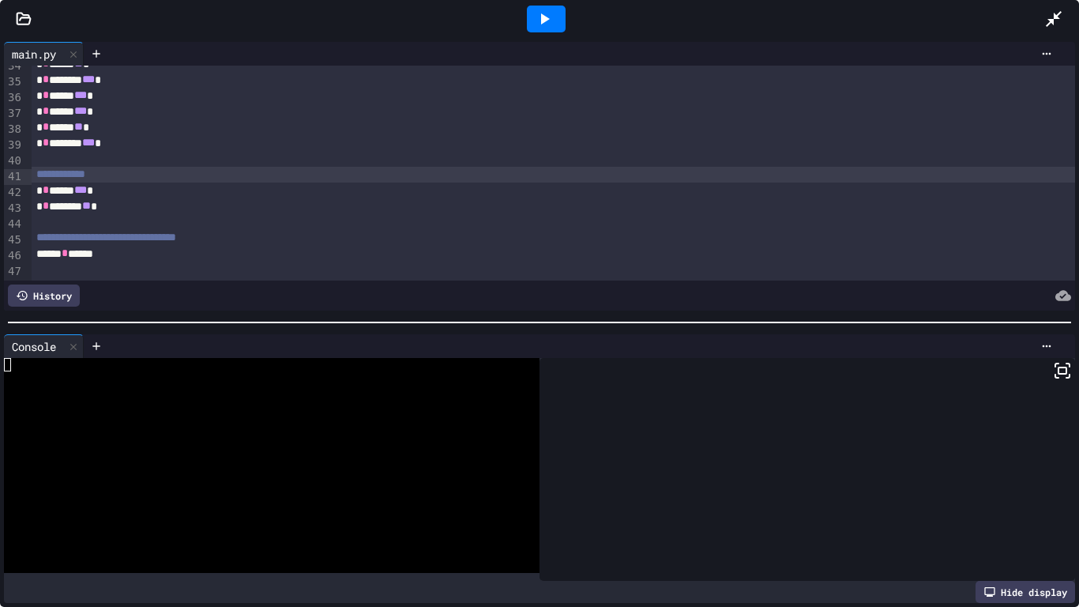
click at [547, 15] on icon at bounding box center [544, 18] width 19 height 19
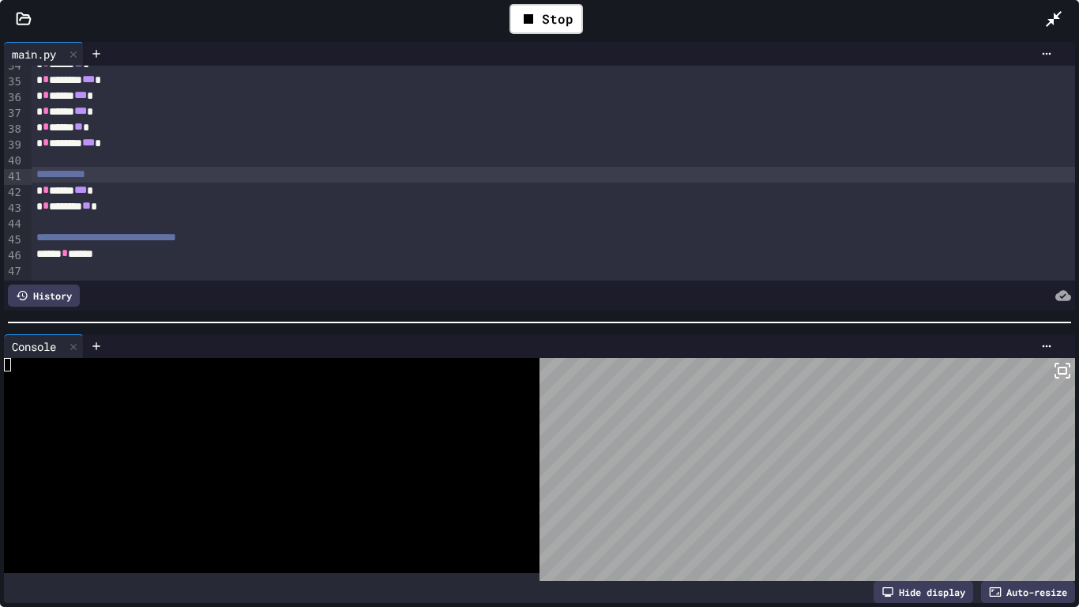
click at [127, 181] on div "**********" at bounding box center [554, 175] width 1045 height 16
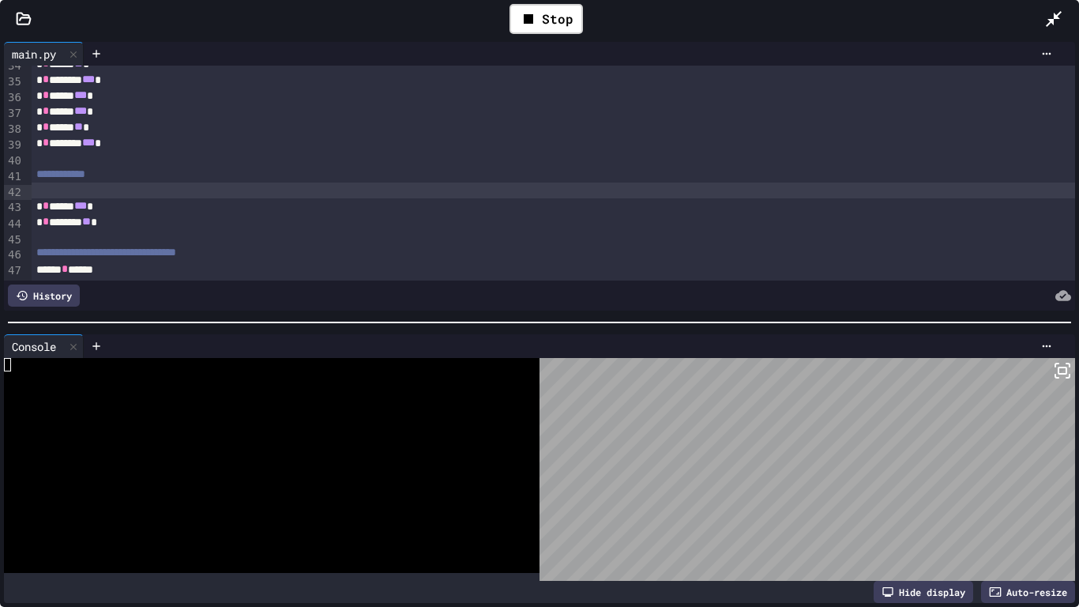
click at [133, 221] on div "* * ******** ** *" at bounding box center [554, 222] width 1045 height 16
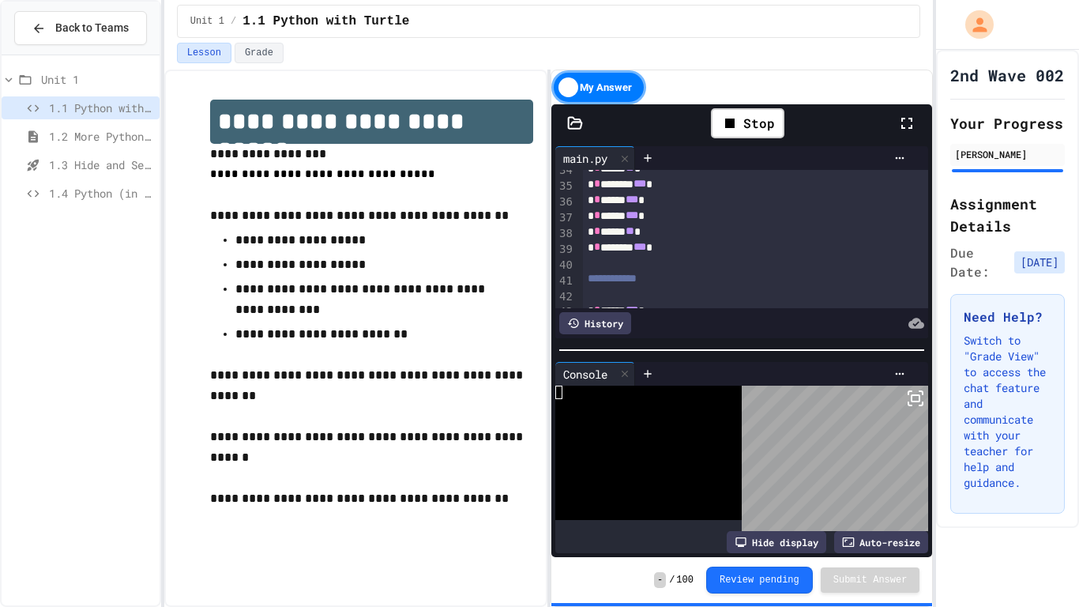
click at [896, 126] on div "Stop" at bounding box center [749, 123] width 300 height 46
click at [902, 126] on icon at bounding box center [907, 123] width 19 height 19
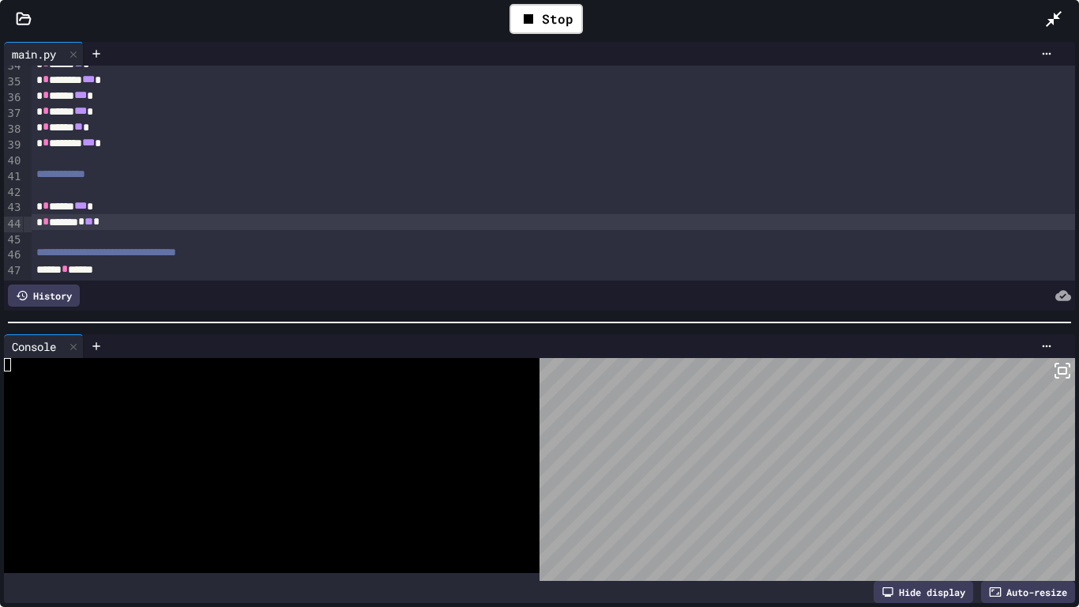
click at [130, 223] on div "* * ******* * ** *" at bounding box center [554, 222] width 1045 height 16
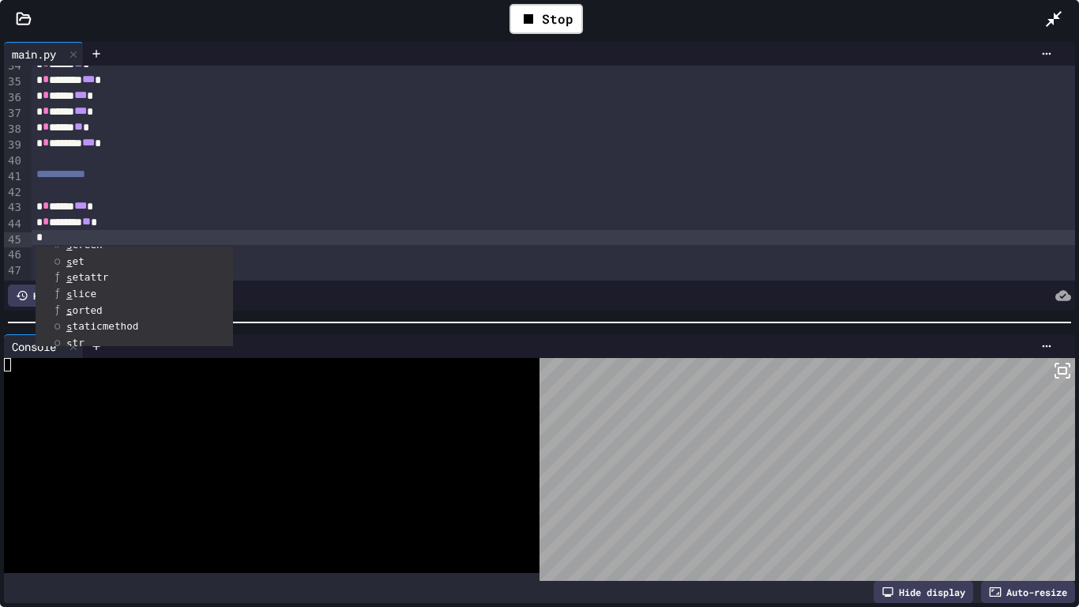
scroll to position [128, 0]
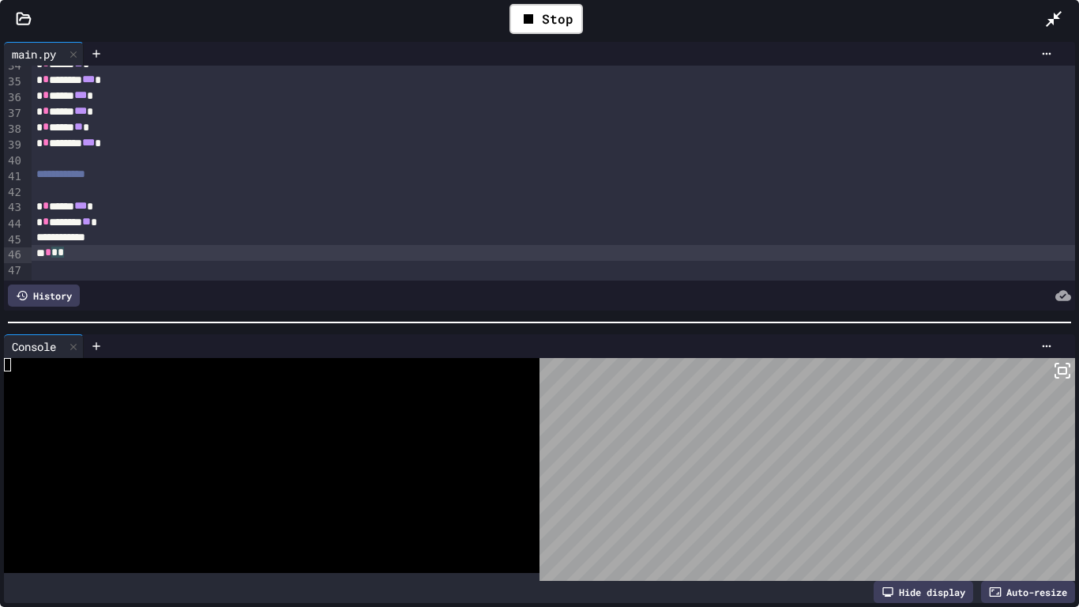
click at [55, 257] on span "*" at bounding box center [54, 252] width 6 height 11
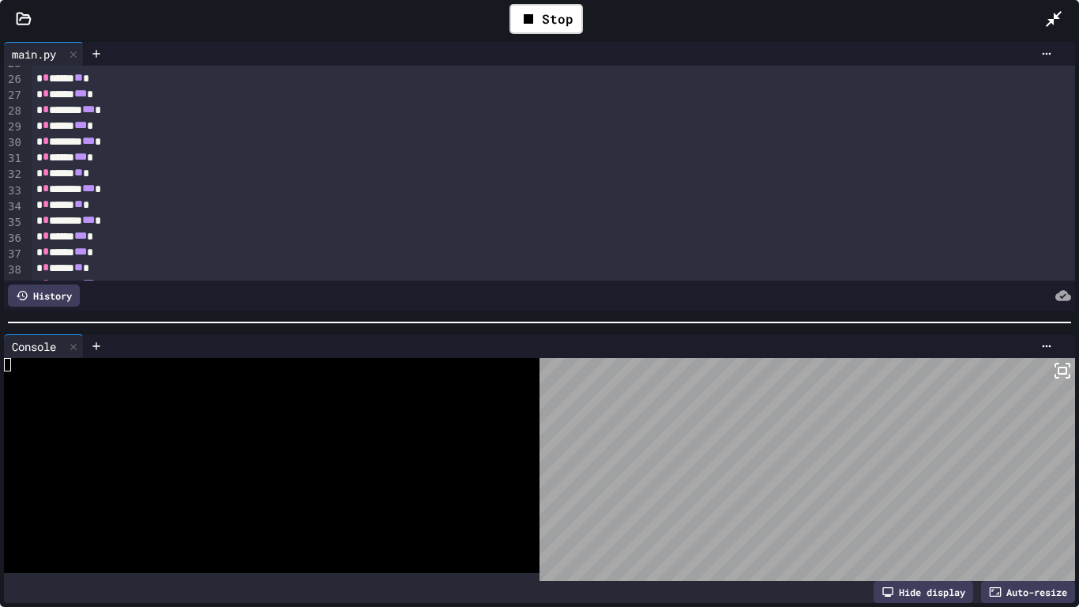
scroll to position [0, 0]
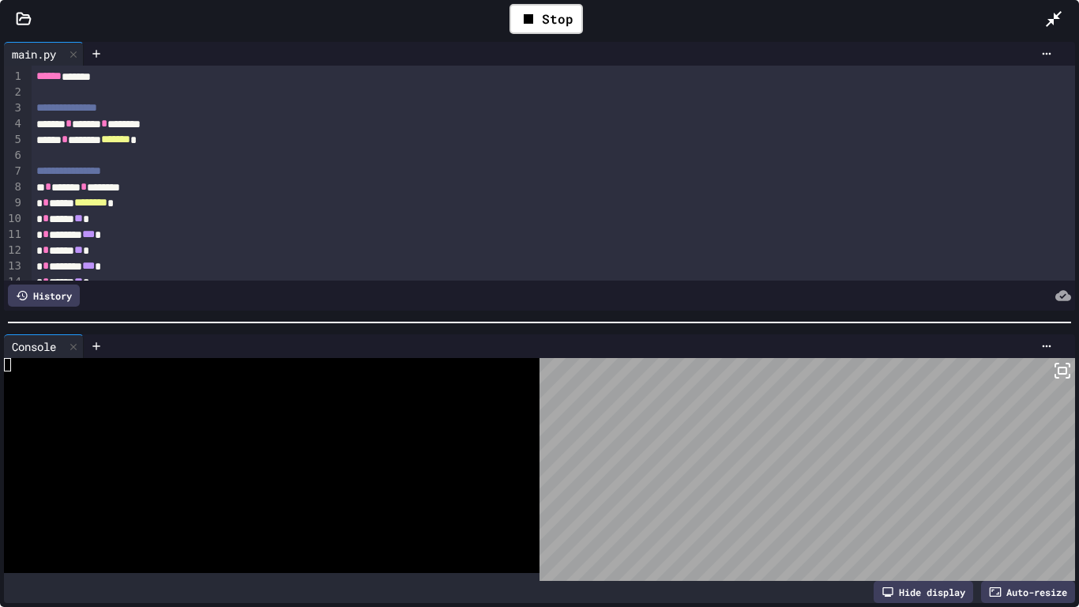
click at [1058, 27] on icon at bounding box center [1054, 18] width 19 height 19
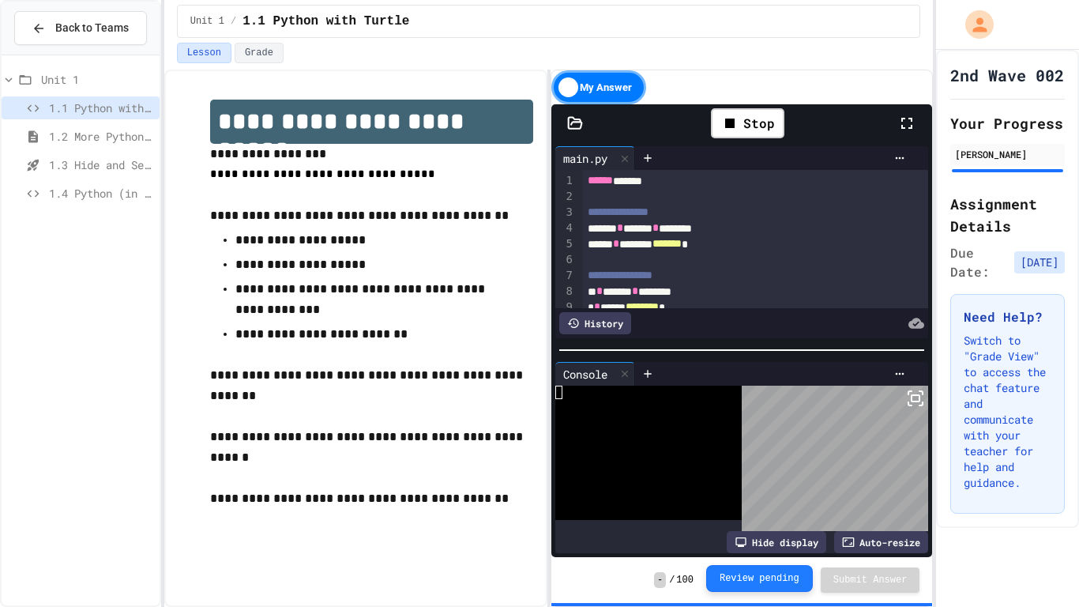
click at [754, 473] on button "Review pending" at bounding box center [759, 578] width 107 height 27
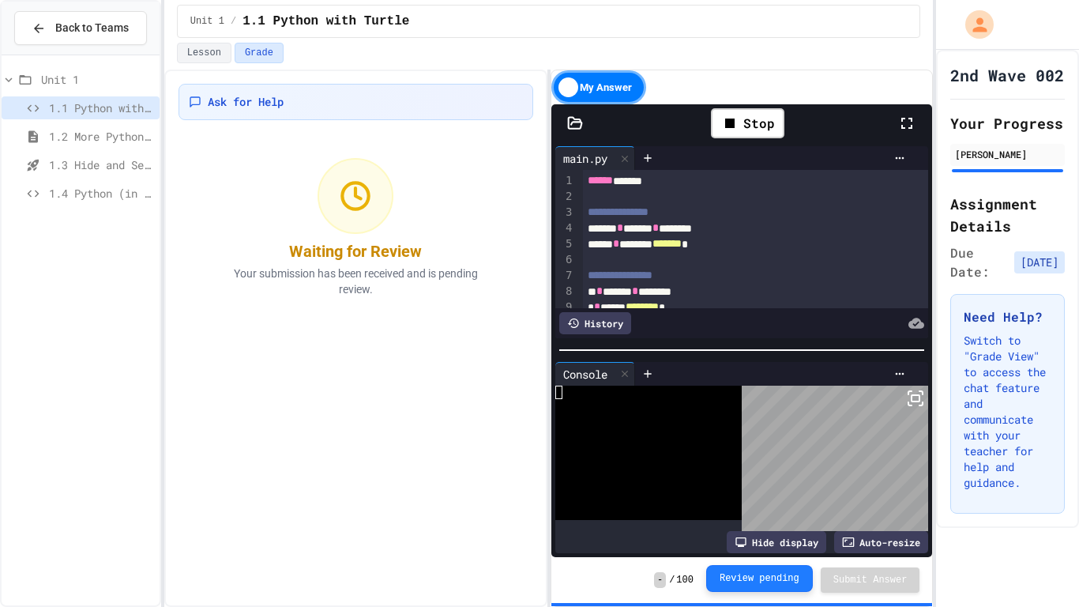
click at [780, 473] on button "Review pending" at bounding box center [759, 578] width 107 height 27
click at [910, 114] on icon at bounding box center [907, 123] width 19 height 19
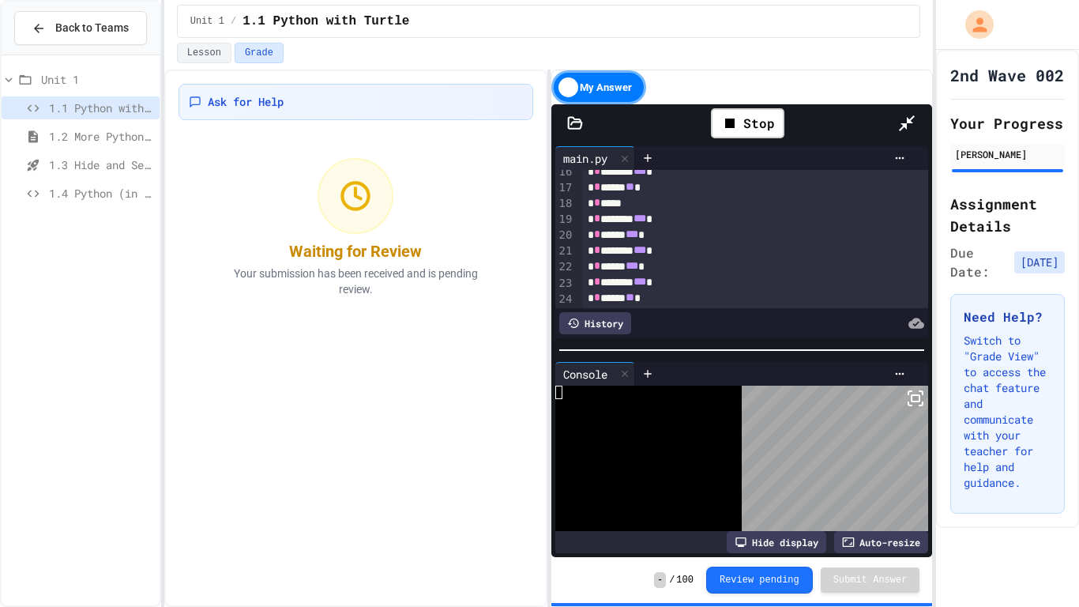
scroll to position [247, 0]
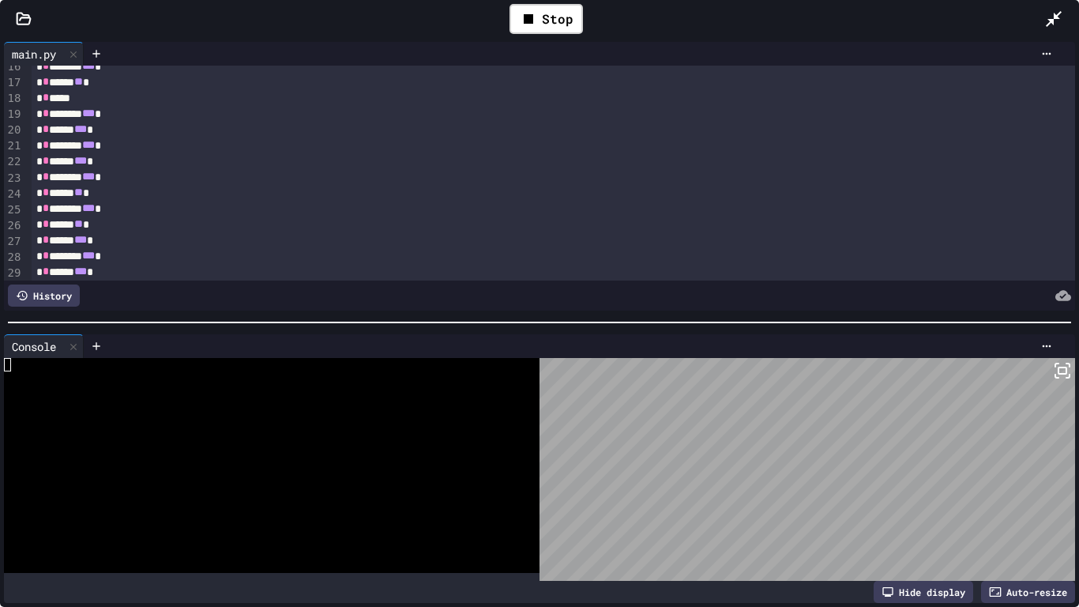
click at [250, 202] on div "* * ******** *** *" at bounding box center [554, 209] width 1045 height 16
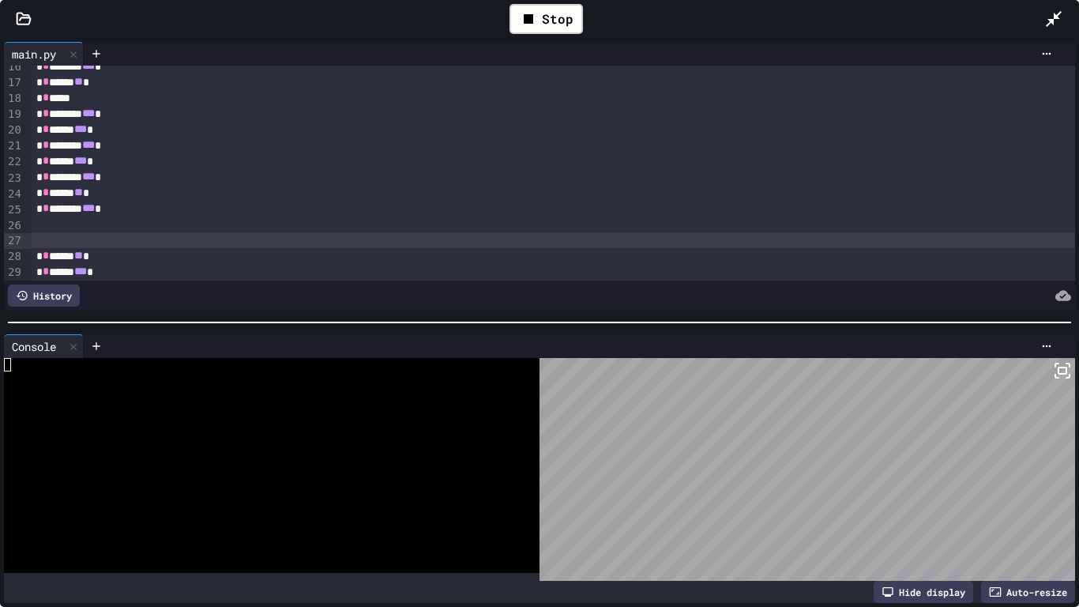
click at [117, 166] on div "* * ****** *** *" at bounding box center [554, 161] width 1045 height 16
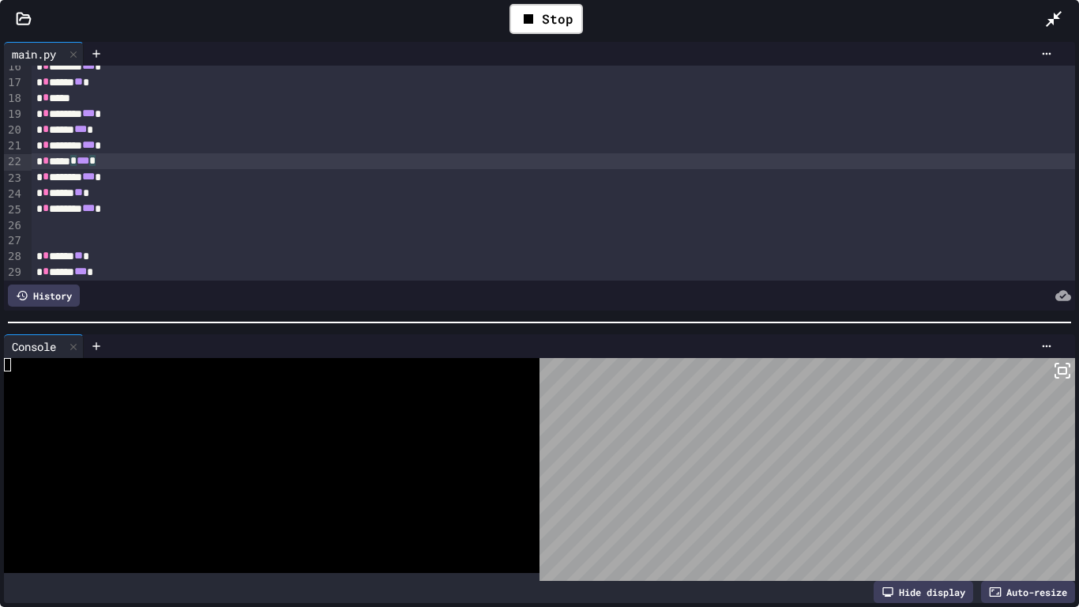
click at [134, 151] on div "* * ******** *** *" at bounding box center [554, 146] width 1045 height 16
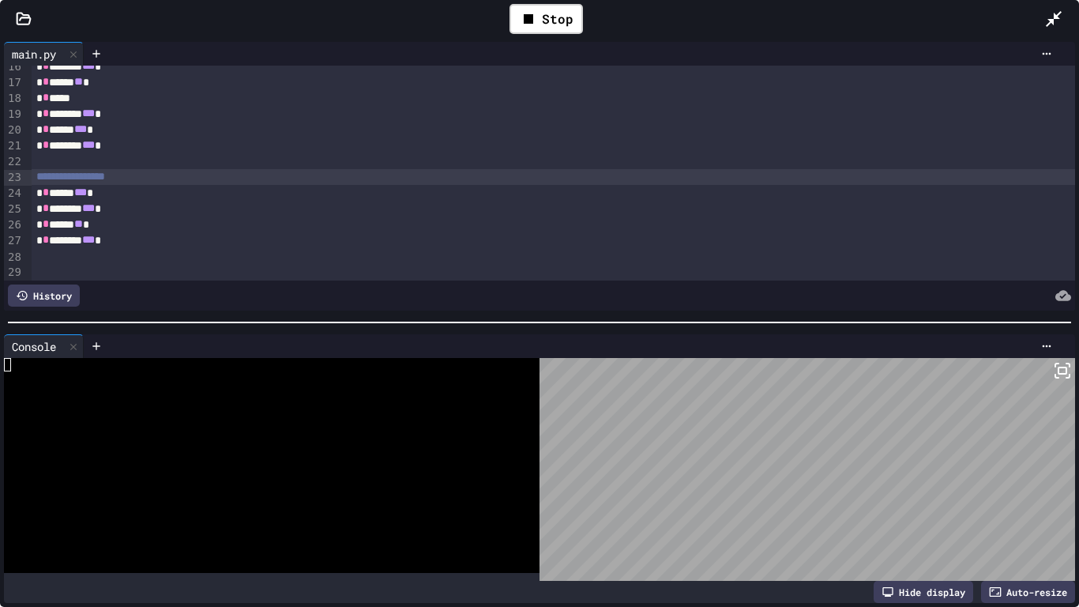
click at [114, 185] on div "**********" at bounding box center [554, 177] width 1045 height 16
click at [569, 26] on div "Stop" at bounding box center [546, 19] width 73 height 30
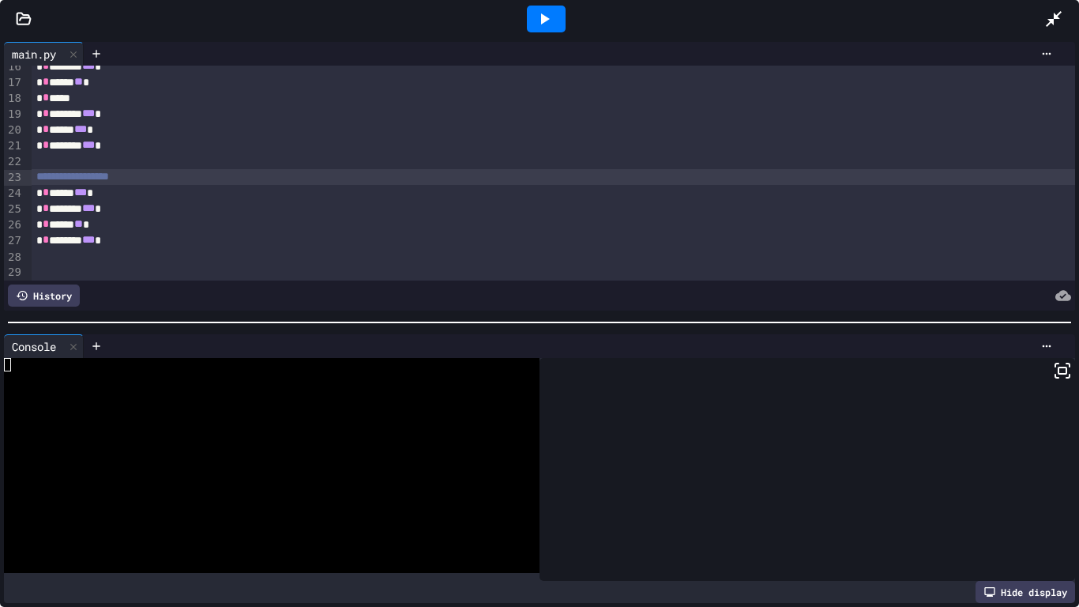
click at [569, 26] on div at bounding box center [546, 19] width 55 height 43
click at [552, 24] on icon at bounding box center [544, 18] width 19 height 19
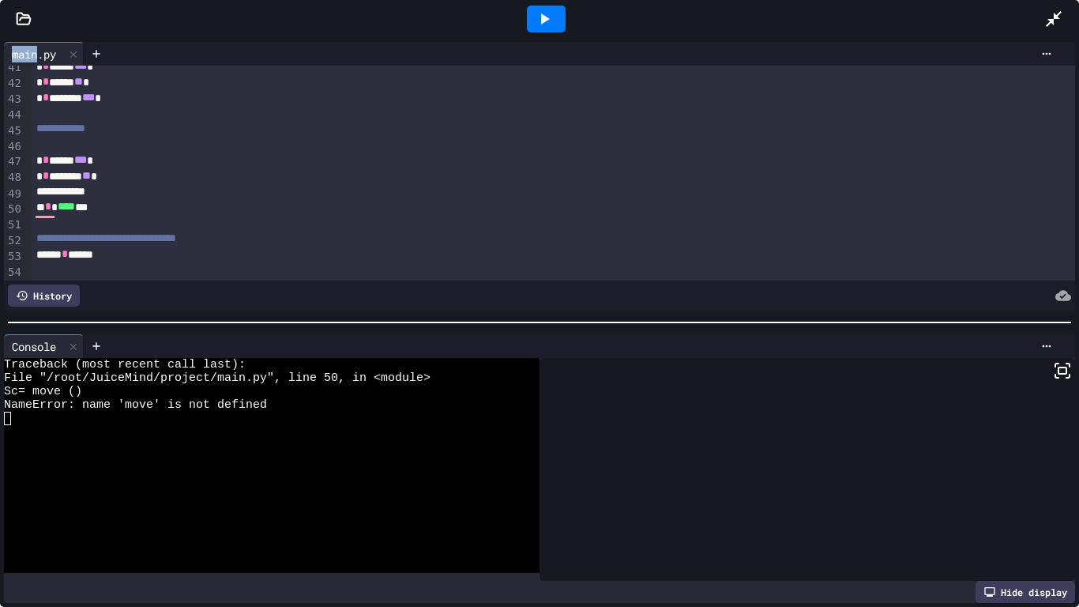
scroll to position [644, 0]
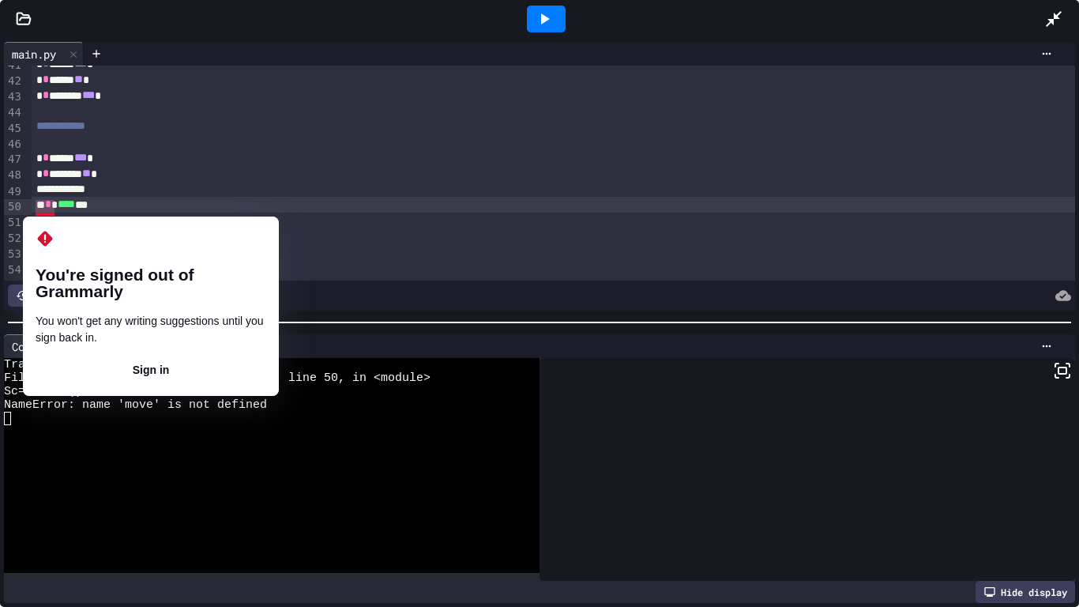
click at [131, 208] on div "** * **** **" at bounding box center [554, 205] width 1045 height 16
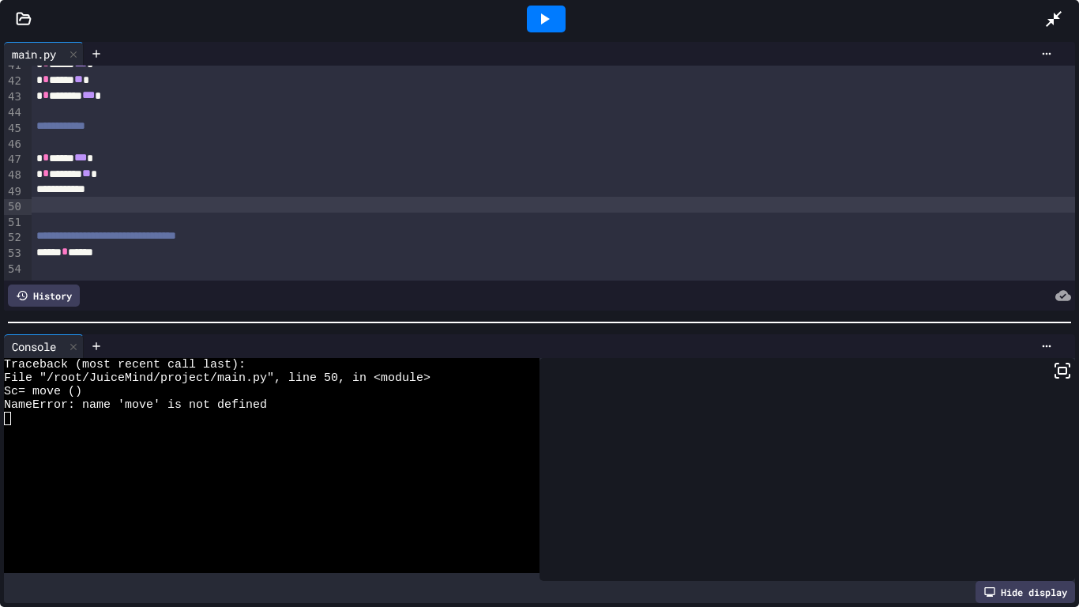
click at [549, 24] on icon at bounding box center [544, 18] width 19 height 19
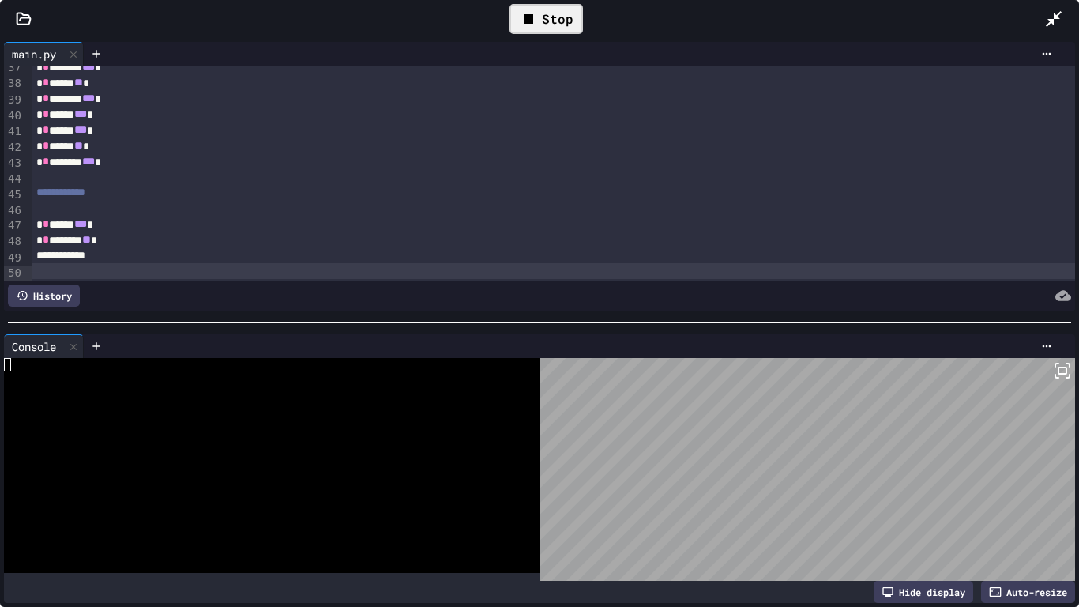
scroll to position [580, 0]
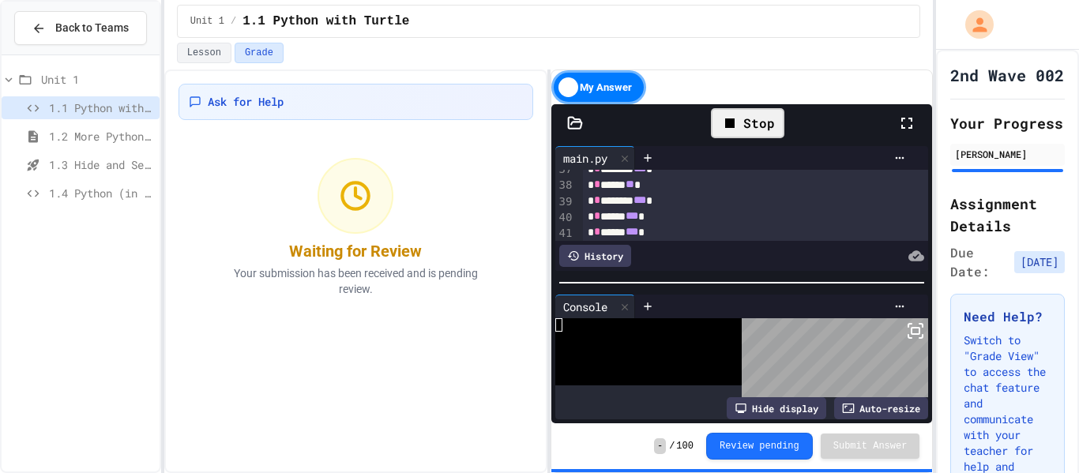
click at [915, 473] on div at bounding box center [539, 475] width 1079 height 0
click at [907, 135] on div at bounding box center [915, 123] width 35 height 46
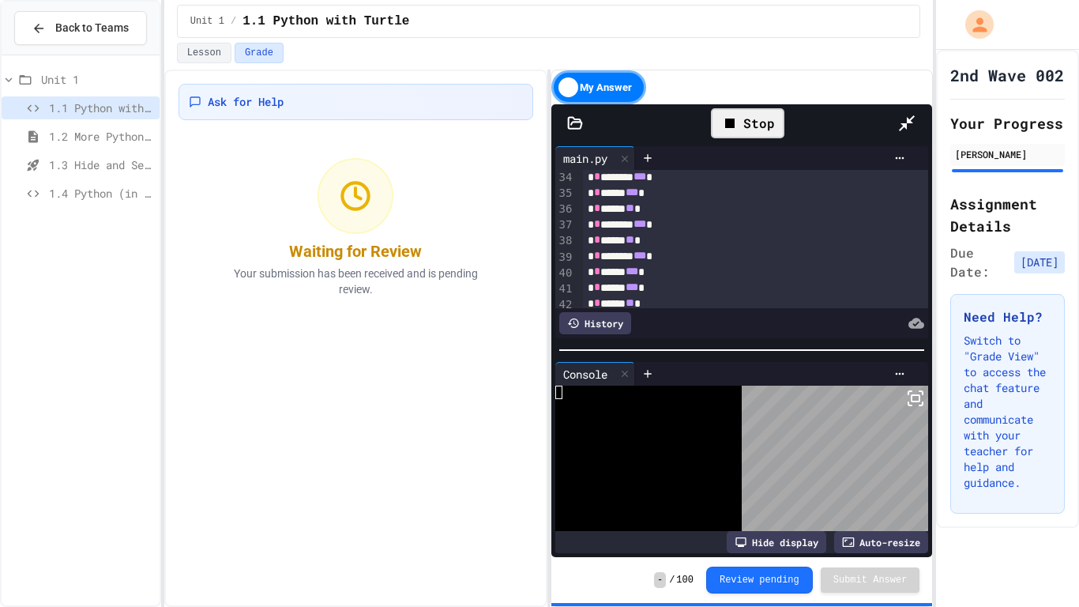
scroll to position [506, 0]
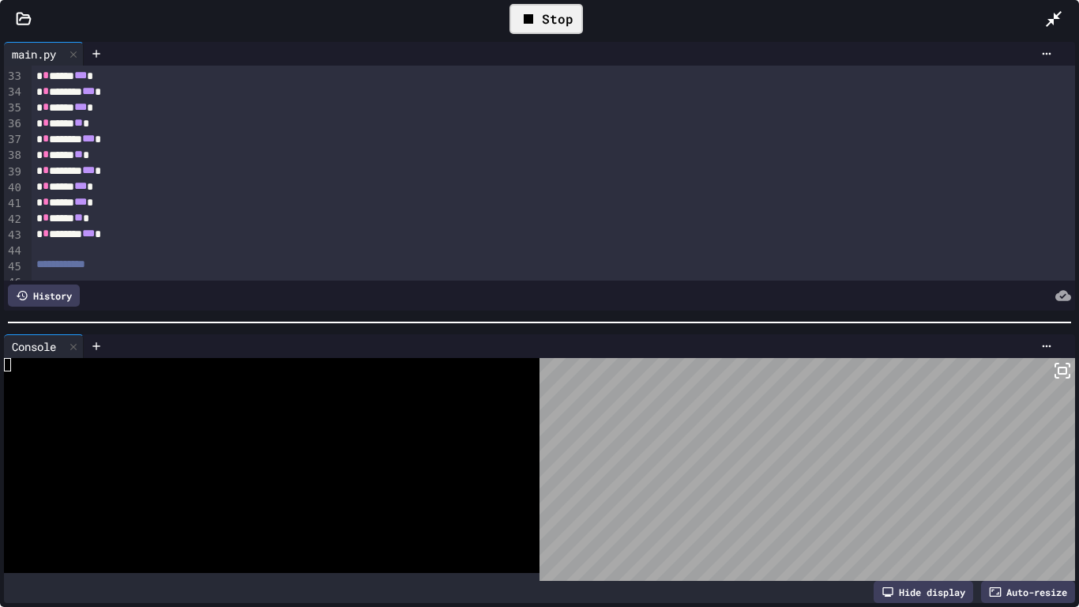
click at [894, 473] on div "Hide display" at bounding box center [924, 592] width 100 height 22
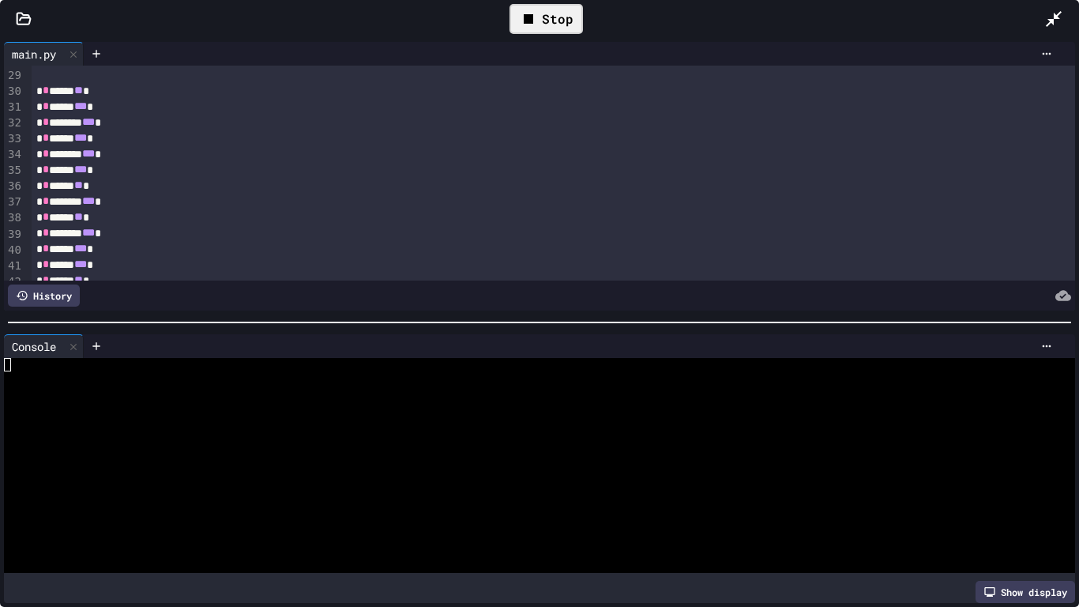
scroll to position [441, 0]
click at [577, 47] on div at bounding box center [584, 53] width 951 height 13
click at [557, 30] on div "Stop" at bounding box center [546, 19] width 73 height 30
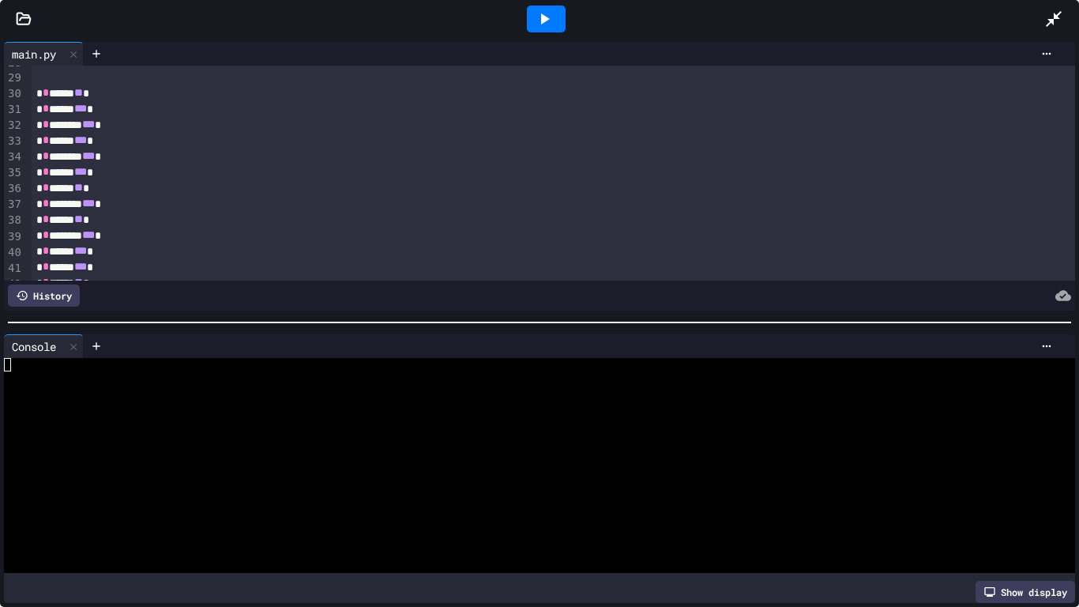
click at [1035, 473] on div "Show display" at bounding box center [1026, 592] width 100 height 22
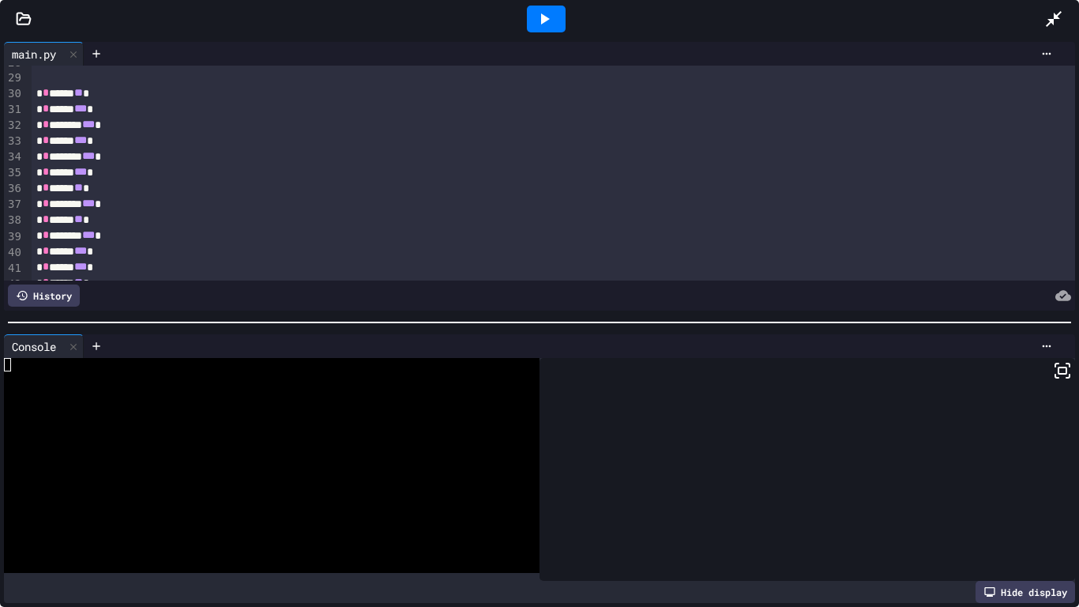
click at [1030, 473] on div "Hide display" at bounding box center [1026, 592] width 100 height 22
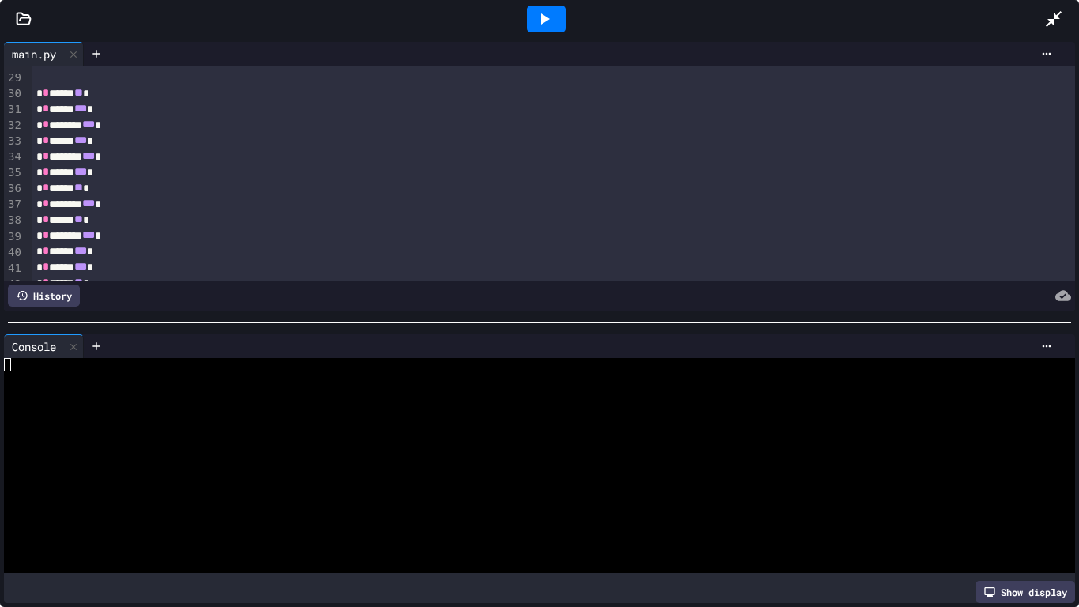
click at [1012, 473] on div "Show display" at bounding box center [1026, 592] width 100 height 22
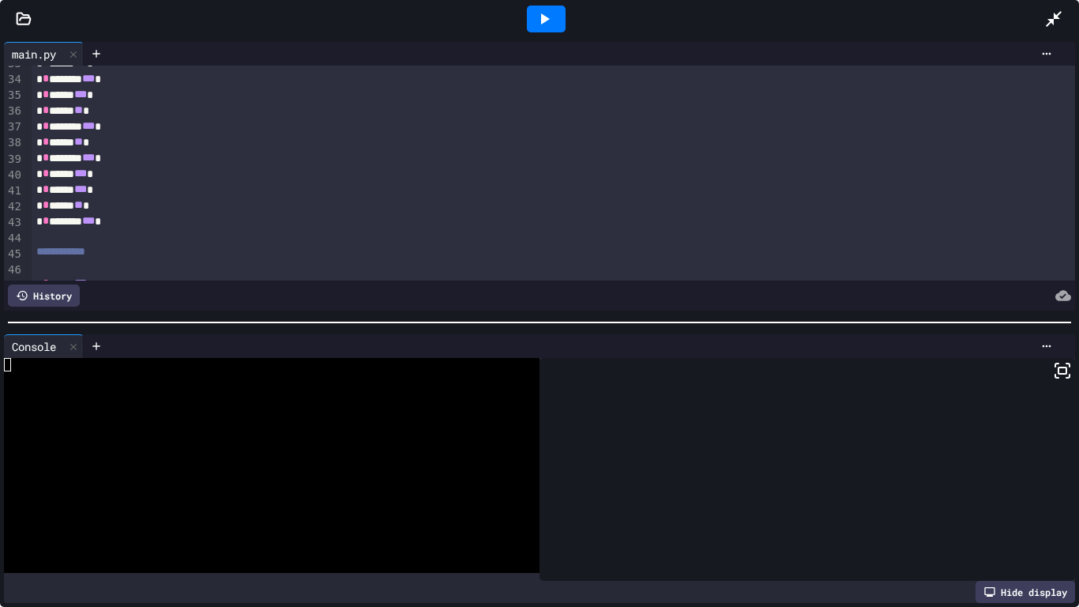
scroll to position [520, 0]
click at [1034, 473] on div "Hide display" at bounding box center [1026, 592] width 100 height 22
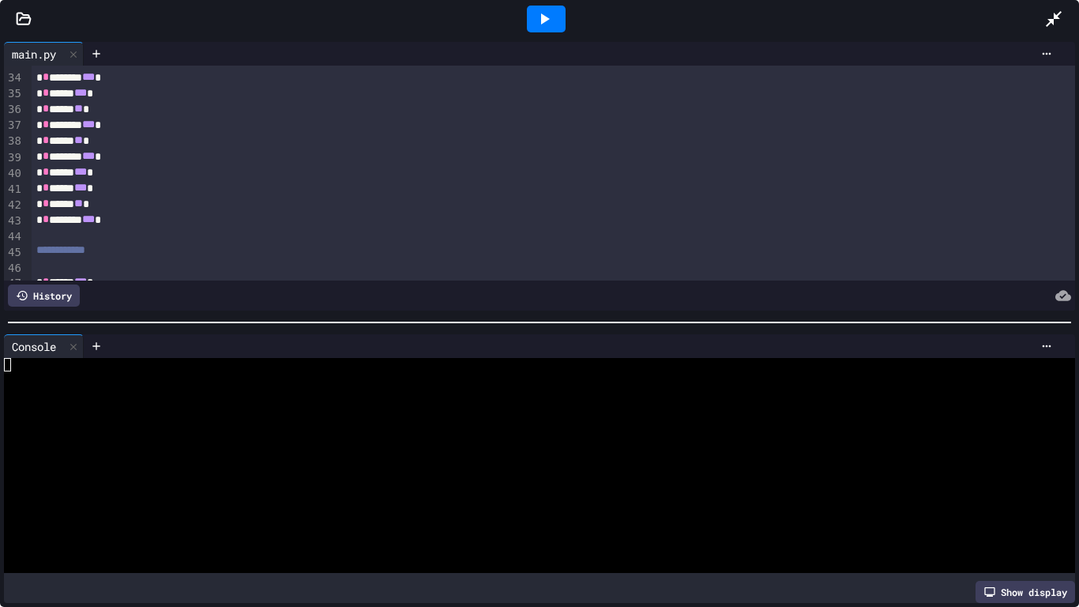
click at [1056, 297] on icon at bounding box center [1064, 296] width 16 height 16
click at [1075, 292] on div "History" at bounding box center [540, 296] width 1072 height 30
click at [1072, 294] on div "History" at bounding box center [540, 296] width 1072 height 30
click at [1059, 291] on icon at bounding box center [1064, 296] width 16 height 16
click at [1047, 346] on icon at bounding box center [1047, 346] width 9 height 2
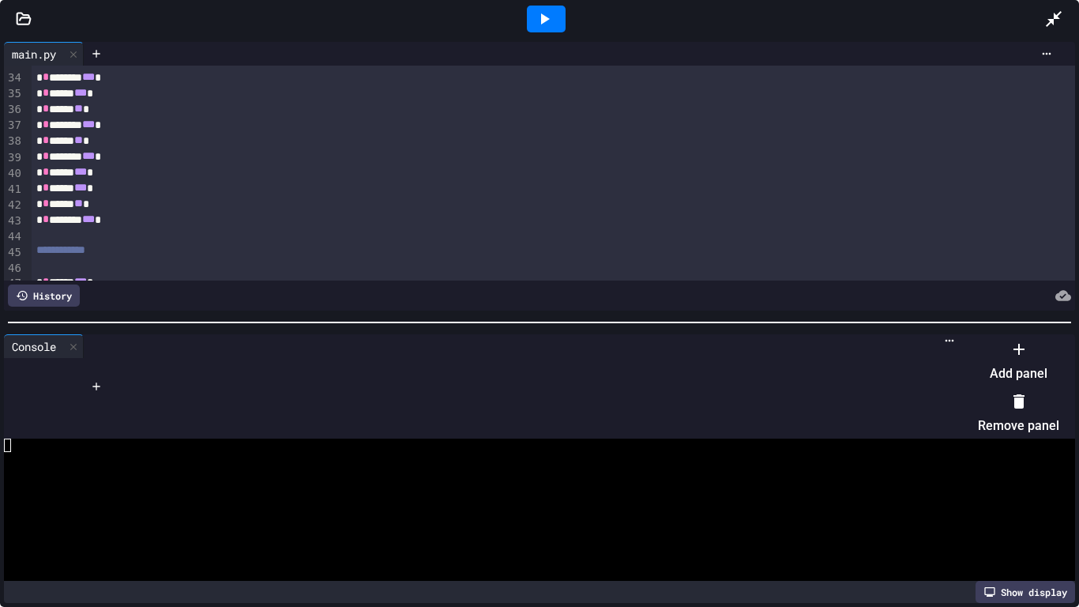
click at [1012, 372] on li "Add panel" at bounding box center [1018, 361] width 81 height 51
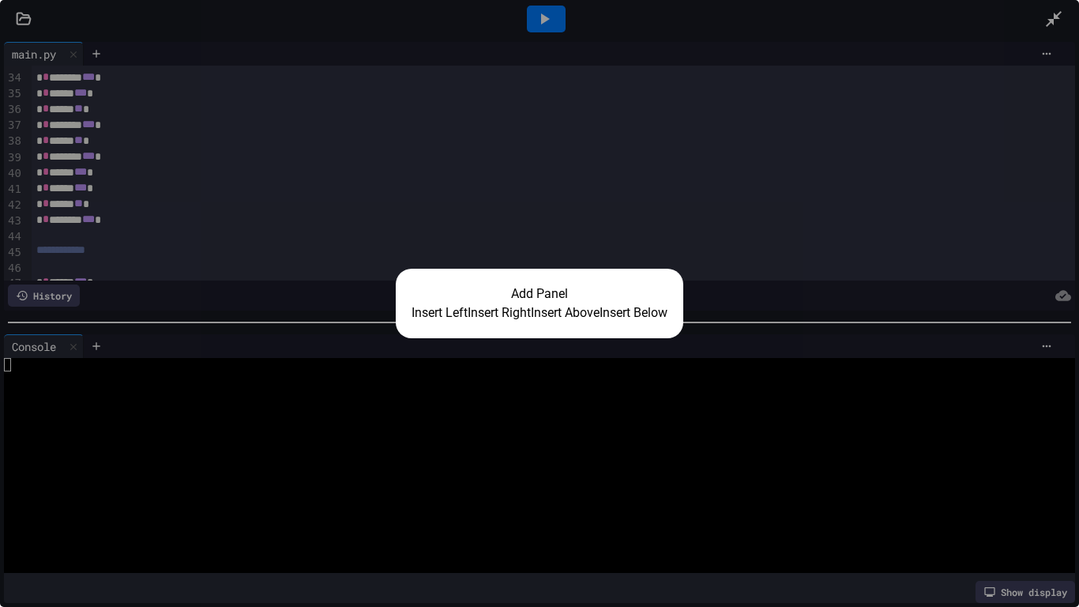
click at [668, 315] on button "Insert Below" at bounding box center [634, 312] width 68 height 19
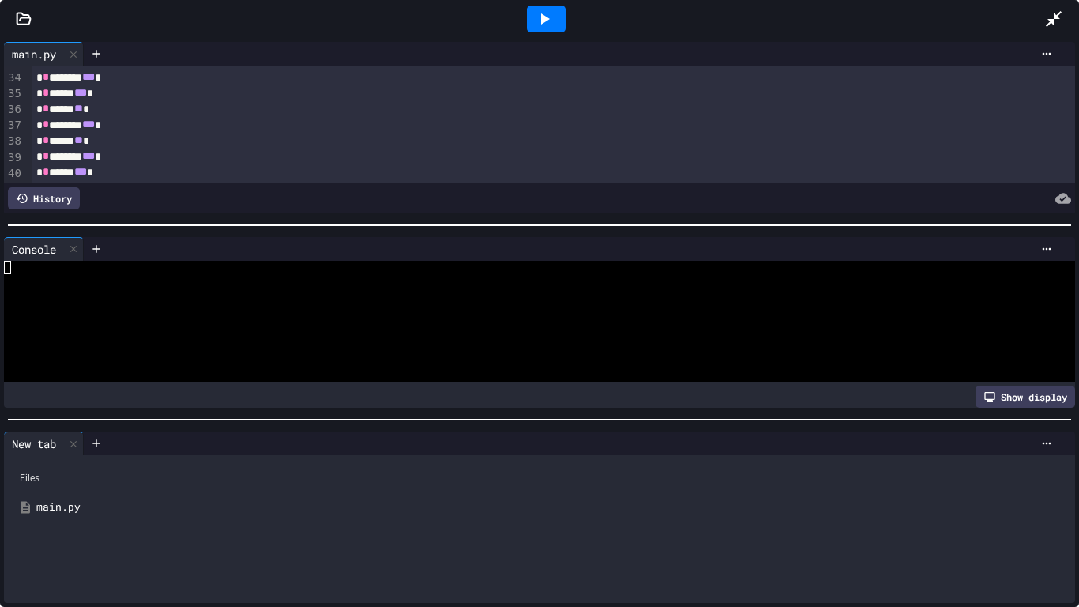
click at [67, 282] on div at bounding box center [534, 280] width 1060 height 13
type textarea "*"
click at [67, 282] on div at bounding box center [534, 280] width 1060 height 13
click at [138, 277] on div at bounding box center [534, 280] width 1060 height 13
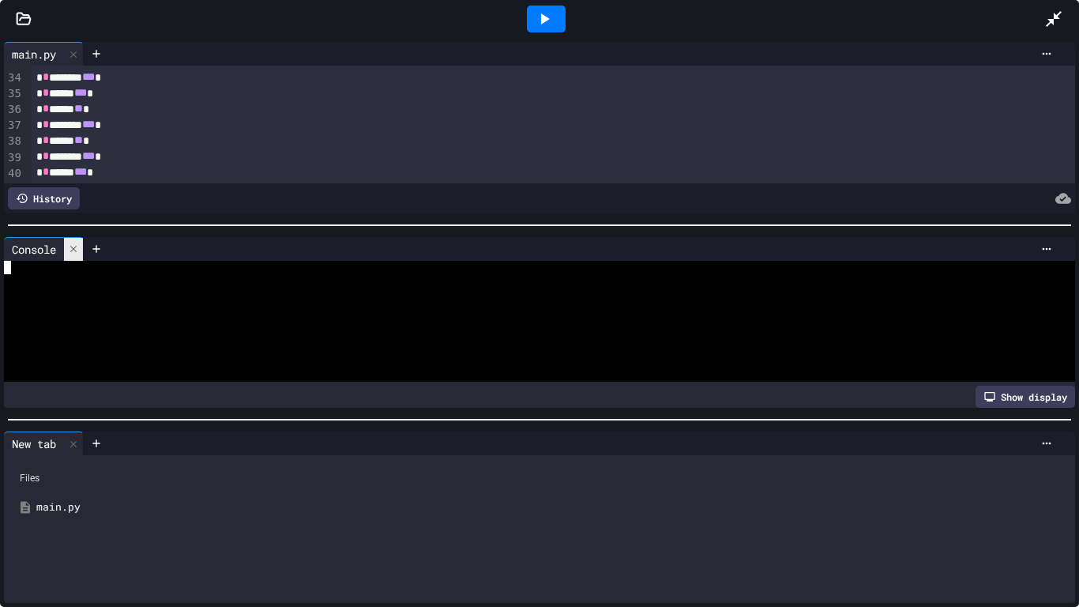
click at [70, 248] on icon at bounding box center [73, 248] width 11 height 11
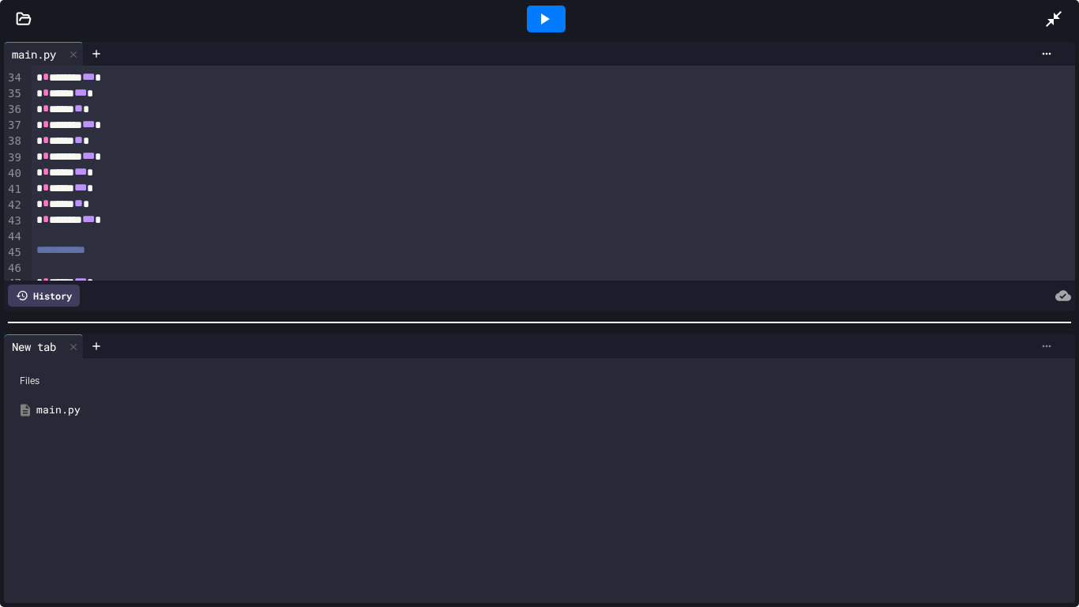
click at [1048, 341] on icon at bounding box center [1047, 346] width 13 height 13
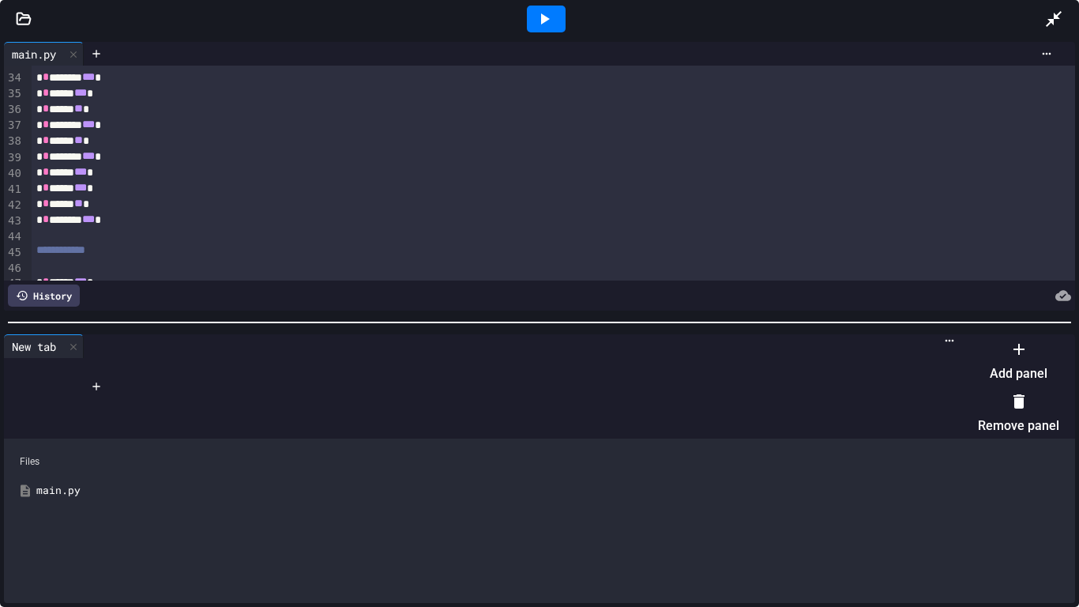
click at [1015, 373] on li "Add panel" at bounding box center [1018, 361] width 81 height 51
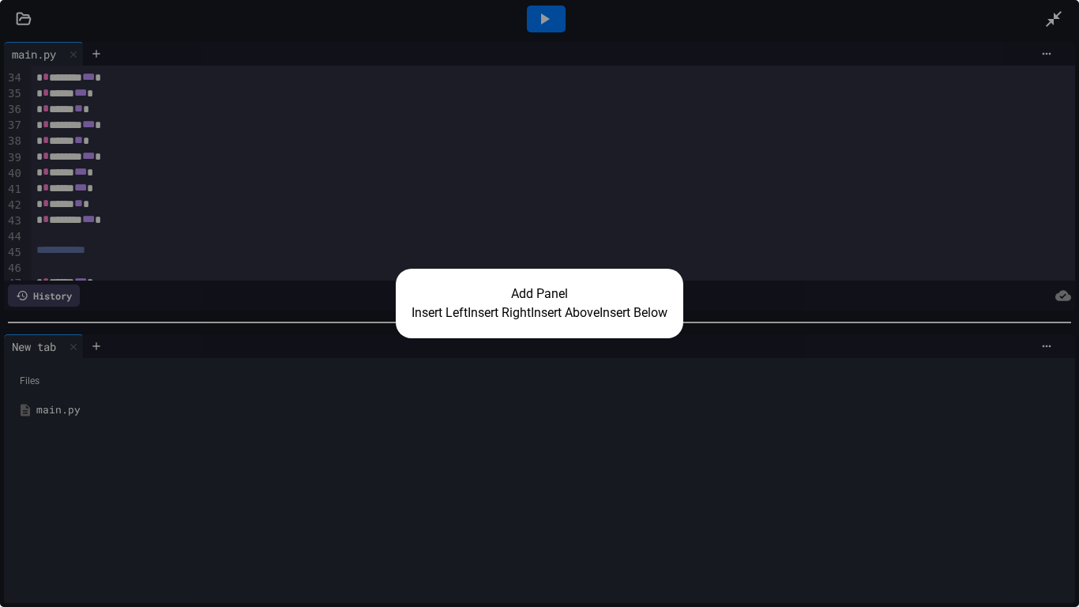
click at [445, 318] on button "Insert Left" at bounding box center [440, 312] width 56 height 19
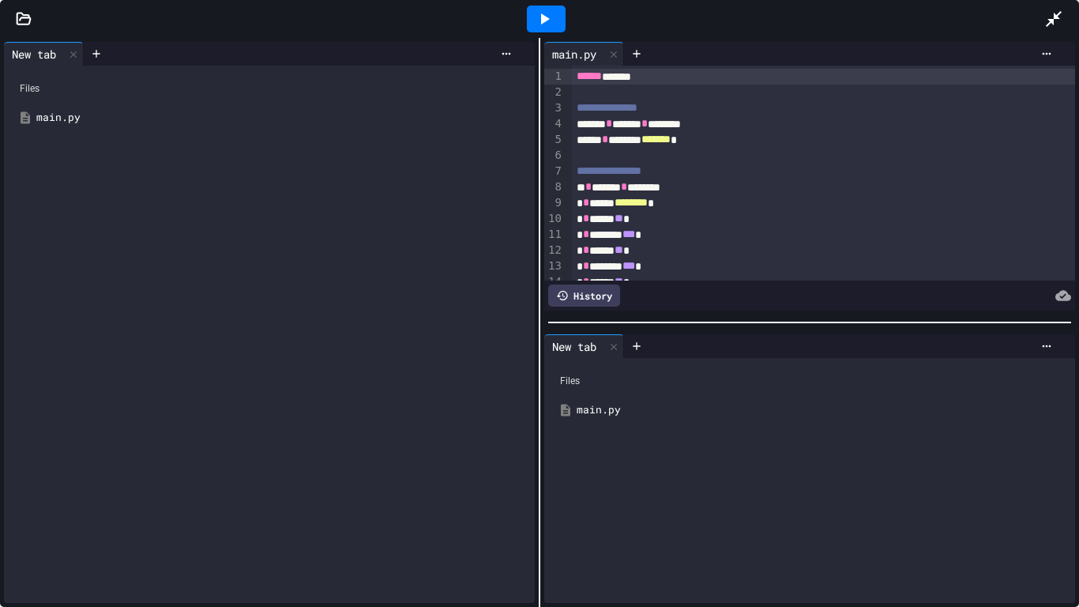
click at [73, 112] on div "main.py" at bounding box center [280, 118] width 489 height 16
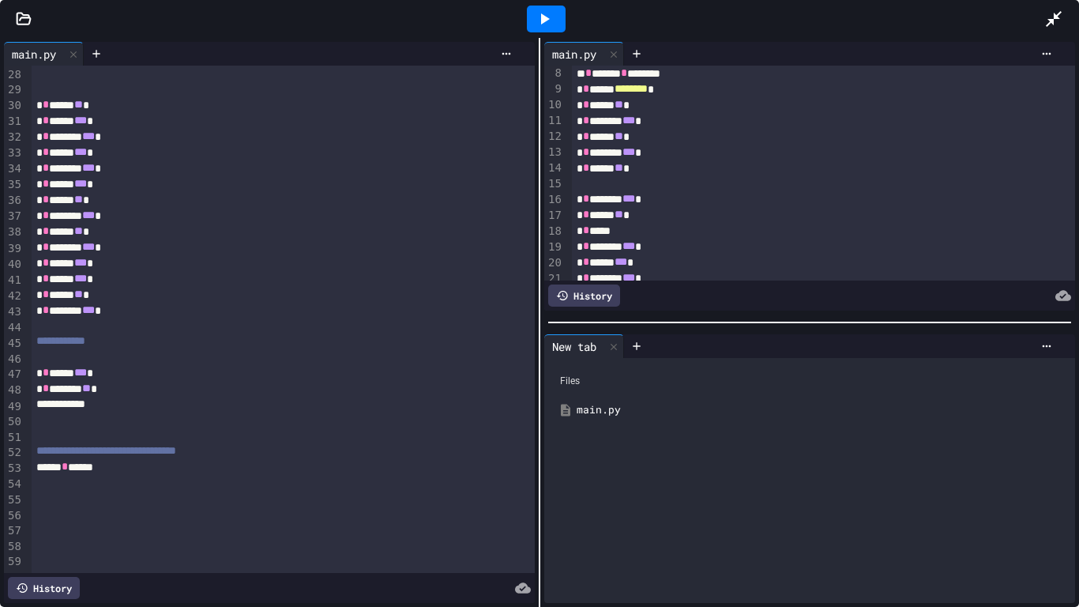
scroll to position [113, 0]
click at [618, 418] on div "main.py" at bounding box center [809, 410] width 515 height 28
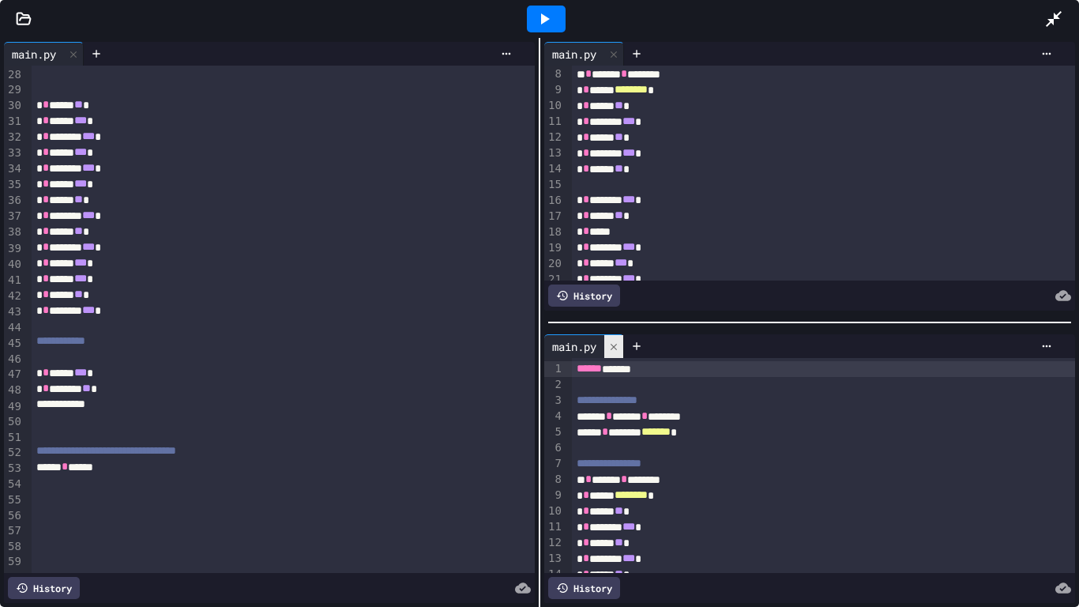
click at [607, 348] on div at bounding box center [614, 346] width 19 height 23
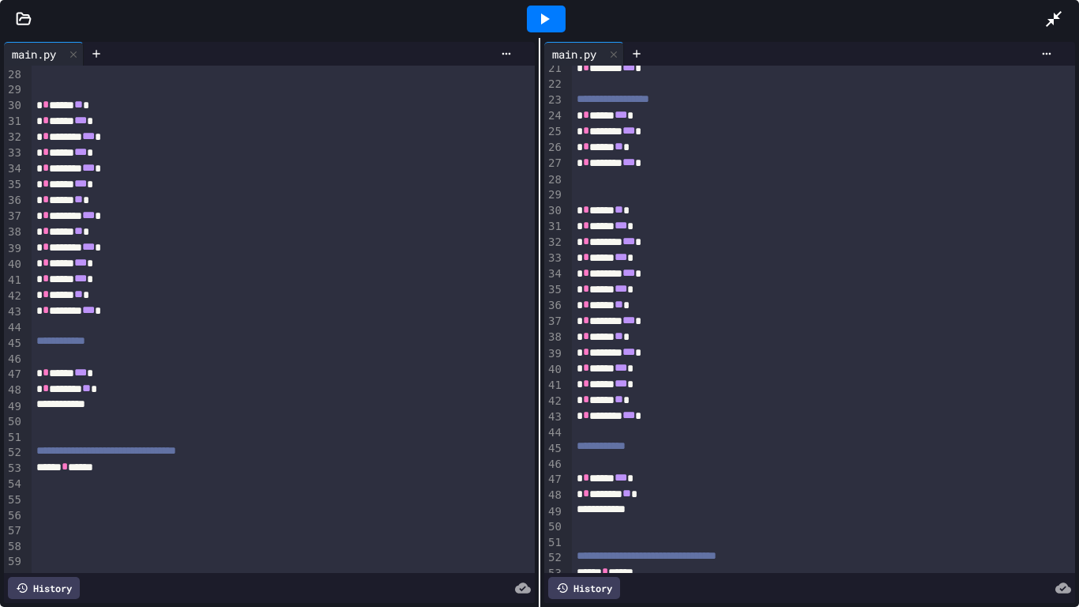
click at [1047, 27] on icon at bounding box center [1054, 18] width 19 height 19
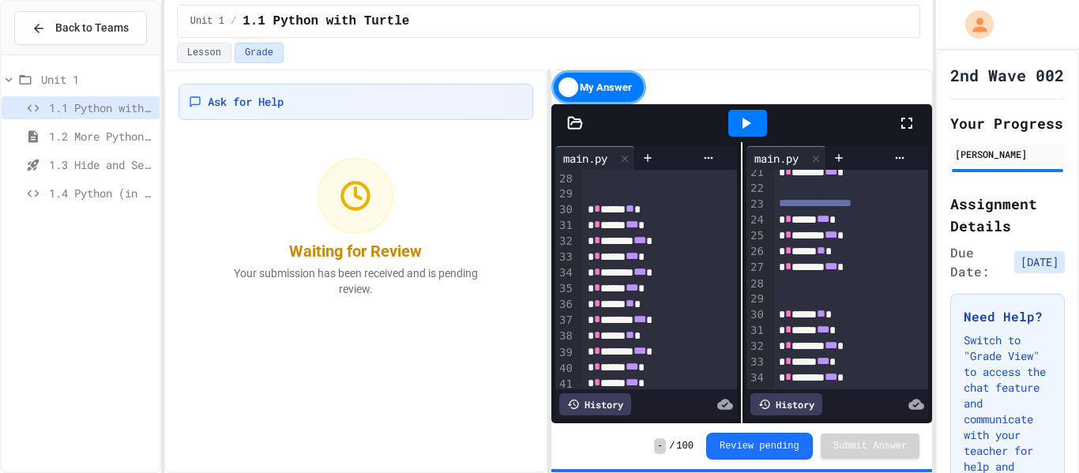
scroll to position [445, 0]
click at [628, 159] on icon at bounding box center [625, 158] width 11 height 11
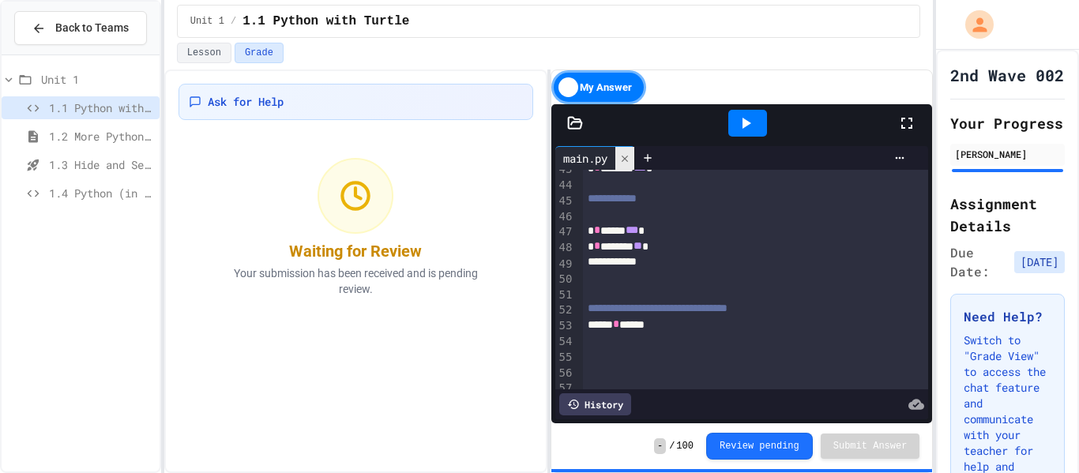
scroll to position [684, 0]
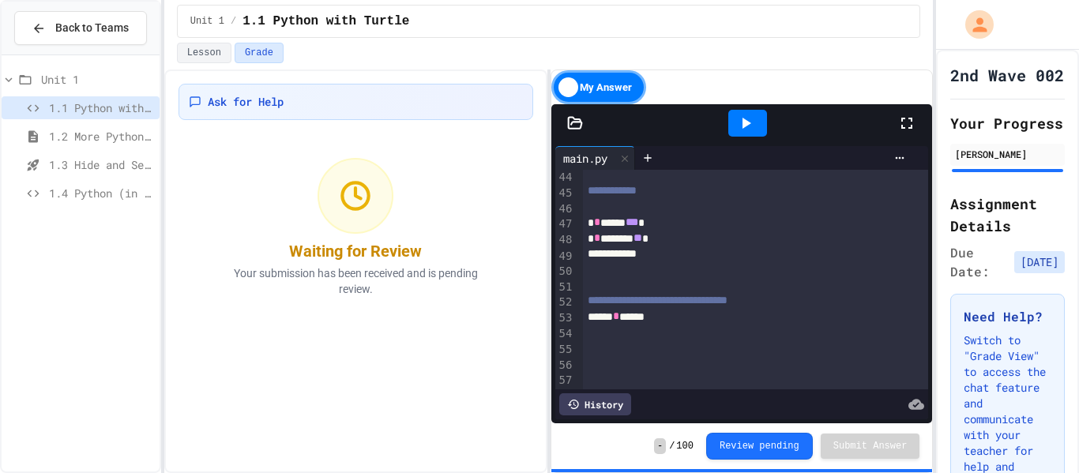
click at [616, 73] on div "My Answer" at bounding box center [599, 87] width 95 height 34
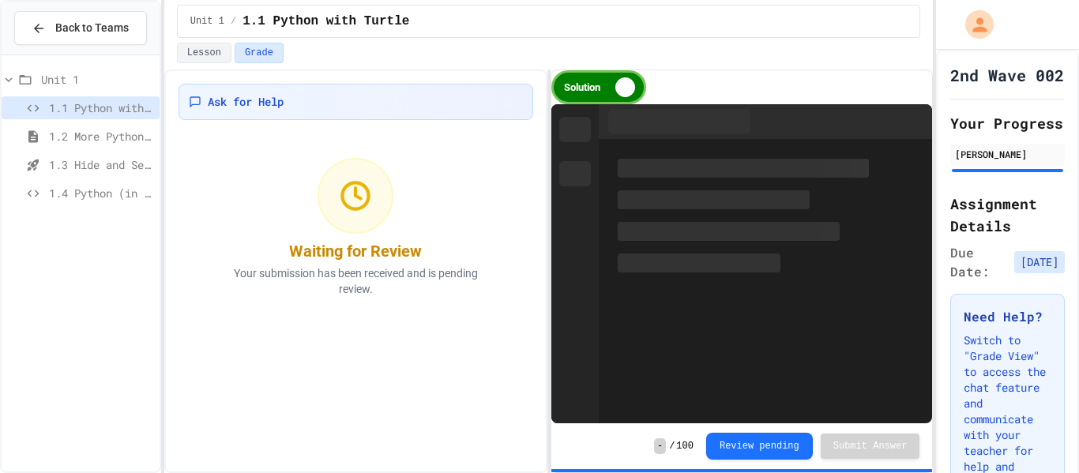
click at [616, 96] on div "Solution" at bounding box center [599, 87] width 95 height 34
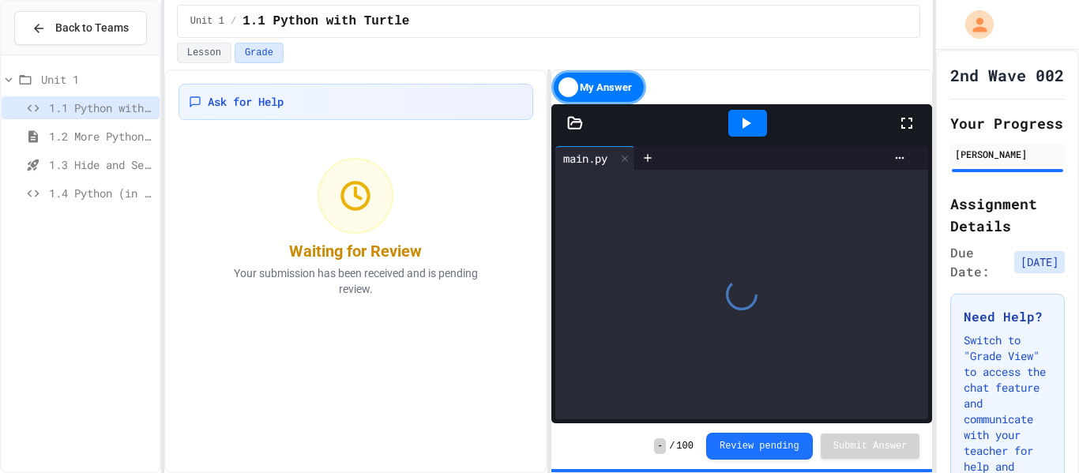
click at [638, 77] on div "My Answer" at bounding box center [599, 87] width 95 height 34
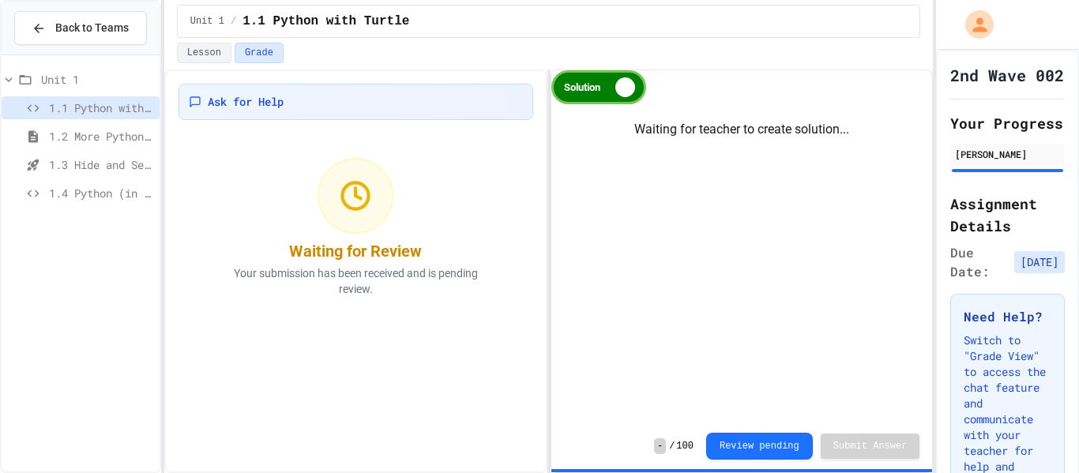
click at [605, 89] on div "Solution" at bounding box center [599, 87] width 95 height 34
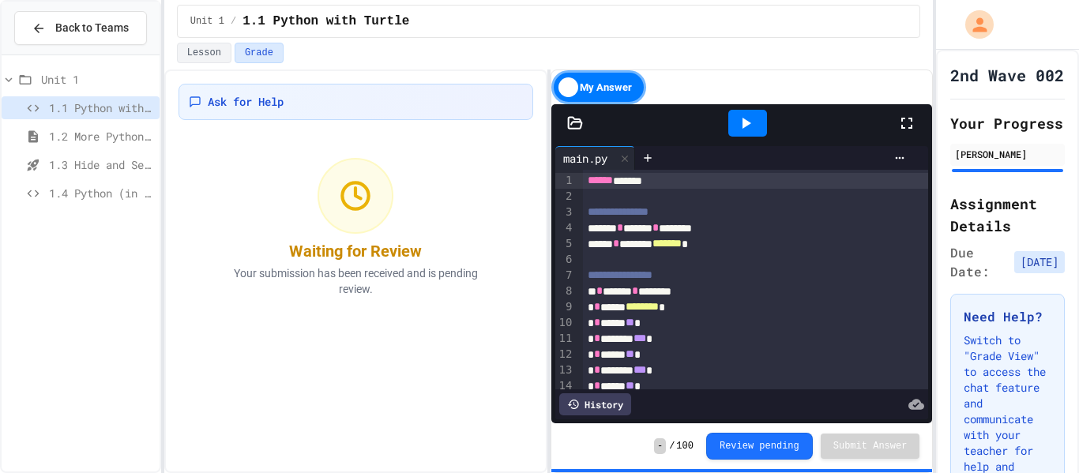
click at [93, 190] on span "1.4 Python (in Groups)" at bounding box center [101, 193] width 104 height 17
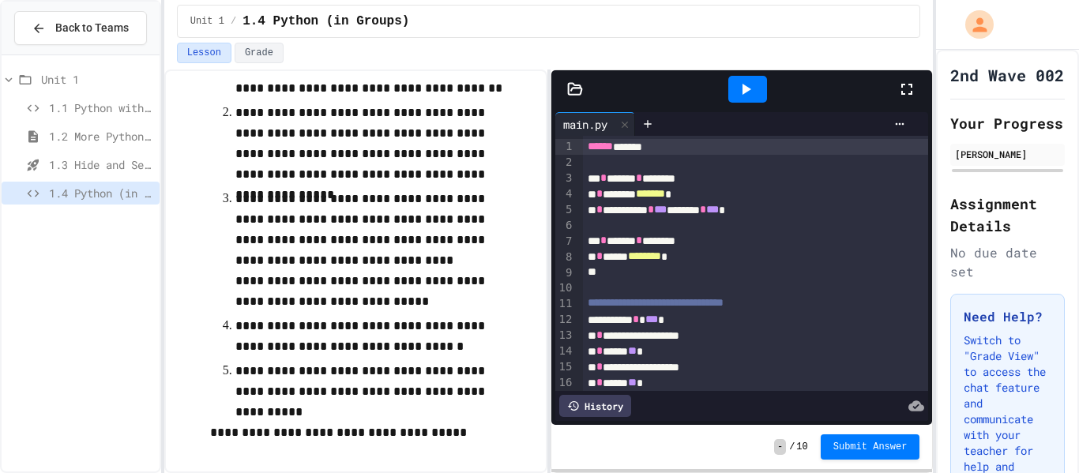
scroll to position [152, 0]
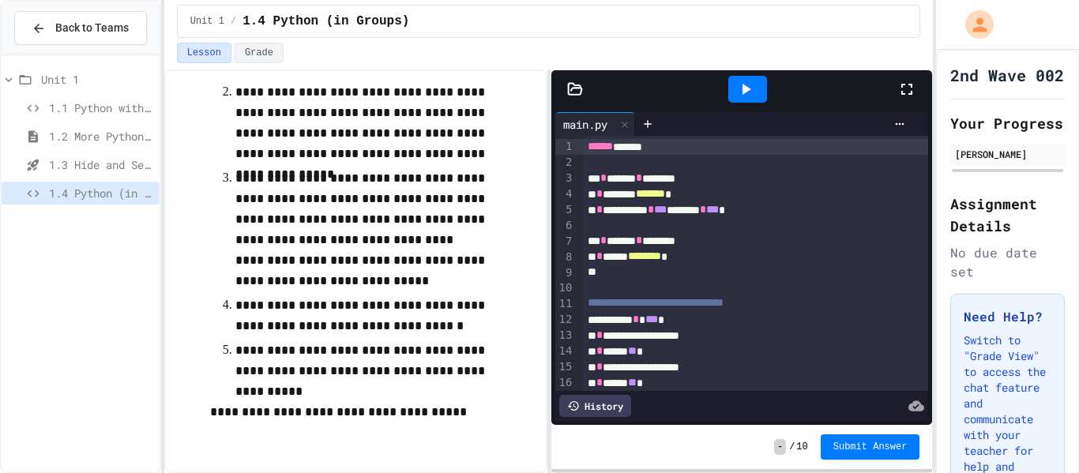
click at [116, 118] on div "1.1 Python with Turtle" at bounding box center [81, 107] width 158 height 23
